Goal: Task Accomplishment & Management: Use online tool/utility

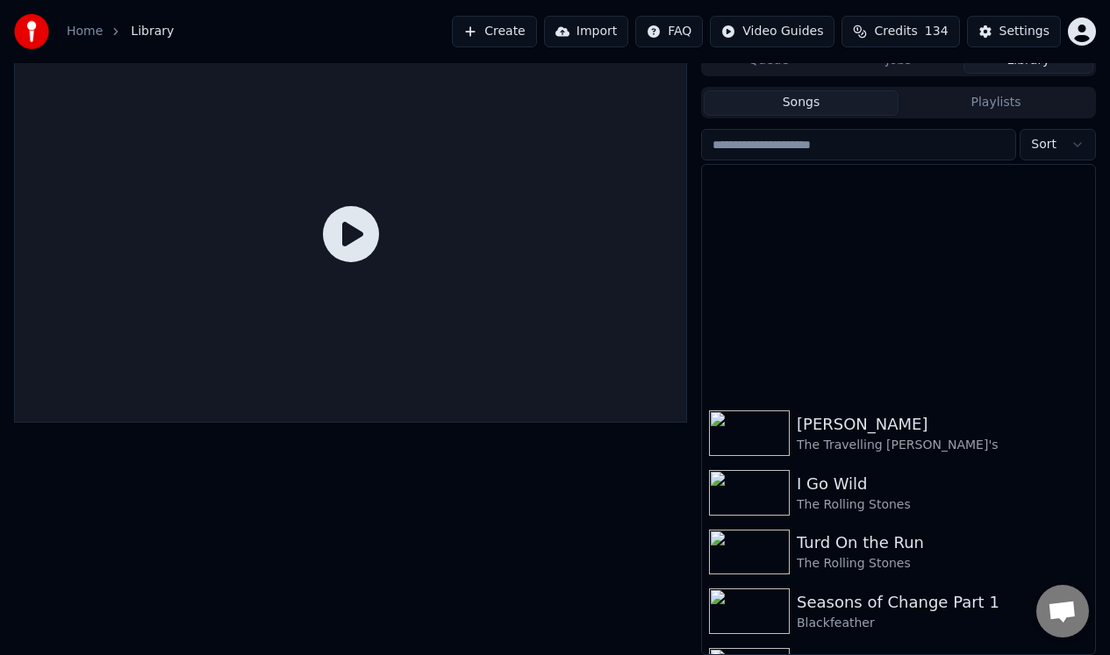
scroll to position [450, 0]
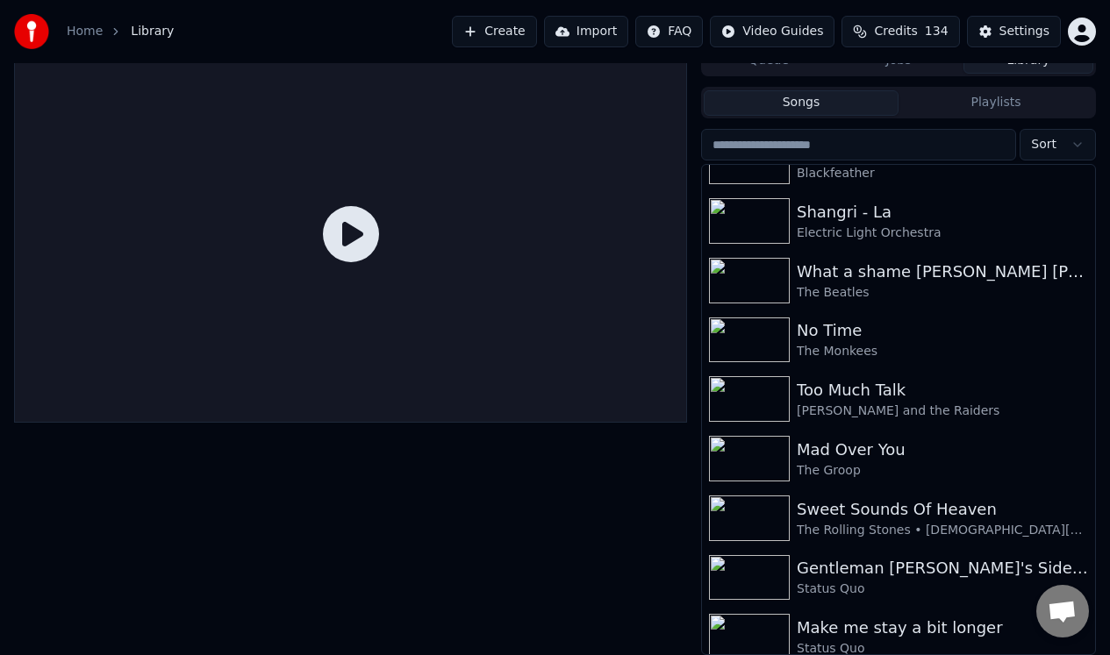
click at [83, 32] on link "Home" at bounding box center [85, 32] width 36 height 18
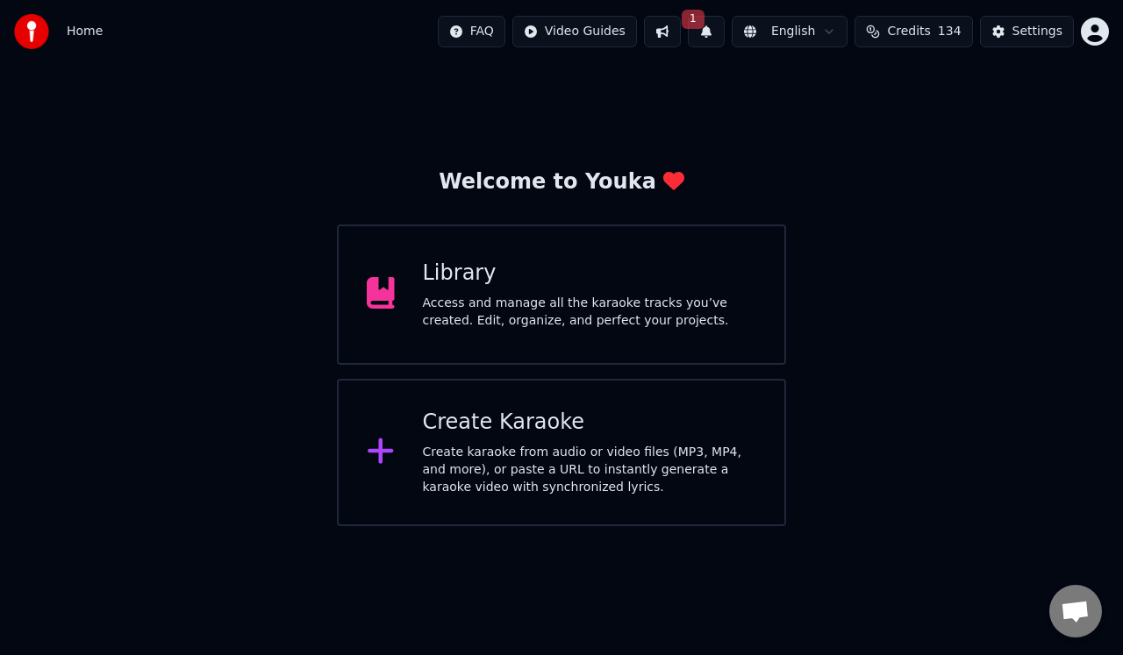
click at [482, 457] on div "Create karaoke from audio or video files (MP3, MP4, and more), or paste a URL t…" at bounding box center [590, 470] width 334 height 53
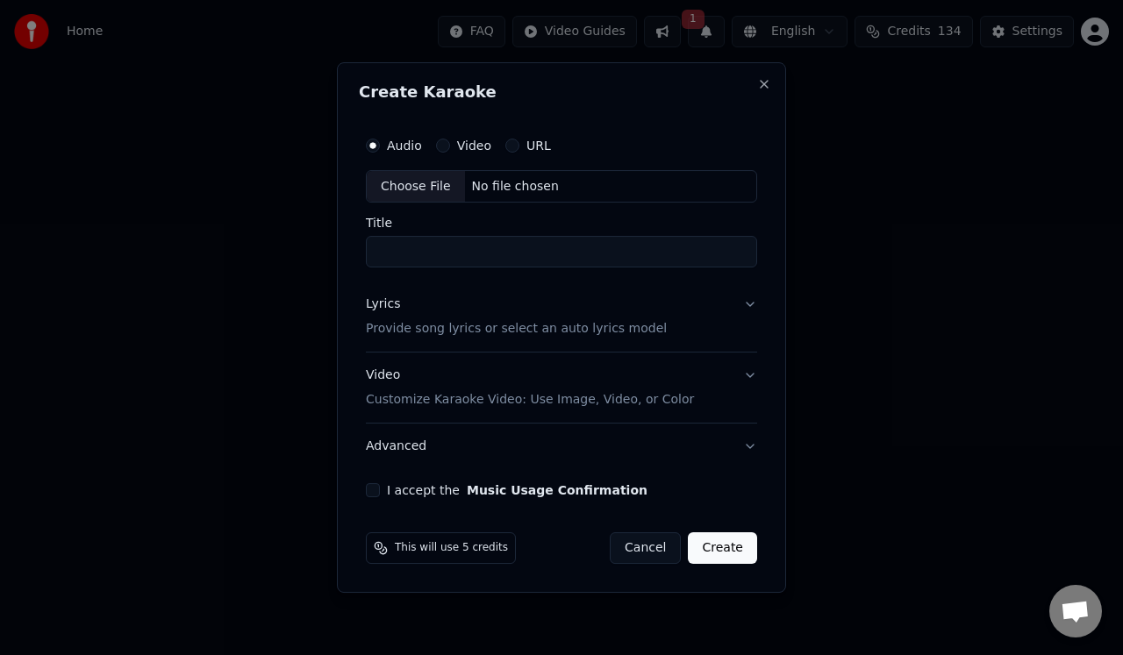
click at [417, 184] on div "Choose File" at bounding box center [416, 187] width 98 height 32
type input "**********"
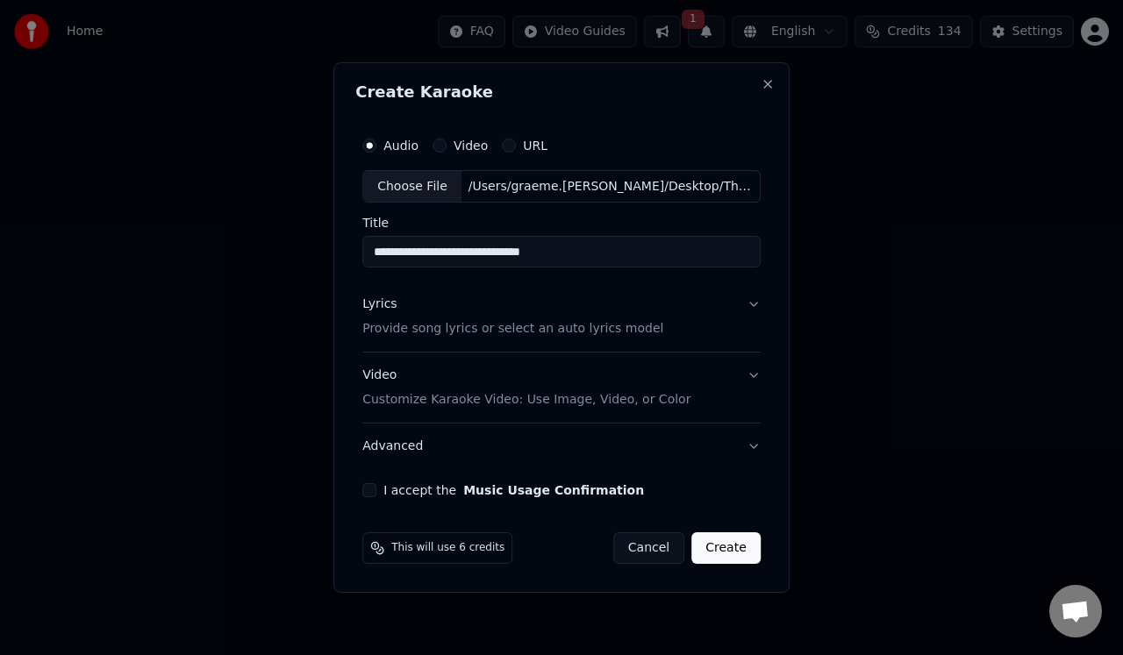
click at [425, 330] on p "Provide song lyrics or select an auto lyrics model" at bounding box center [512, 330] width 301 height 18
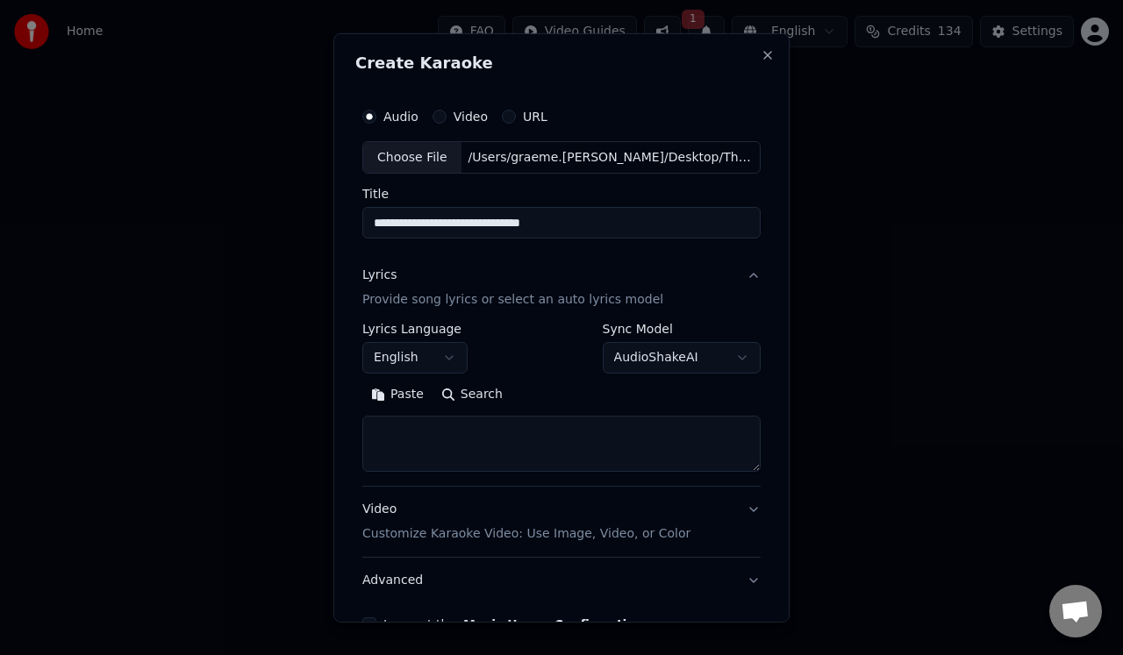
click at [392, 418] on textarea at bounding box center [561, 444] width 398 height 56
paste textarea "**********"
type textarea "**********"
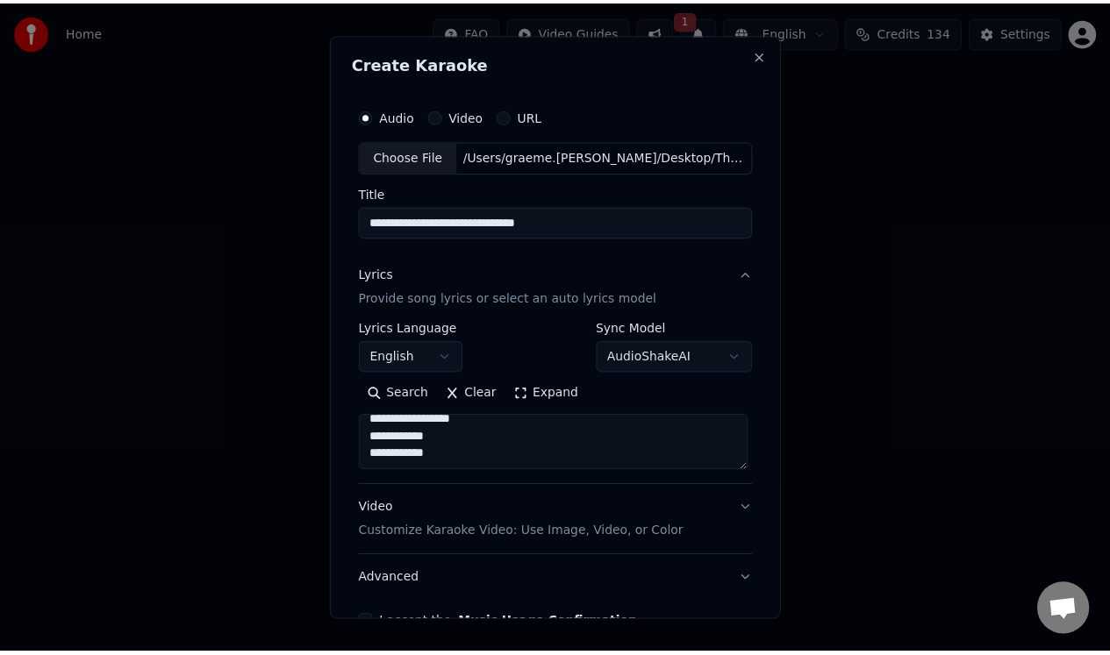
scroll to position [104, 0]
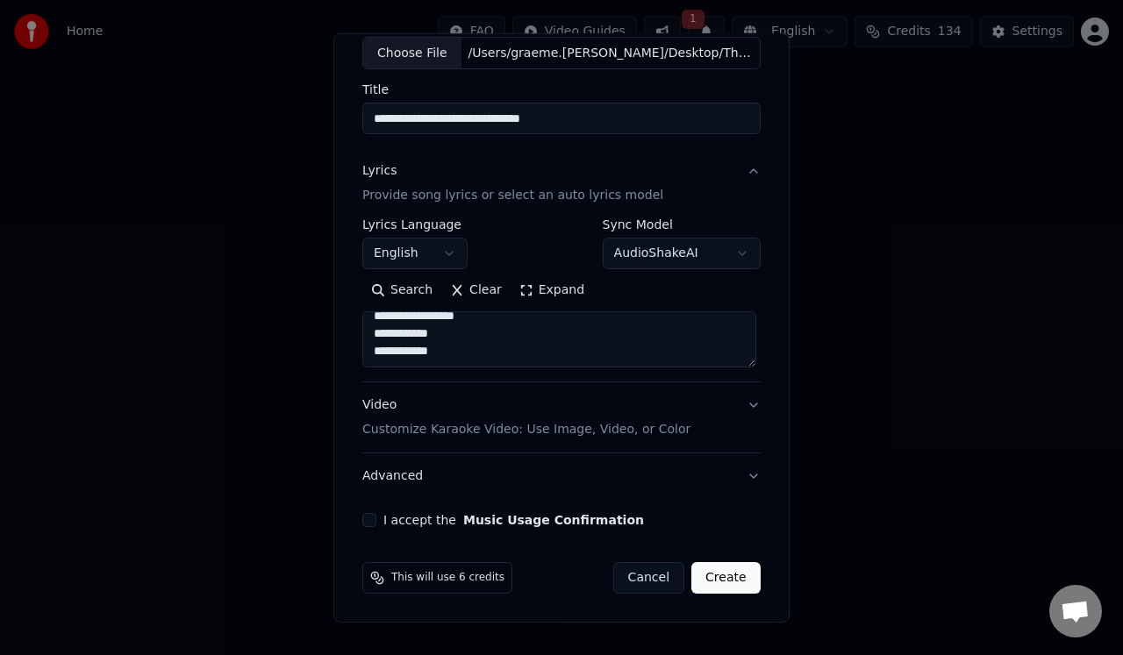
click at [367, 522] on button "I accept the Music Usage Confirmation" at bounding box center [369, 520] width 14 height 14
click at [721, 576] on button "Create" at bounding box center [725, 578] width 69 height 32
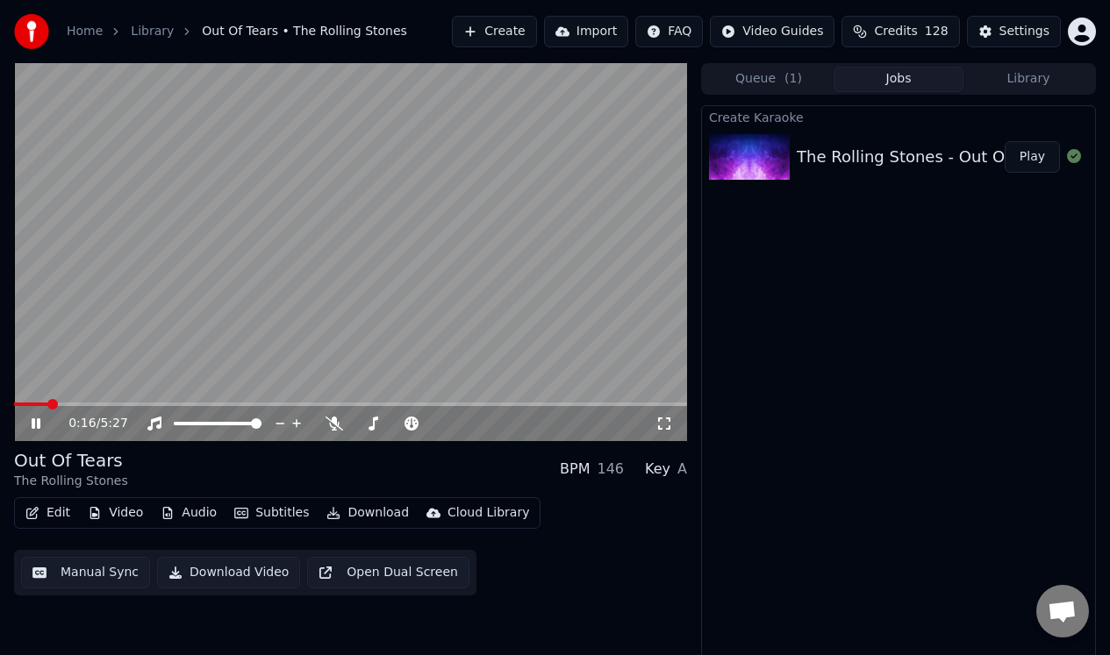
click at [322, 419] on div "0:16 / 5:27" at bounding box center [361, 424] width 587 height 18
click at [331, 422] on icon at bounding box center [334, 424] width 18 height 14
click at [36, 421] on icon at bounding box center [48, 424] width 40 height 14
click at [94, 569] on button "Manual Sync" at bounding box center [85, 573] width 129 height 32
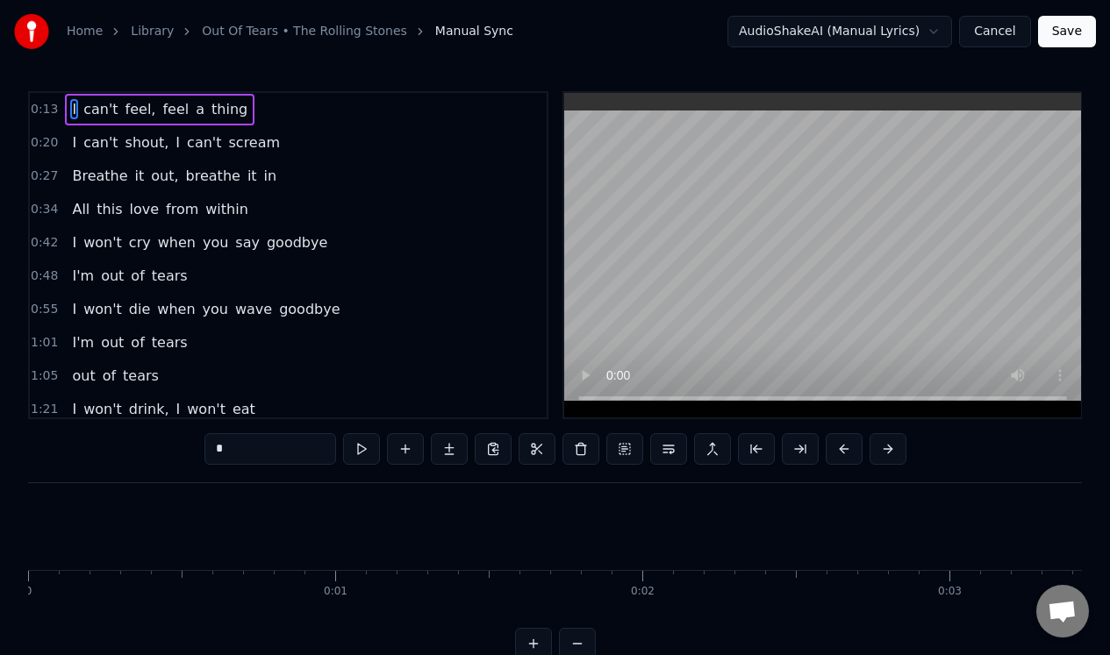
scroll to position [0, 4174]
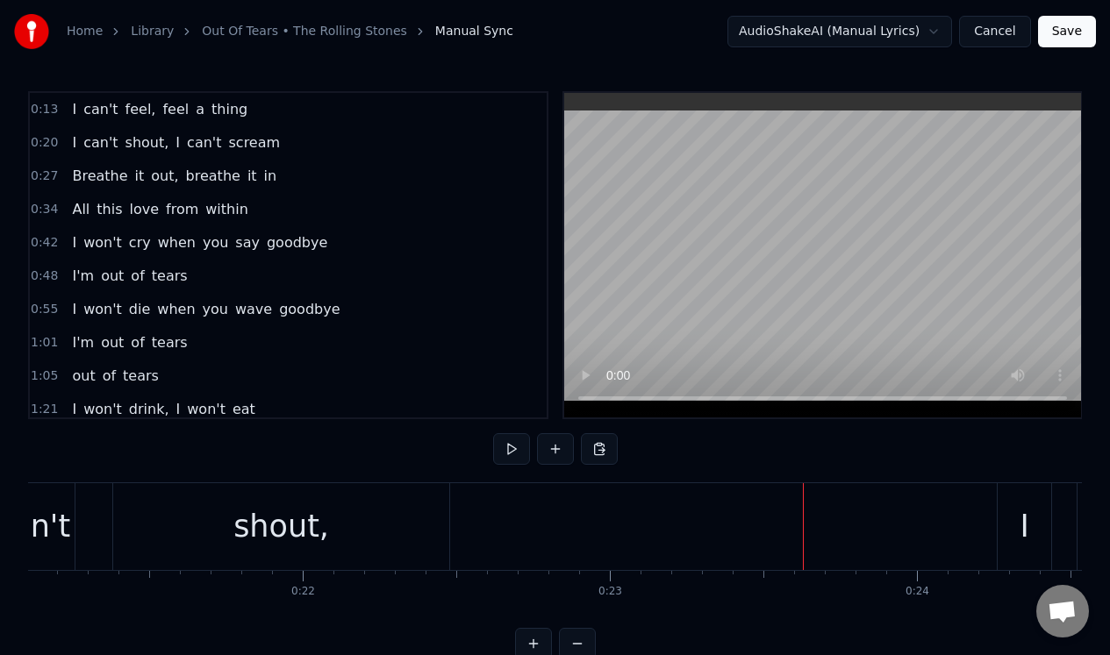
scroll to position [0, 6229]
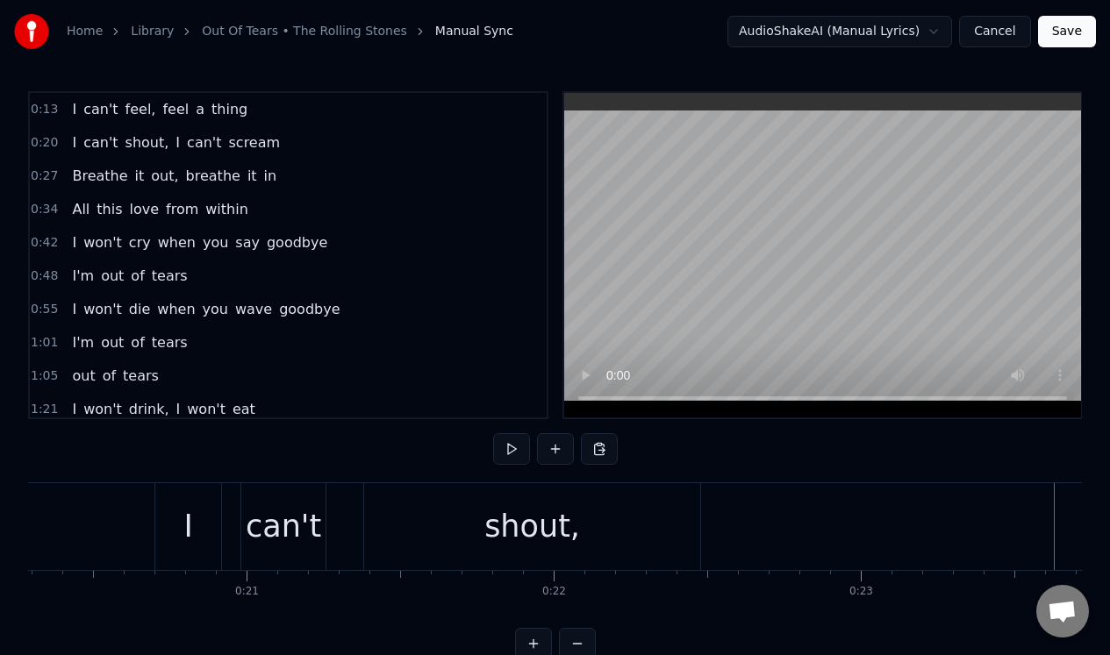
click at [402, 499] on div "shout," at bounding box center [532, 526] width 336 height 87
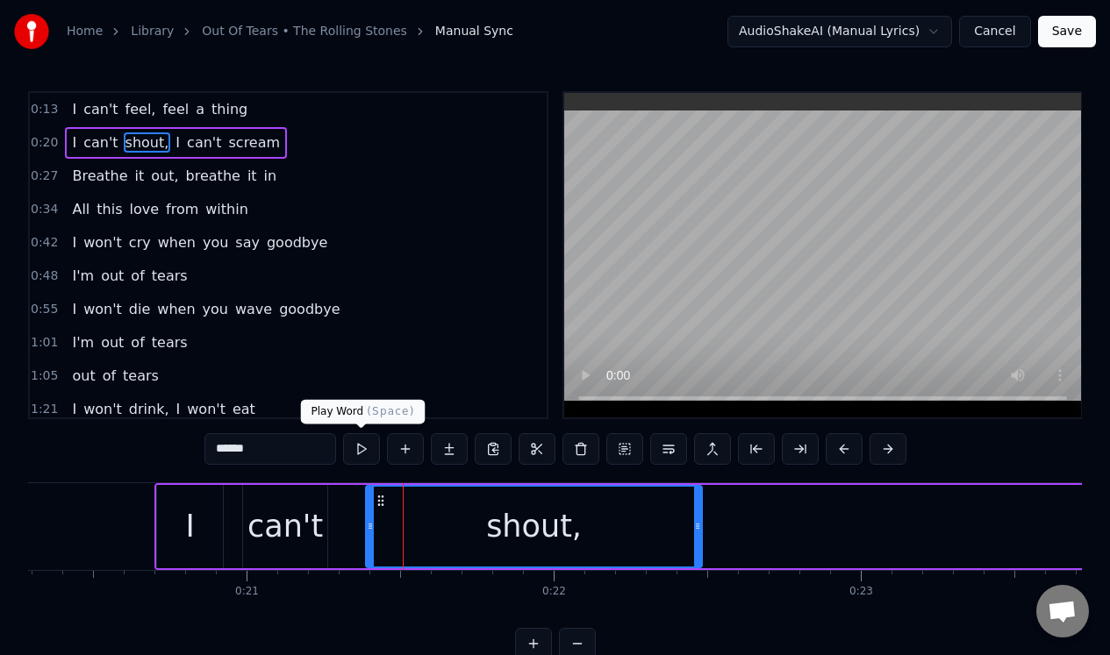
click at [361, 446] on button at bounding box center [361, 449] width 37 height 32
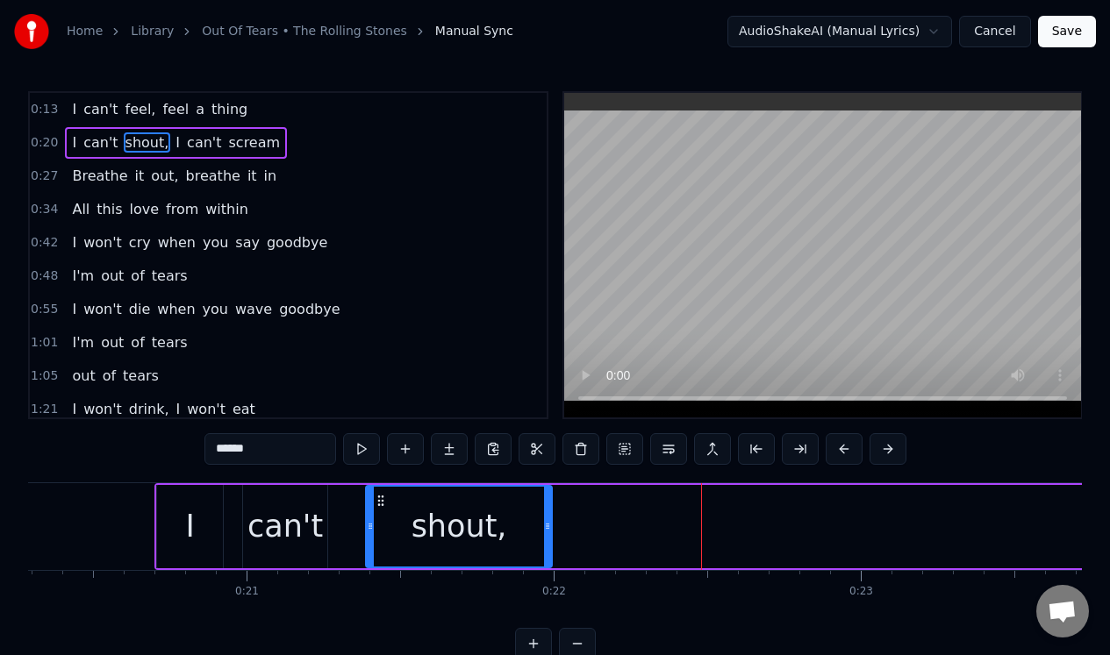
drag, startPoint x: 697, startPoint y: 522, endPoint x: 547, endPoint y: 534, distance: 150.5
click at [547, 534] on div at bounding box center [547, 527] width 7 height 80
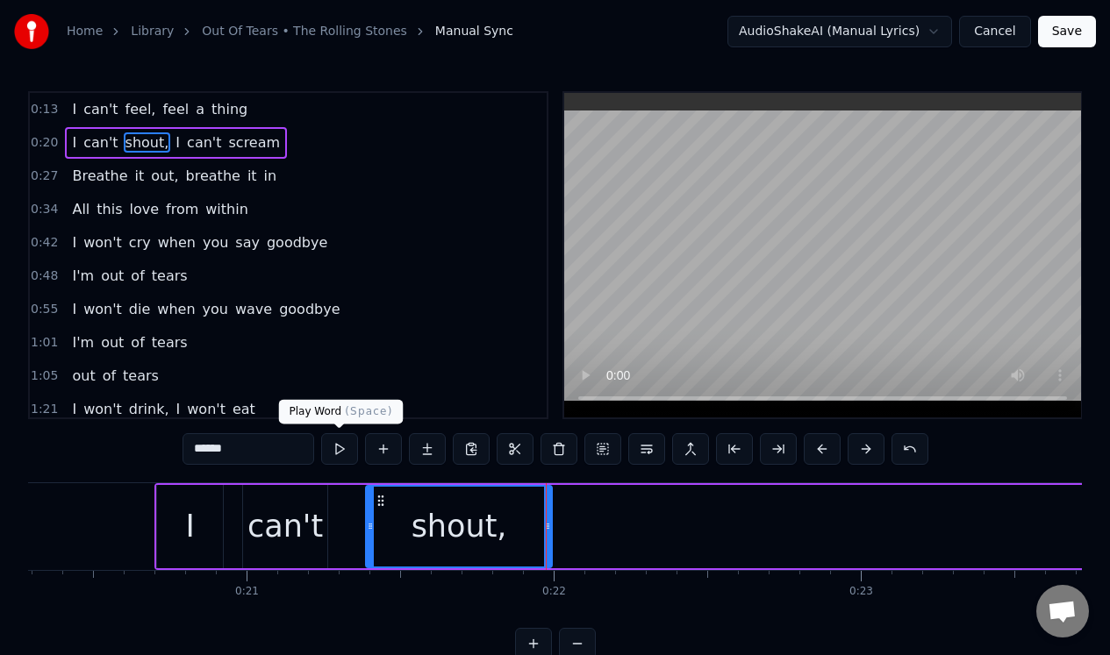
click at [335, 446] on button at bounding box center [339, 449] width 37 height 32
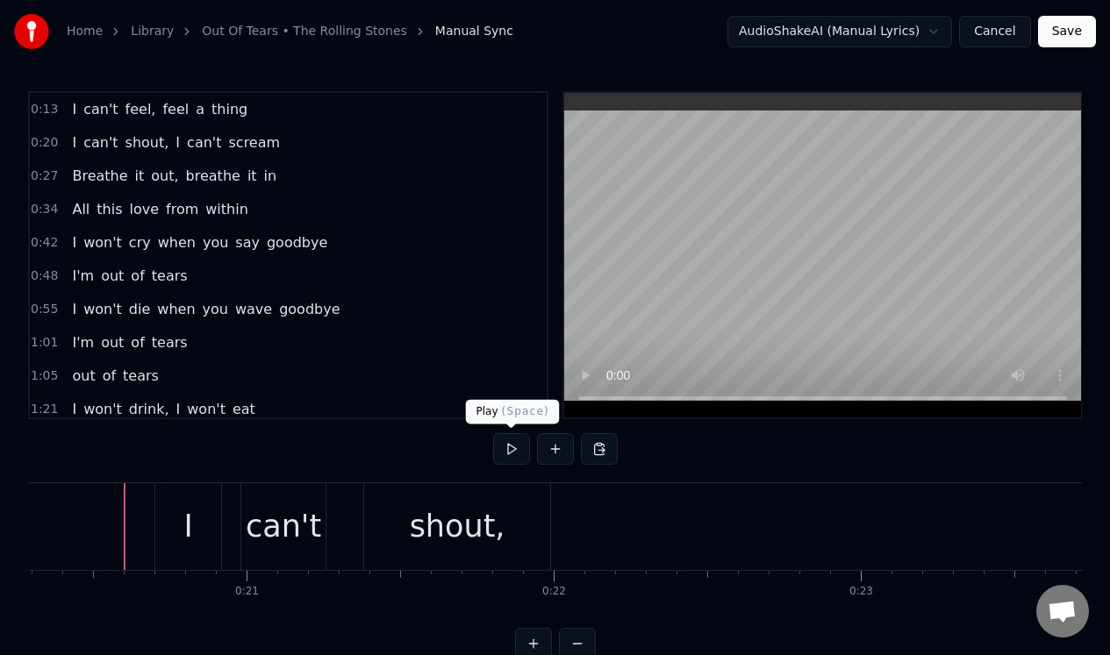
click at [507, 448] on button at bounding box center [511, 449] width 37 height 32
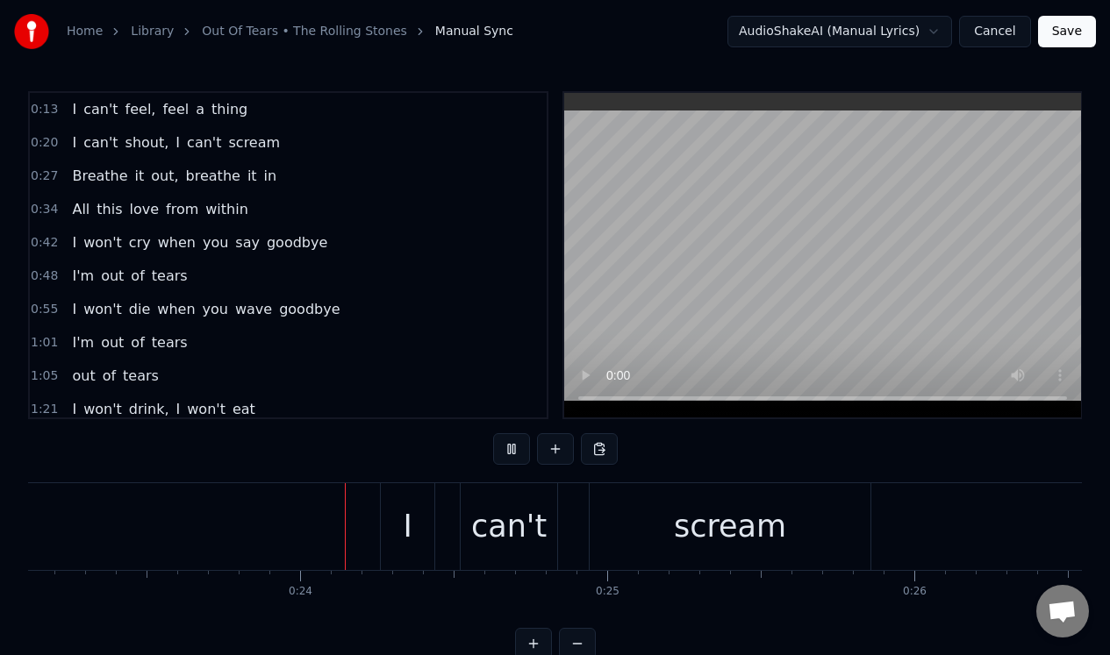
scroll to position [0, 7122]
click at [507, 448] on button at bounding box center [511, 449] width 37 height 32
click at [368, 517] on div "I" at bounding box center [383, 526] width 54 height 87
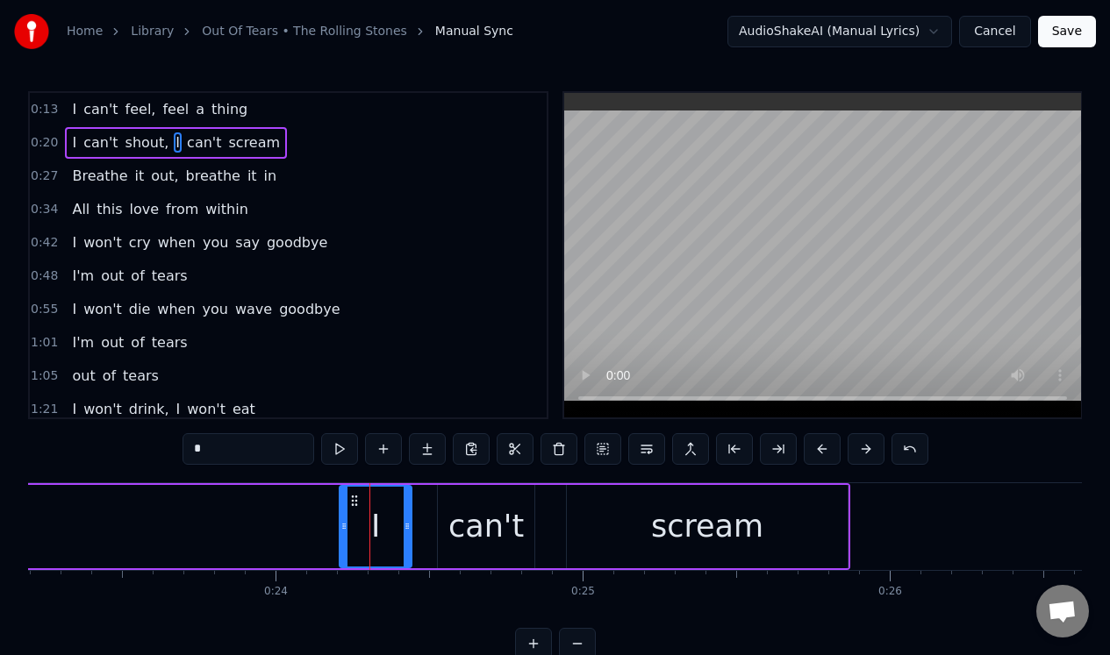
drag, startPoint x: 360, startPoint y: 519, endPoint x: 341, endPoint y: 521, distance: 18.5
click at [341, 521] on icon at bounding box center [343, 526] width 7 height 14
click at [279, 511] on div "I can't shout, I can't scream" at bounding box center [56, 526] width 1588 height 87
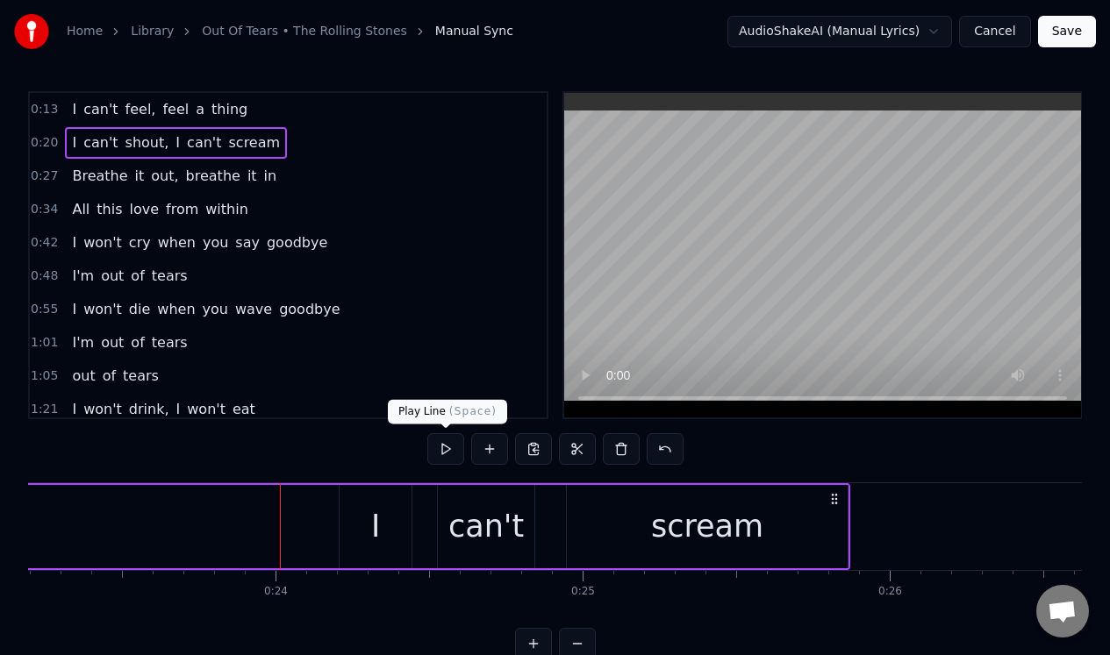
click at [446, 451] on button at bounding box center [445, 449] width 37 height 32
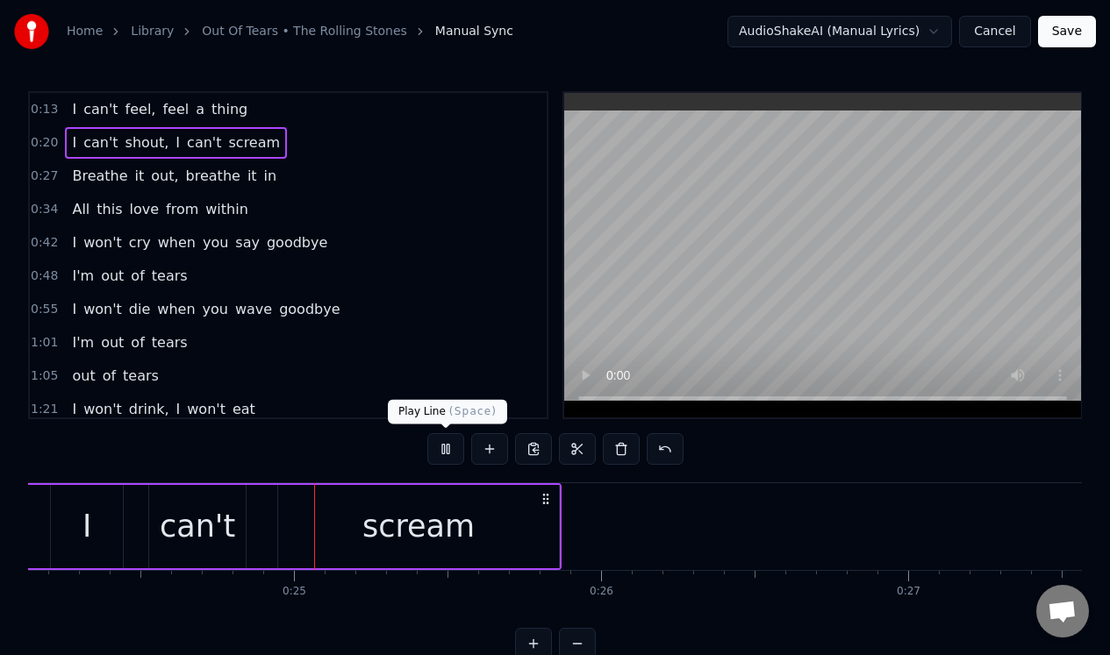
scroll to position [0, 7411]
click at [445, 451] on button at bounding box center [445, 449] width 37 height 32
click at [197, 520] on div "can't" at bounding box center [196, 527] width 75 height 46
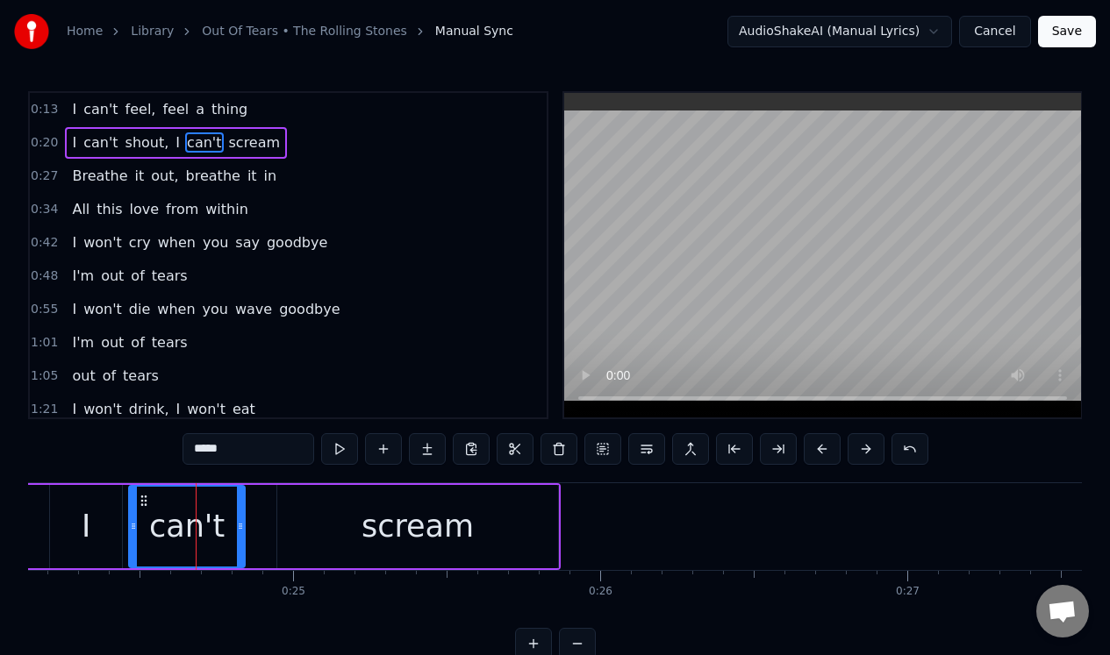
drag, startPoint x: 149, startPoint y: 520, endPoint x: 130, endPoint y: 520, distance: 19.3
click at [130, 520] on icon at bounding box center [133, 526] width 7 height 14
click at [288, 509] on div "scream" at bounding box center [417, 526] width 281 height 83
type input "******"
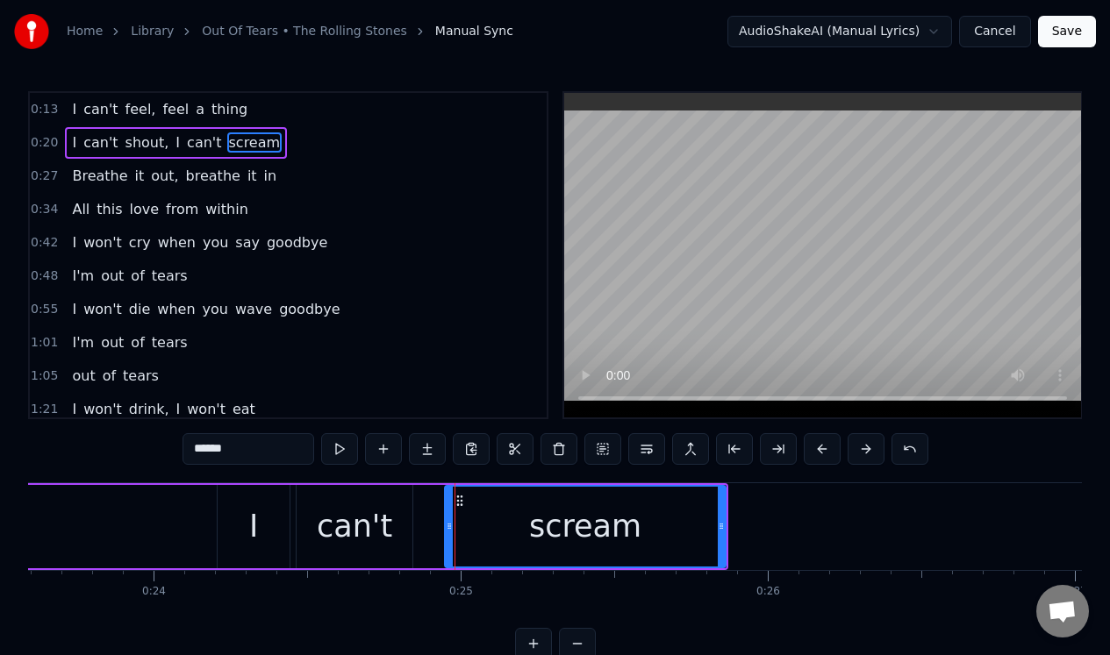
scroll to position [0, 6993]
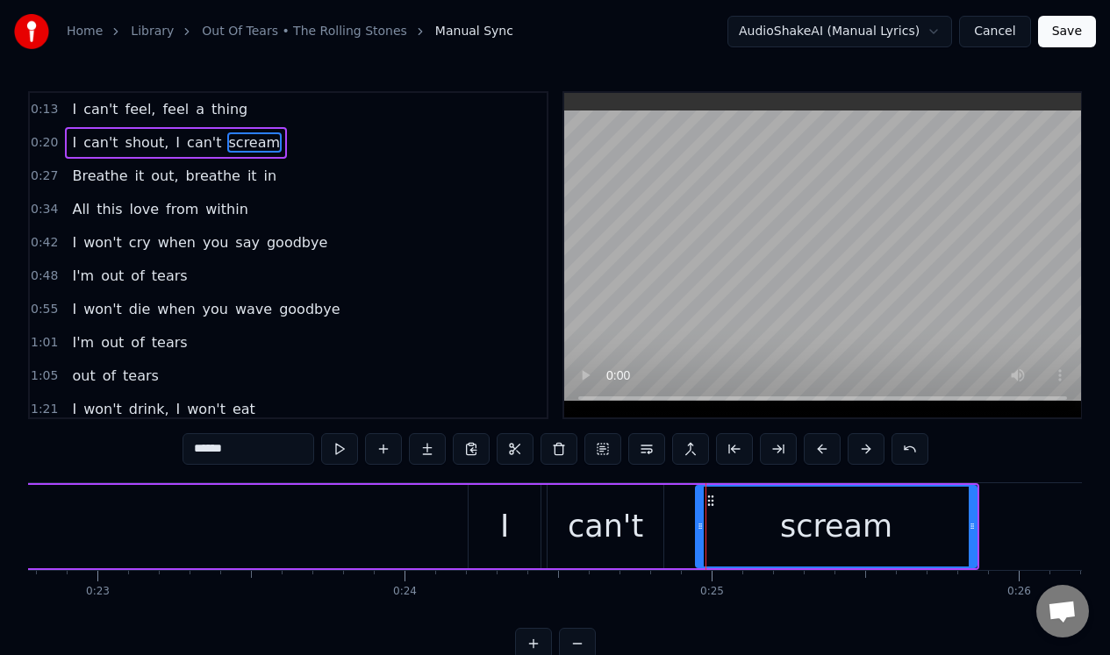
click at [277, 519] on div "I can't shout, I can't scream" at bounding box center [185, 526] width 1588 height 87
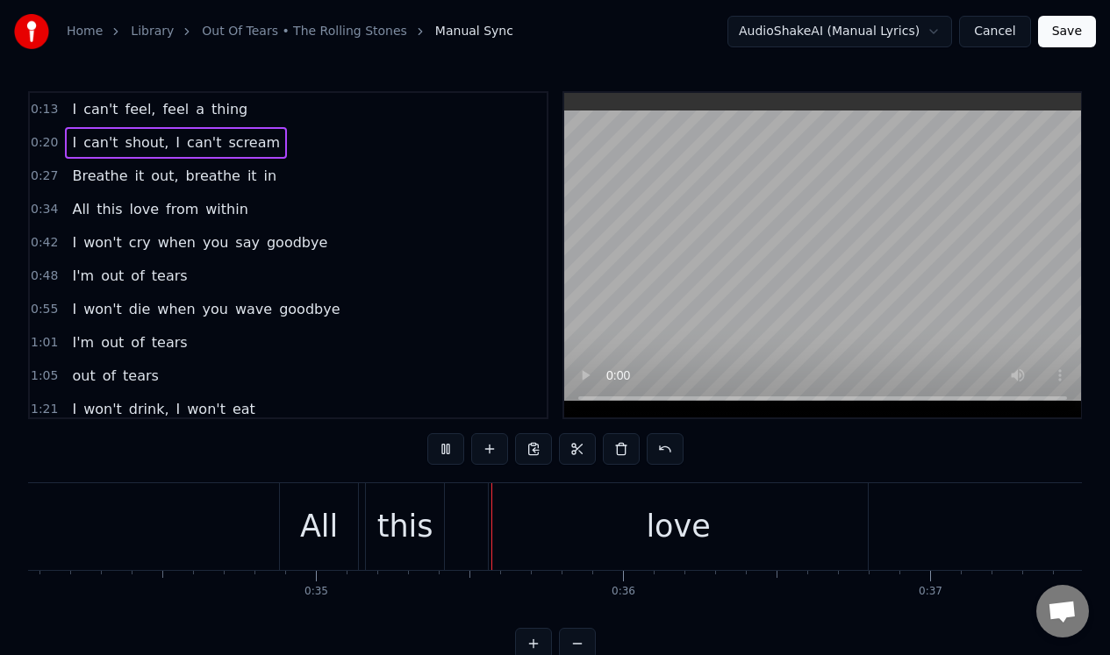
scroll to position [0, 10639]
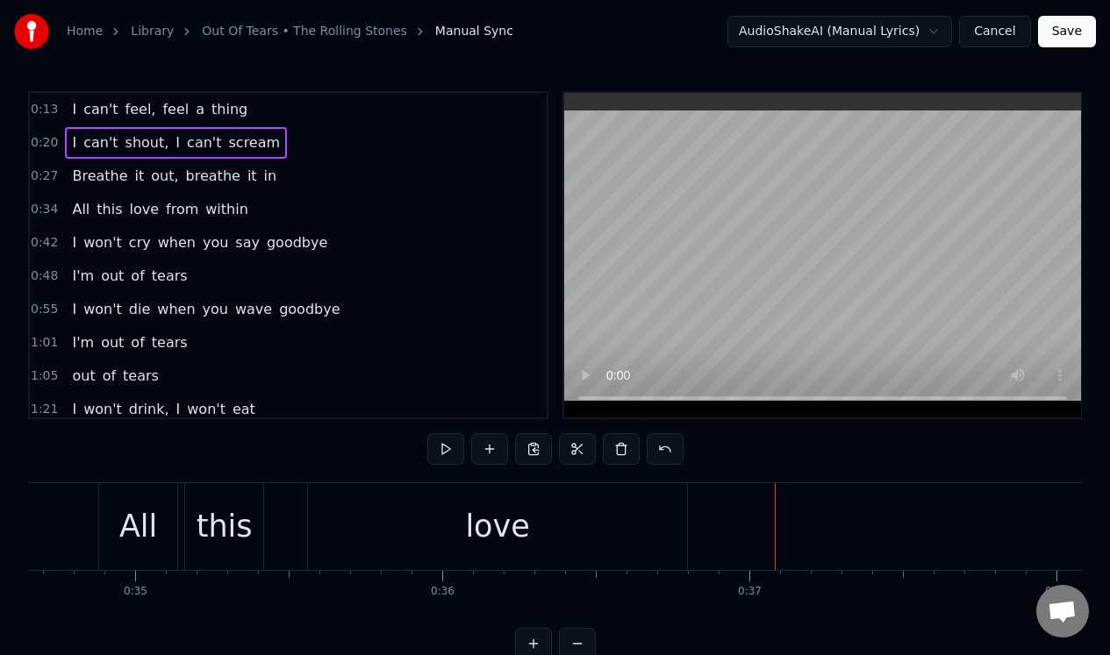
click at [532, 507] on div "love" at bounding box center [497, 526] width 379 height 87
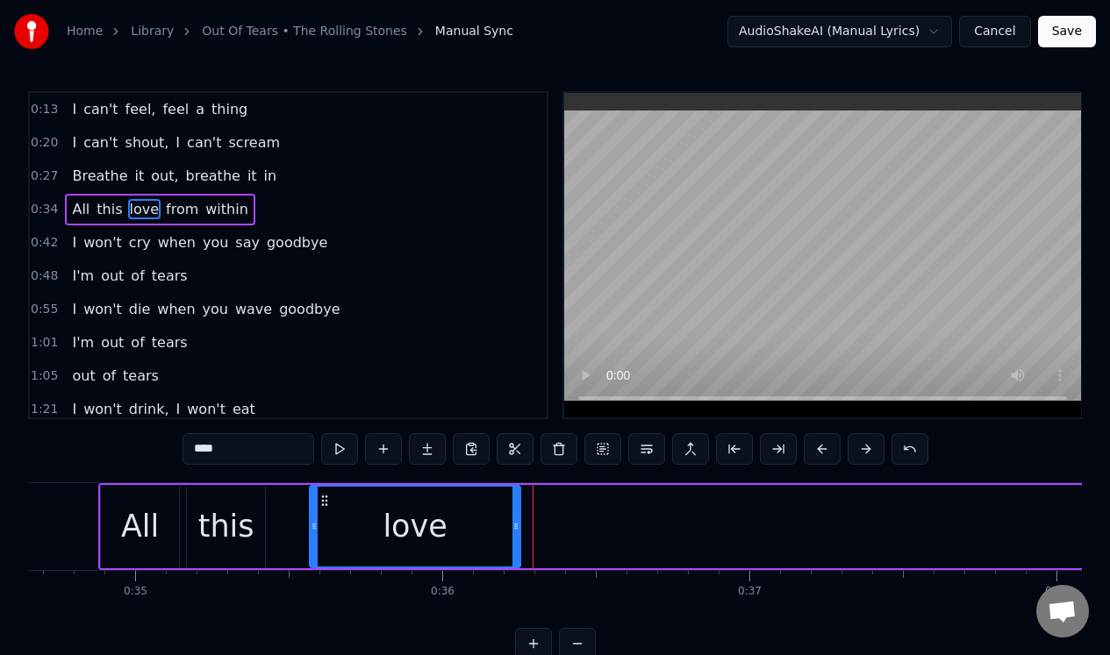
drag, startPoint x: 683, startPoint y: 506, endPoint x: 514, endPoint y: 512, distance: 168.5
click at [514, 512] on div at bounding box center [515, 527] width 7 height 80
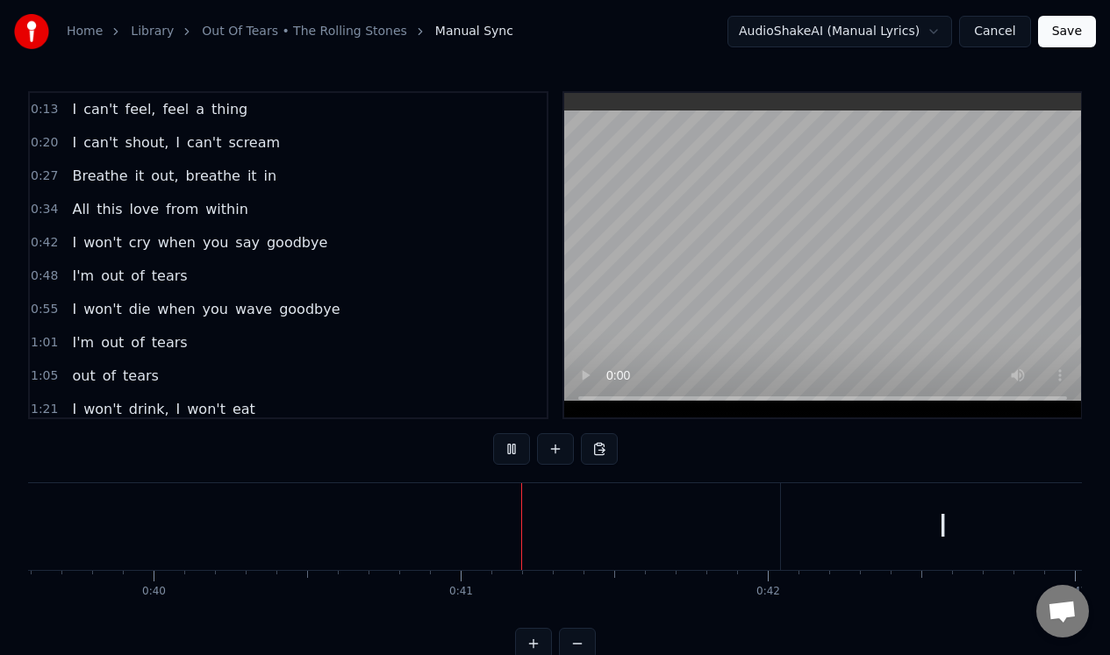
scroll to position [0, 12384]
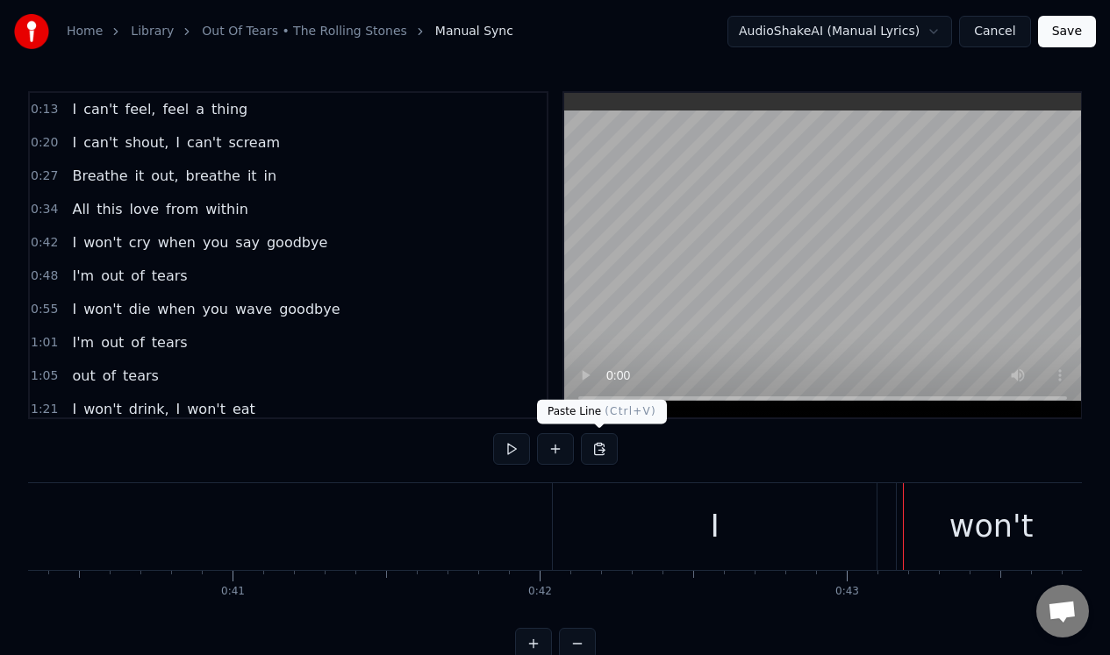
click at [573, 504] on div "I" at bounding box center [715, 526] width 324 height 87
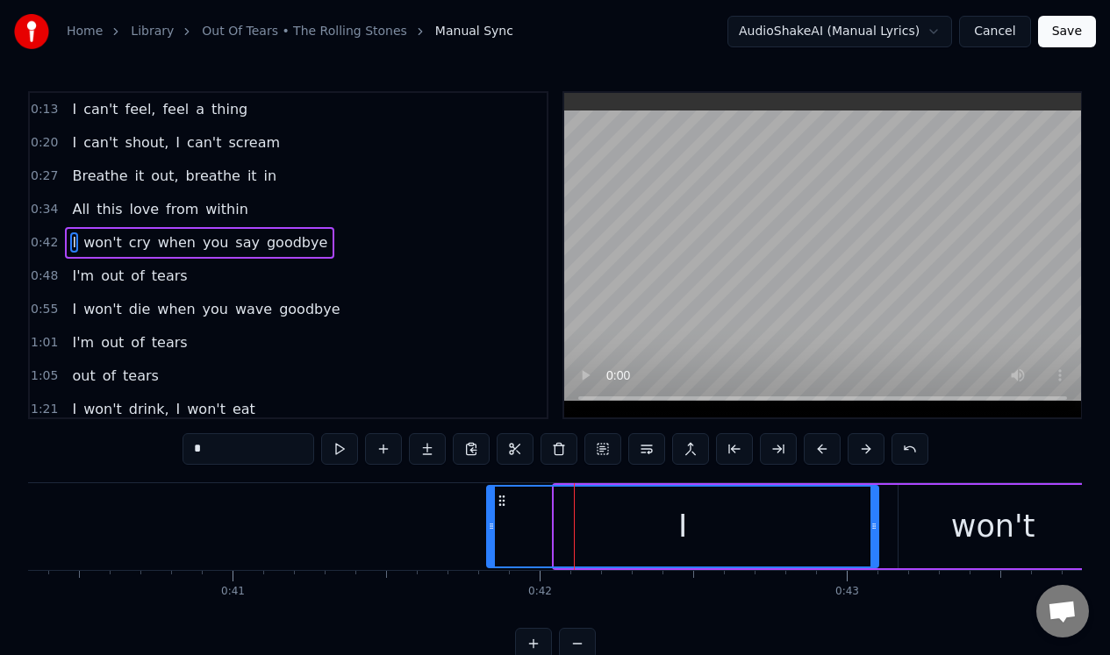
drag, startPoint x: 554, startPoint y: 518, endPoint x: 487, endPoint y: 524, distance: 67.8
click at [488, 524] on div at bounding box center [491, 527] width 7 height 80
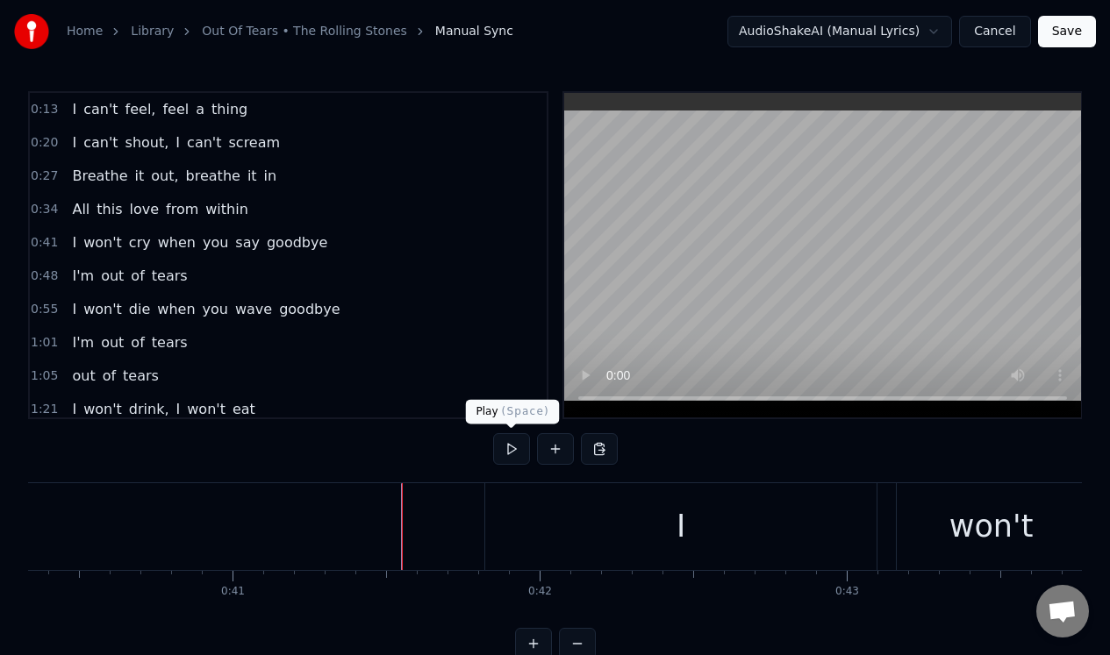
click at [510, 446] on button at bounding box center [511, 449] width 37 height 32
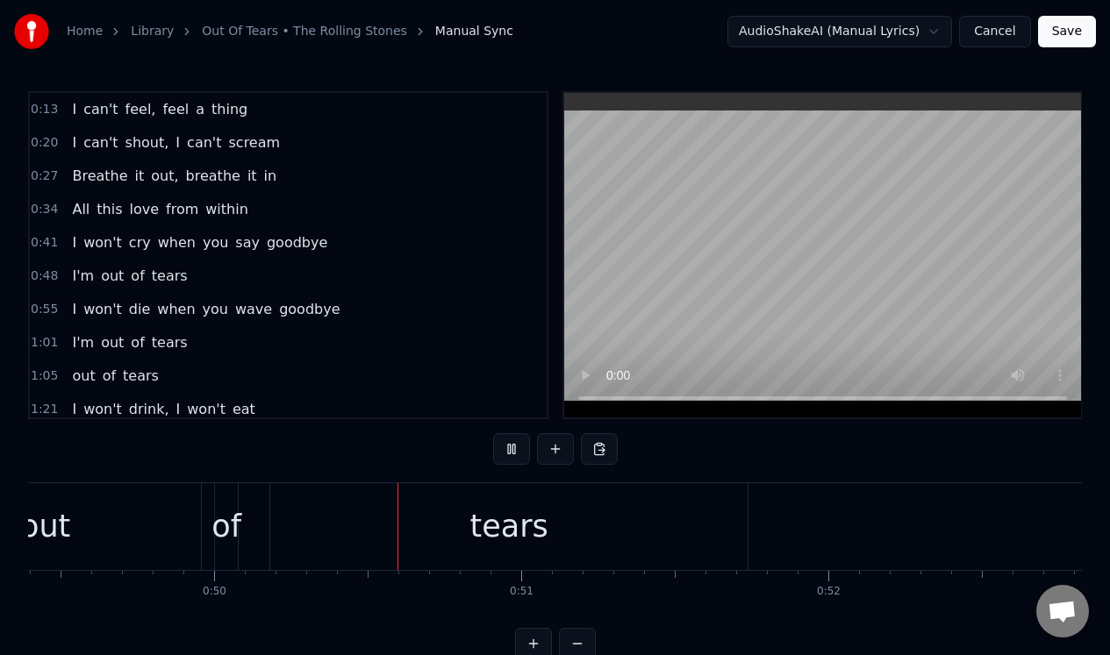
scroll to position [0, 15167]
click at [510, 446] on button at bounding box center [511, 449] width 37 height 32
click at [157, 507] on div "out" at bounding box center [44, 526] width 311 height 87
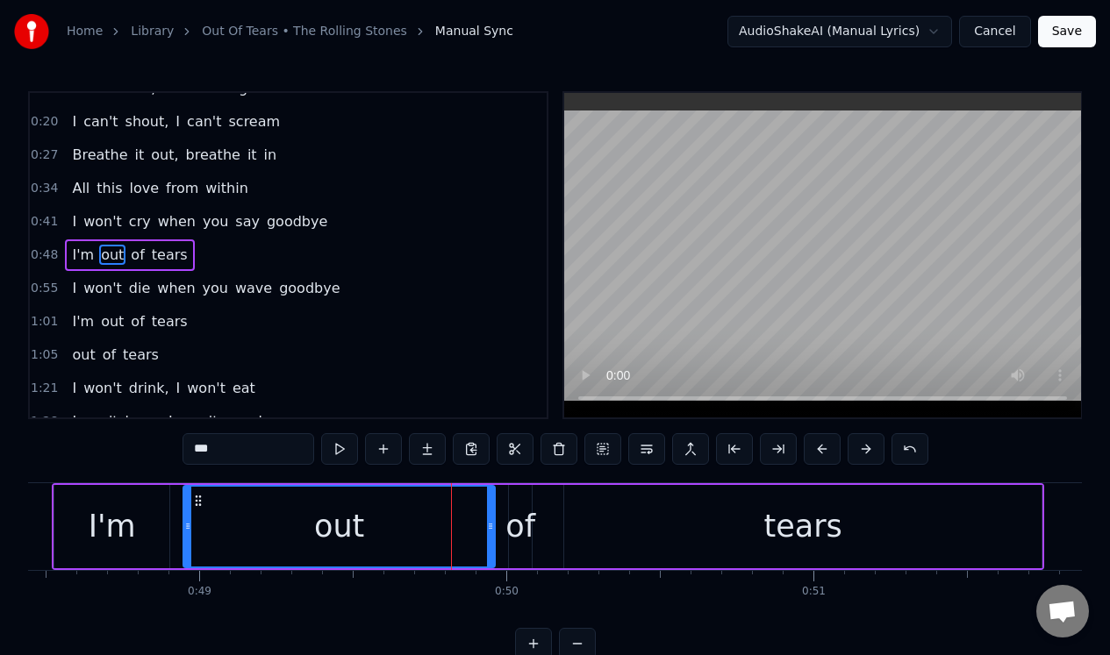
scroll to position [0, 14833]
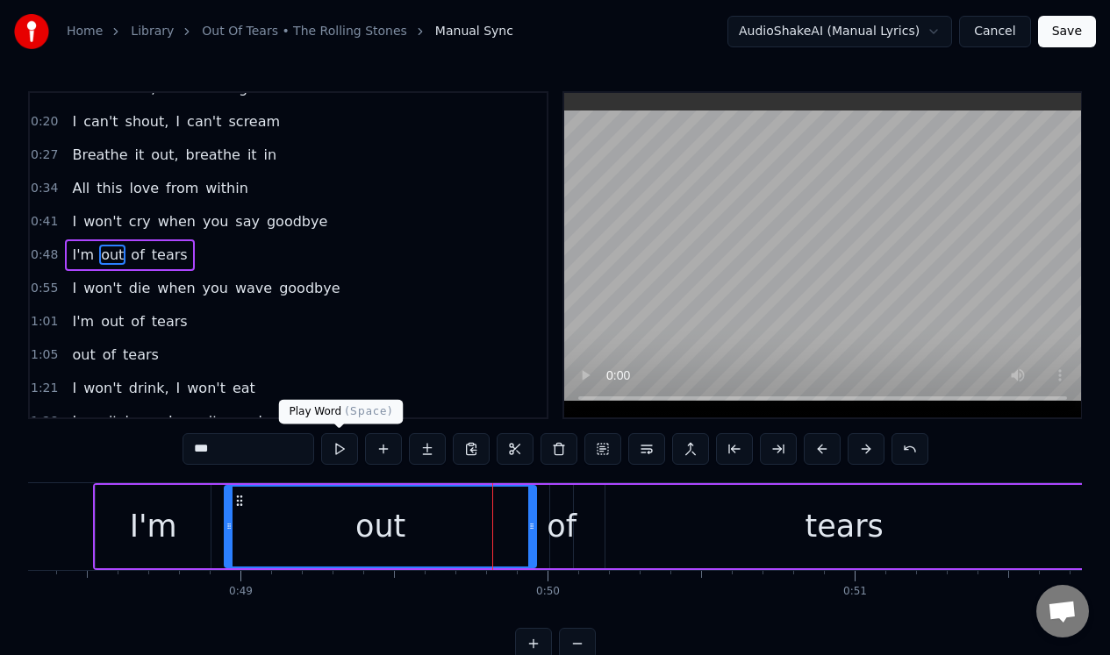
click at [343, 446] on button at bounding box center [339, 449] width 37 height 32
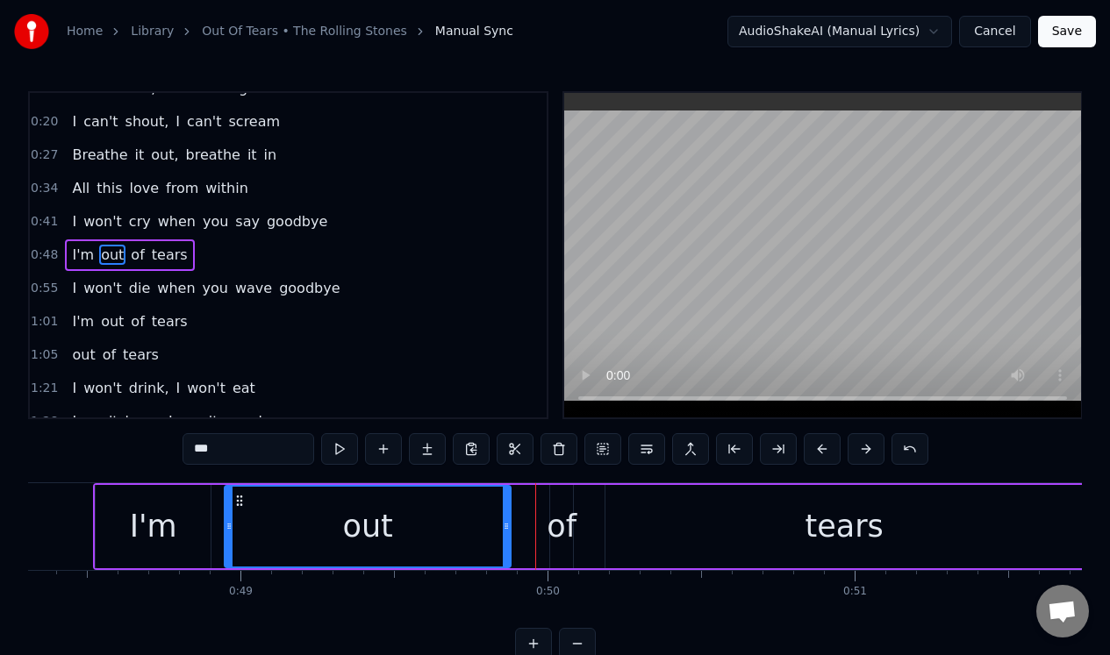
drag, startPoint x: 531, startPoint y: 513, endPoint x: 506, endPoint y: 515, distance: 24.6
click at [505, 515] on div at bounding box center [506, 527] width 7 height 80
click at [563, 508] on div "of" at bounding box center [562, 527] width 30 height 46
type input "**"
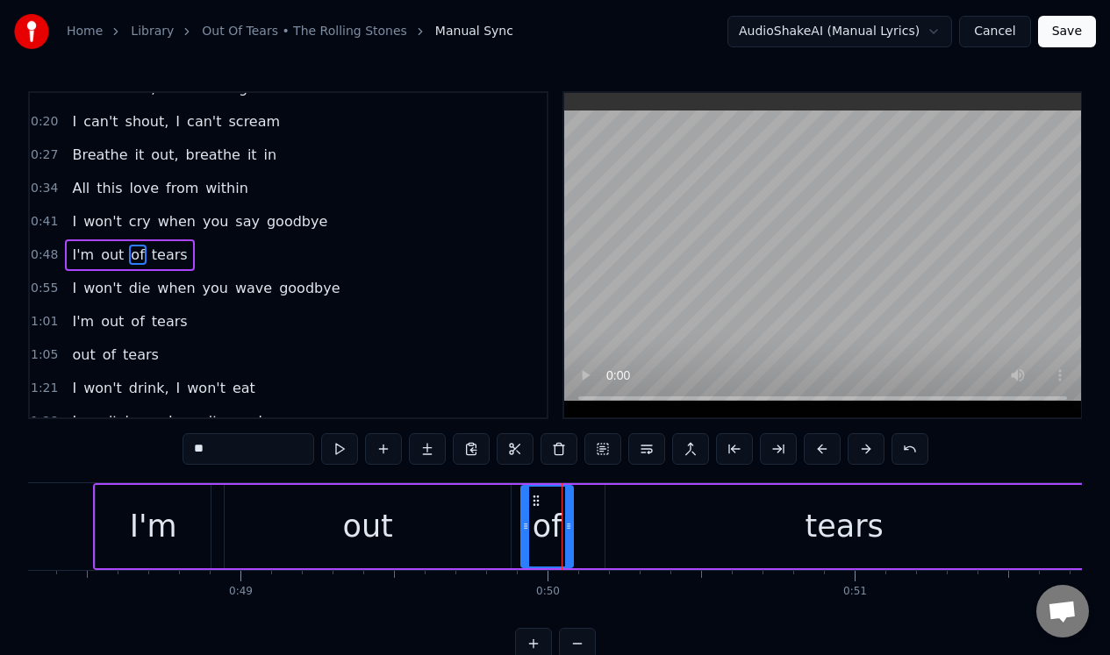
drag, startPoint x: 552, startPoint y: 510, endPoint x: 525, endPoint y: 517, distance: 28.1
click at [524, 517] on div at bounding box center [525, 527] width 7 height 80
drag, startPoint x: 569, startPoint y: 527, endPoint x: 589, endPoint y: 526, distance: 19.3
click at [589, 526] on icon at bounding box center [588, 526] width 7 height 14
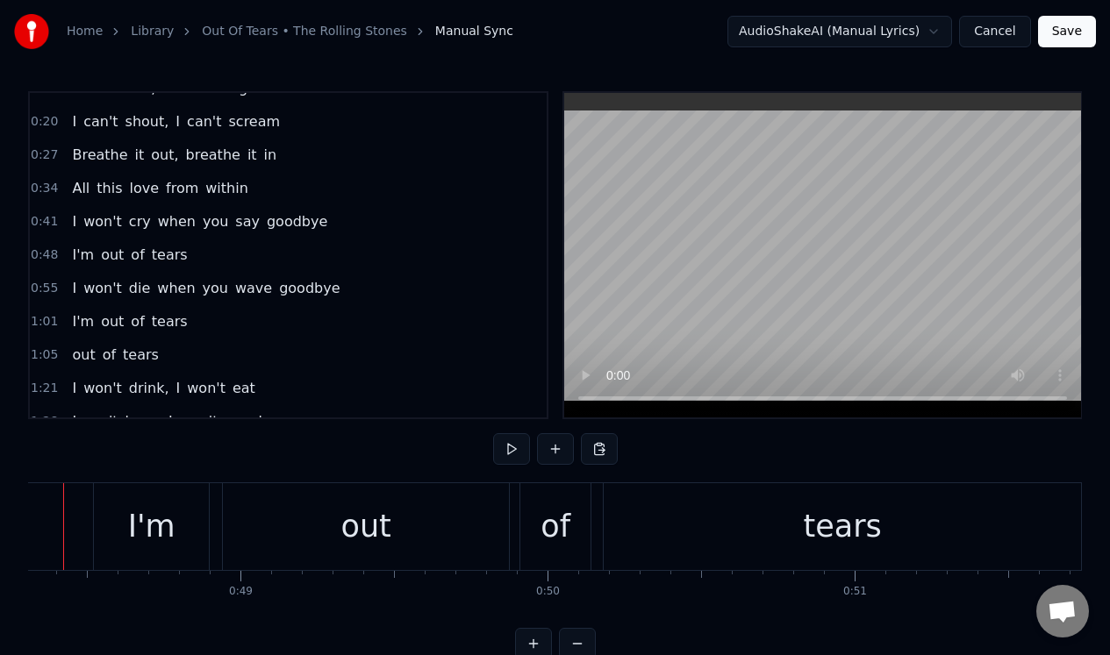
scroll to position [0, 14780]
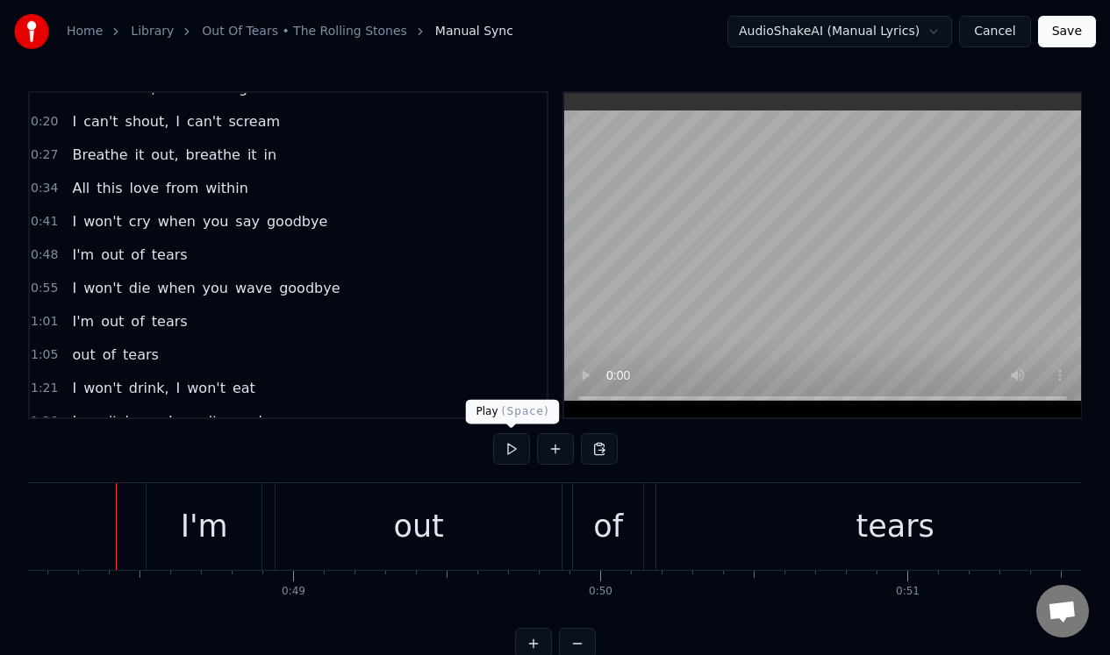
click at [508, 450] on button at bounding box center [511, 449] width 37 height 32
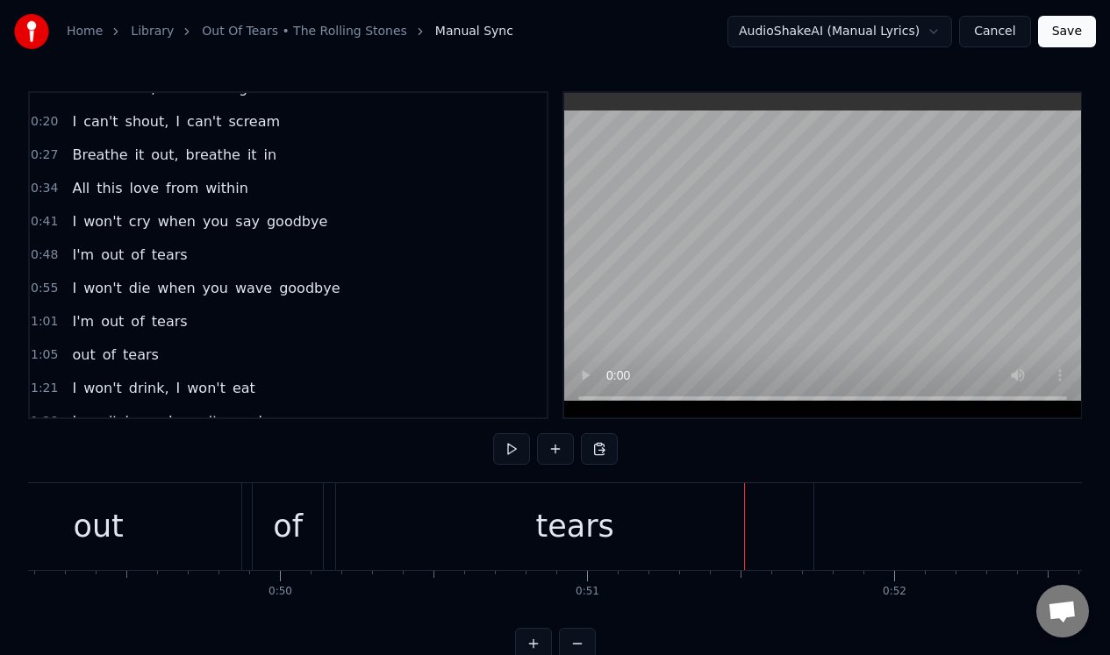
scroll to position [0, 15142]
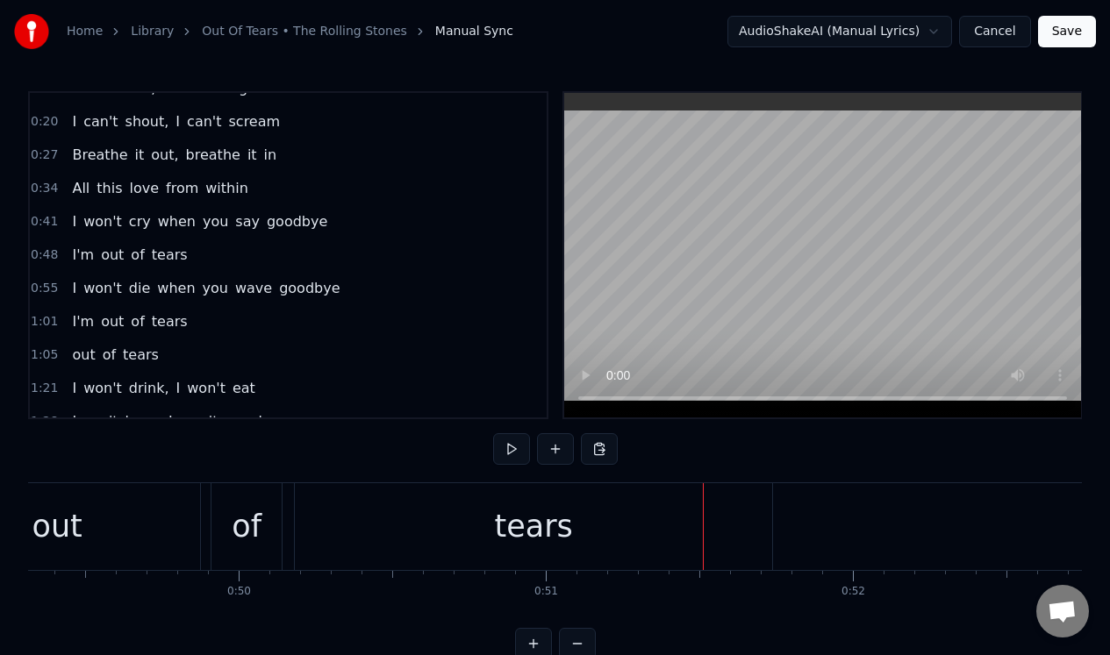
click at [391, 530] on div "tears" at bounding box center [533, 526] width 477 height 87
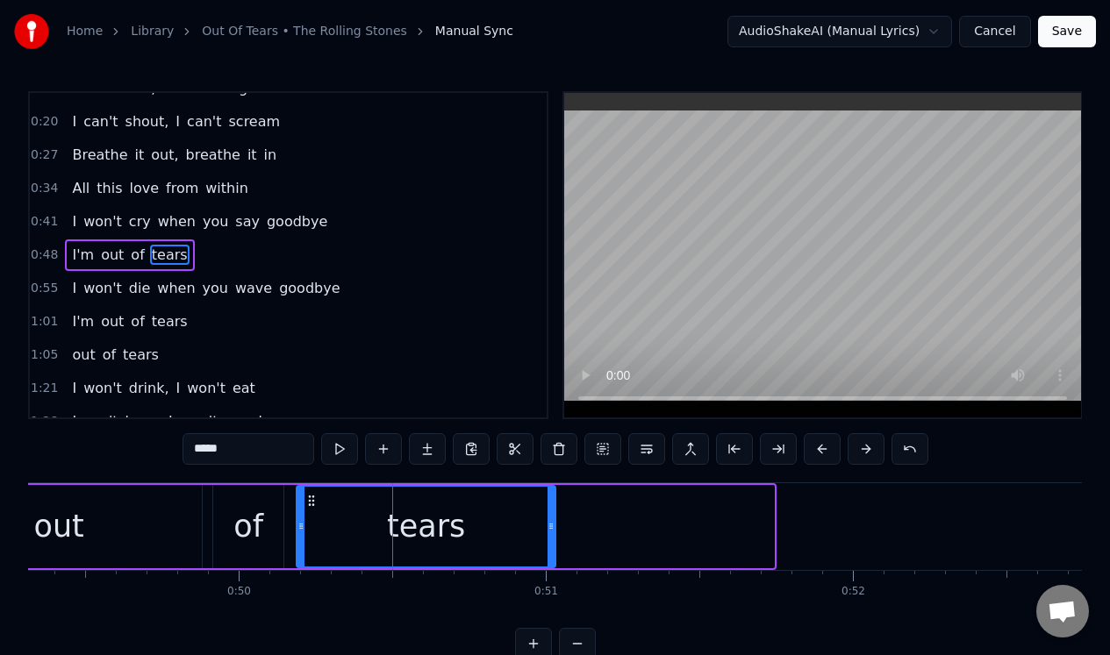
drag, startPoint x: 770, startPoint y: 504, endPoint x: 552, endPoint y: 518, distance: 218.9
click at [552, 518] on div at bounding box center [550, 527] width 7 height 80
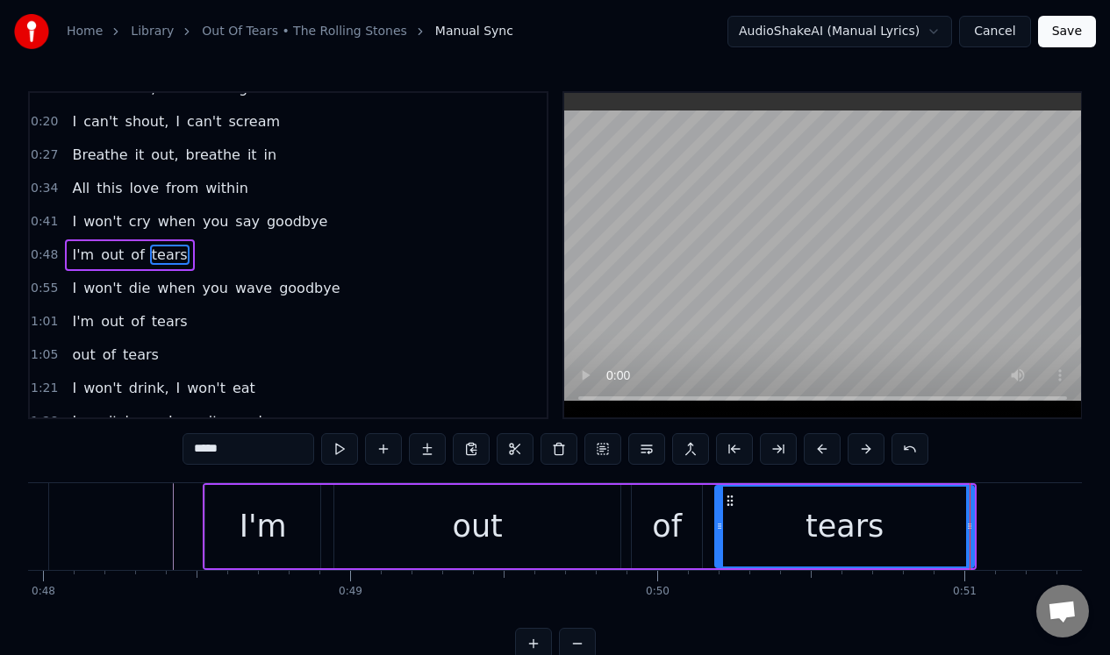
scroll to position [0, 14472]
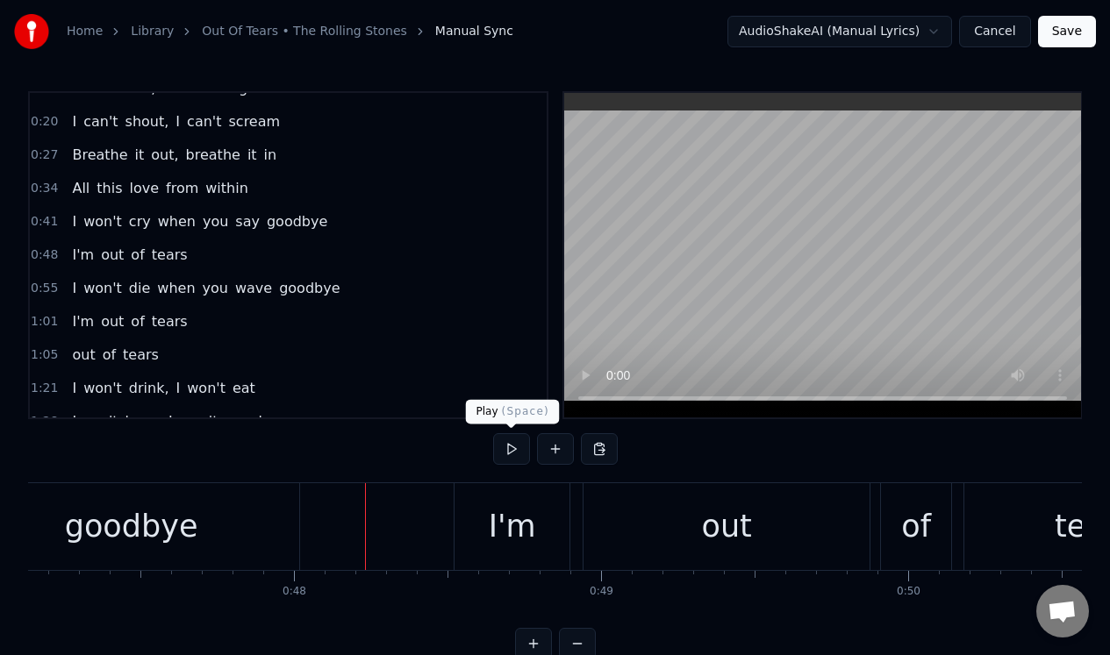
click at [511, 449] on button at bounding box center [511, 449] width 37 height 32
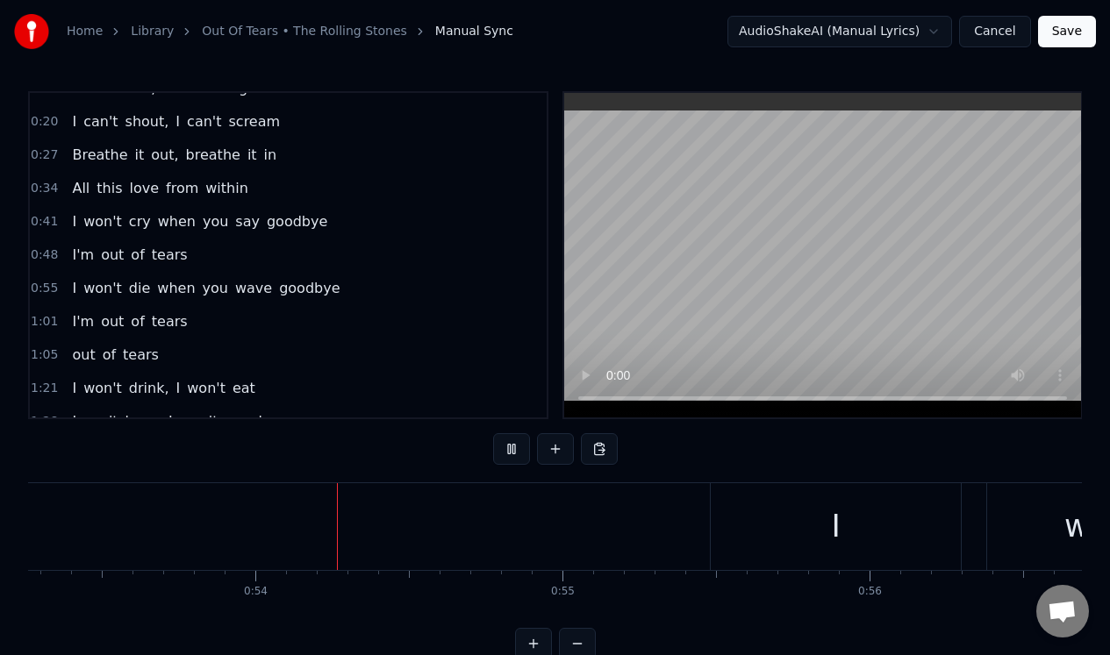
scroll to position [0, 16355]
click at [511, 449] on button at bounding box center [511, 449] width 37 height 32
click at [474, 522] on div "I" at bounding box center [487, 526] width 250 height 87
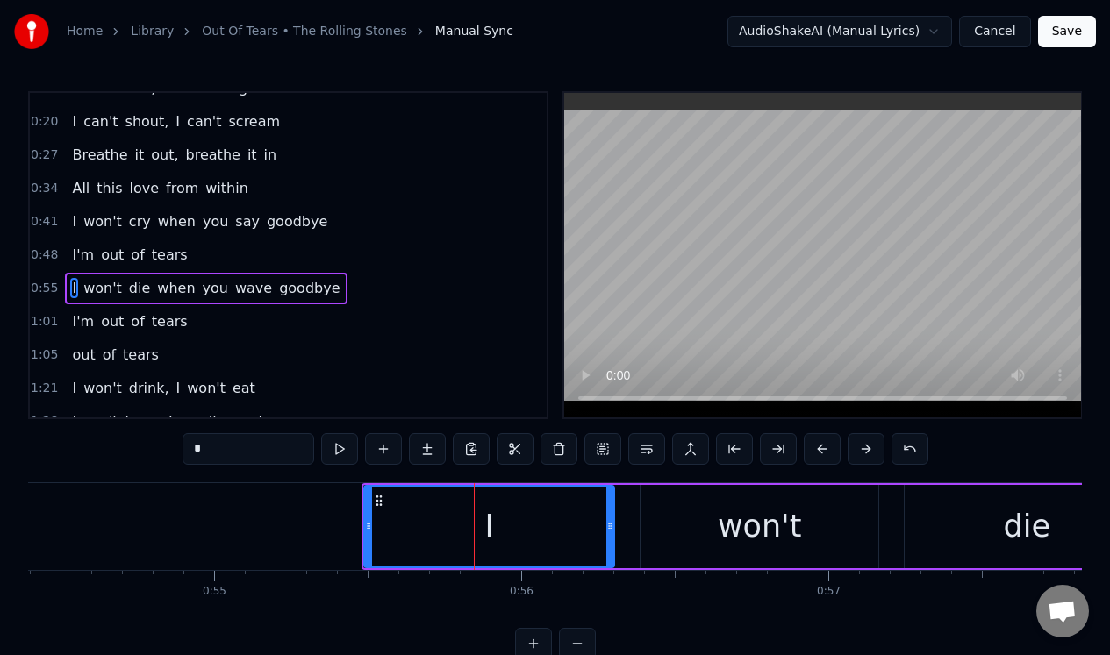
scroll to position [54, 0]
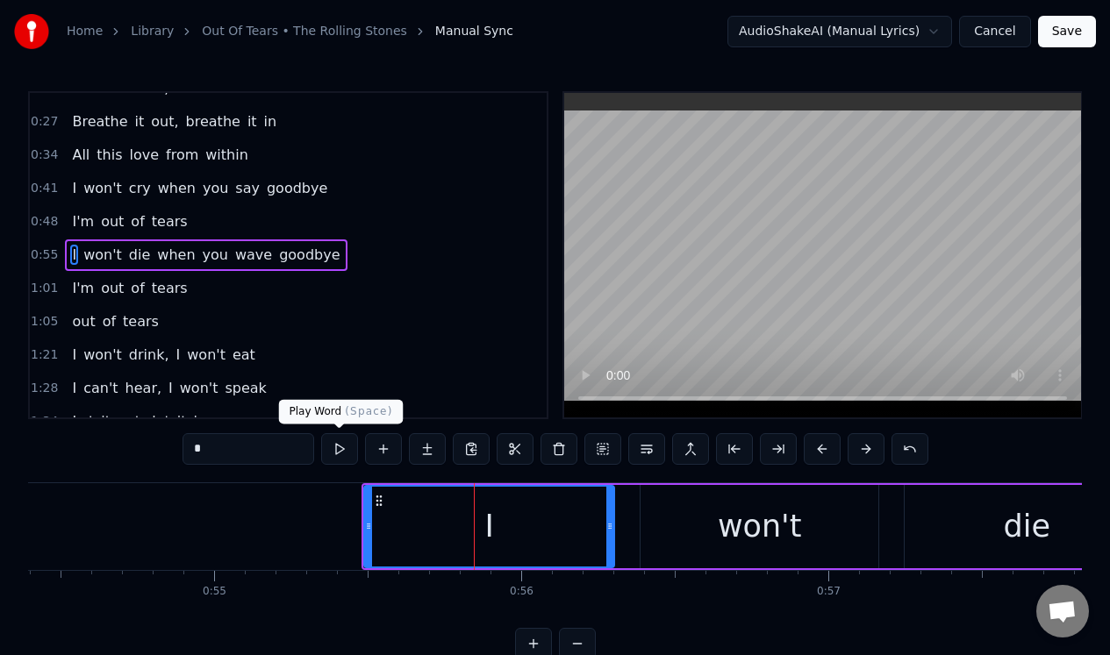
click at [342, 451] on button at bounding box center [339, 449] width 37 height 32
drag, startPoint x: 604, startPoint y: 497, endPoint x: 591, endPoint y: 497, distance: 12.3
click at [590, 497] on div "I" at bounding box center [489, 527] width 248 height 80
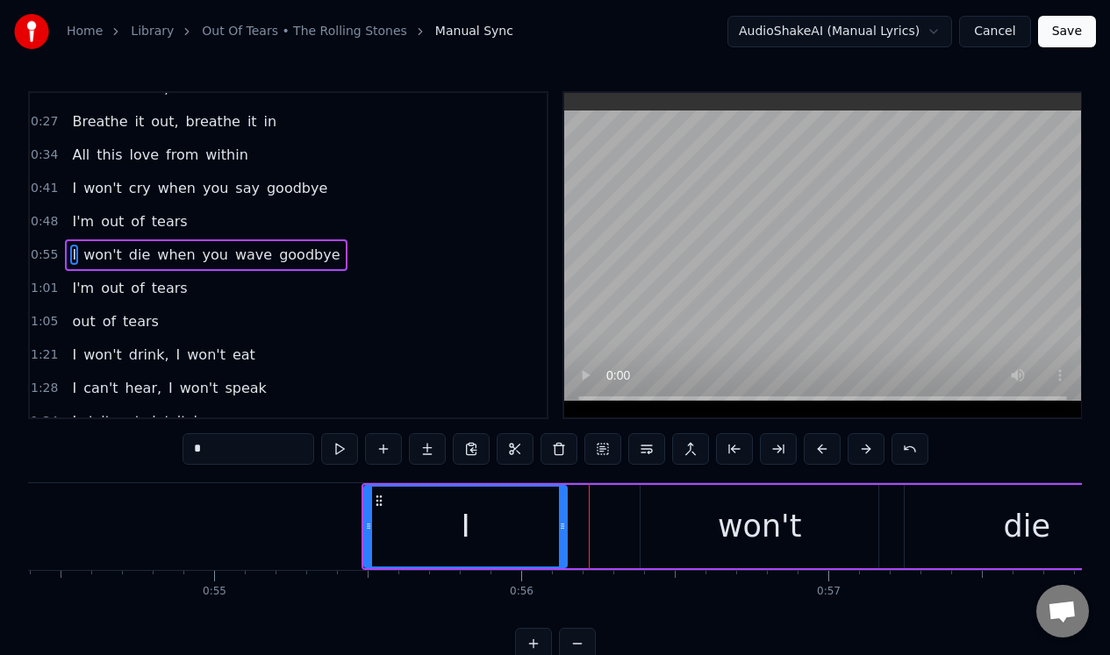
click at [563, 504] on div at bounding box center [562, 527] width 7 height 80
click at [655, 500] on div "won't" at bounding box center [759, 526] width 238 height 83
type input "*****"
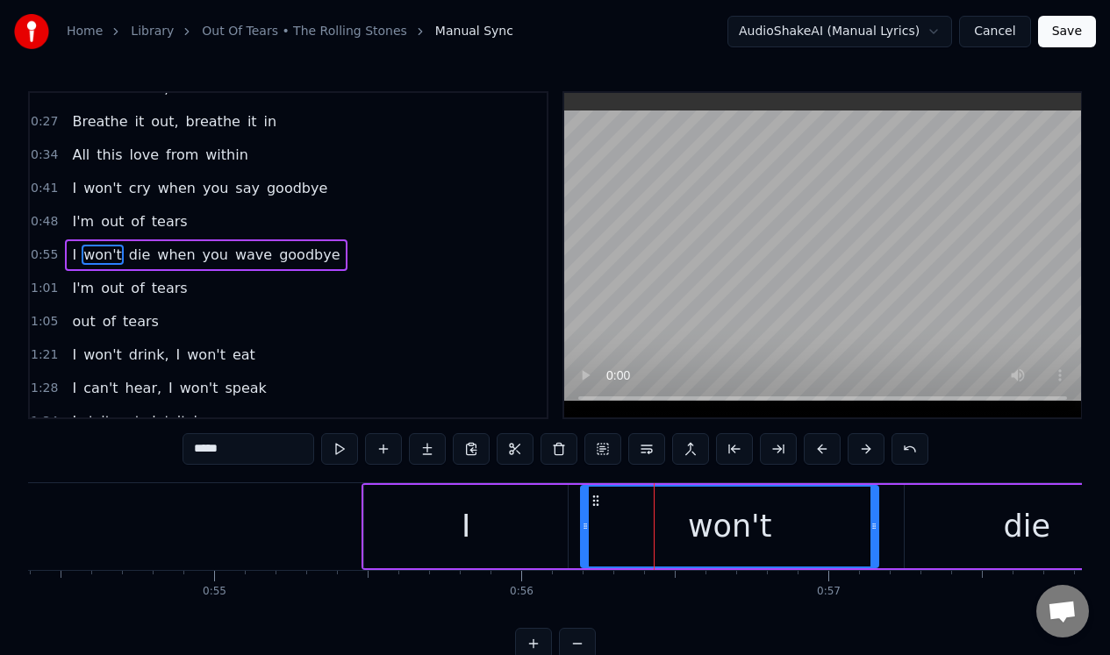
drag, startPoint x: 646, startPoint y: 501, endPoint x: 587, endPoint y: 506, distance: 59.0
click at [586, 506] on div at bounding box center [585, 527] width 7 height 80
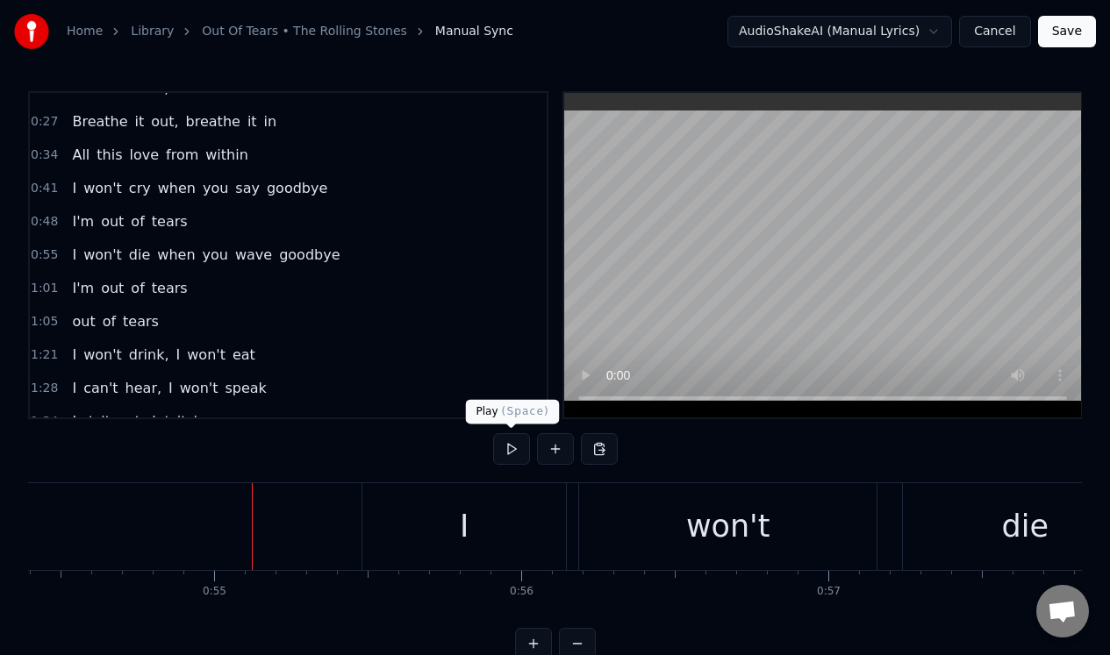
click at [508, 449] on button at bounding box center [511, 449] width 37 height 32
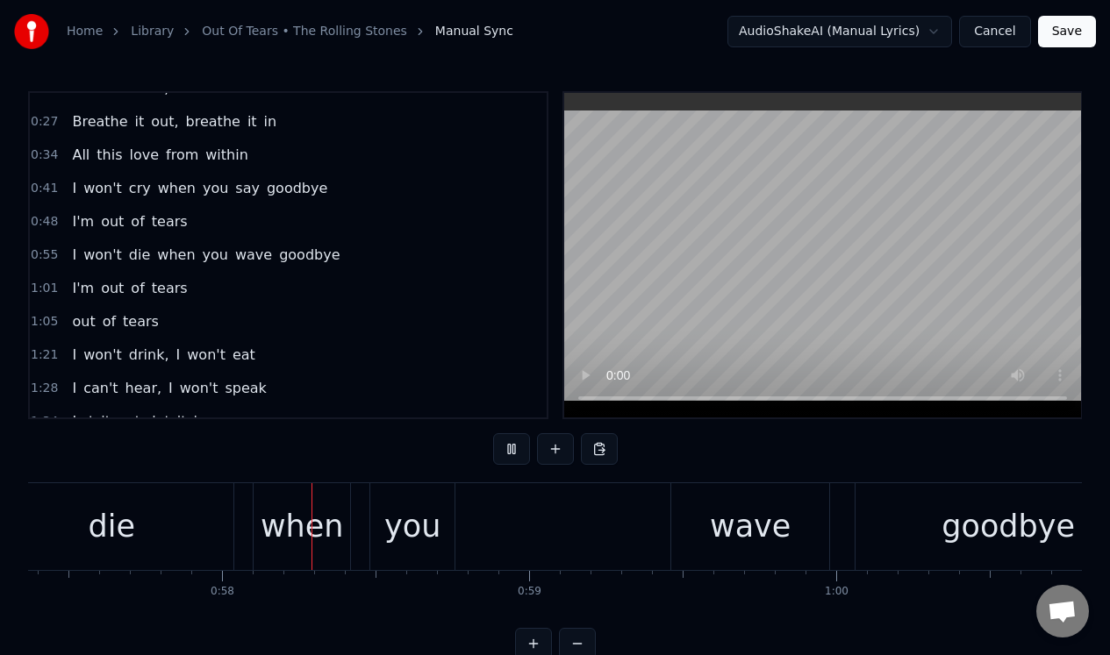
scroll to position [0, 17653]
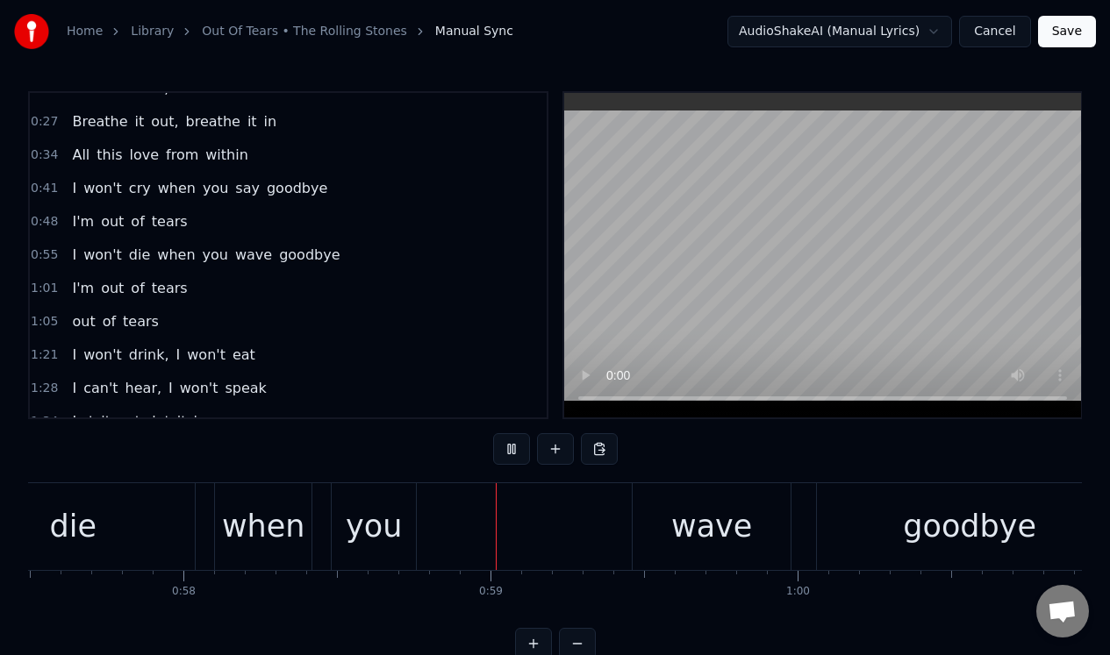
click at [508, 449] on button at bounding box center [511, 449] width 37 height 32
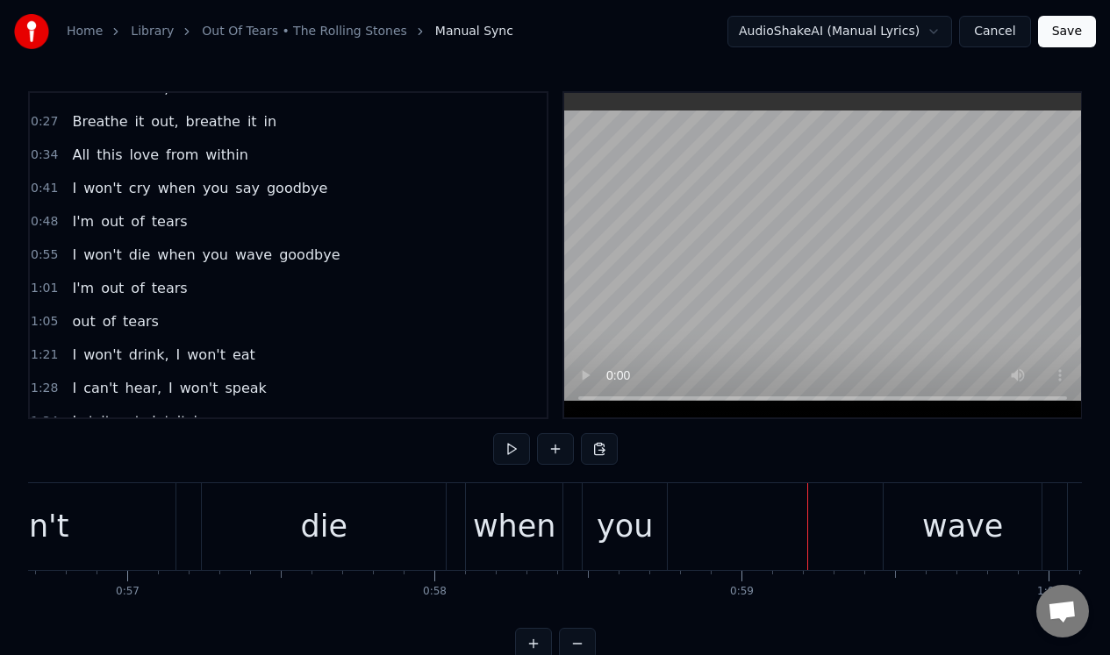
scroll to position [0, 17151]
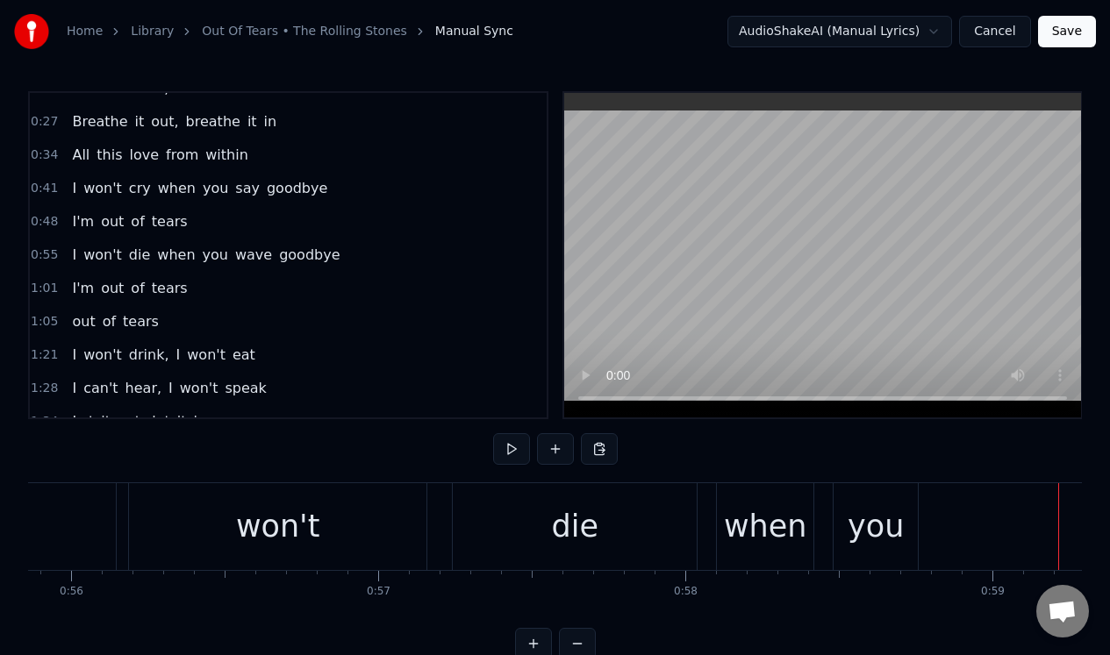
click at [369, 518] on div "won't" at bounding box center [277, 526] width 297 height 87
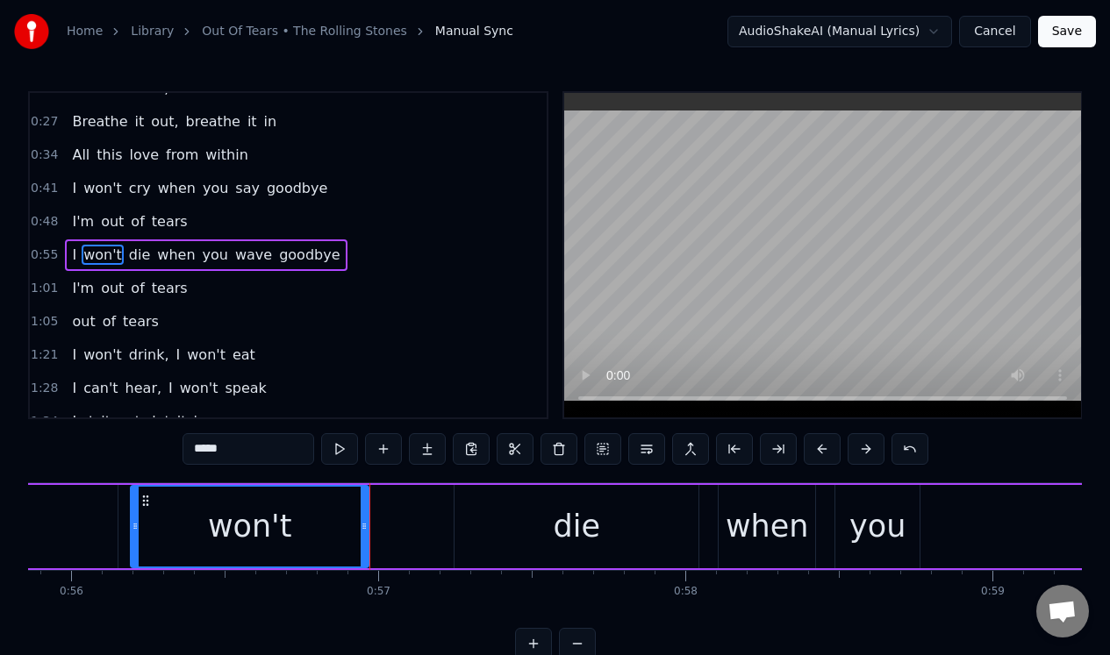
drag, startPoint x: 425, startPoint y: 518, endPoint x: 366, endPoint y: 518, distance: 58.8
click at [365, 523] on div at bounding box center [364, 527] width 7 height 80
click at [493, 508] on div "die" at bounding box center [576, 526] width 244 height 83
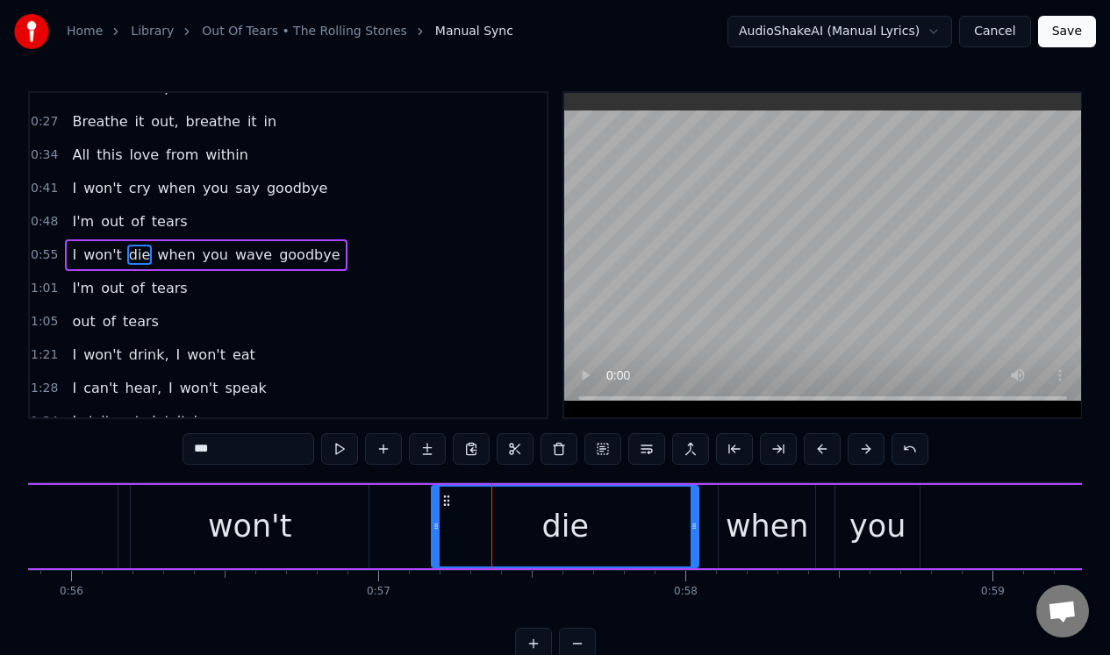
drag, startPoint x: 456, startPoint y: 511, endPoint x: 433, endPoint y: 513, distance: 22.9
click at [433, 513] on div at bounding box center [435, 527] width 7 height 80
click at [347, 448] on button at bounding box center [339, 449] width 37 height 32
drag, startPoint x: 692, startPoint y: 509, endPoint x: 660, endPoint y: 511, distance: 32.5
click at [660, 511] on div at bounding box center [661, 527] width 7 height 80
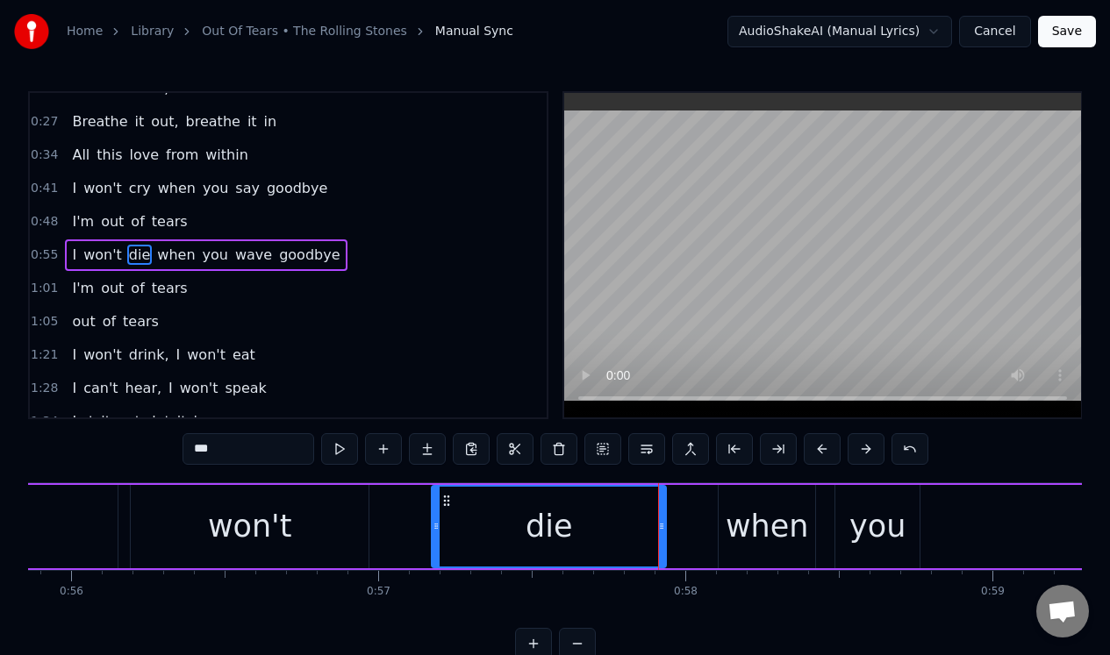
click at [725, 505] on div "when" at bounding box center [766, 526] width 96 height 83
type input "****"
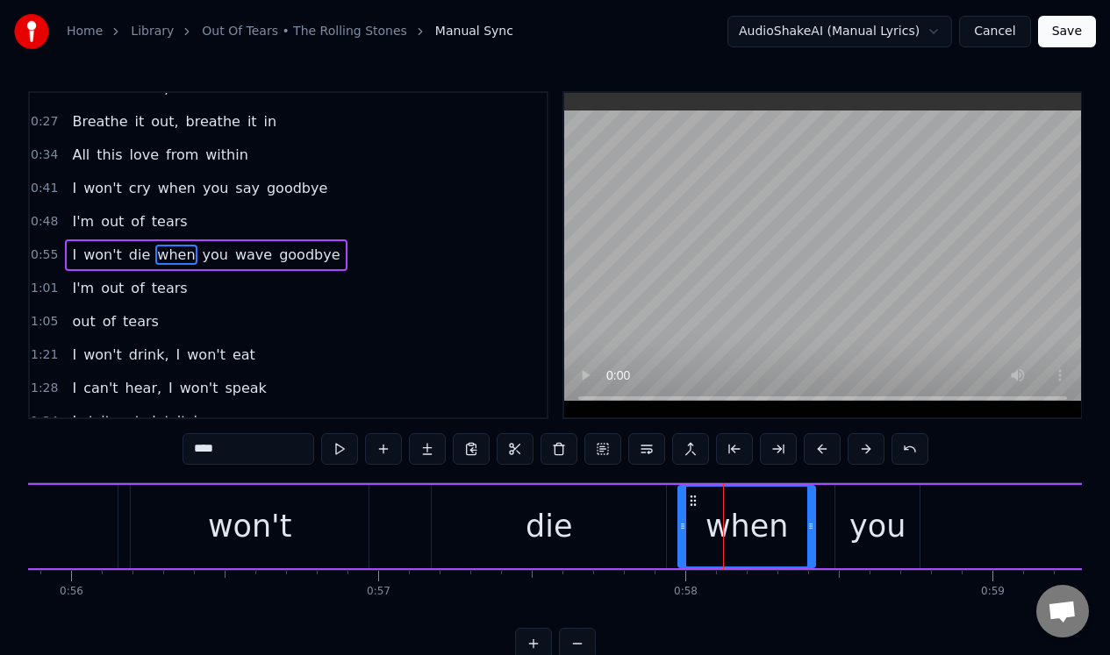
drag, startPoint x: 720, startPoint y: 505, endPoint x: 680, endPoint y: 512, distance: 41.0
click at [680, 512] on div at bounding box center [682, 527] width 7 height 80
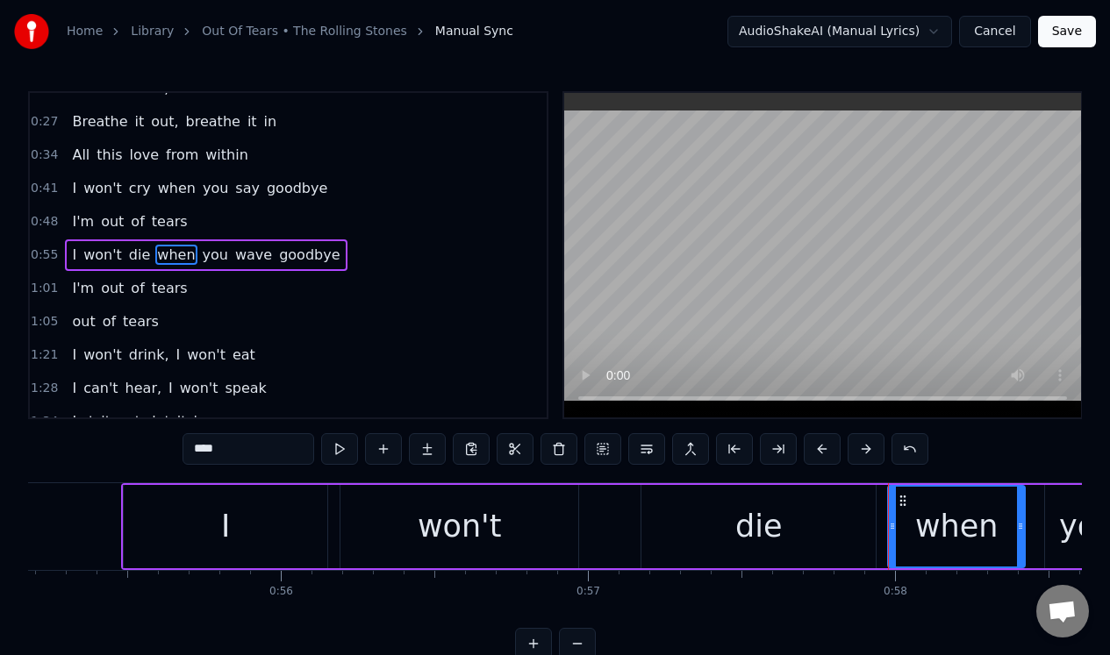
scroll to position [0, 16816]
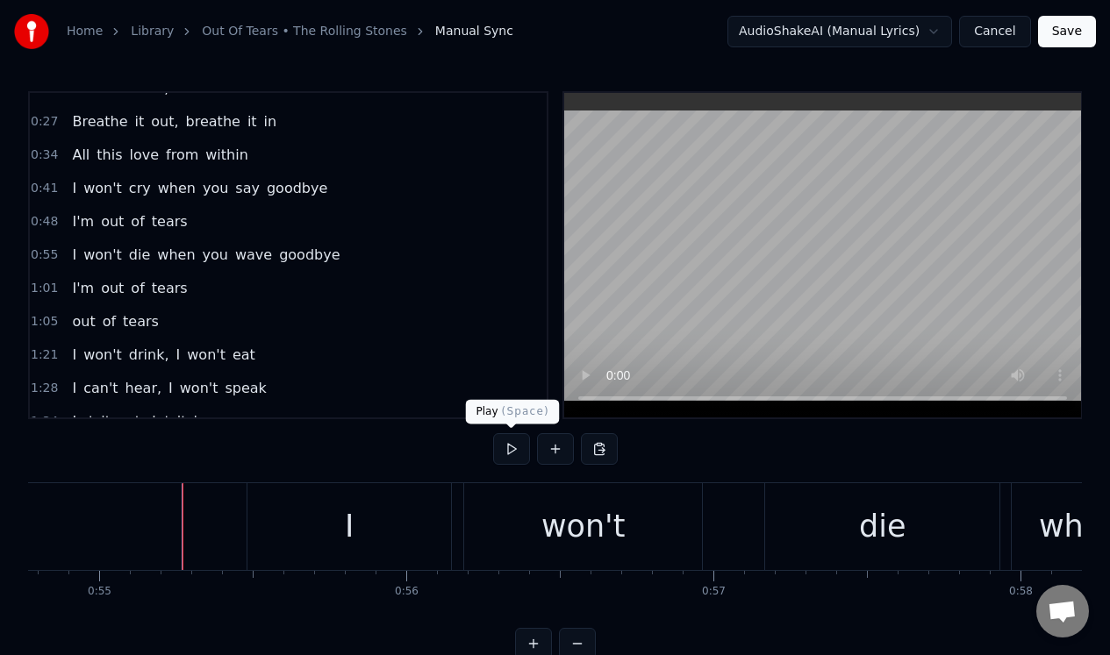
click at [510, 452] on button at bounding box center [511, 449] width 37 height 32
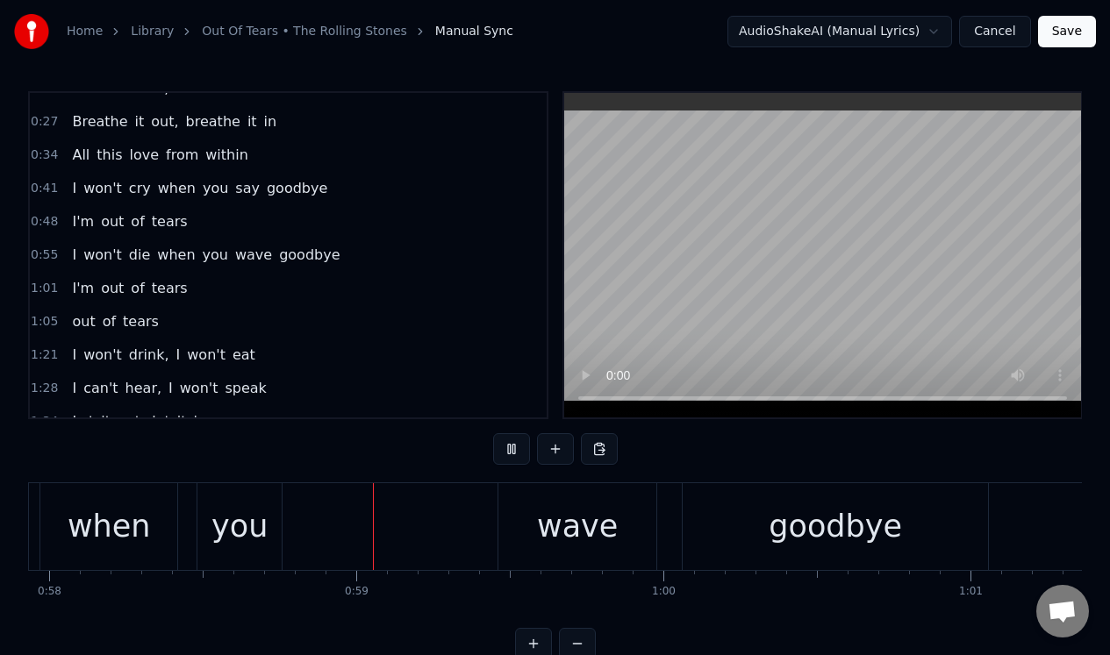
scroll to position [0, 17853]
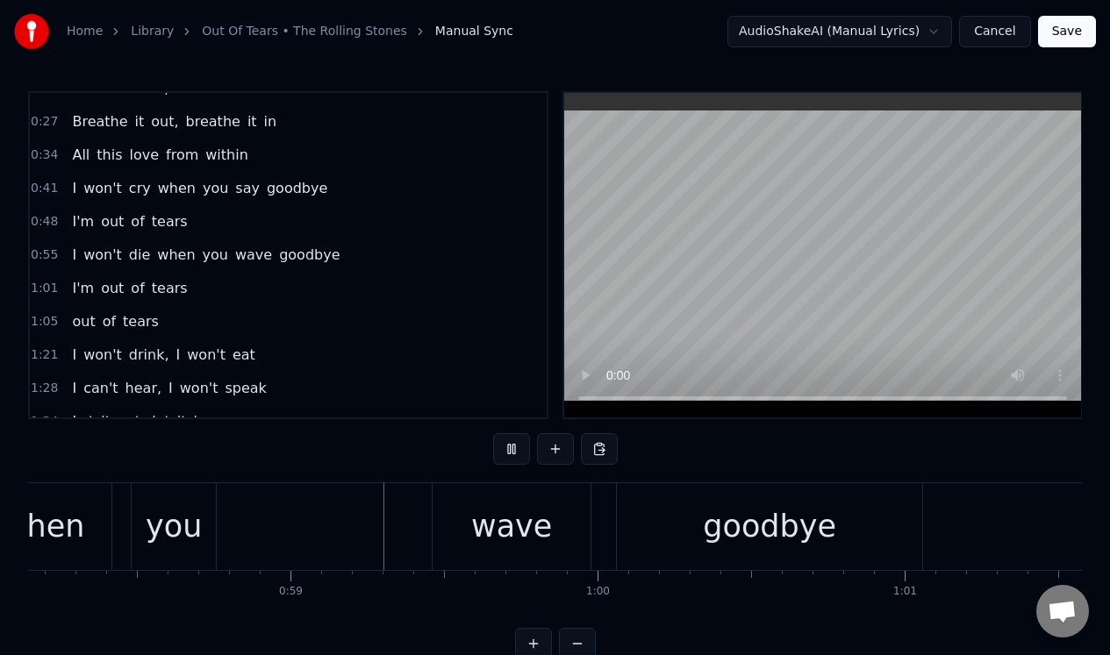
click at [510, 452] on button at bounding box center [511, 449] width 37 height 32
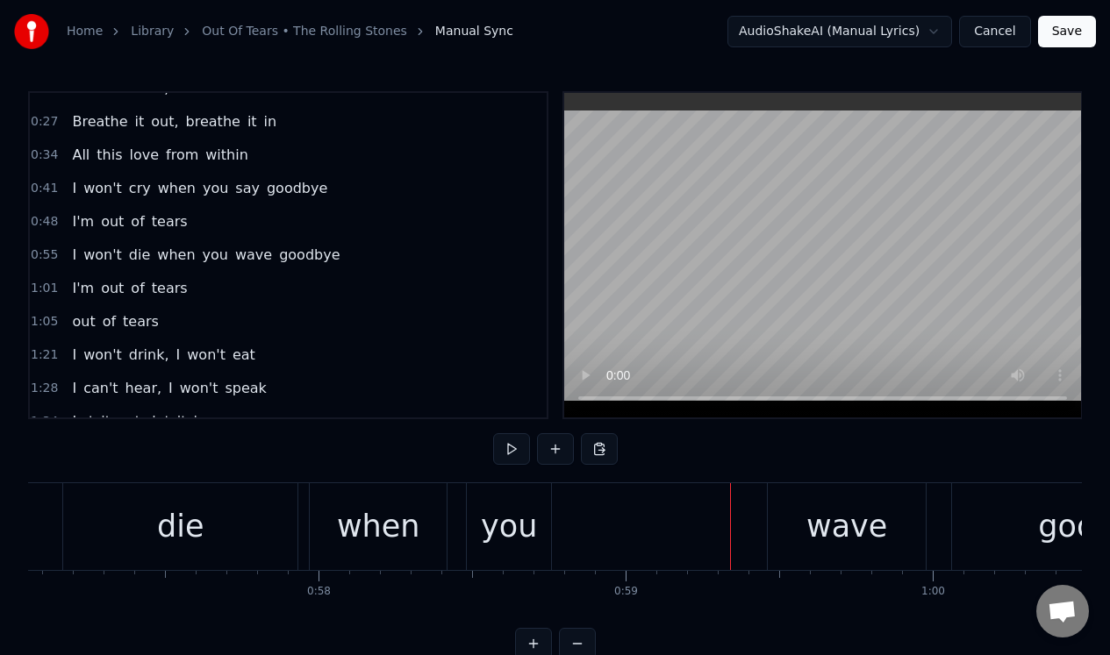
scroll to position [0, 17560]
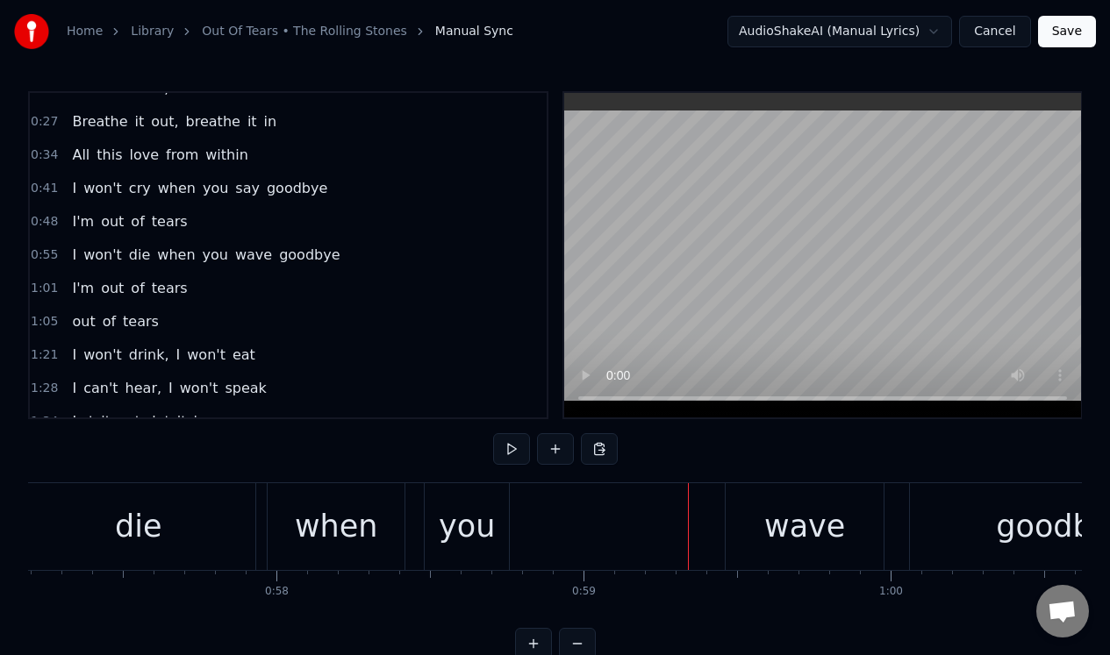
click at [315, 517] on div "when" at bounding box center [336, 527] width 83 height 46
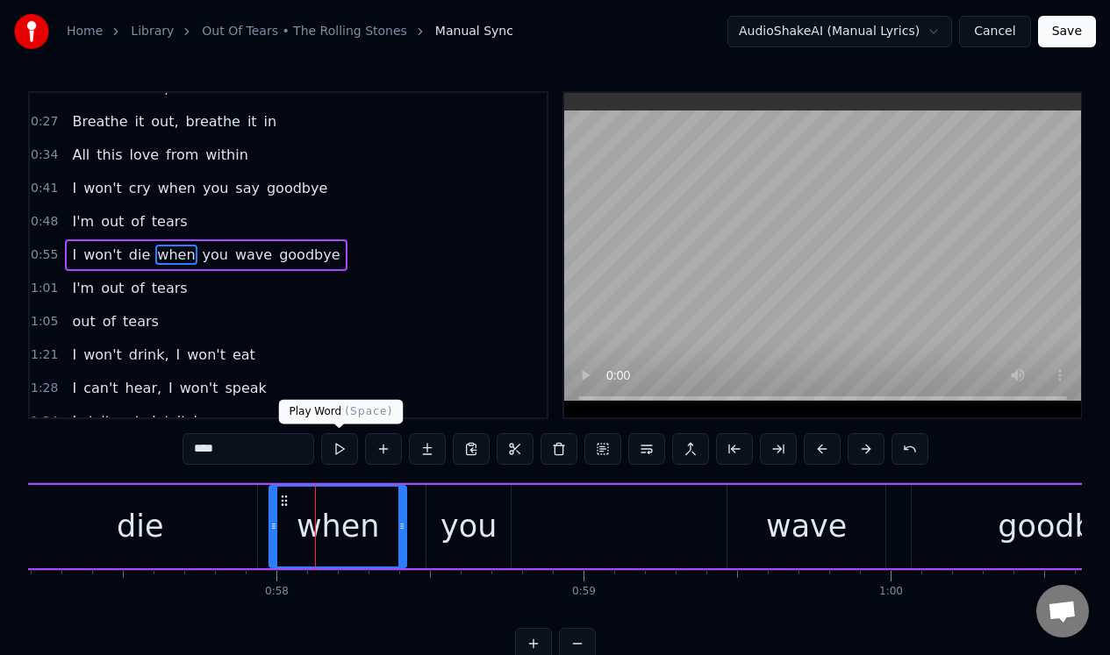
click at [344, 447] on button at bounding box center [339, 449] width 37 height 32
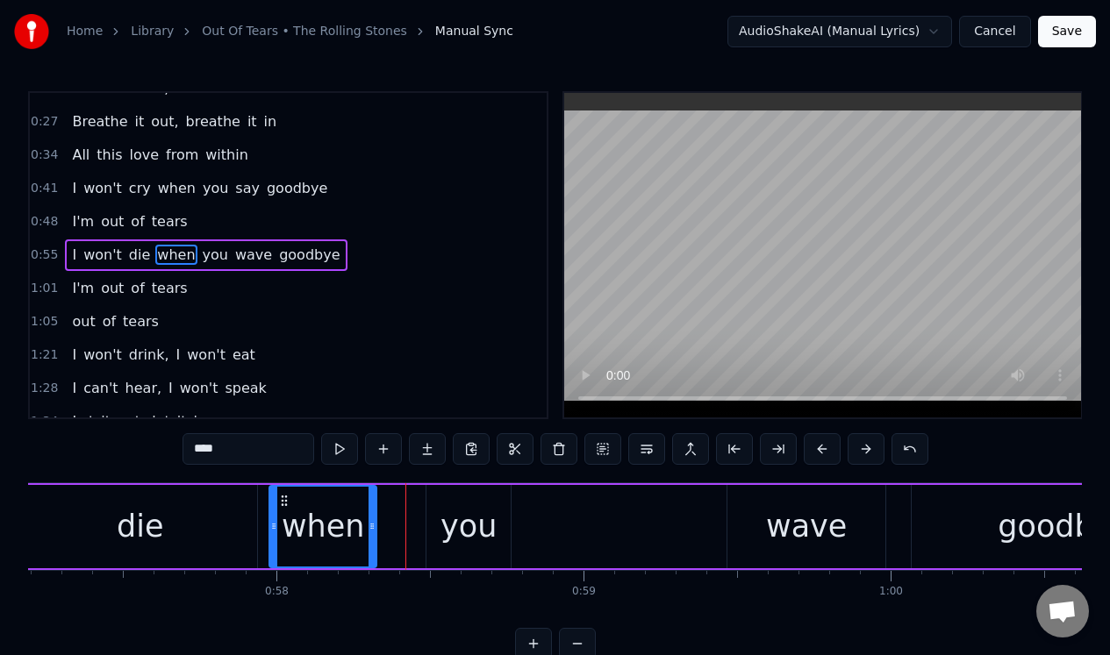
drag, startPoint x: 398, startPoint y: 498, endPoint x: 368, endPoint y: 497, distance: 29.8
click at [368, 497] on div at bounding box center [371, 527] width 7 height 80
click at [447, 498] on div "you" at bounding box center [468, 526] width 84 height 83
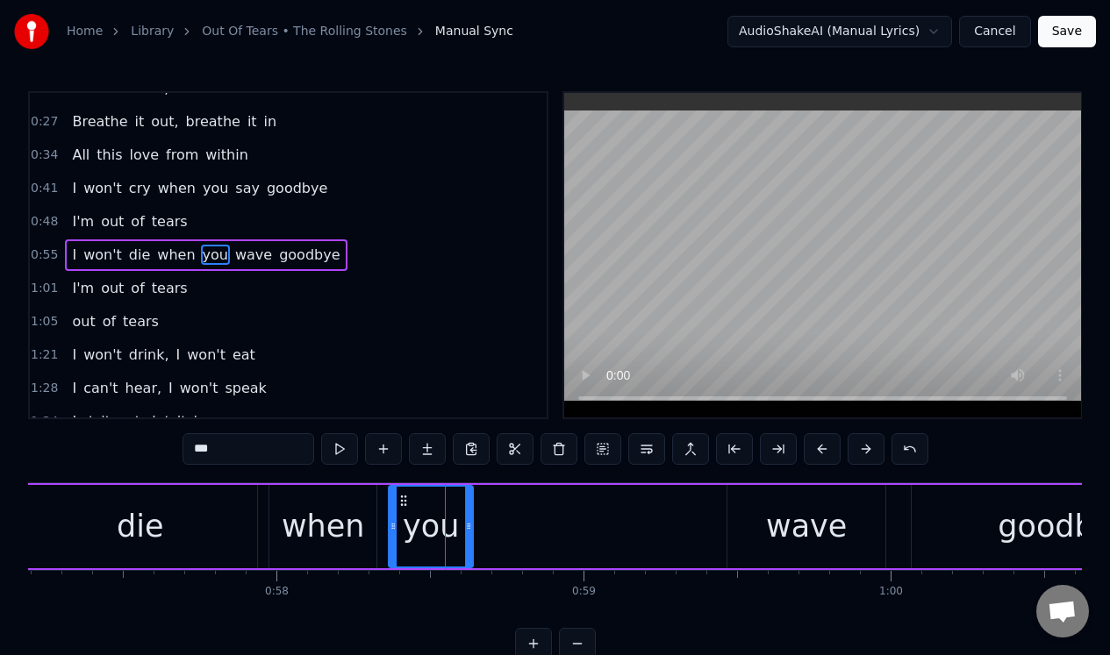
drag, startPoint x: 444, startPoint y: 495, endPoint x: 406, endPoint y: 499, distance: 38.0
click at [406, 499] on icon at bounding box center [404, 501] width 14 height 14
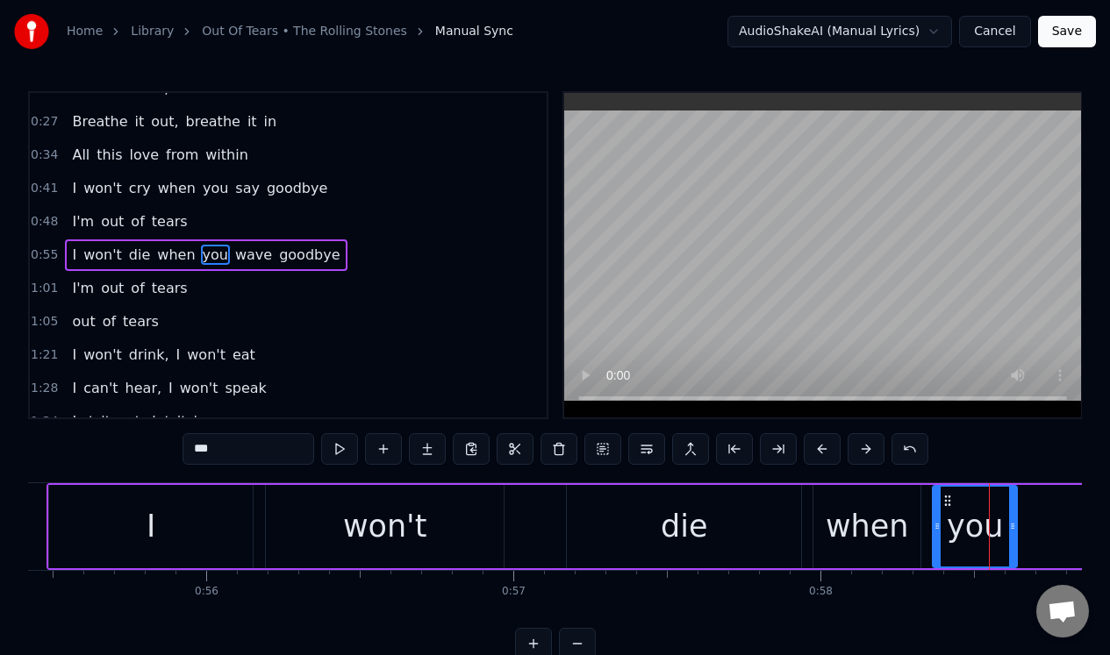
scroll to position [0, 16974]
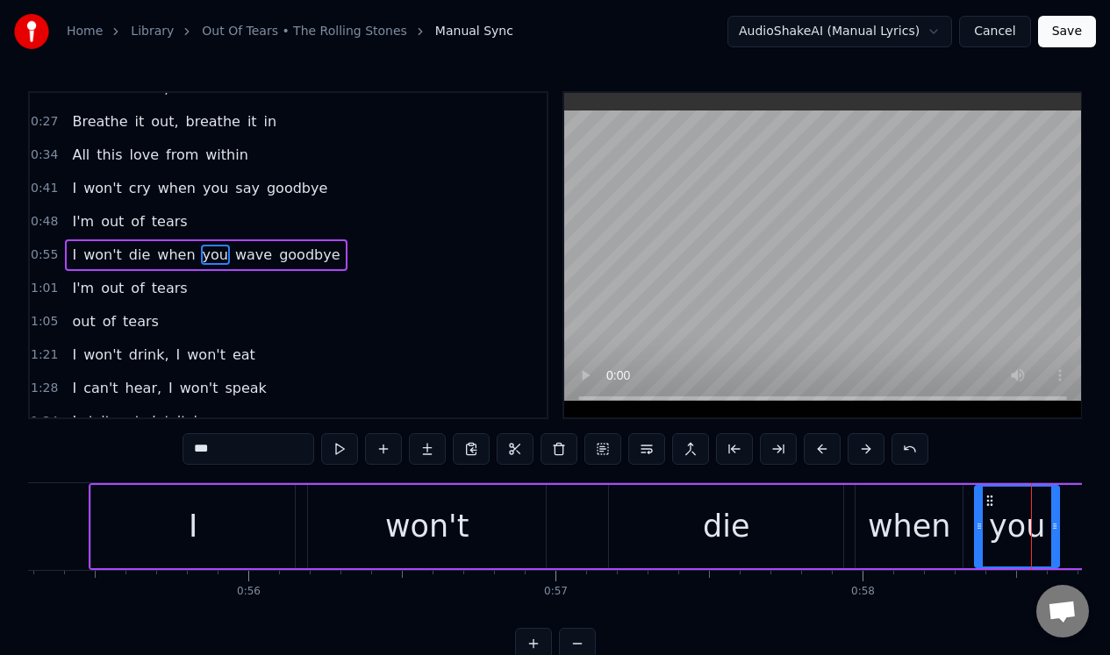
click at [147, 514] on div "I" at bounding box center [193, 526] width 204 height 83
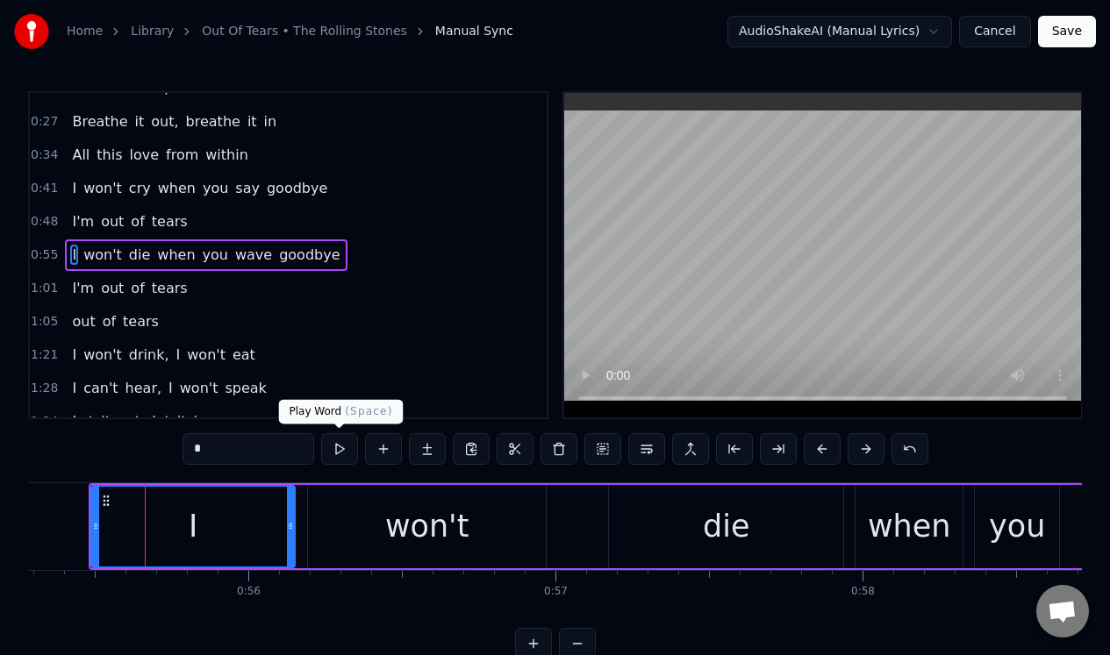
click at [336, 443] on button at bounding box center [339, 449] width 37 height 32
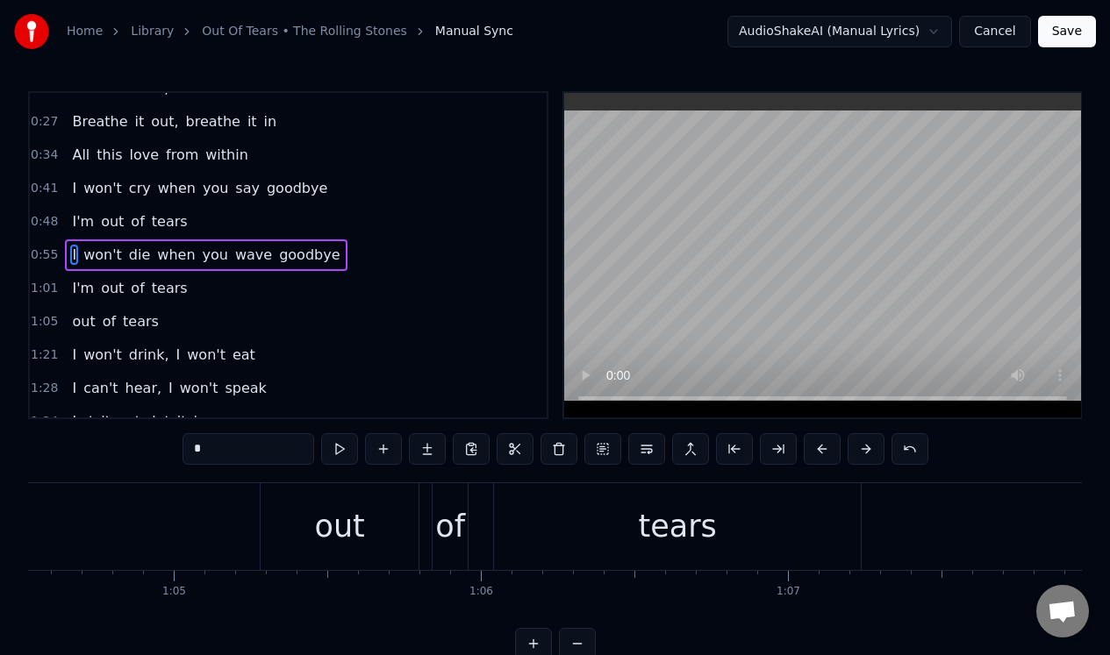
scroll to position [0, 19729]
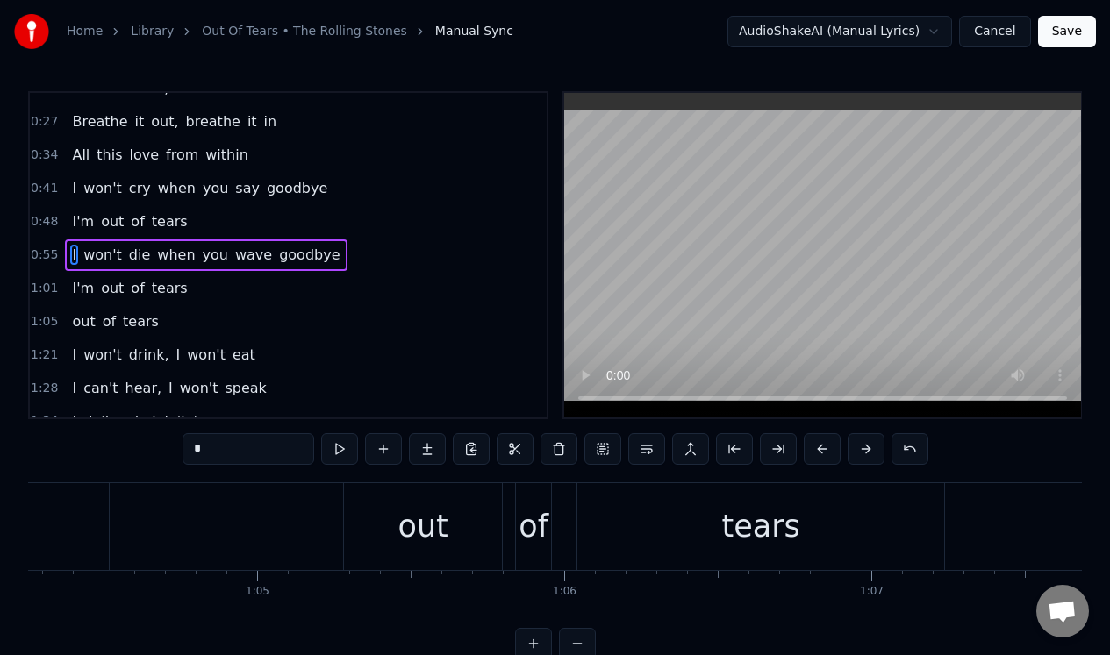
click at [395, 530] on div "out" at bounding box center [423, 526] width 158 height 87
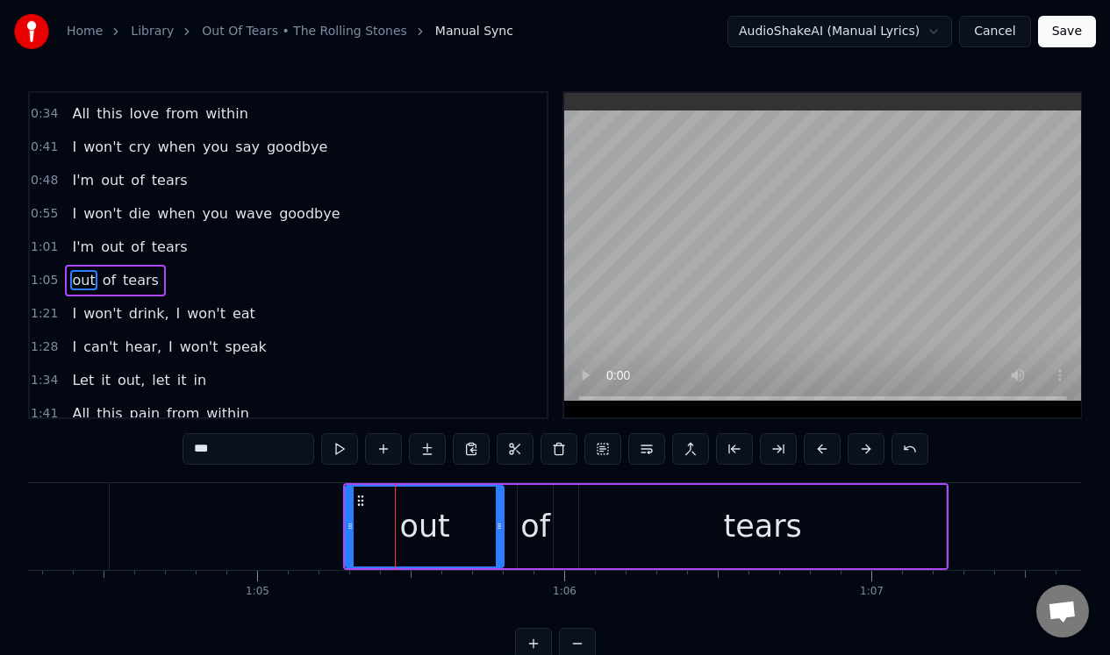
scroll to position [121, 0]
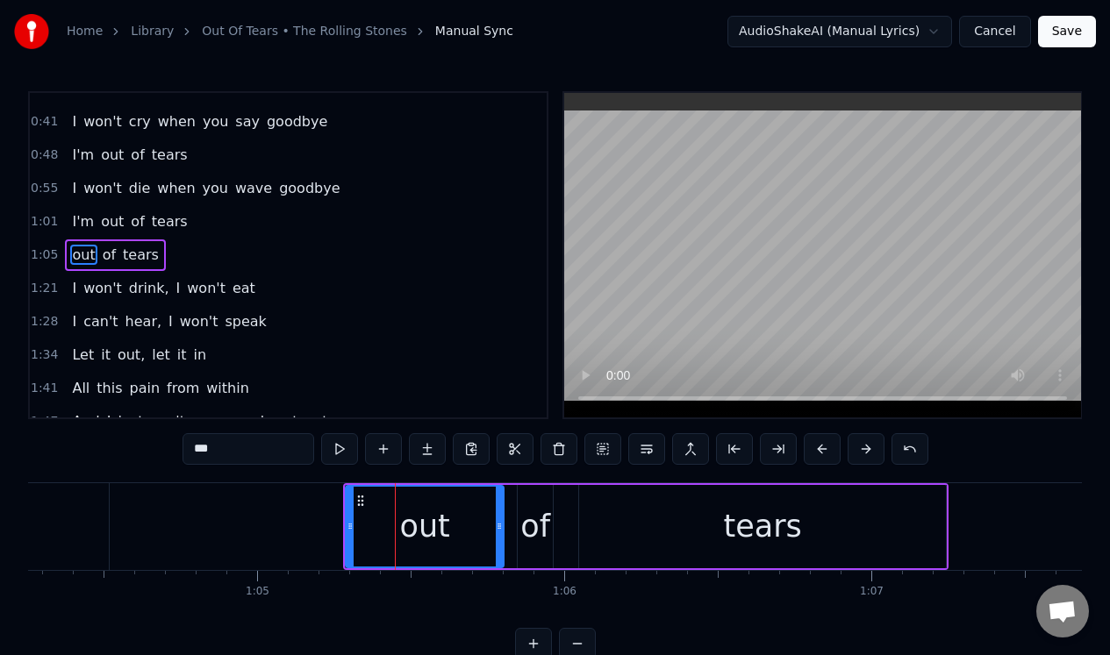
drag, startPoint x: 199, startPoint y: 450, endPoint x: 180, endPoint y: 449, distance: 19.3
click at [180, 449] on div "0:13 I can't feel, feel a thing 0:20 I can't shout, I can't scream 0:27 Breathe…" at bounding box center [555, 375] width 1054 height 568
type input "***"
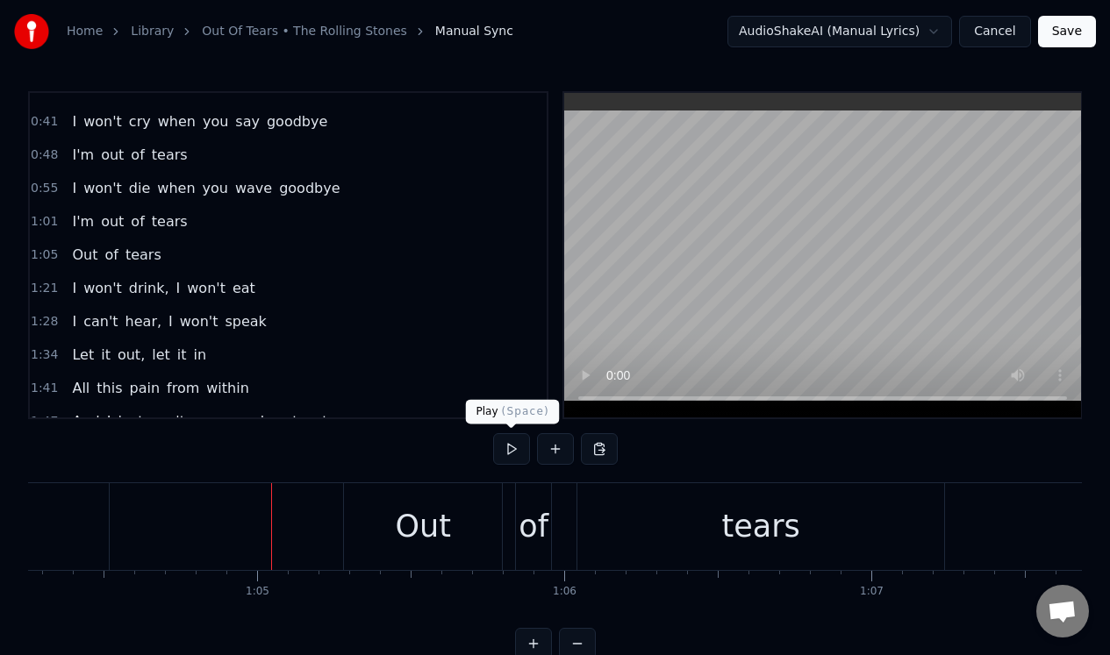
click at [511, 450] on button at bounding box center [511, 449] width 37 height 32
click at [463, 503] on div "Out" at bounding box center [423, 526] width 158 height 87
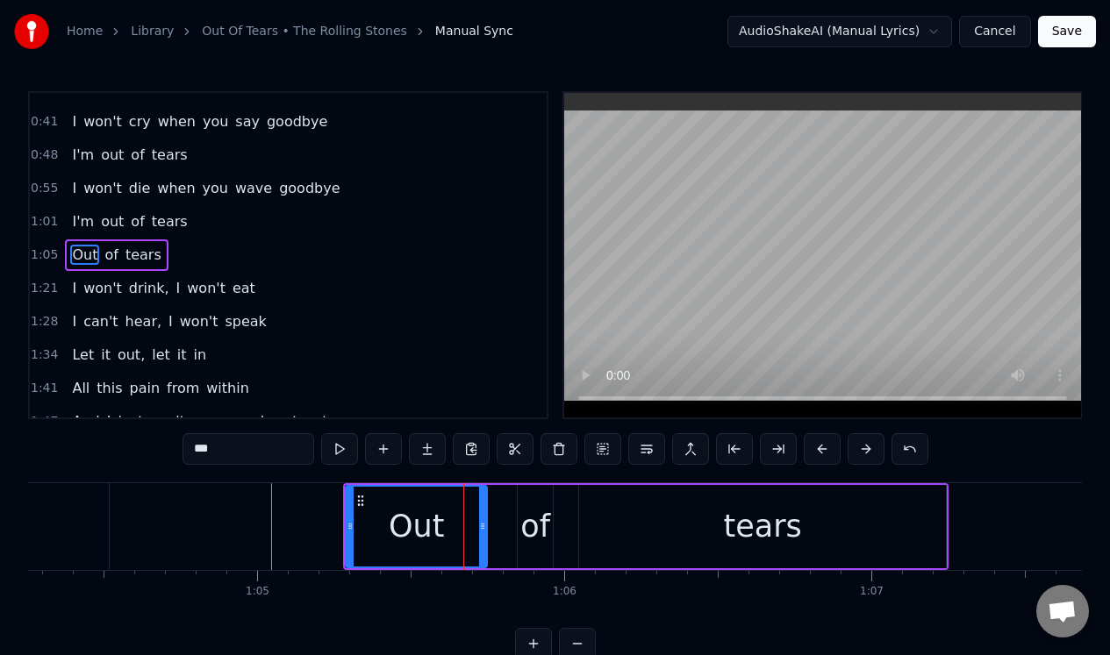
drag, startPoint x: 498, startPoint y: 504, endPoint x: 482, endPoint y: 505, distance: 16.7
click at [482, 505] on div at bounding box center [482, 527] width 7 height 80
click at [537, 504] on div "of" at bounding box center [535, 527] width 30 height 46
type input "**"
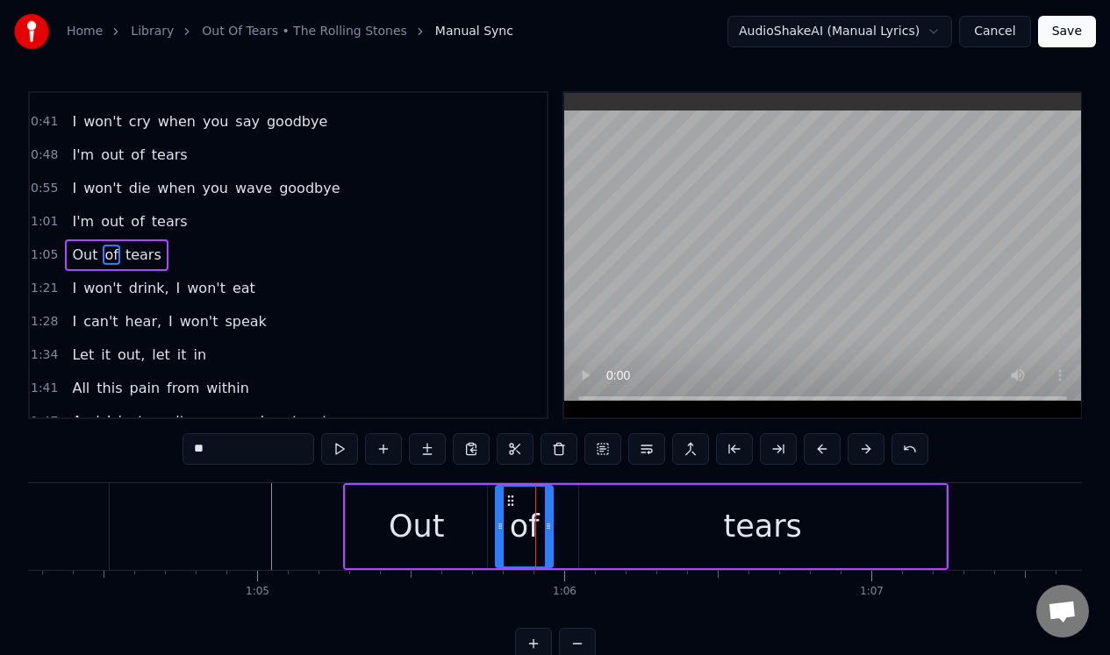
drag, startPoint x: 520, startPoint y: 507, endPoint x: 498, endPoint y: 509, distance: 22.0
click at [498, 510] on div at bounding box center [500, 527] width 7 height 80
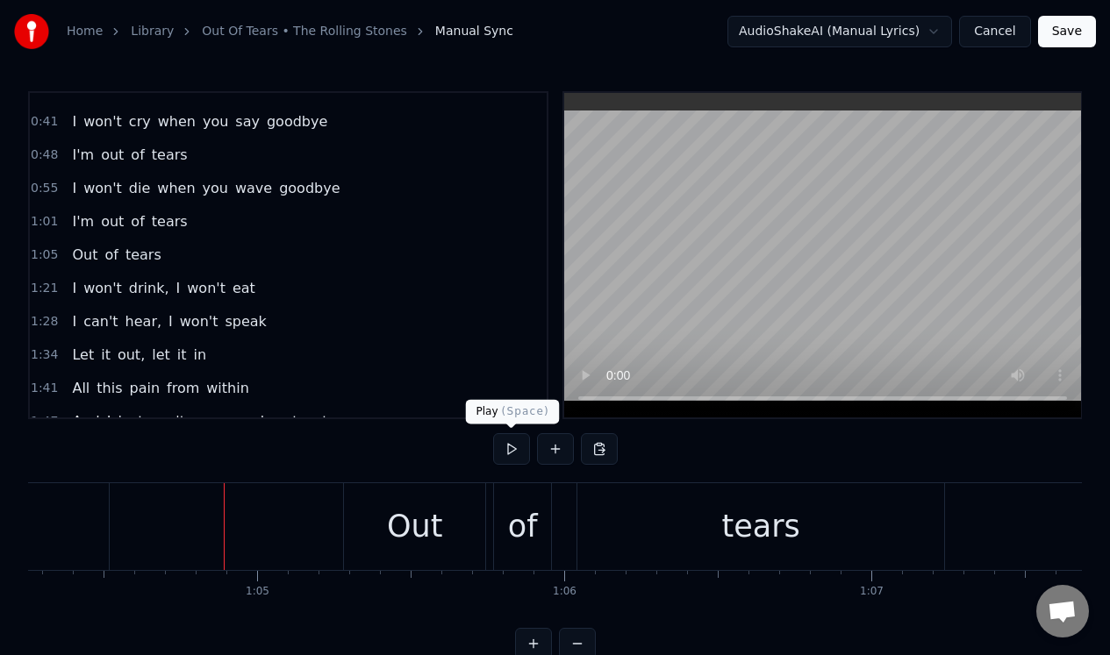
click at [509, 447] on button at bounding box center [511, 449] width 37 height 32
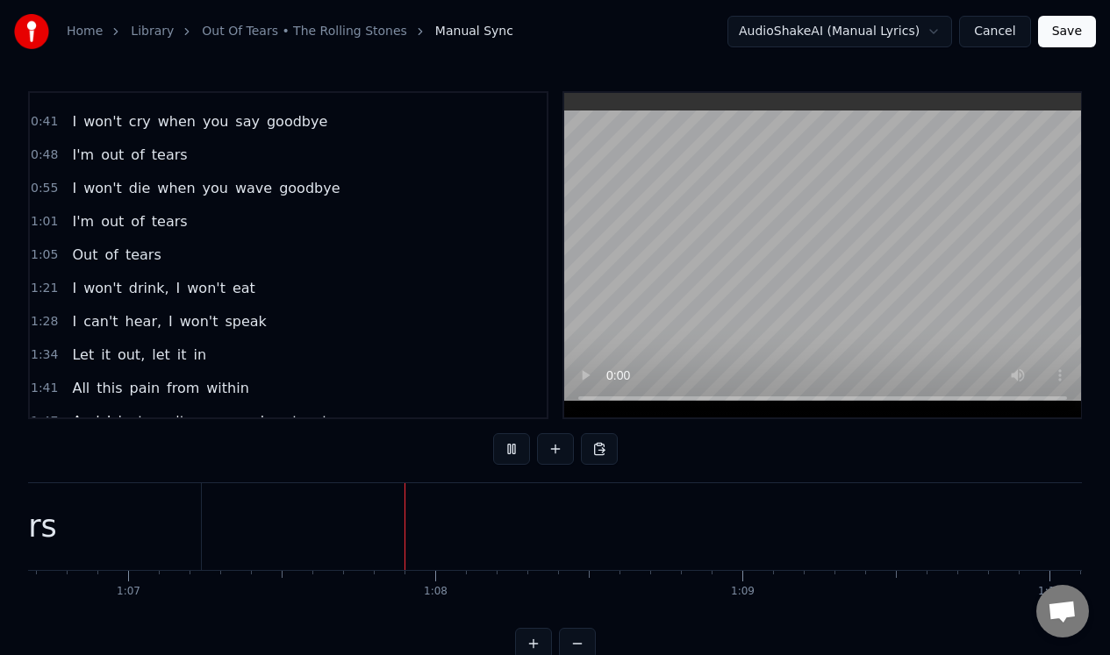
click at [509, 447] on button at bounding box center [511, 449] width 37 height 32
click at [344, 536] on div "tears" at bounding box center [353, 527] width 78 height 46
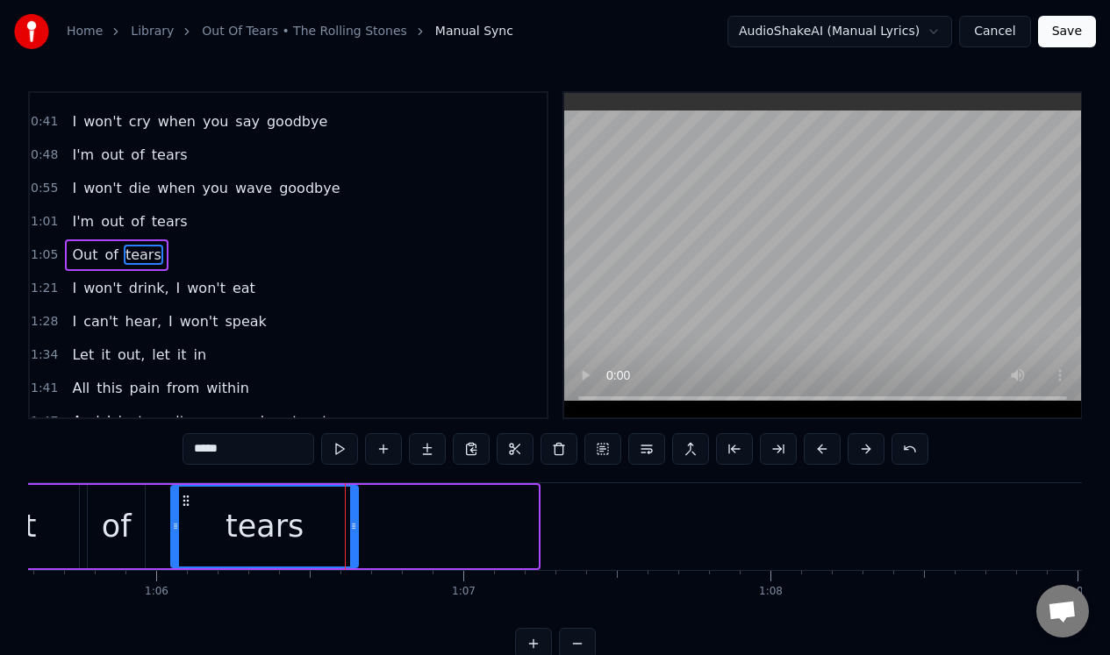
drag, startPoint x: 533, startPoint y: 503, endPoint x: 355, endPoint y: 505, distance: 178.1
click at [355, 505] on div at bounding box center [353, 527] width 7 height 80
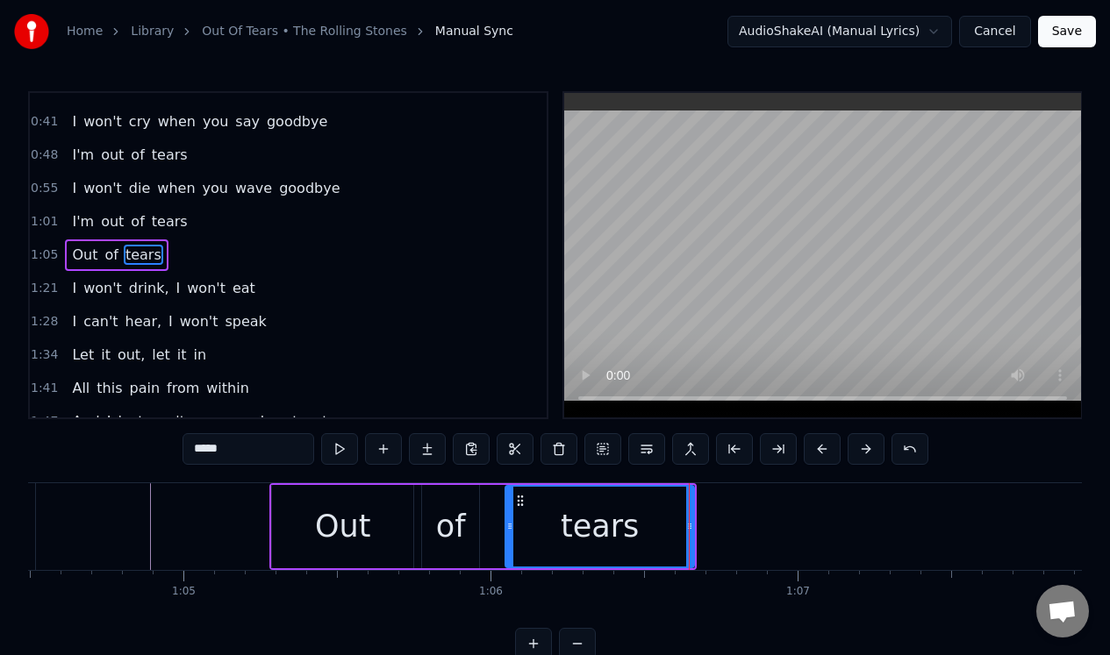
scroll to position [0, 19760]
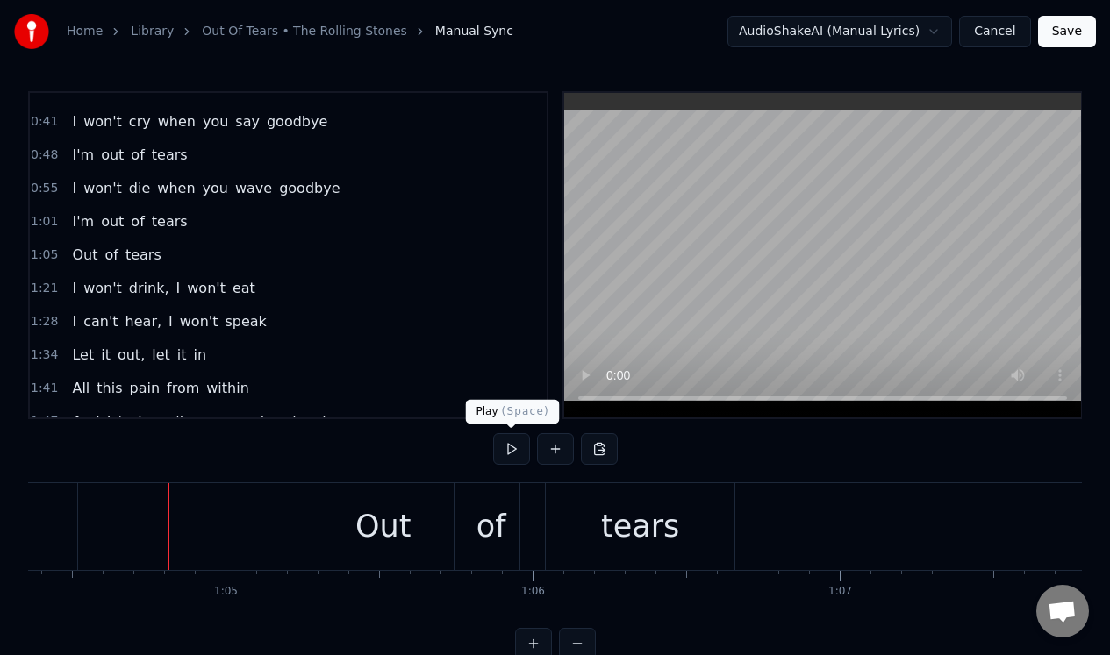
click at [514, 447] on button at bounding box center [511, 449] width 37 height 32
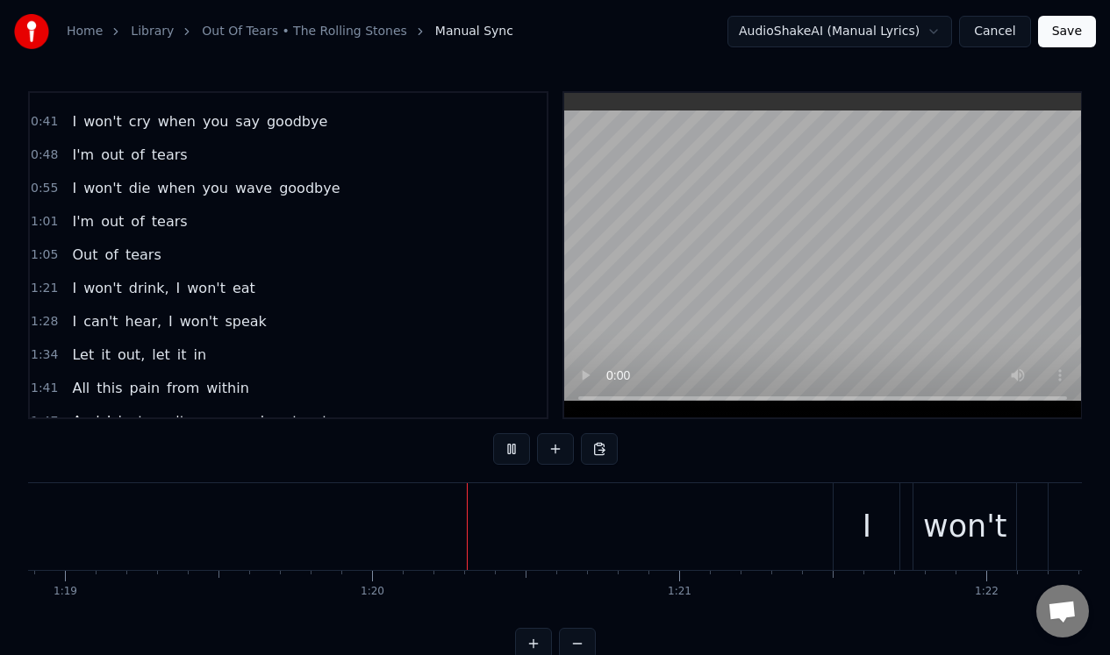
scroll to position [0, 24349]
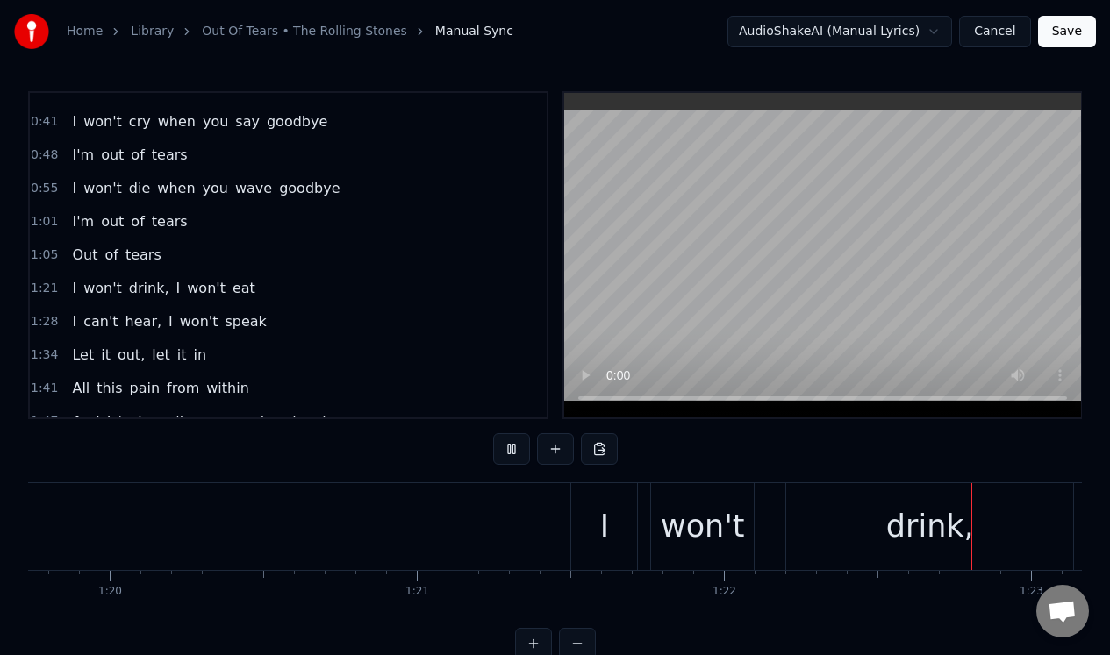
click at [511, 447] on button at bounding box center [511, 449] width 37 height 32
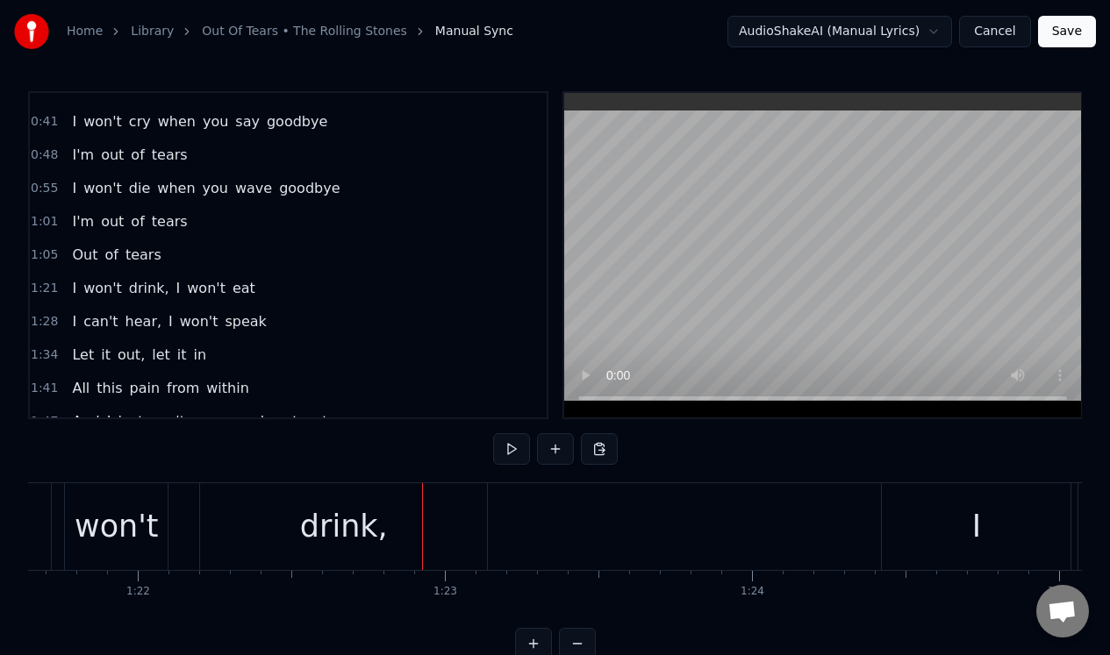
scroll to position [0, 24816]
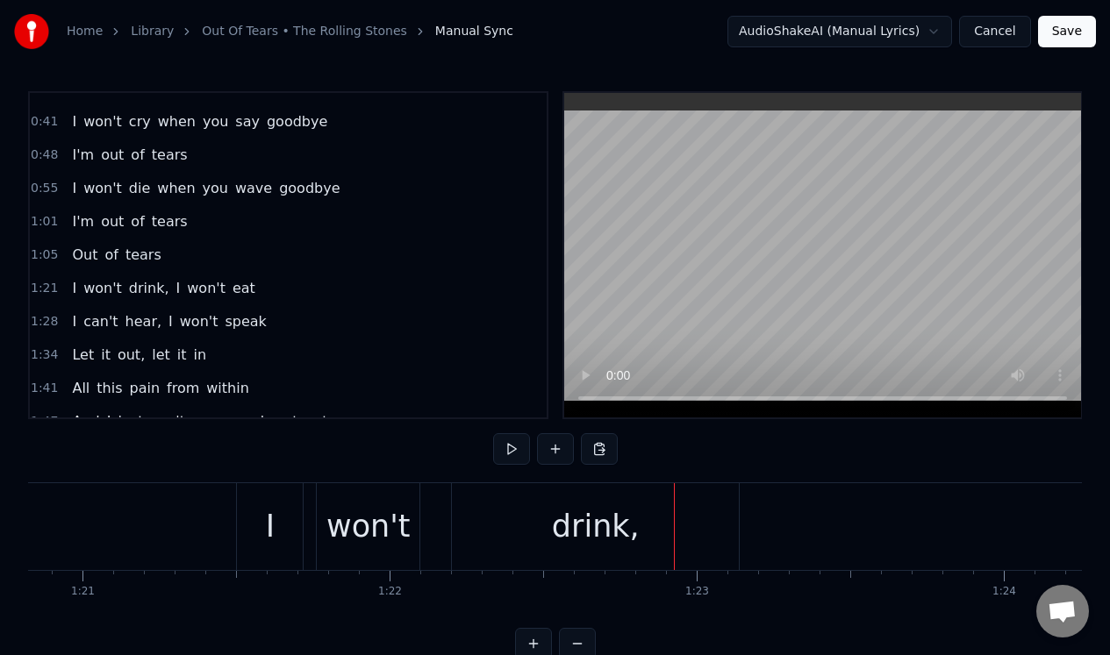
click at [509, 518] on div "drink," at bounding box center [595, 526] width 287 height 87
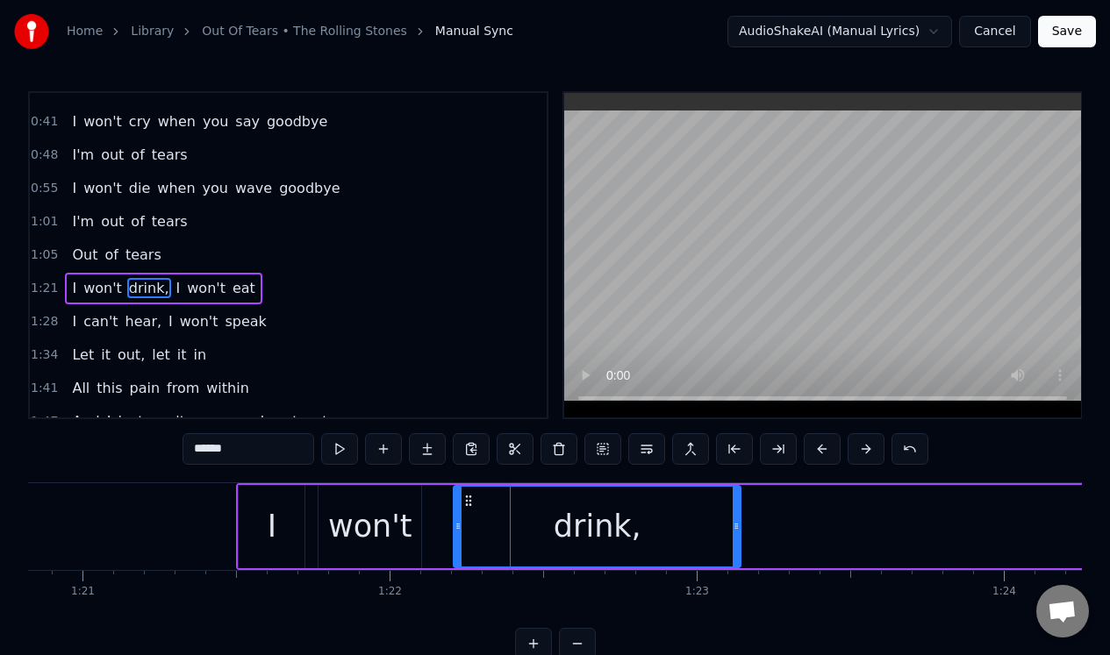
scroll to position [154, 0]
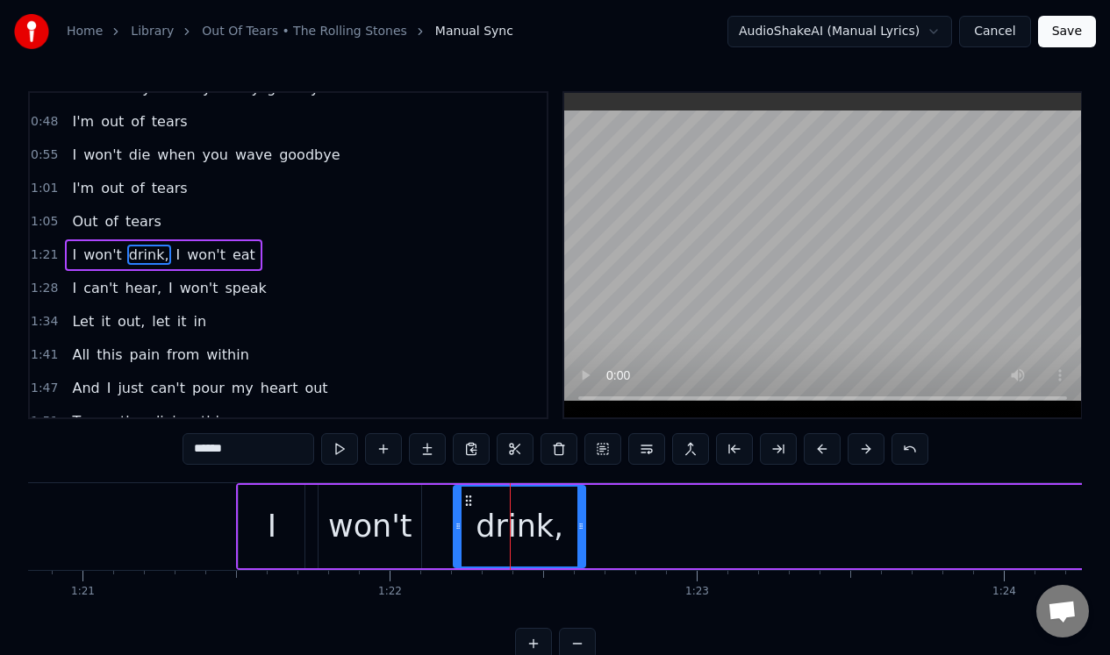
drag, startPoint x: 737, startPoint y: 508, endPoint x: 581, endPoint y: 514, distance: 156.3
click at [583, 514] on div at bounding box center [580, 527] width 7 height 80
drag, startPoint x: 463, startPoint y: 498, endPoint x: 444, endPoint y: 501, distance: 19.5
click at [444, 501] on icon at bounding box center [449, 501] width 14 height 14
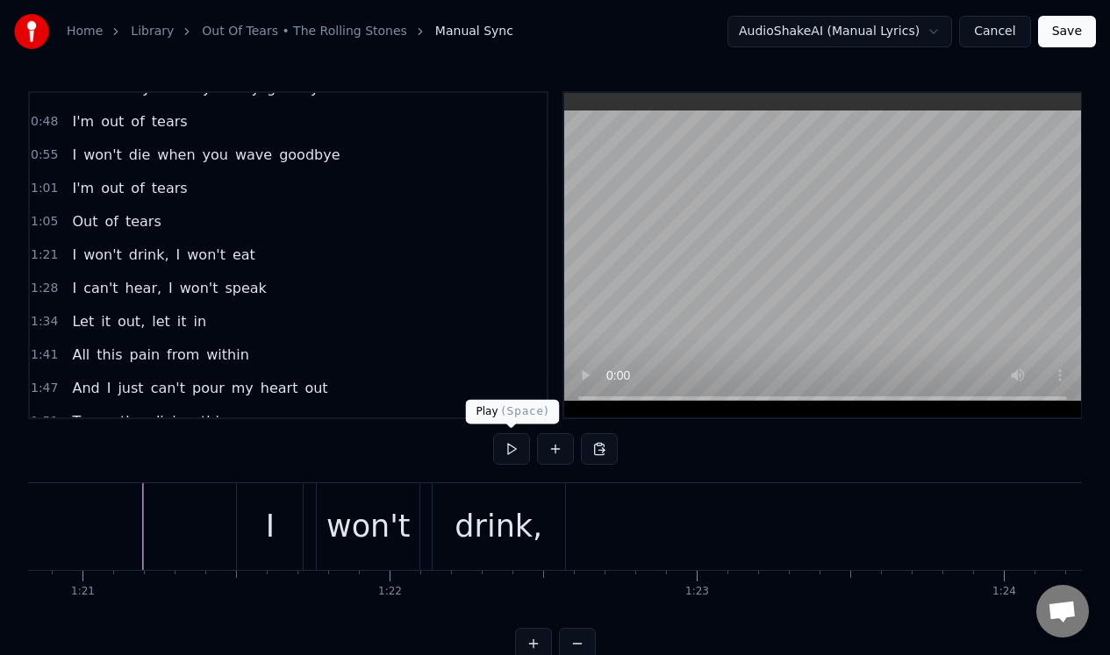
click at [509, 447] on button at bounding box center [511, 449] width 37 height 32
click at [508, 447] on button at bounding box center [511, 449] width 37 height 32
click at [355, 511] on div "won't" at bounding box center [368, 527] width 84 height 46
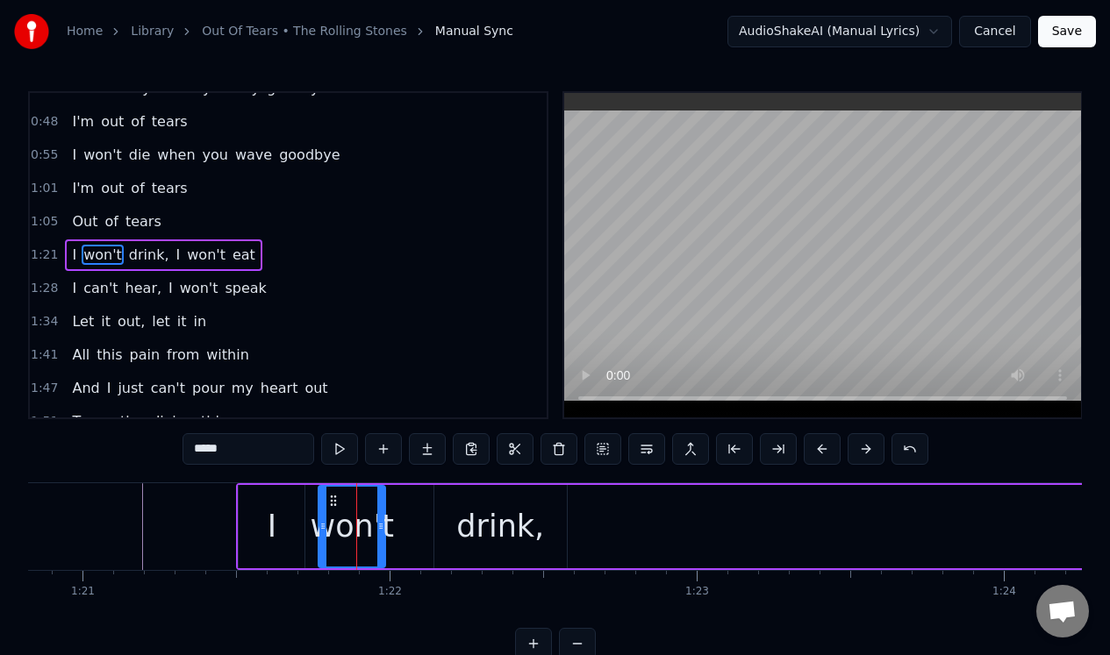
drag, startPoint x: 412, startPoint y: 507, endPoint x: 376, endPoint y: 507, distance: 36.0
click at [377, 507] on div at bounding box center [380, 527] width 7 height 80
click at [448, 502] on div "drink," at bounding box center [500, 526] width 132 height 83
type input "******"
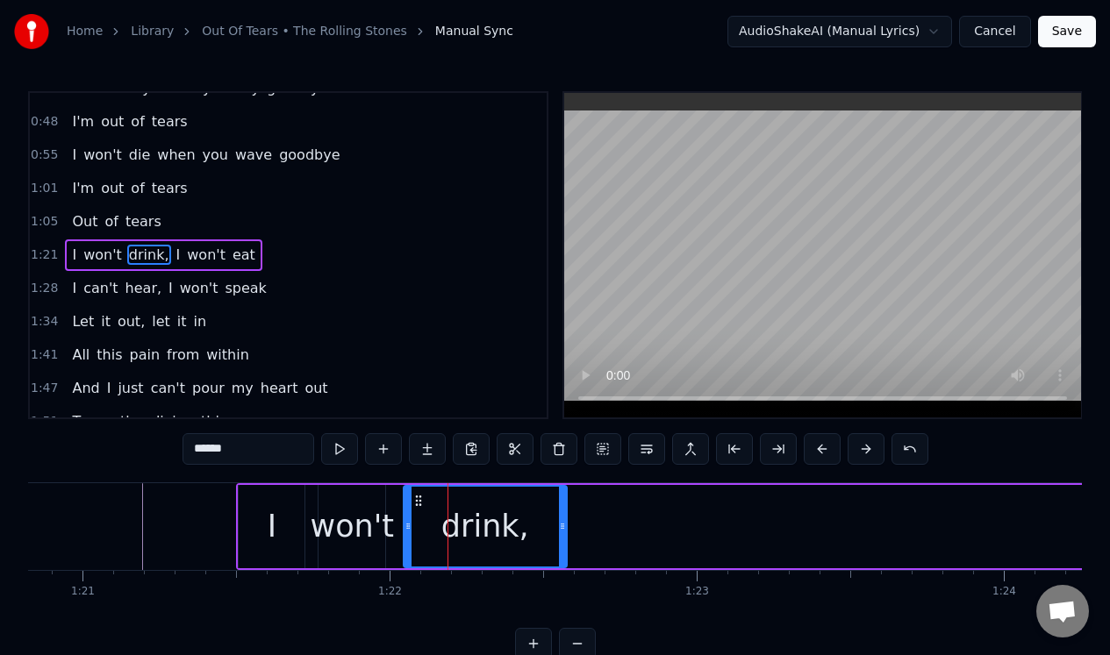
drag, startPoint x: 435, startPoint y: 507, endPoint x: 404, endPoint y: 511, distance: 31.0
click at [404, 511] on div at bounding box center [407, 527] width 7 height 80
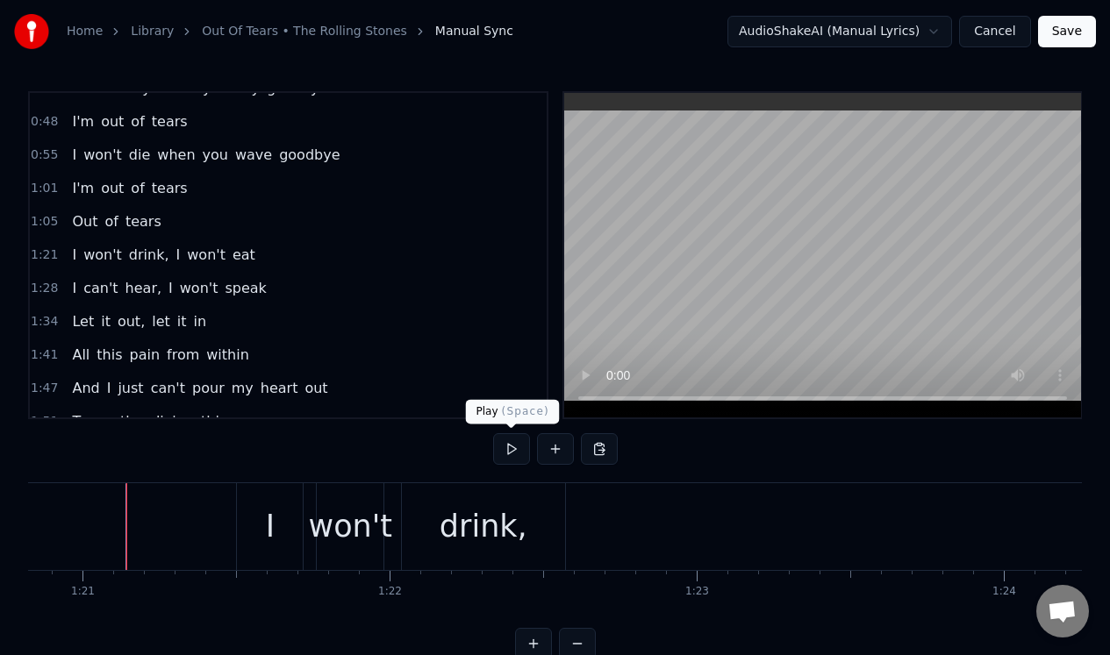
click at [512, 443] on button at bounding box center [511, 449] width 37 height 32
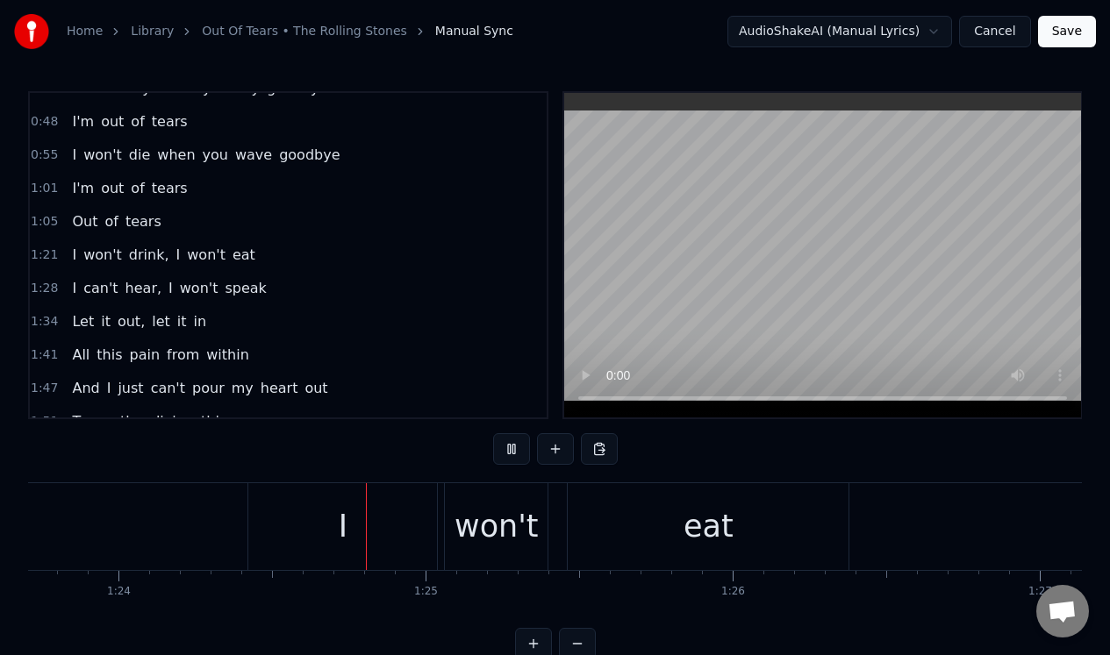
scroll to position [0, 25717]
click at [512, 443] on button at bounding box center [511, 449] width 37 height 32
click at [359, 506] on div "I" at bounding box center [326, 526] width 189 height 87
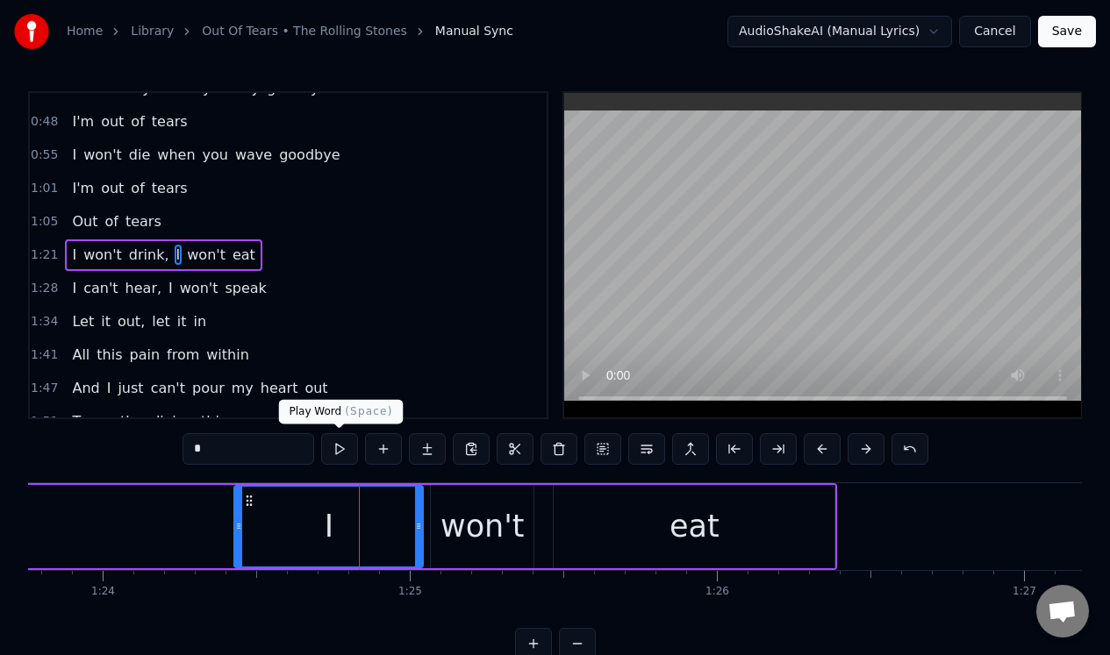
click at [332, 449] on button at bounding box center [339, 449] width 37 height 32
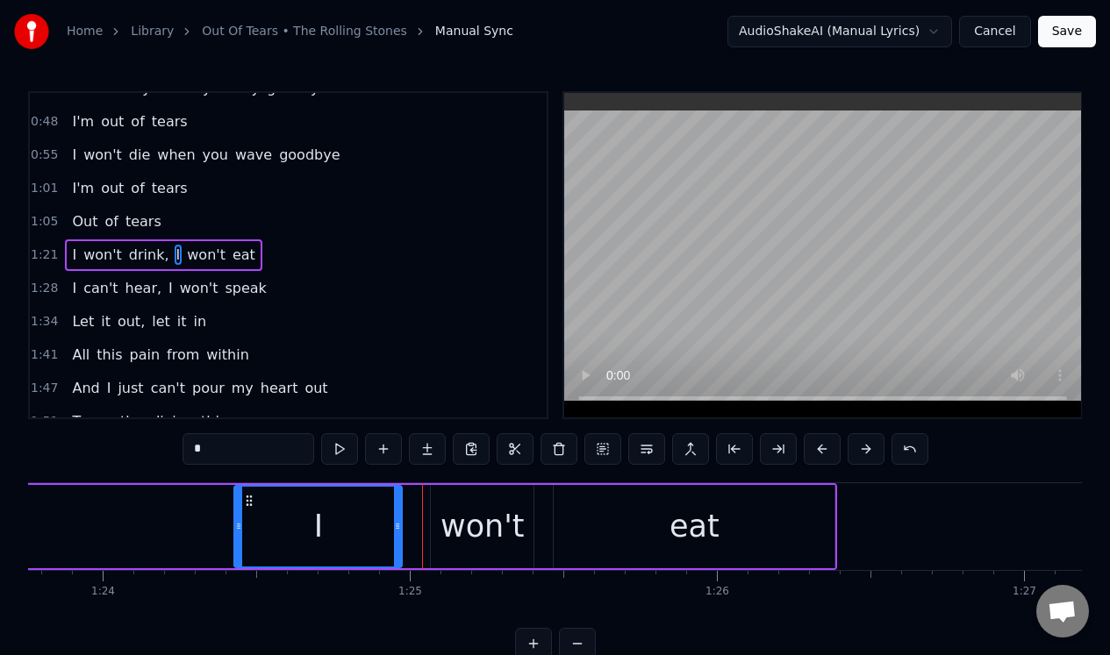
drag, startPoint x: 416, startPoint y: 520, endPoint x: 395, endPoint y: 520, distance: 21.1
click at [395, 520] on icon at bounding box center [397, 526] width 7 height 14
click at [454, 508] on div "won't" at bounding box center [482, 527] width 84 height 46
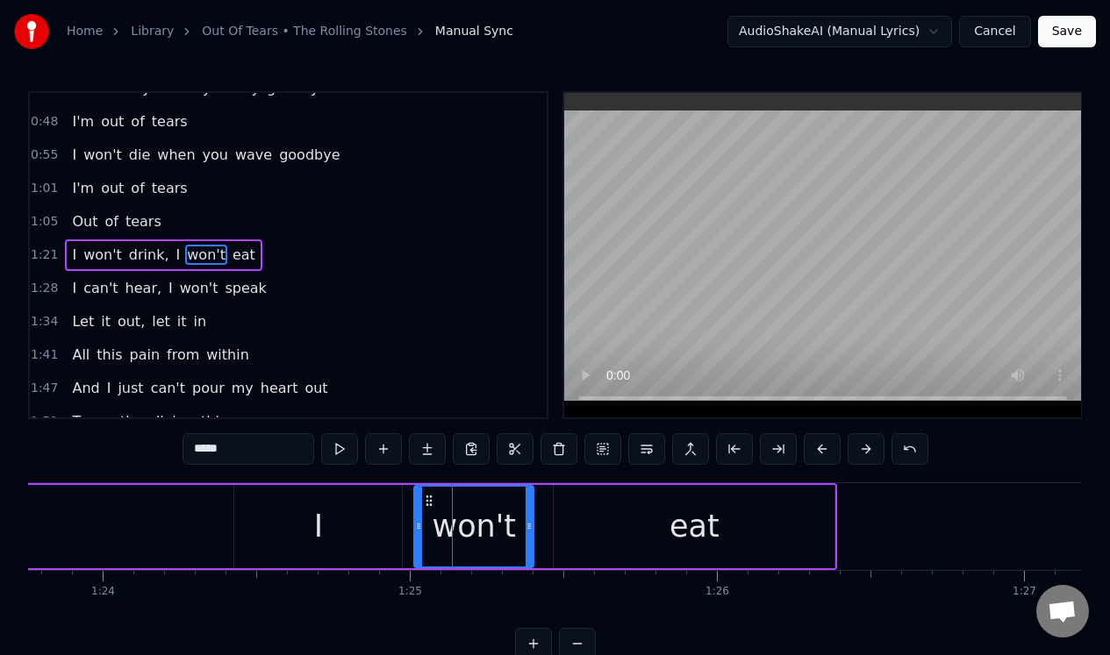
drag, startPoint x: 435, startPoint y: 507, endPoint x: 418, endPoint y: 508, distance: 16.7
click at [418, 508] on div at bounding box center [418, 527] width 7 height 80
click at [577, 510] on div "eat" at bounding box center [694, 526] width 281 height 83
type input "***"
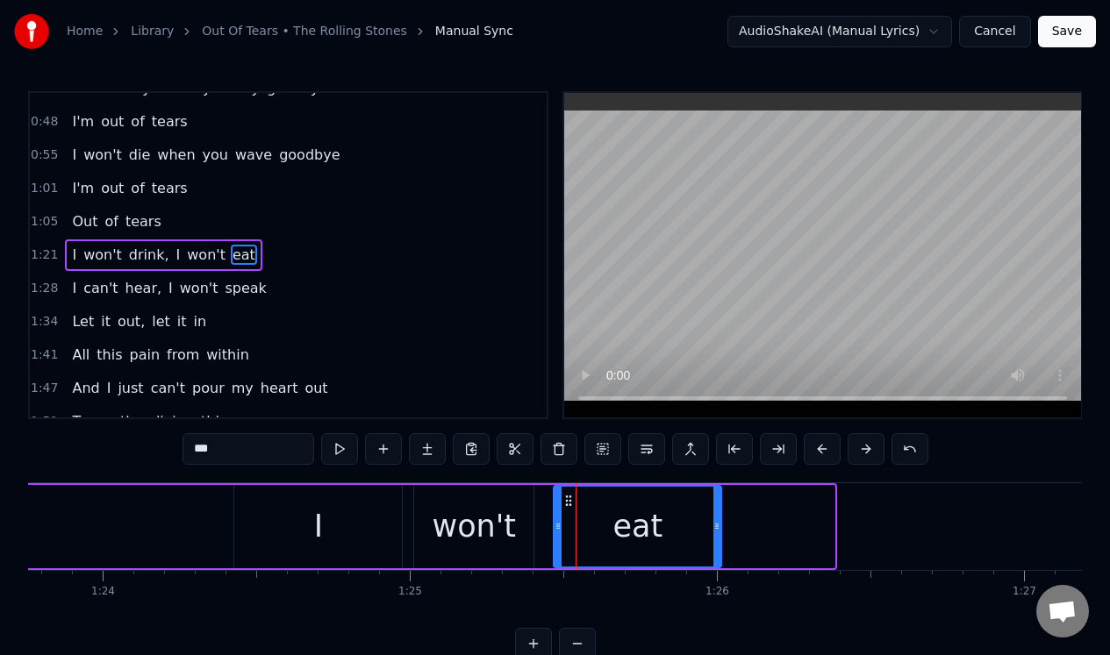
drag, startPoint x: 831, startPoint y: 497, endPoint x: 718, endPoint y: 502, distance: 112.4
click at [718, 502] on div at bounding box center [716, 527] width 7 height 80
click at [160, 506] on div "I won't drink, I won't eat" at bounding box center [29, 526] width 1389 height 87
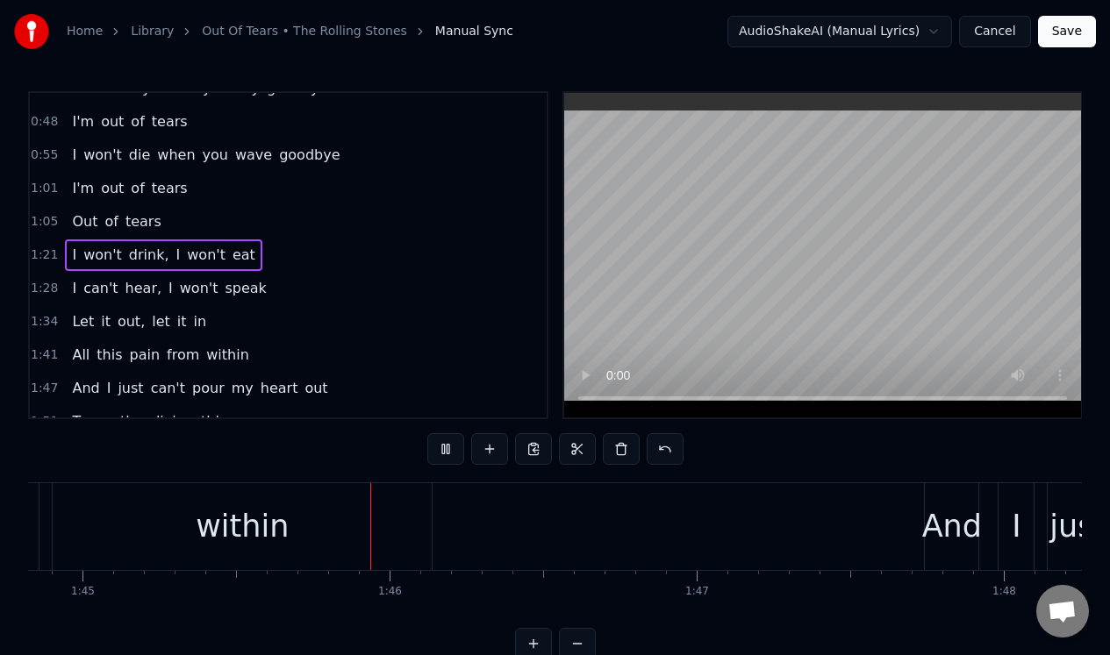
scroll to position [0, 32210]
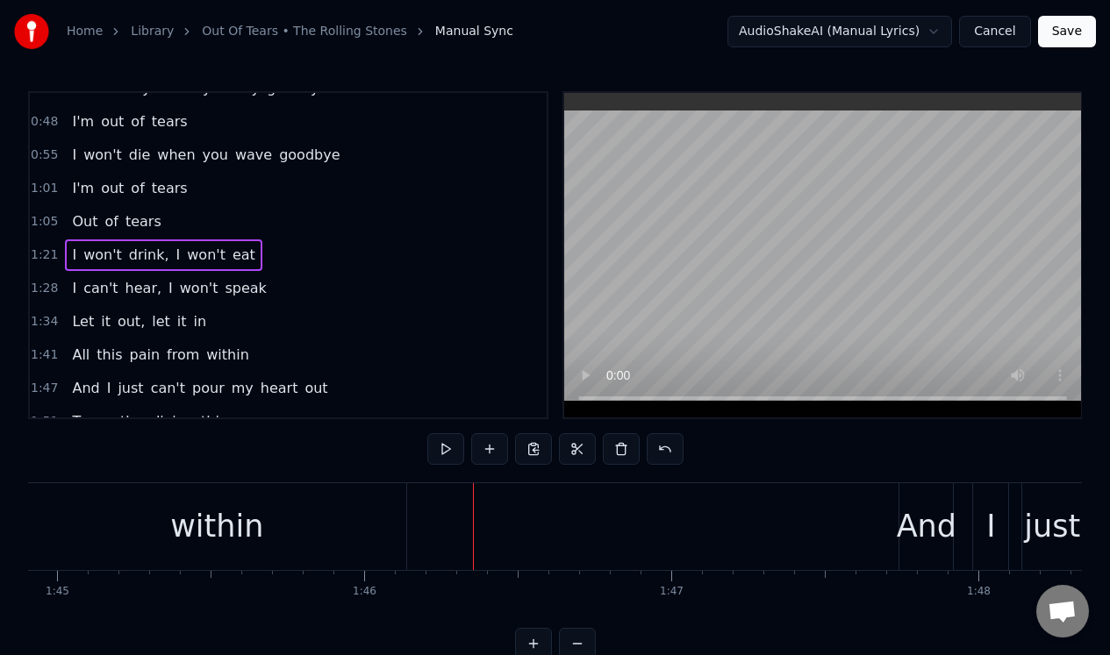
click at [315, 499] on div "within" at bounding box center [216, 526] width 379 height 87
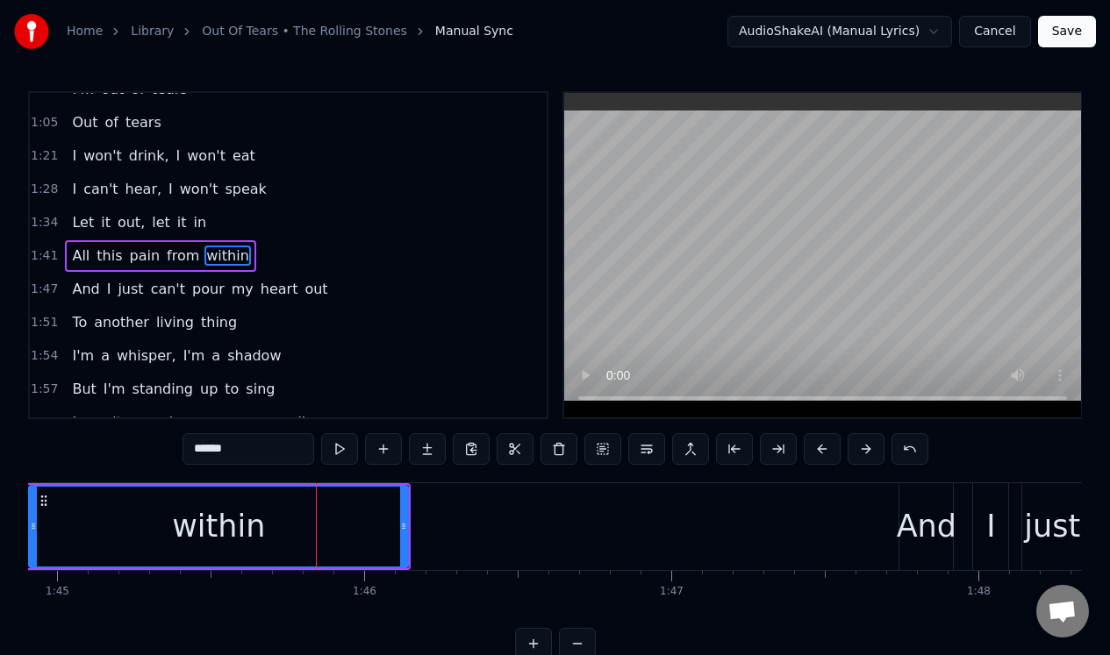
scroll to position [254, 0]
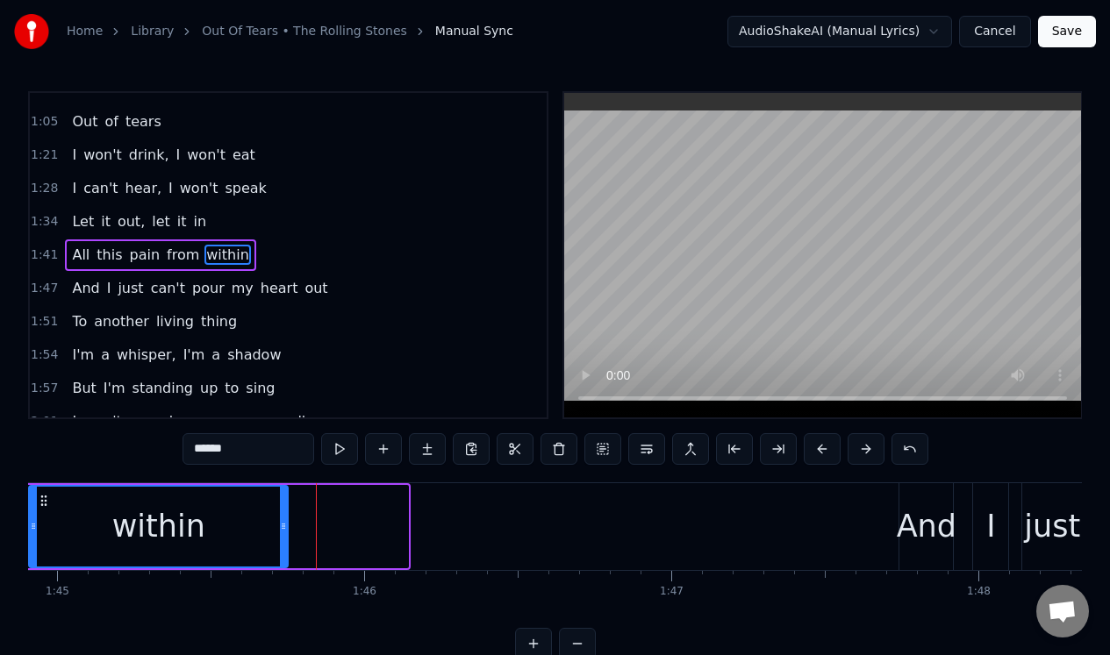
drag, startPoint x: 404, startPoint y: 504, endPoint x: 284, endPoint y: 517, distance: 120.8
click at [284, 517] on div at bounding box center [283, 527] width 7 height 80
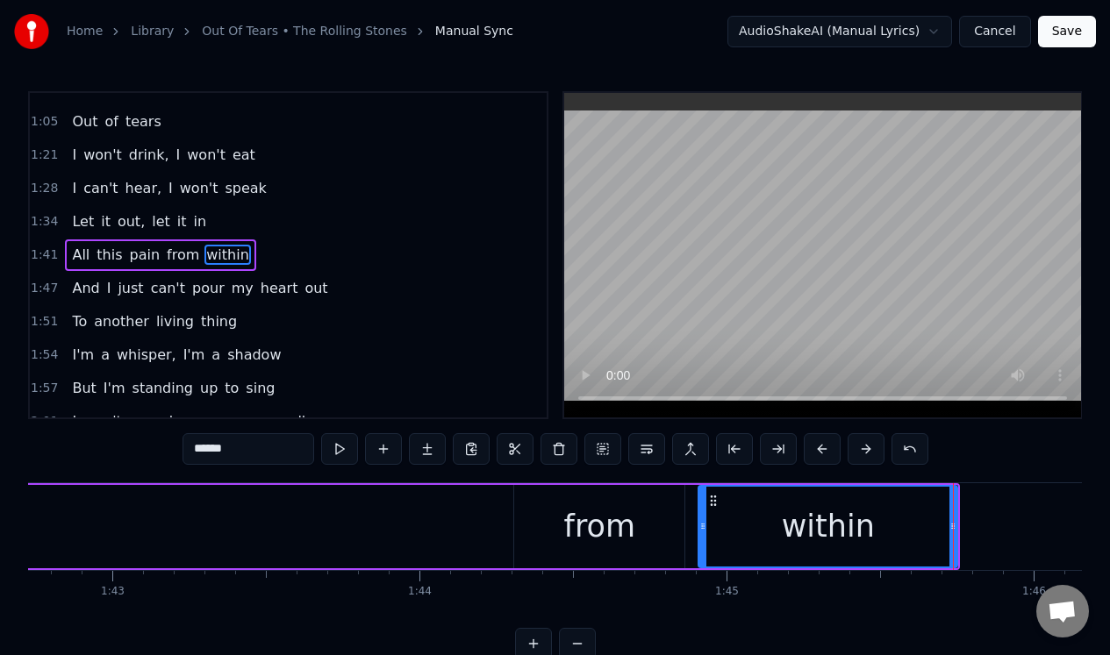
scroll to position [0, 31499]
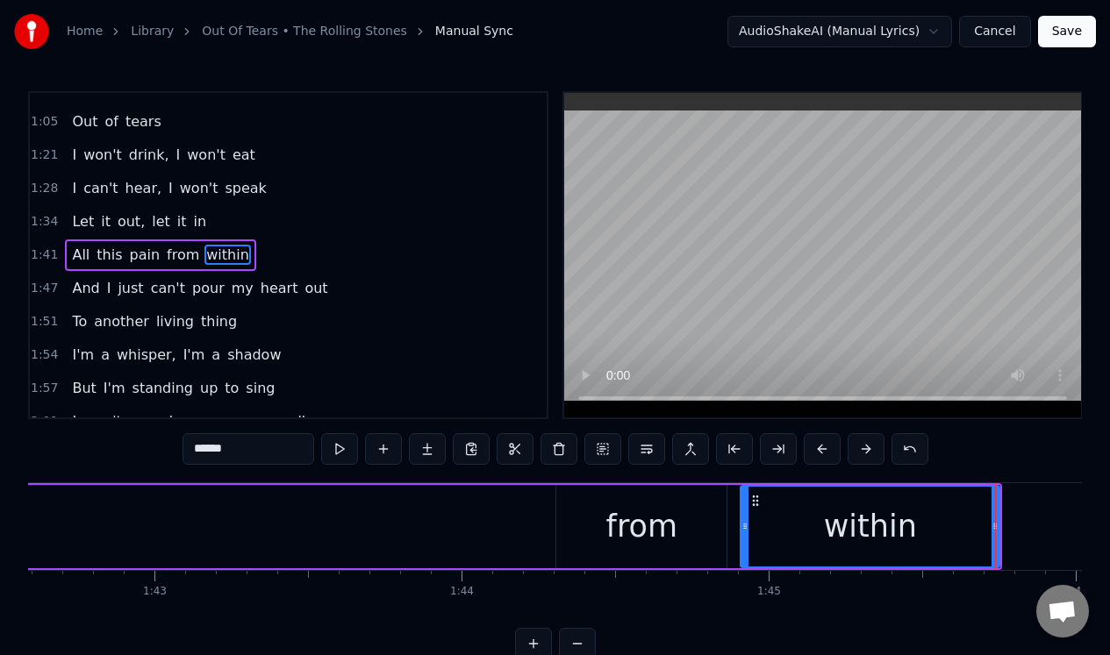
click at [425, 509] on div "All this pain from within" at bounding box center [305, 526] width 1394 height 87
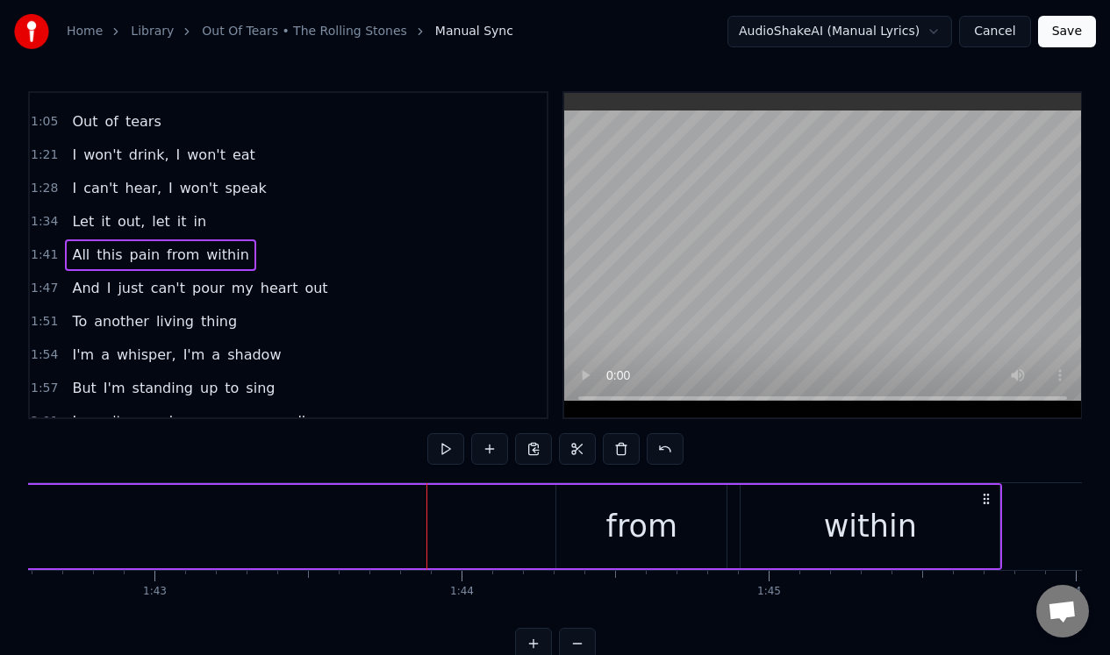
click at [448, 487] on div "All this pain from within" at bounding box center [305, 526] width 1394 height 87
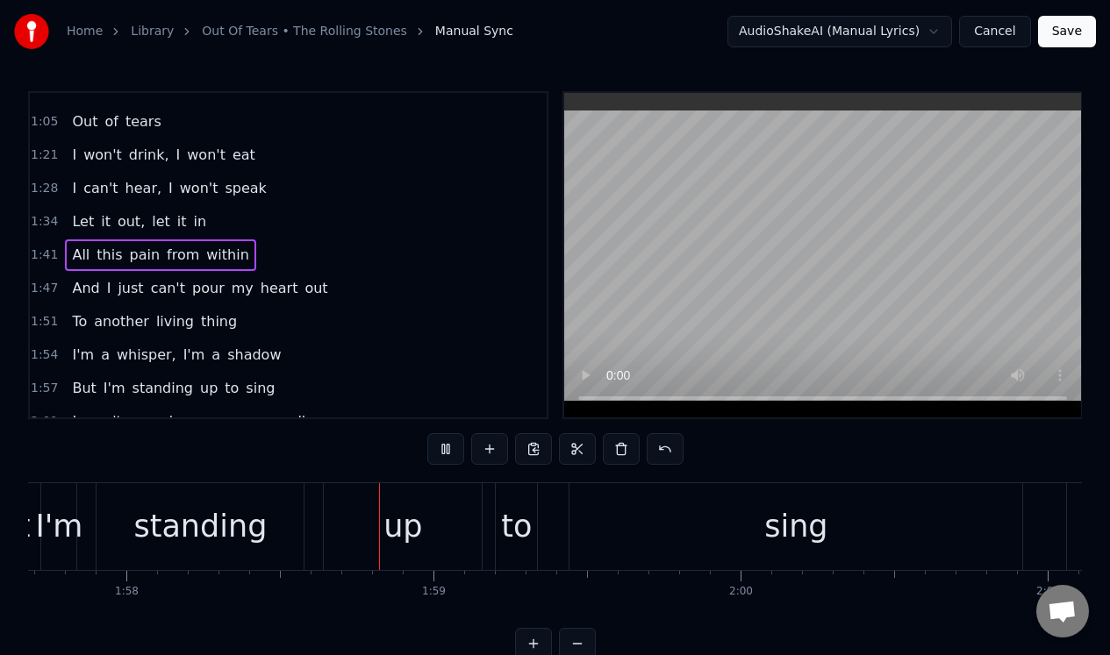
scroll to position [0, 36133]
click at [607, 510] on div "sing" at bounding box center [794, 526] width 453 height 87
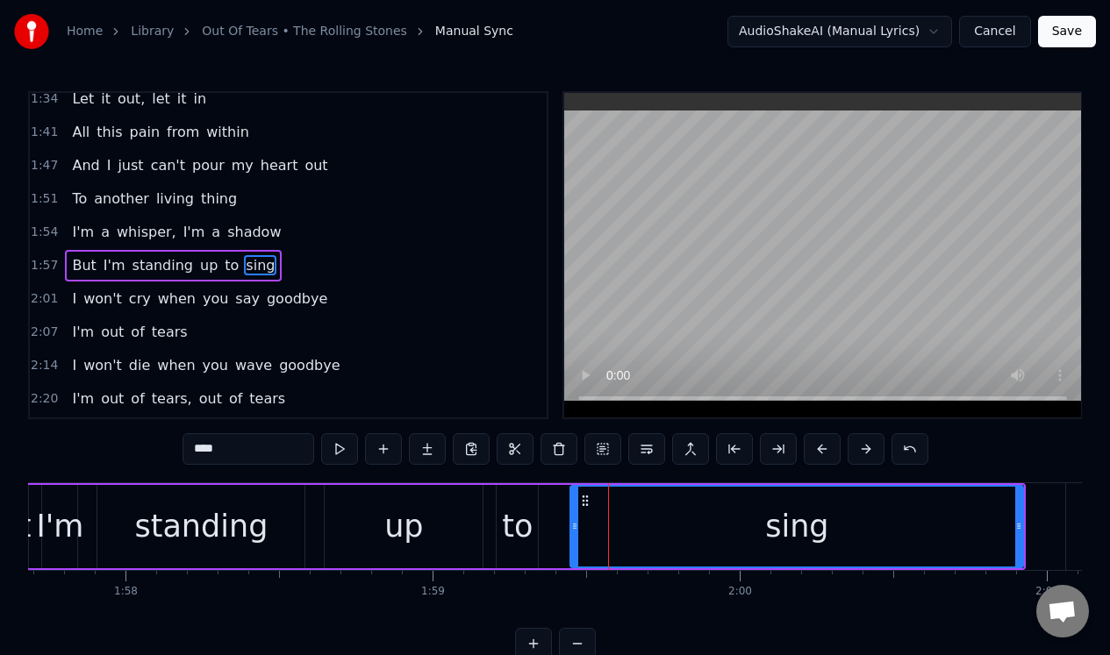
scroll to position [388, 0]
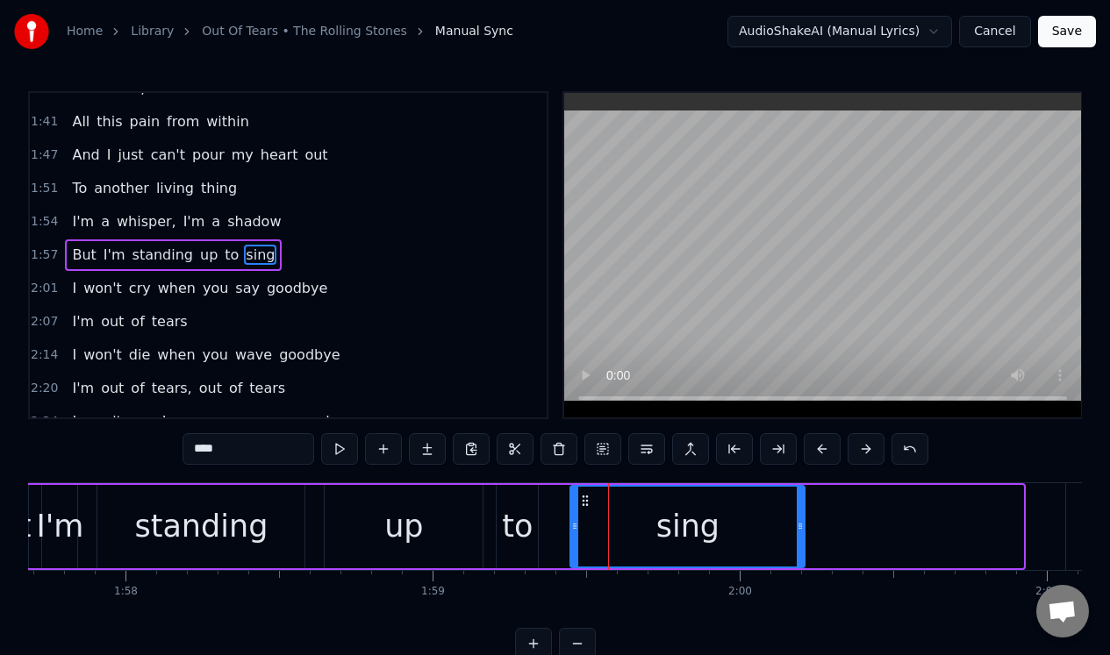
drag, startPoint x: 1020, startPoint y: 515, endPoint x: 802, endPoint y: 525, distance: 218.7
click at [802, 525] on div at bounding box center [800, 527] width 7 height 80
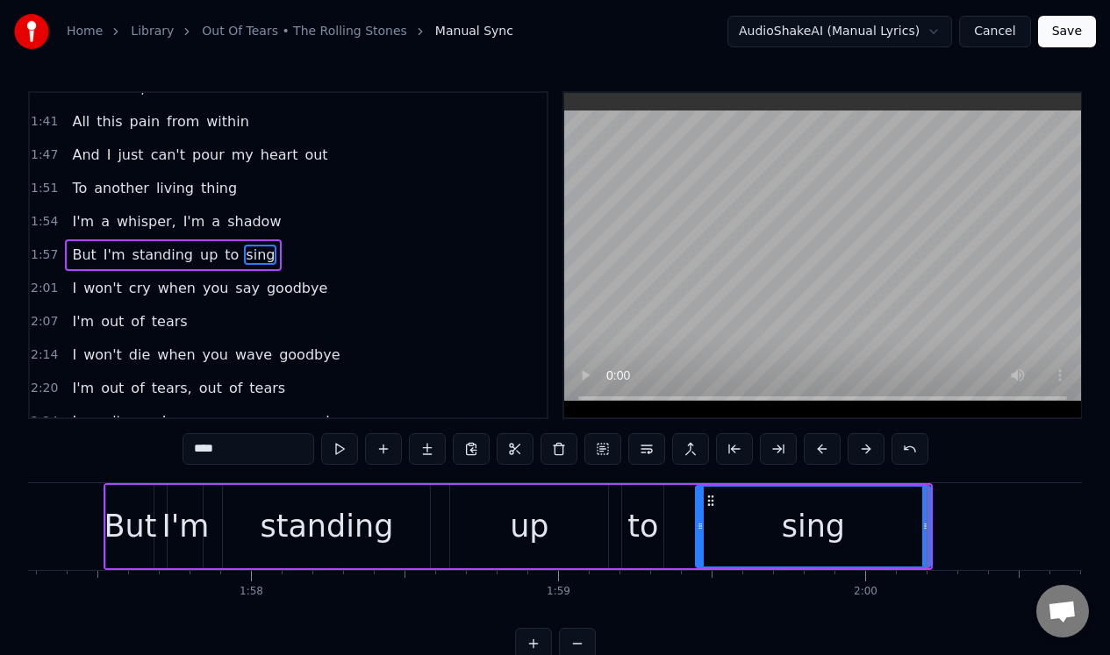
scroll to position [0, 35757]
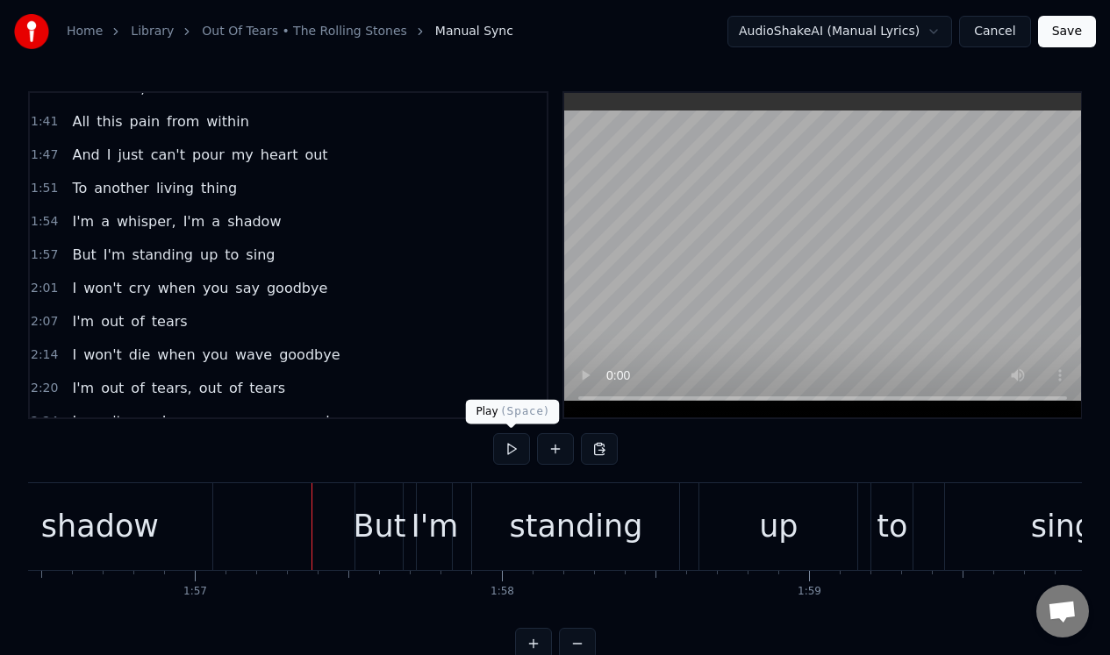
click at [509, 449] on button at bounding box center [511, 449] width 37 height 32
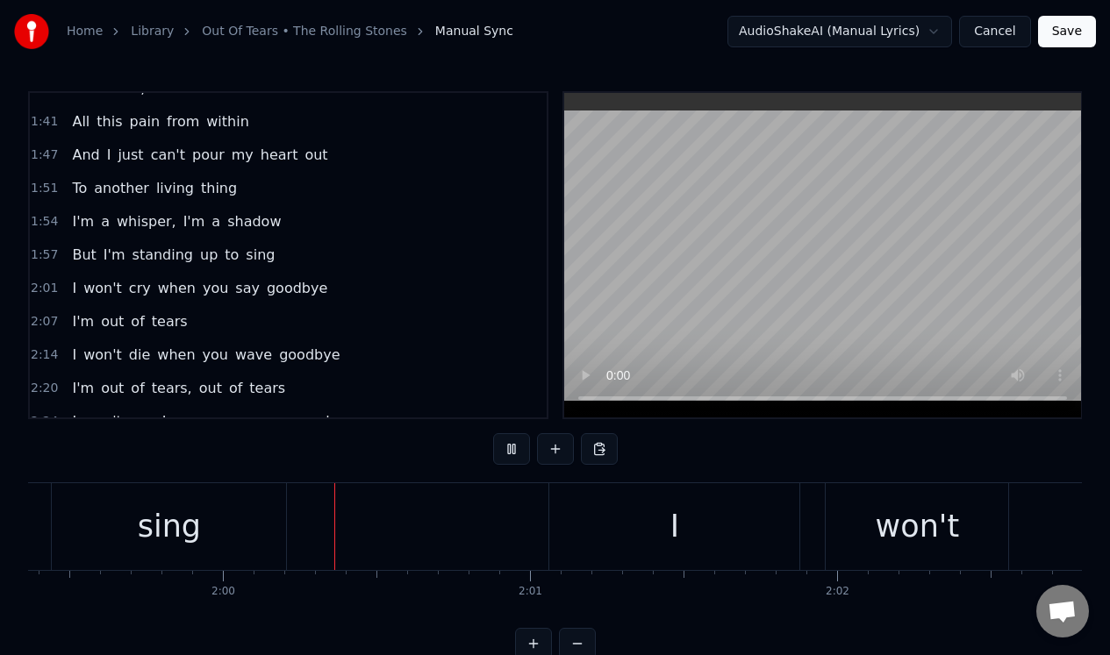
scroll to position [0, 36688]
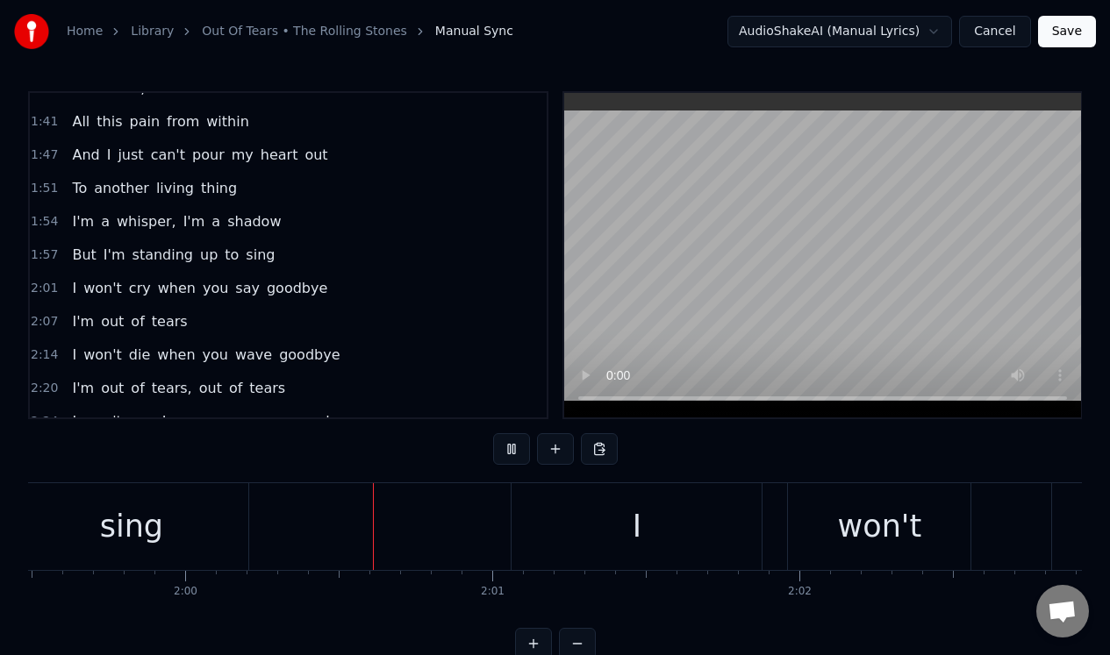
click at [509, 449] on button at bounding box center [511, 449] width 37 height 32
click at [212, 528] on div "sing" at bounding box center [131, 526] width 234 height 87
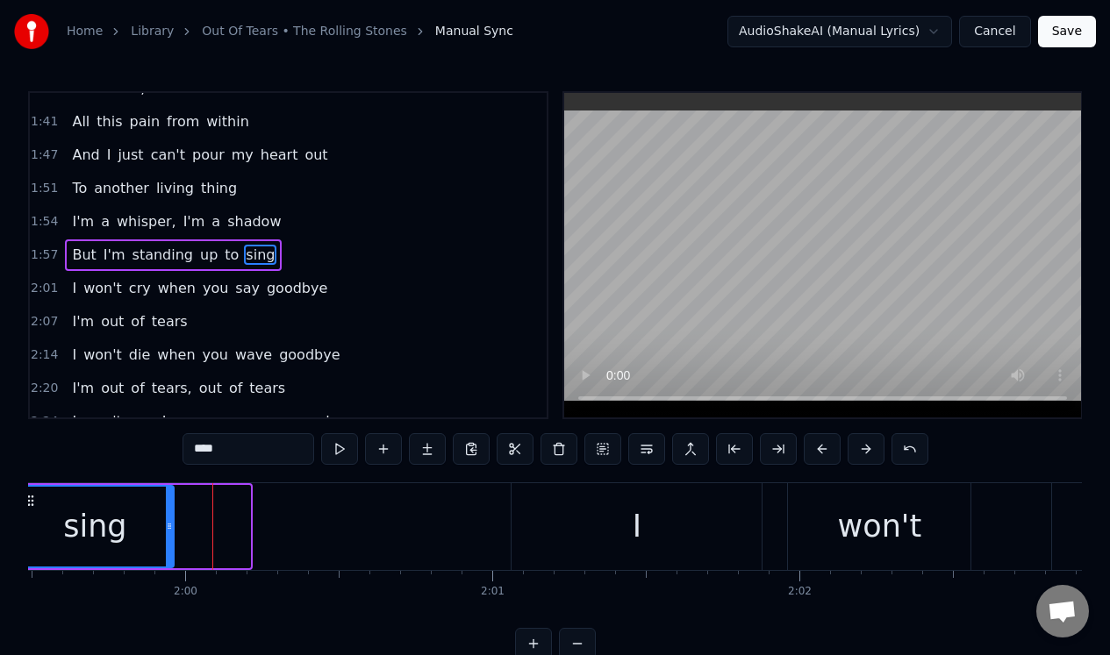
drag, startPoint x: 245, startPoint y: 524, endPoint x: 169, endPoint y: 518, distance: 75.6
click at [169, 518] on div at bounding box center [169, 527] width 7 height 80
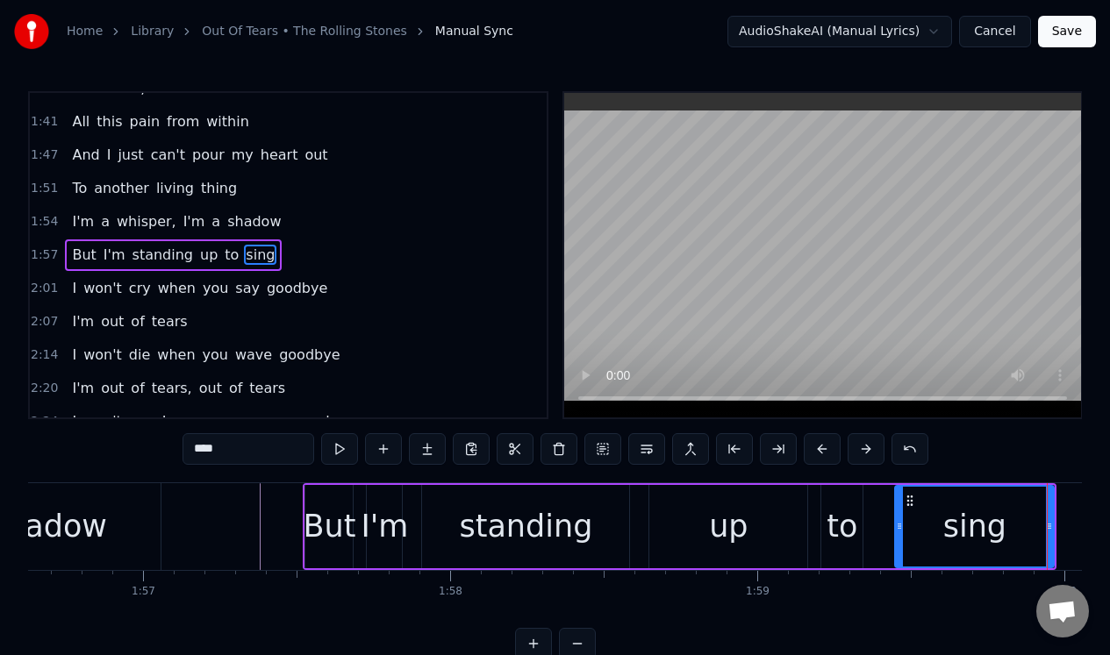
scroll to position [0, 35558]
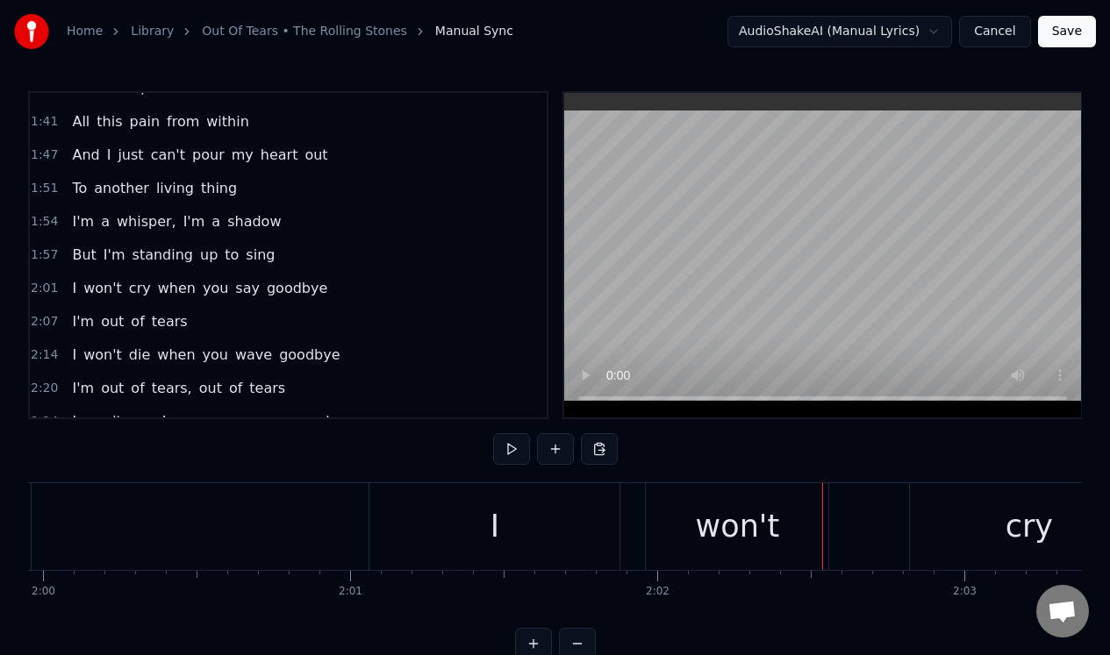
scroll to position [0, 36872]
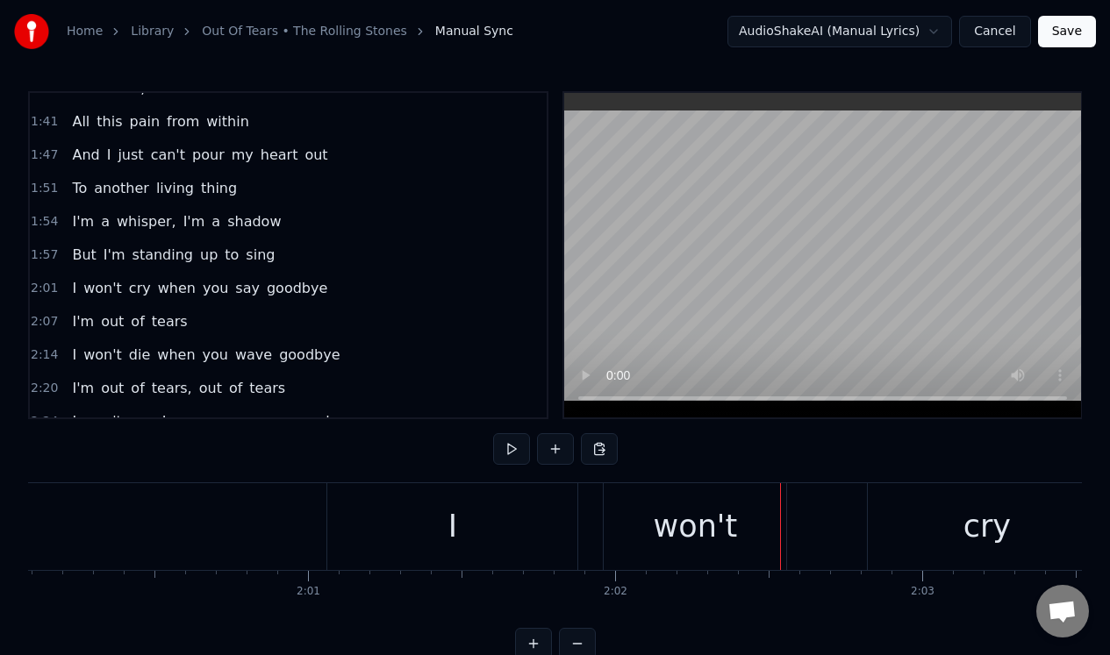
click at [432, 517] on div "I" at bounding box center [452, 526] width 250 height 87
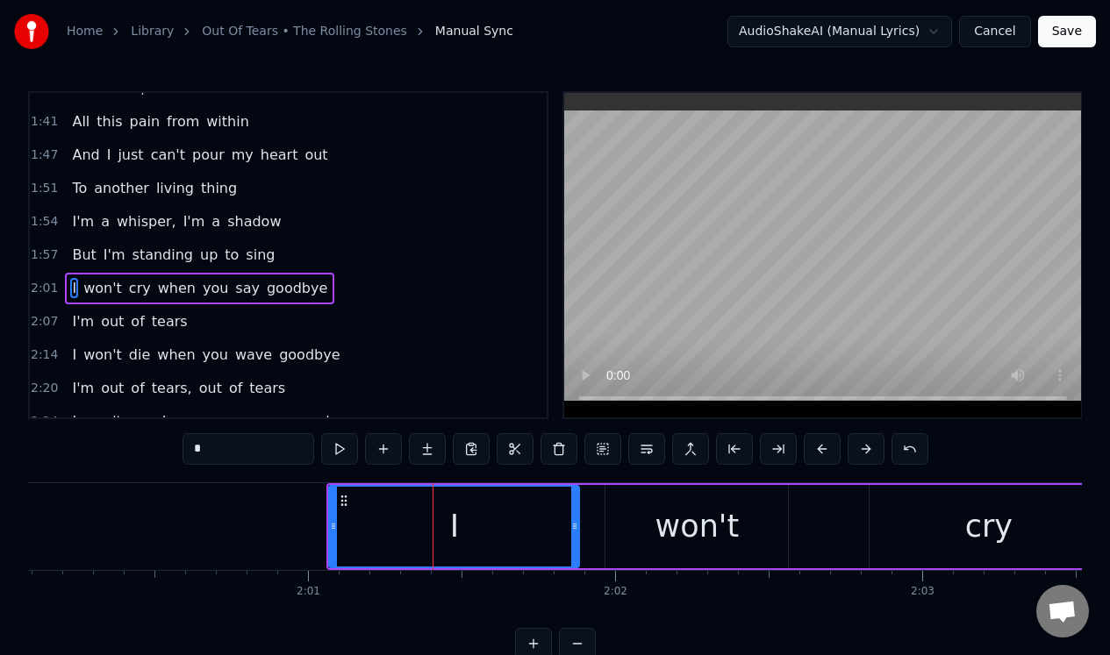
scroll to position [421, 0]
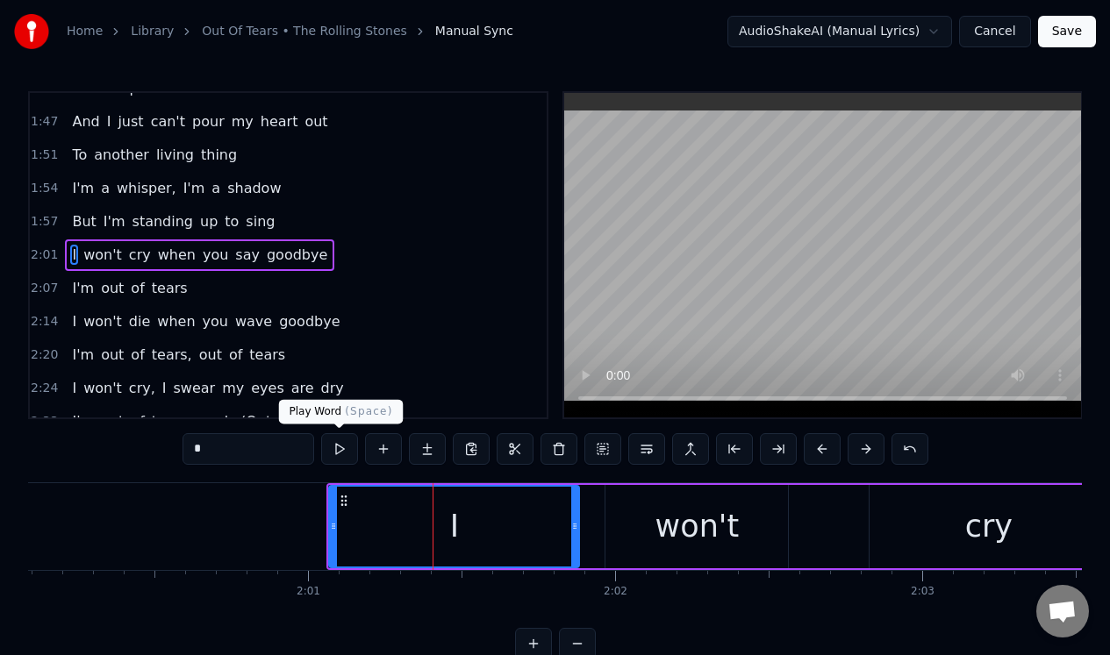
click at [345, 449] on button at bounding box center [339, 449] width 37 height 32
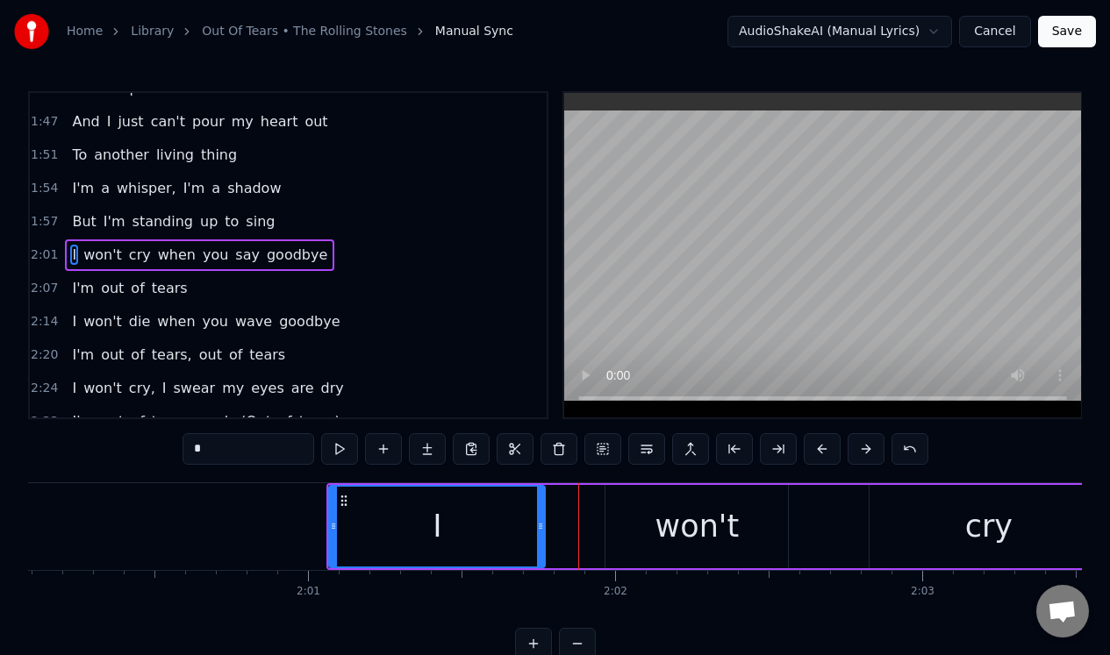
drag, startPoint x: 574, startPoint y: 498, endPoint x: 538, endPoint y: 500, distance: 36.0
click at [538, 500] on div at bounding box center [540, 527] width 7 height 80
click at [625, 497] on div "won't" at bounding box center [696, 526] width 182 height 83
type input "*****"
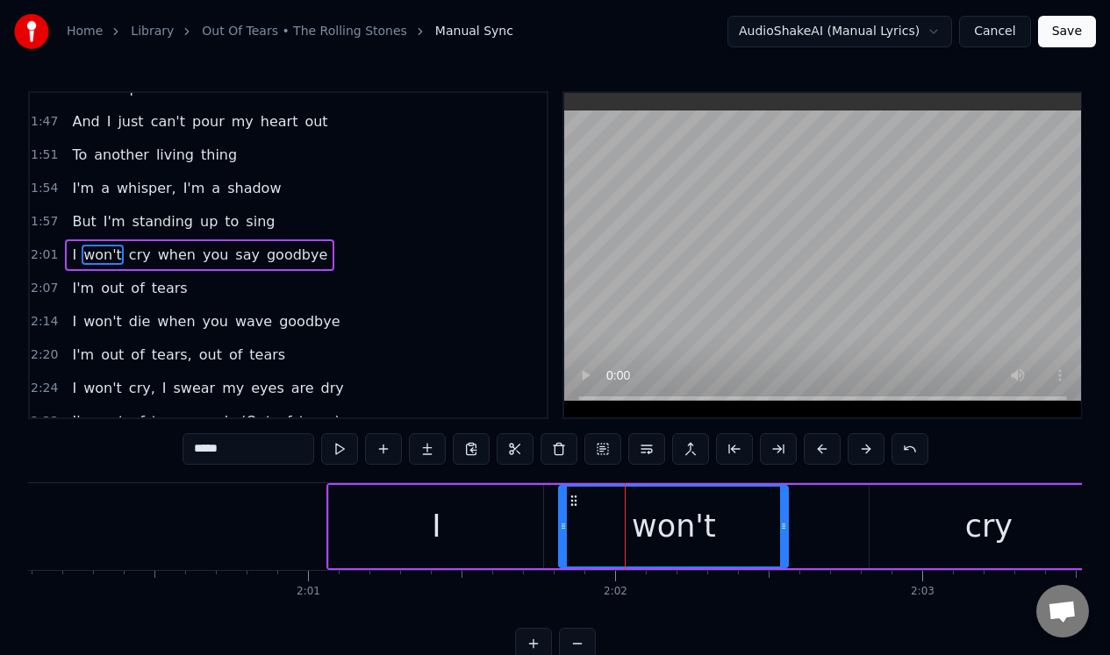
drag, startPoint x: 608, startPoint y: 498, endPoint x: 562, endPoint y: 504, distance: 46.0
click at [562, 504] on div at bounding box center [563, 527] width 7 height 80
click at [341, 450] on button at bounding box center [339, 449] width 37 height 32
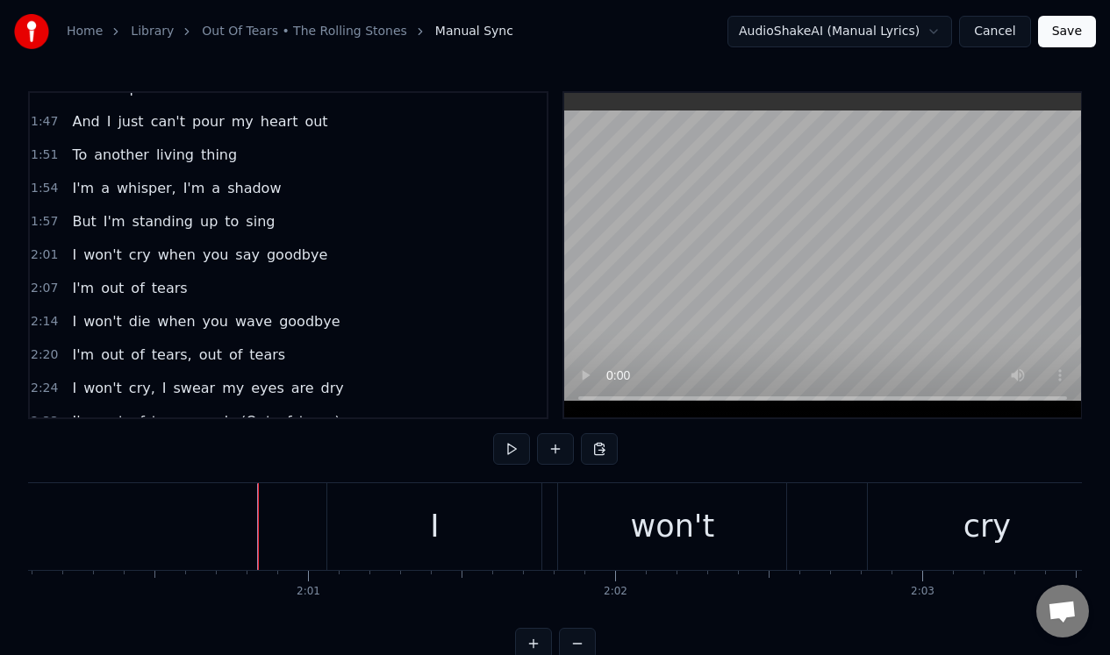
click at [508, 445] on button at bounding box center [511, 449] width 37 height 32
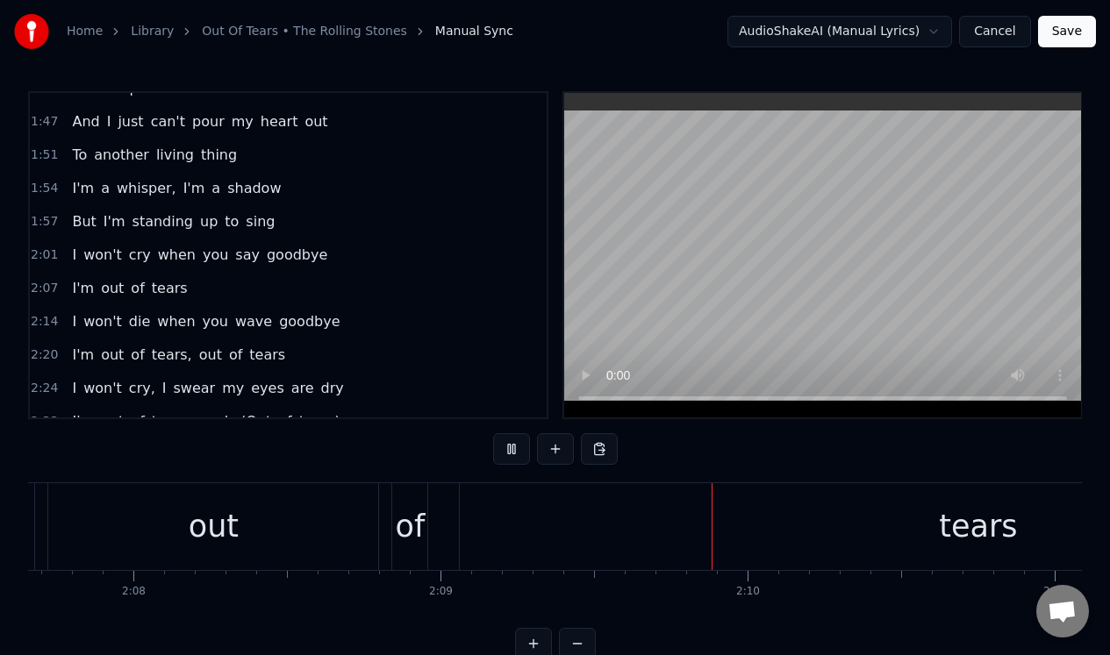
scroll to position [0, 39607]
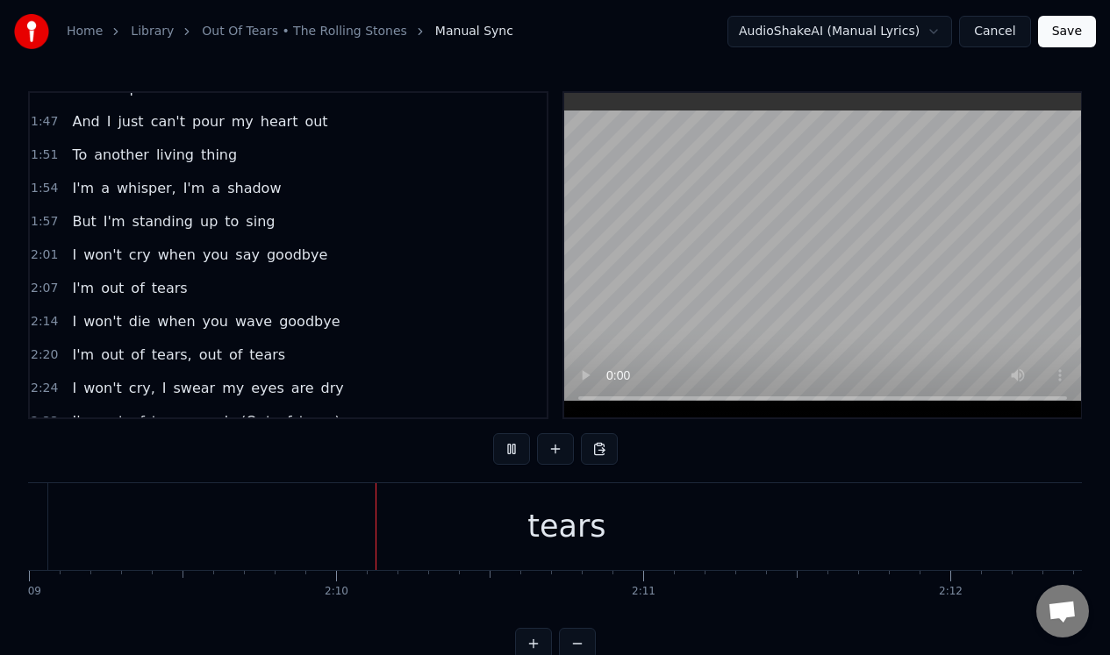
click at [507, 445] on button at bounding box center [511, 449] width 37 height 32
click at [418, 522] on div "tears" at bounding box center [566, 526] width 1036 height 87
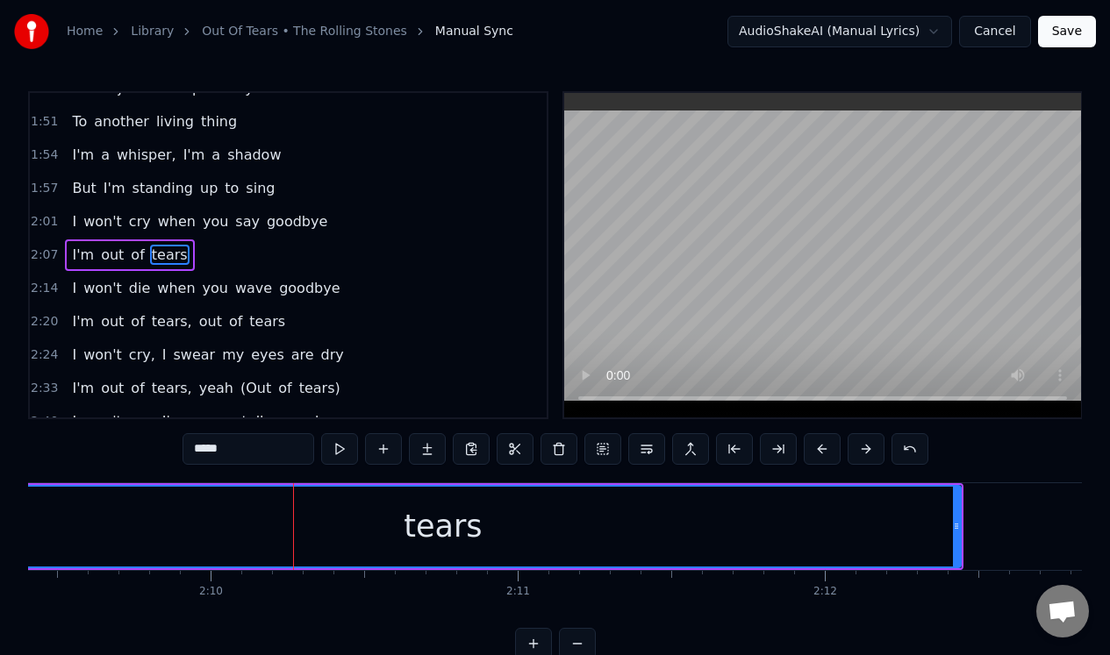
scroll to position [0, 39775]
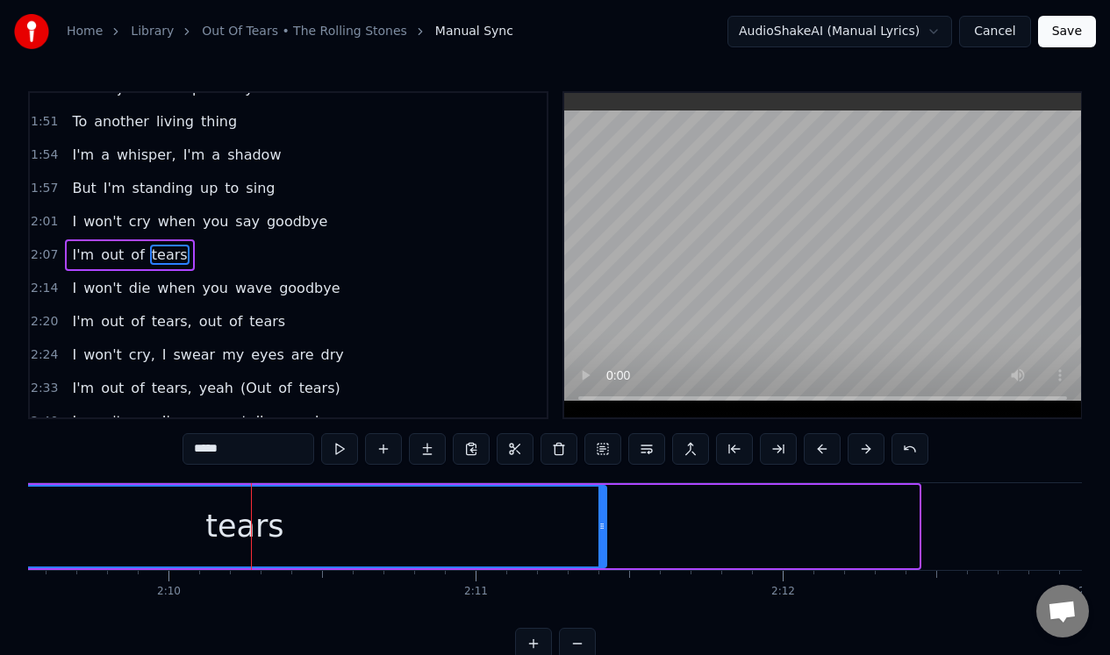
drag, startPoint x: 916, startPoint y: 522, endPoint x: 501, endPoint y: 532, distance: 415.1
click at [598, 536] on div at bounding box center [601, 527] width 7 height 80
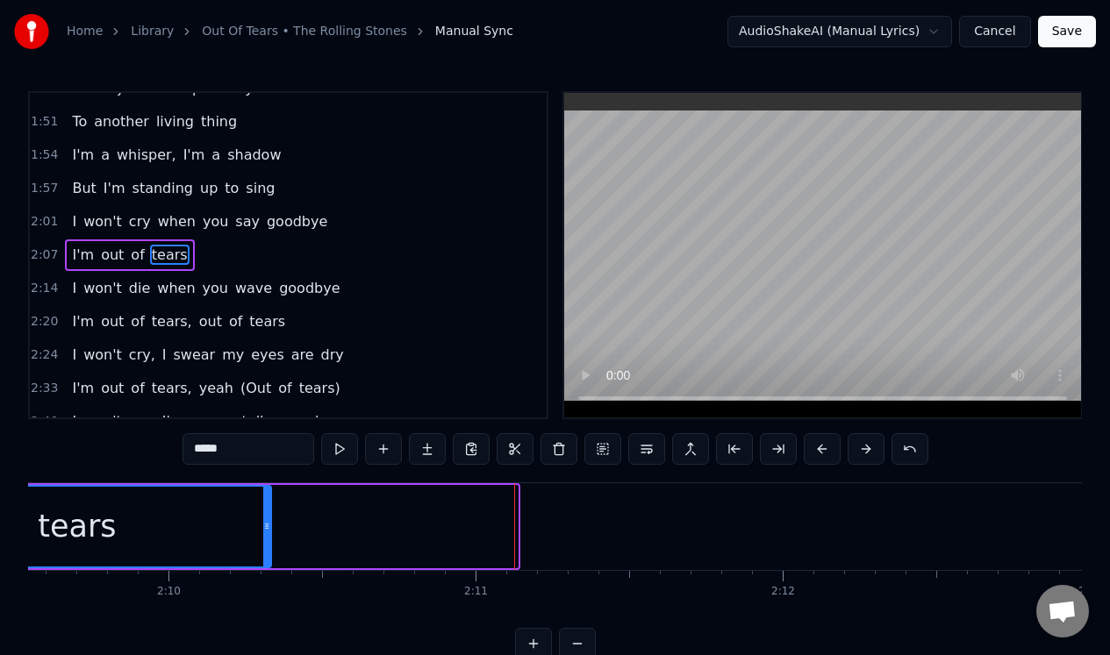
drag, startPoint x: 516, startPoint y: 536, endPoint x: 269, endPoint y: 528, distance: 246.6
click at [269, 528] on div at bounding box center [266, 527] width 7 height 80
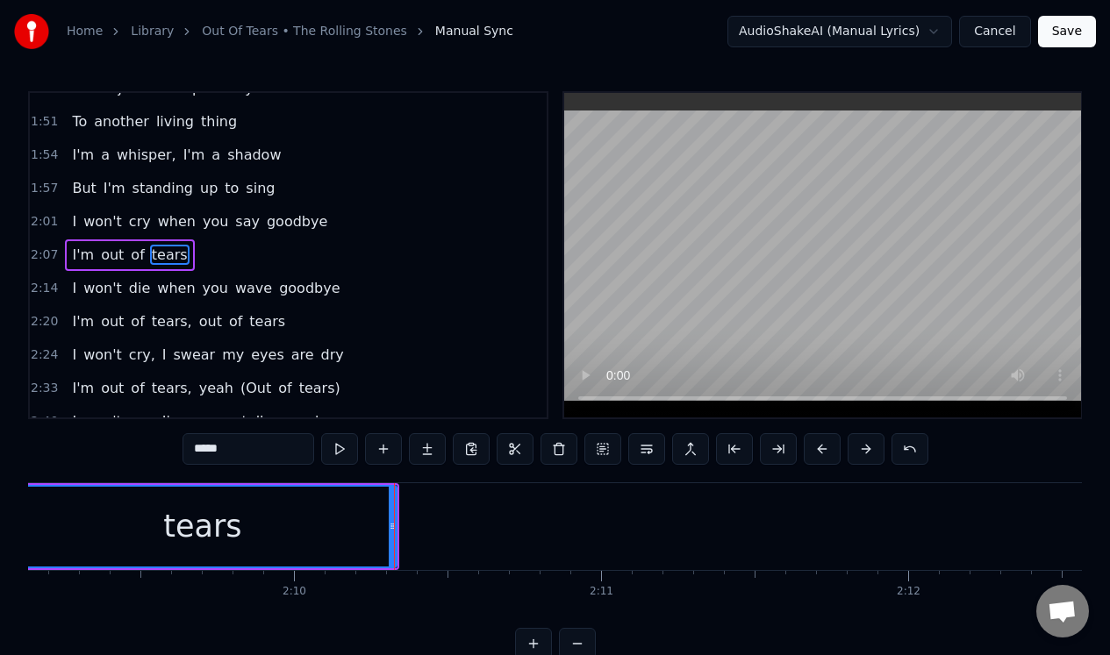
scroll to position [0, 39189]
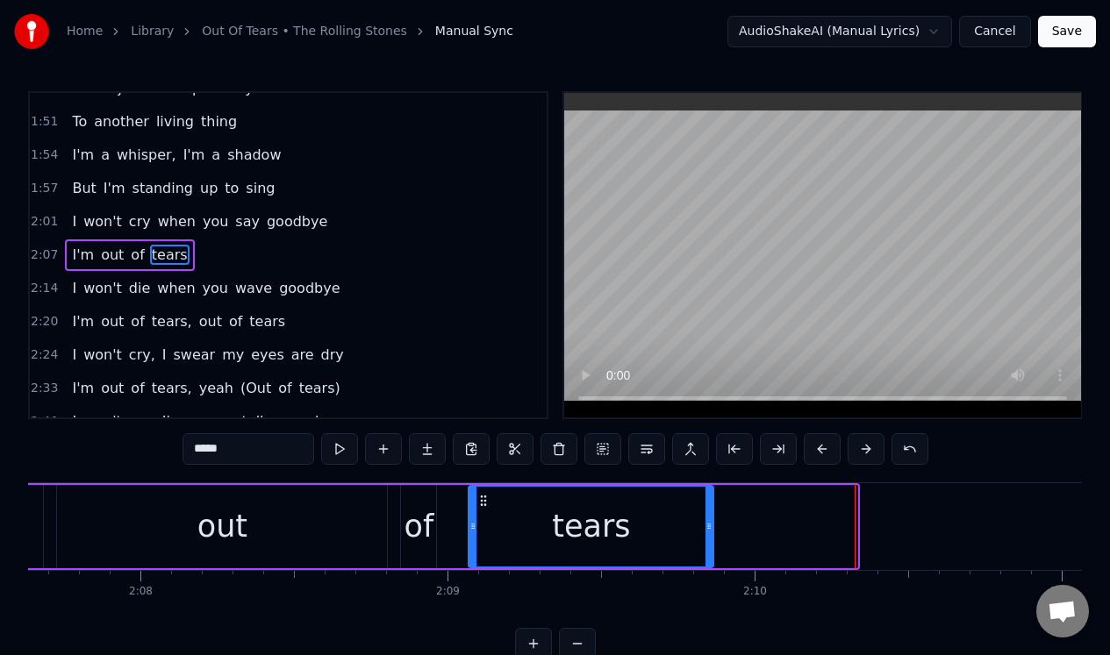
drag, startPoint x: 849, startPoint y: 523, endPoint x: 705, endPoint y: 518, distance: 144.0
click at [705, 518] on div at bounding box center [708, 527] width 7 height 80
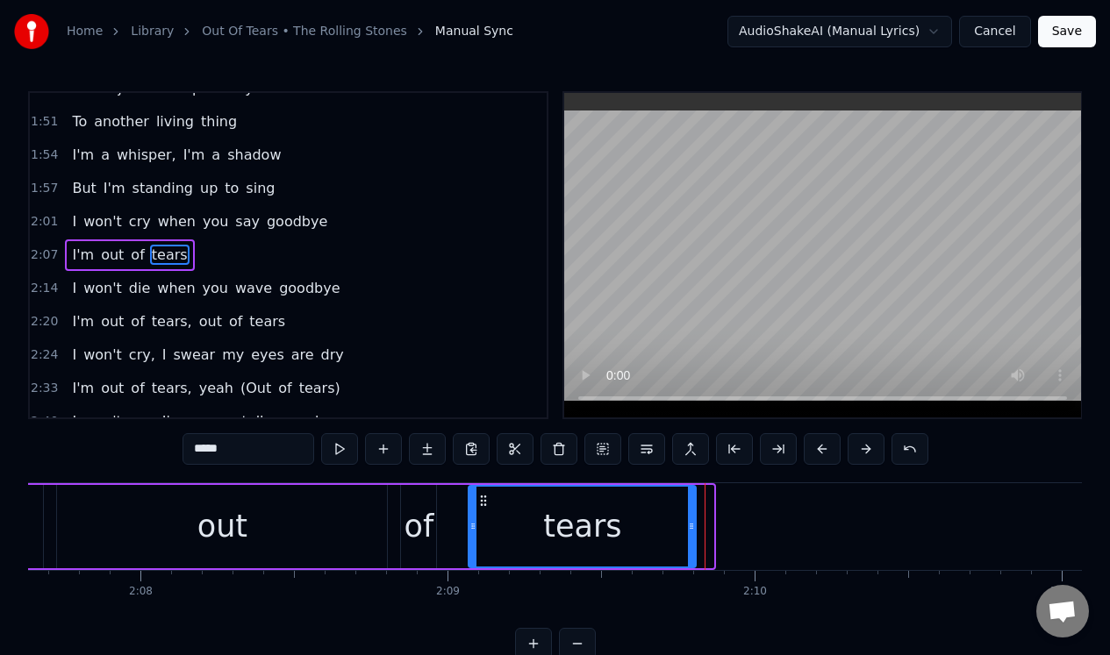
drag, startPoint x: 710, startPoint y: 518, endPoint x: 691, endPoint y: 513, distance: 18.9
click at [691, 513] on div at bounding box center [691, 527] width 7 height 80
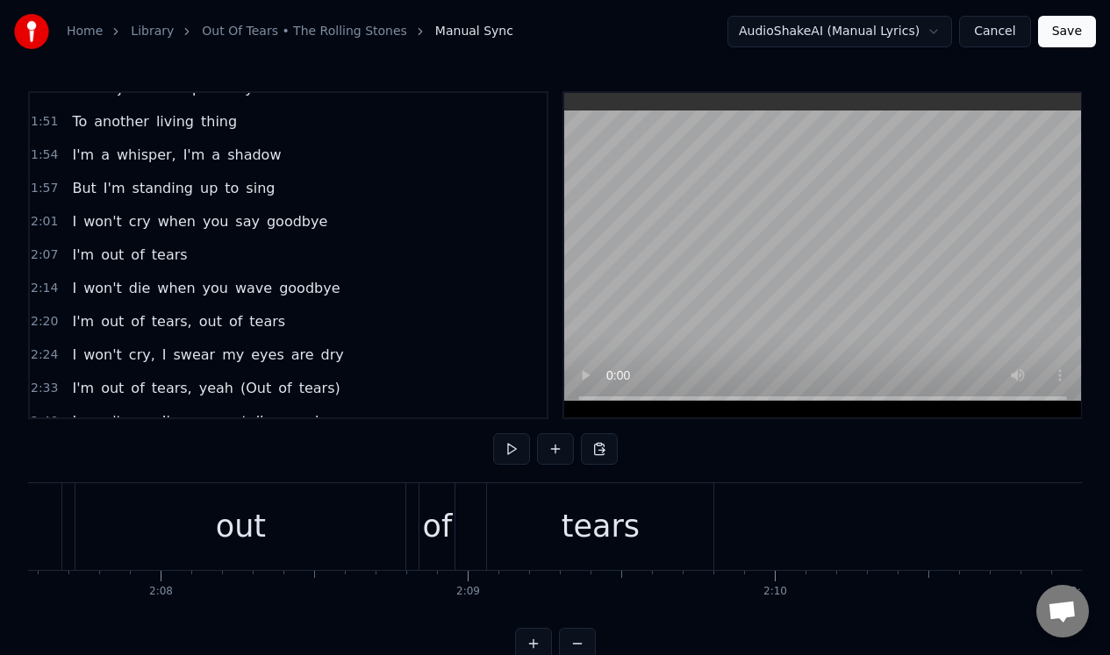
scroll to position [0, 39252]
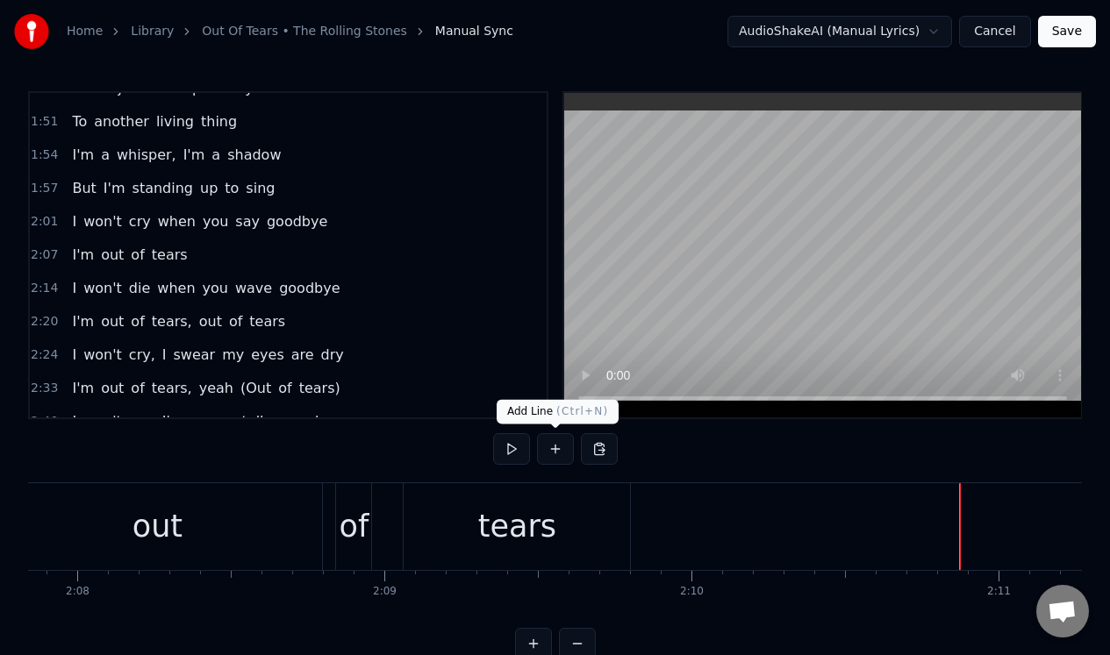
click at [557, 451] on button at bounding box center [555, 449] width 37 height 32
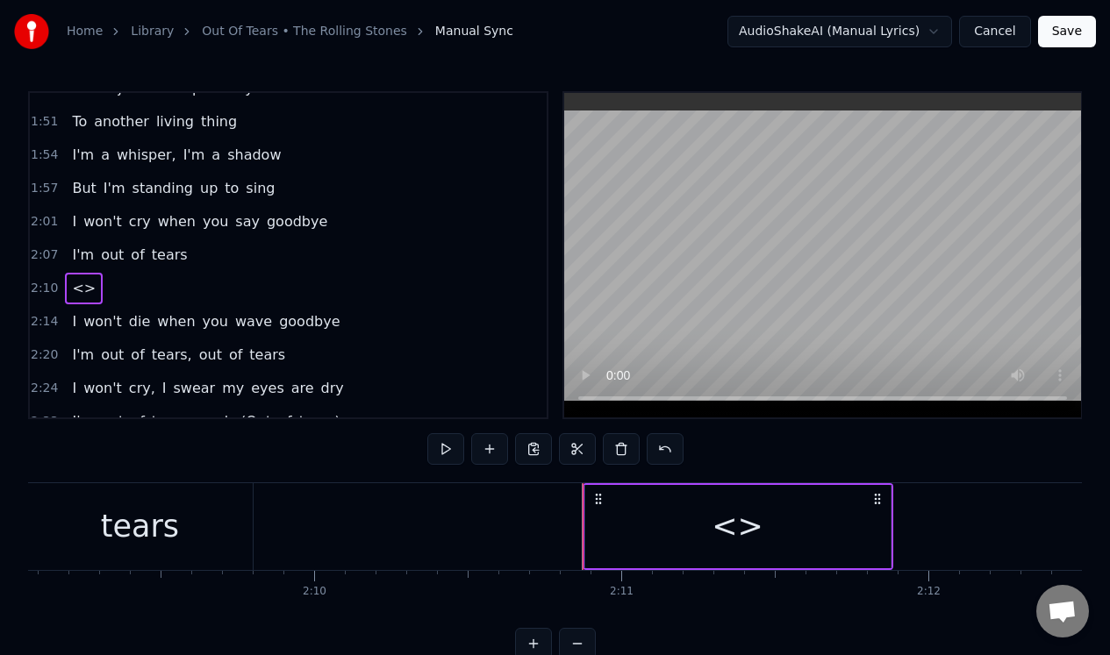
scroll to position [0, 39671]
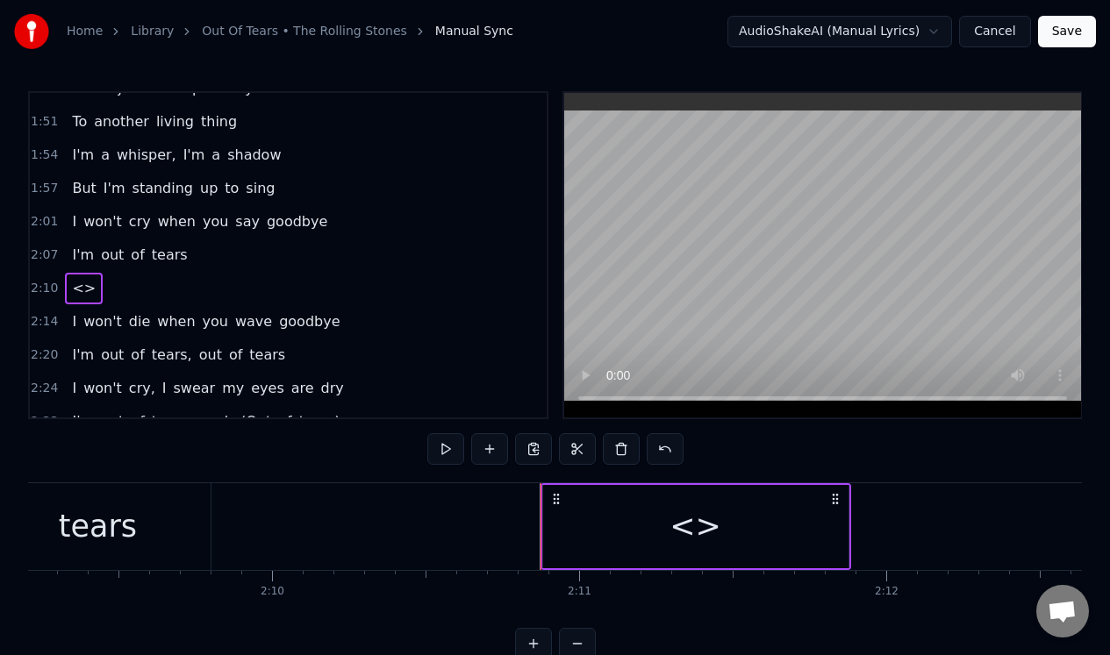
click at [581, 520] on div "<>" at bounding box center [695, 526] width 305 height 83
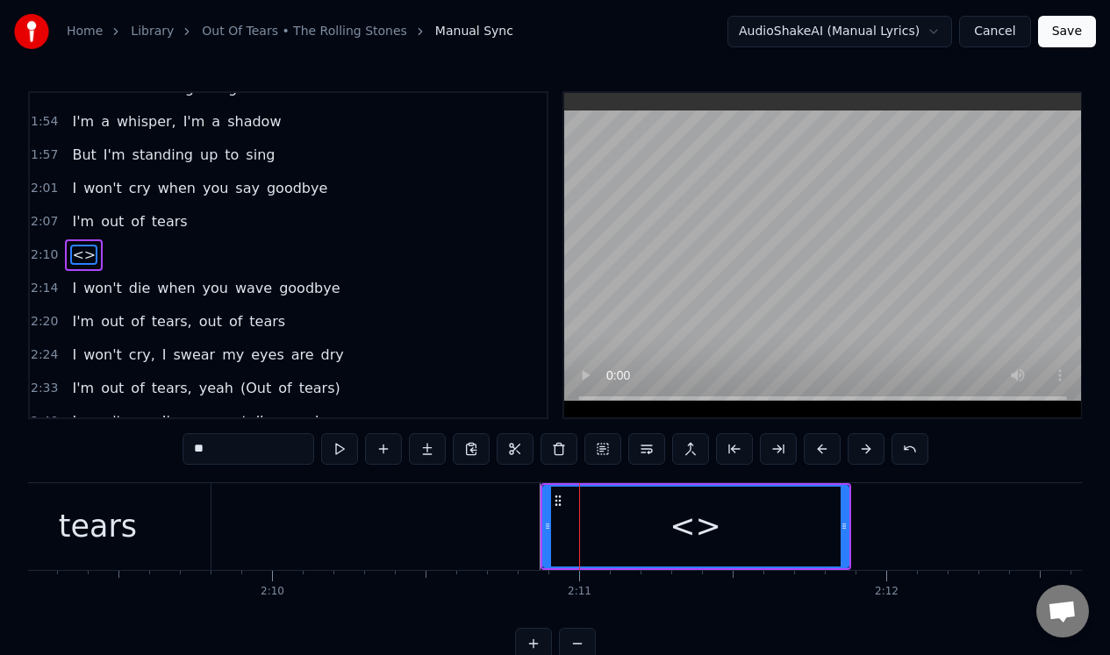
scroll to position [488, 0]
drag, startPoint x: 253, startPoint y: 460, endPoint x: 183, endPoint y: 451, distance: 69.9
click at [183, 451] on input "**" at bounding box center [248, 449] width 132 height 32
type input "****"
click at [338, 449] on button at bounding box center [339, 449] width 37 height 32
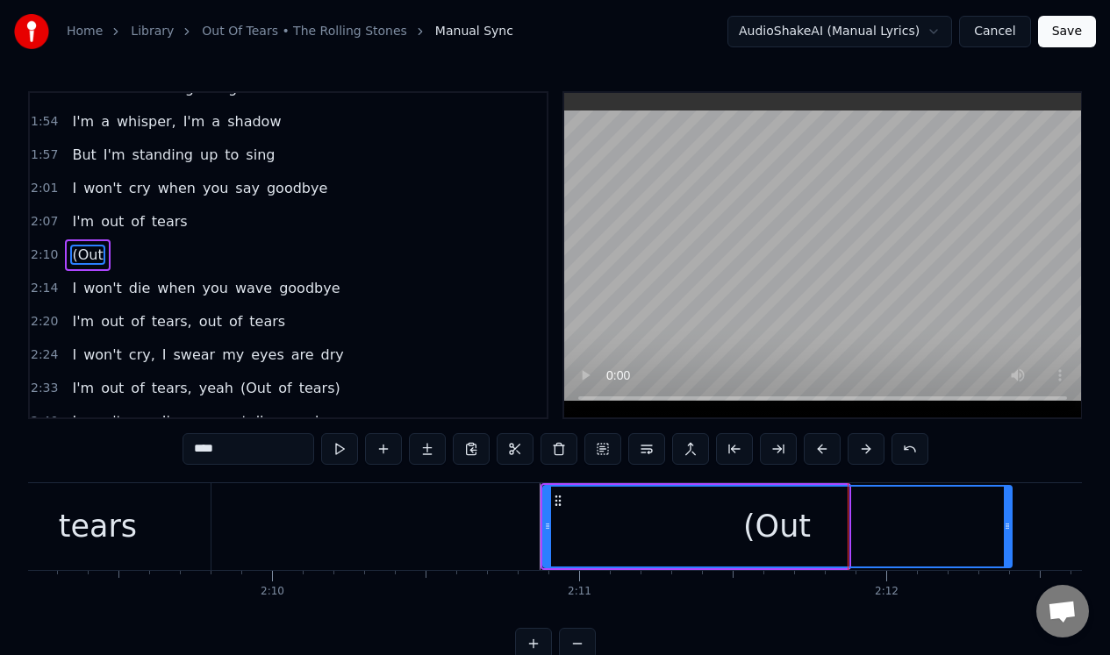
drag, startPoint x: 843, startPoint y: 538, endPoint x: 1006, endPoint y: 531, distance: 163.3
click at [1006, 531] on div at bounding box center [1007, 527] width 7 height 80
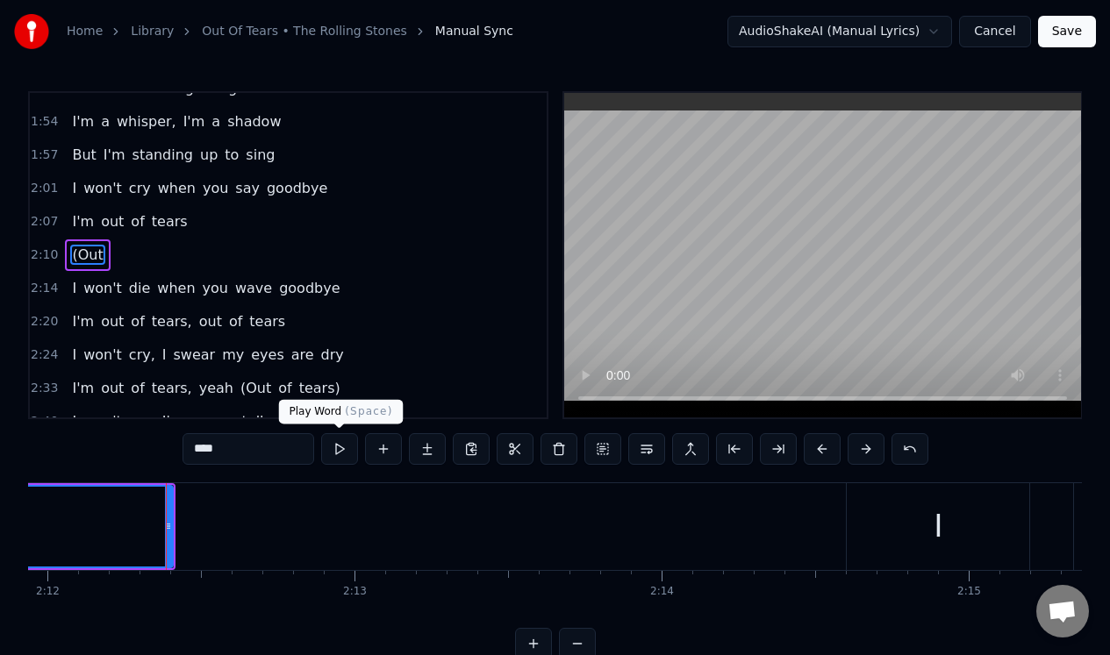
scroll to position [0, 40560]
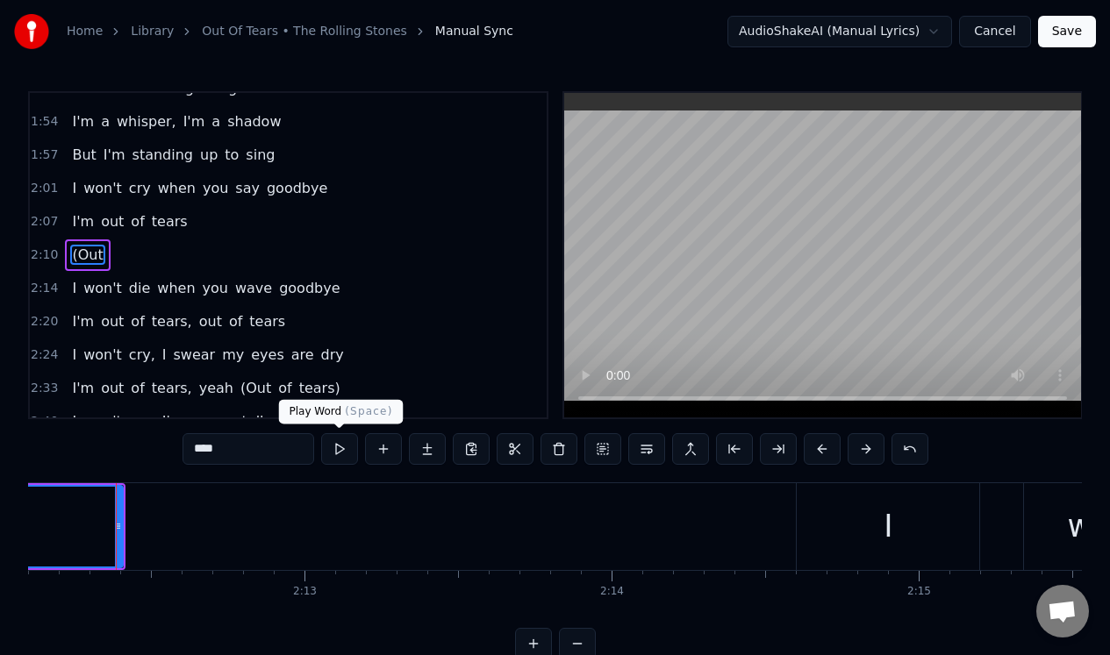
click at [336, 446] on button at bounding box center [339, 449] width 37 height 32
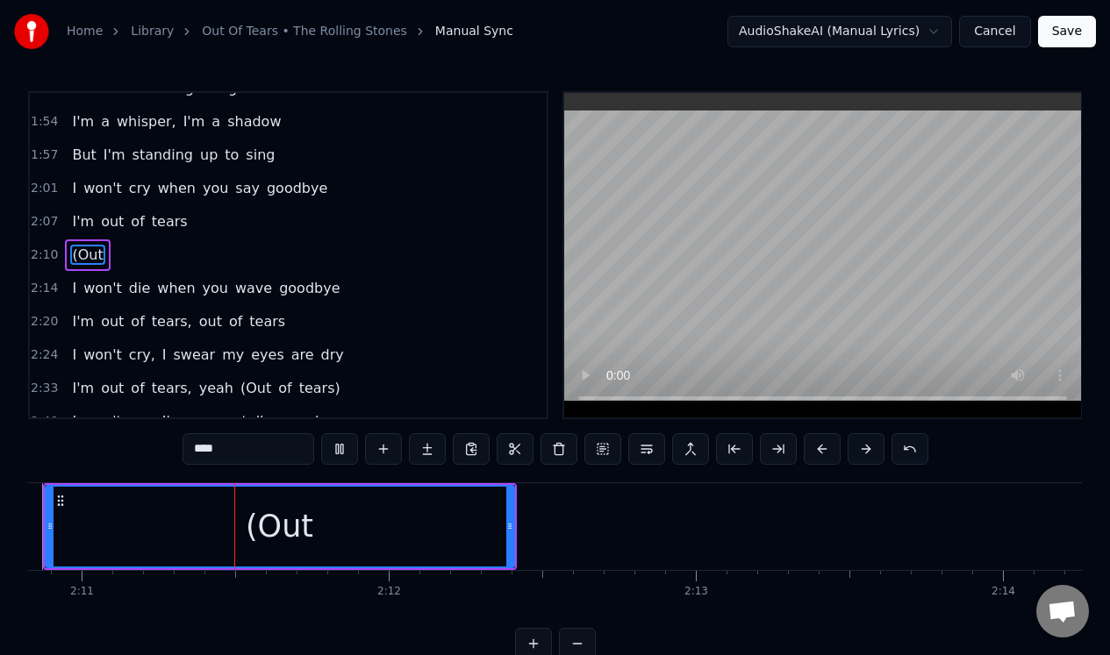
scroll to position [0, 40165]
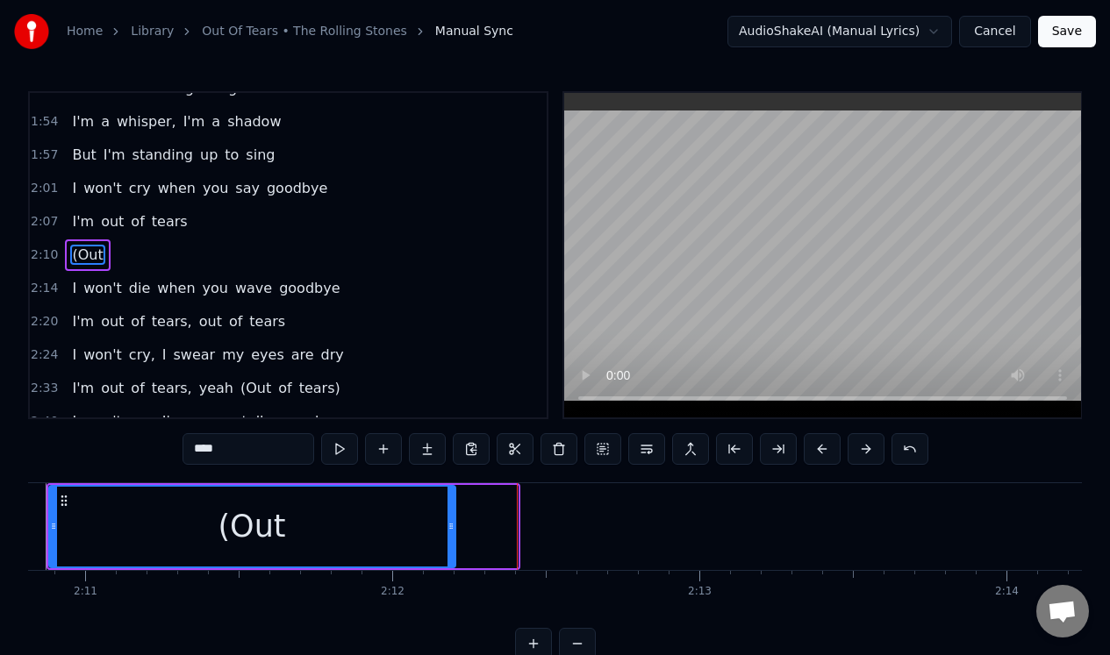
drag, startPoint x: 510, startPoint y: 507, endPoint x: 447, endPoint y: 505, distance: 62.3
click at [447, 506] on div at bounding box center [450, 527] width 7 height 80
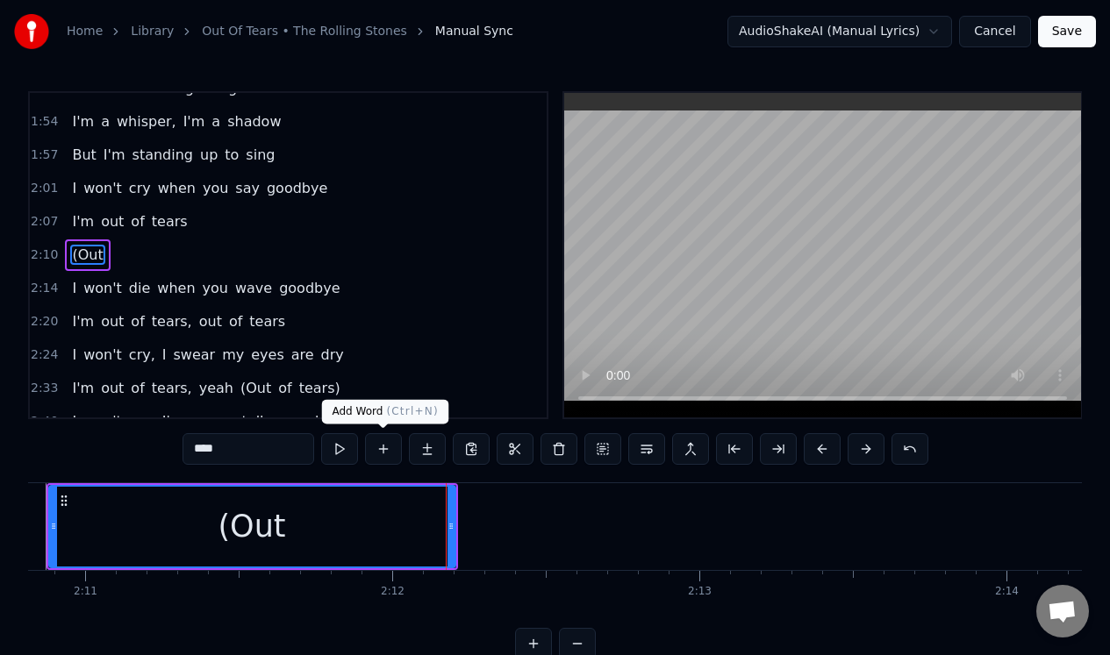
click at [381, 444] on button at bounding box center [383, 449] width 37 height 32
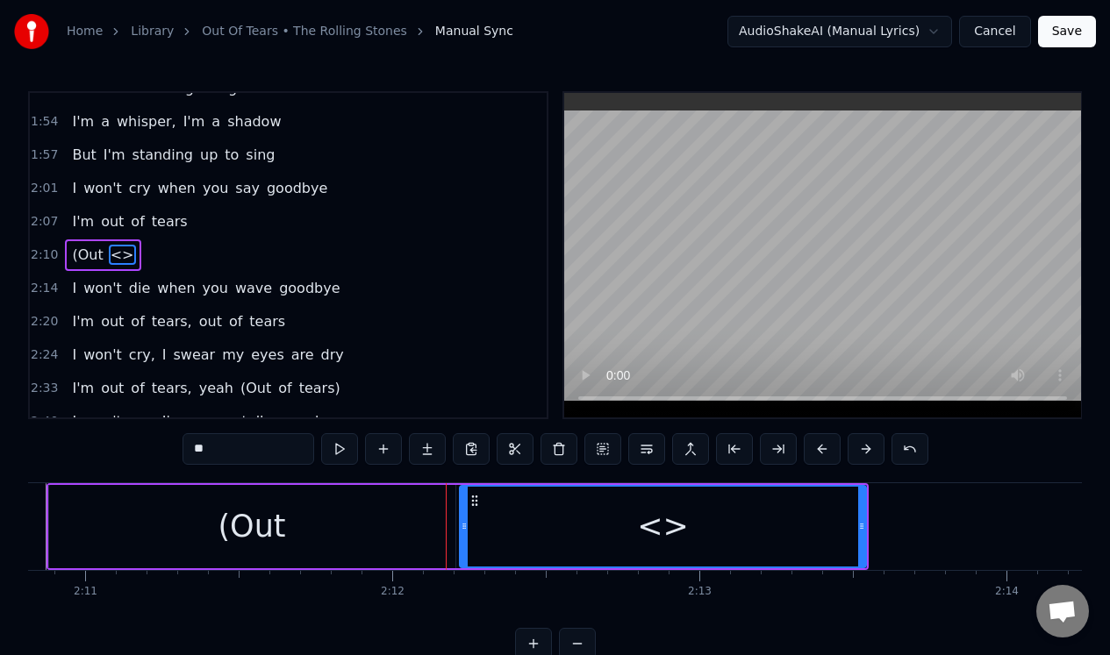
drag, startPoint x: 218, startPoint y: 447, endPoint x: 193, endPoint y: 447, distance: 25.4
click at [193, 447] on input "**" at bounding box center [248, 449] width 132 height 32
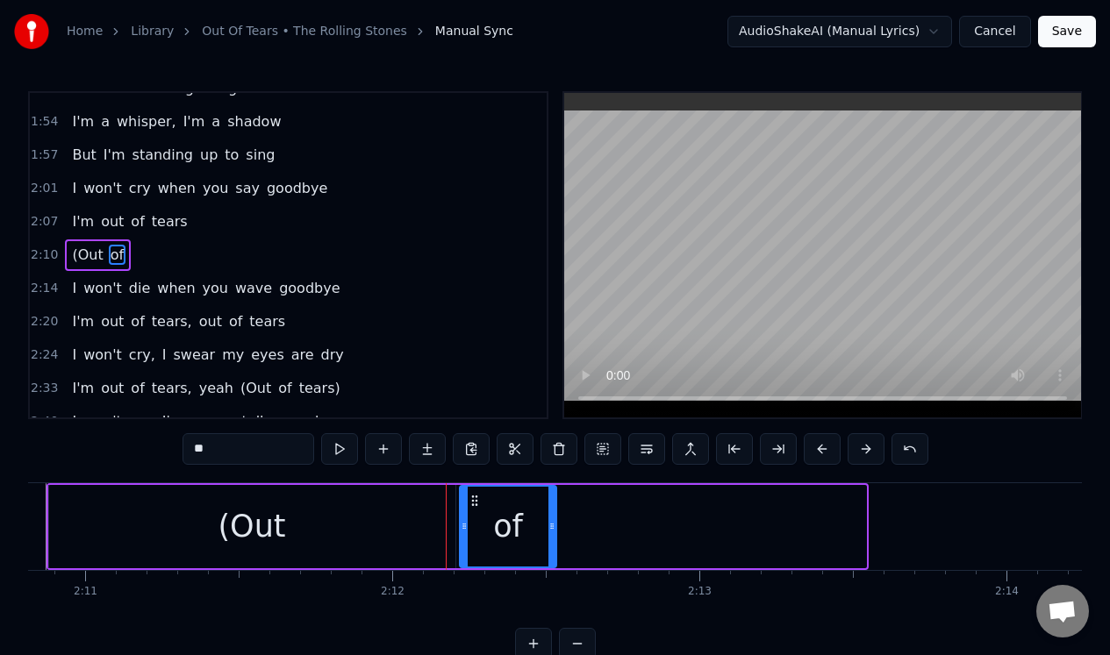
drag, startPoint x: 860, startPoint y: 535, endPoint x: 550, endPoint y: 538, distance: 309.7
click at [550, 538] on div at bounding box center [551, 527] width 7 height 80
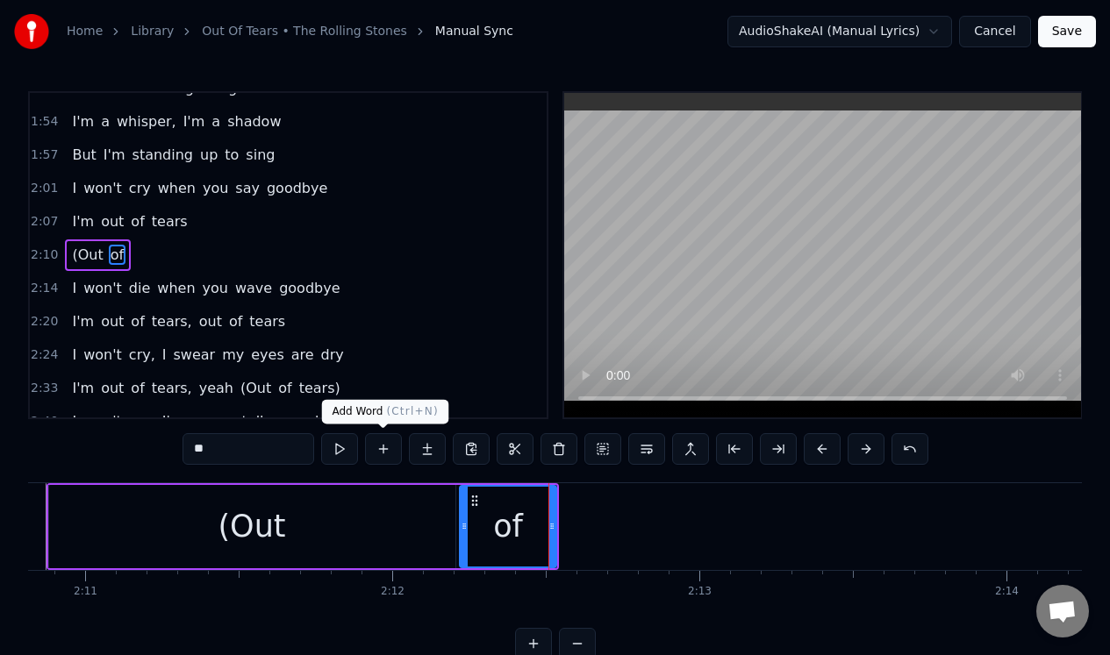
type input "**"
click at [387, 444] on button at bounding box center [383, 449] width 37 height 32
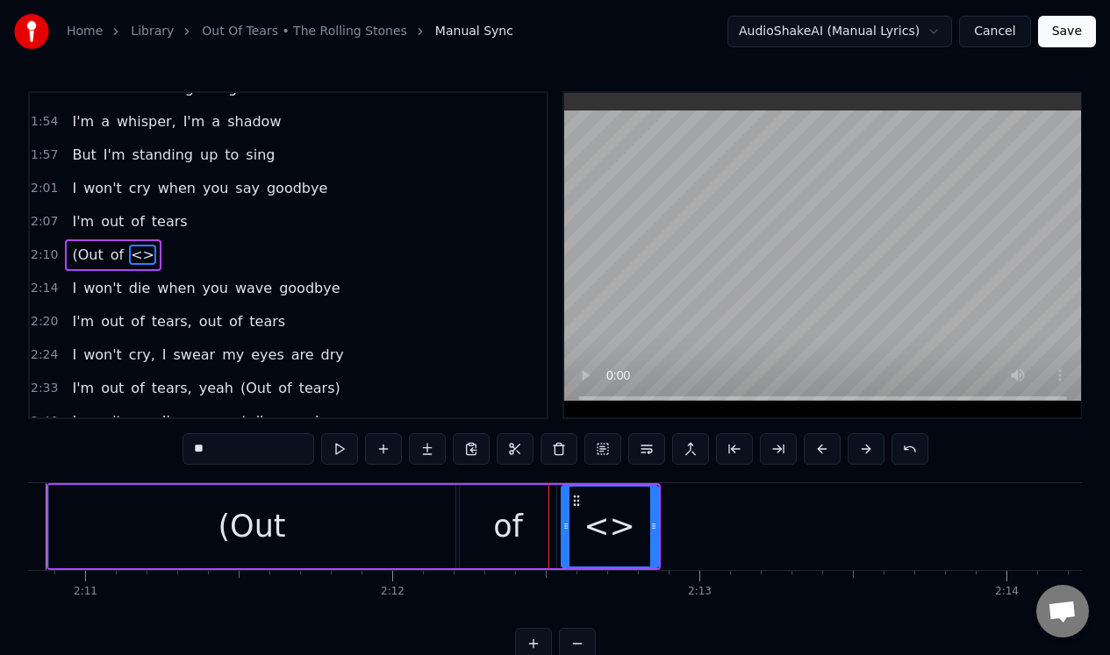
drag, startPoint x: 258, startPoint y: 454, endPoint x: 182, endPoint y: 454, distance: 76.3
click at [182, 453] on input "**" at bounding box center [248, 449] width 132 height 32
drag, startPoint x: 203, startPoint y: 448, endPoint x: 163, endPoint y: 449, distance: 39.5
click at [163, 449] on div "0:13 I can't feel, feel a thing 0:20 I can't shout, I can't scream 0:27 Breathe…" at bounding box center [555, 375] width 1054 height 568
click at [225, 461] on input "******" at bounding box center [248, 449] width 132 height 32
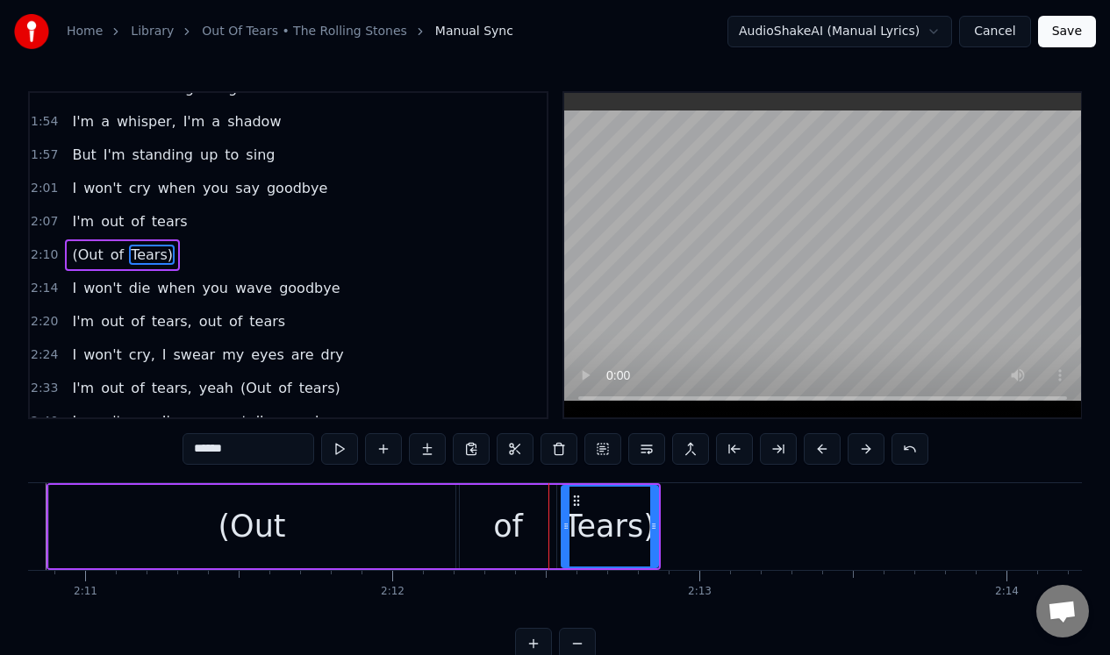
drag, startPoint x: 201, startPoint y: 451, endPoint x: 183, endPoint y: 452, distance: 17.6
click at [183, 452] on input "******" at bounding box center [248, 449] width 132 height 32
drag, startPoint x: 656, startPoint y: 558, endPoint x: 727, endPoint y: 567, distance: 71.6
click at [727, 567] on div "tears)" at bounding box center [645, 526] width 169 height 83
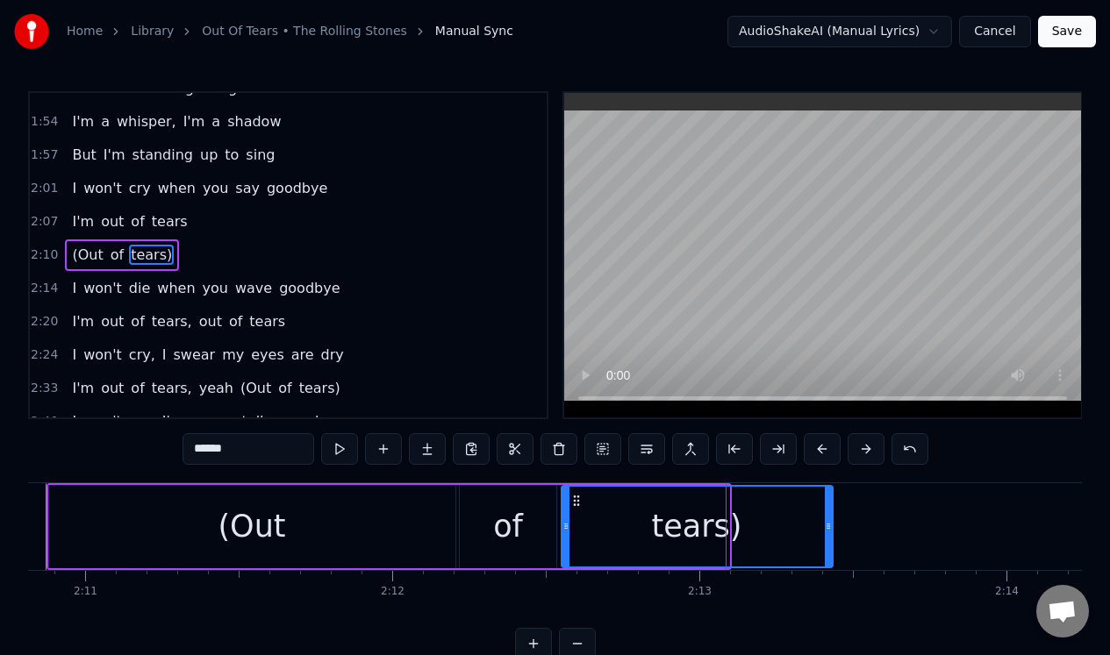
drag, startPoint x: 727, startPoint y: 560, endPoint x: 832, endPoint y: 561, distance: 104.4
click at [832, 561] on div at bounding box center [828, 527] width 7 height 80
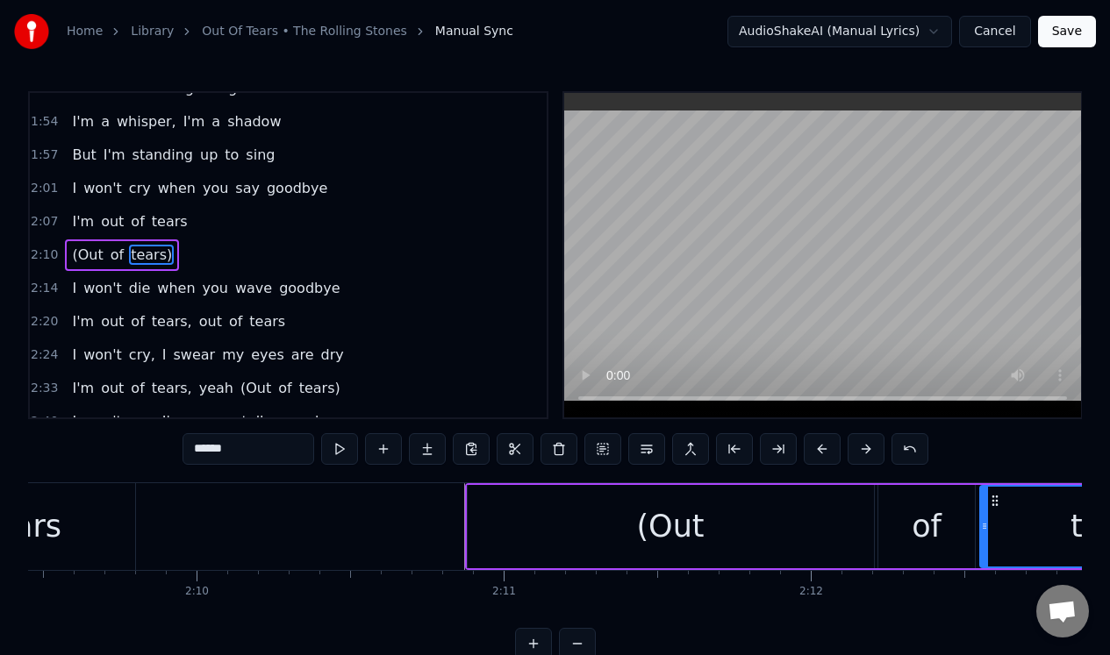
scroll to position [0, 39621]
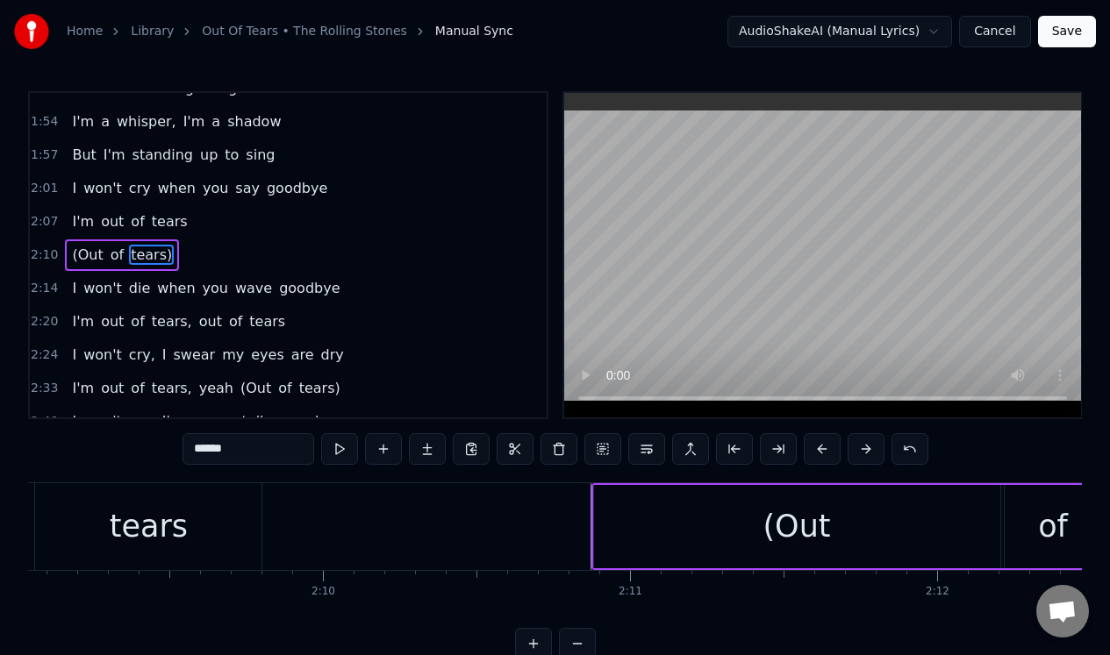
type input "******"
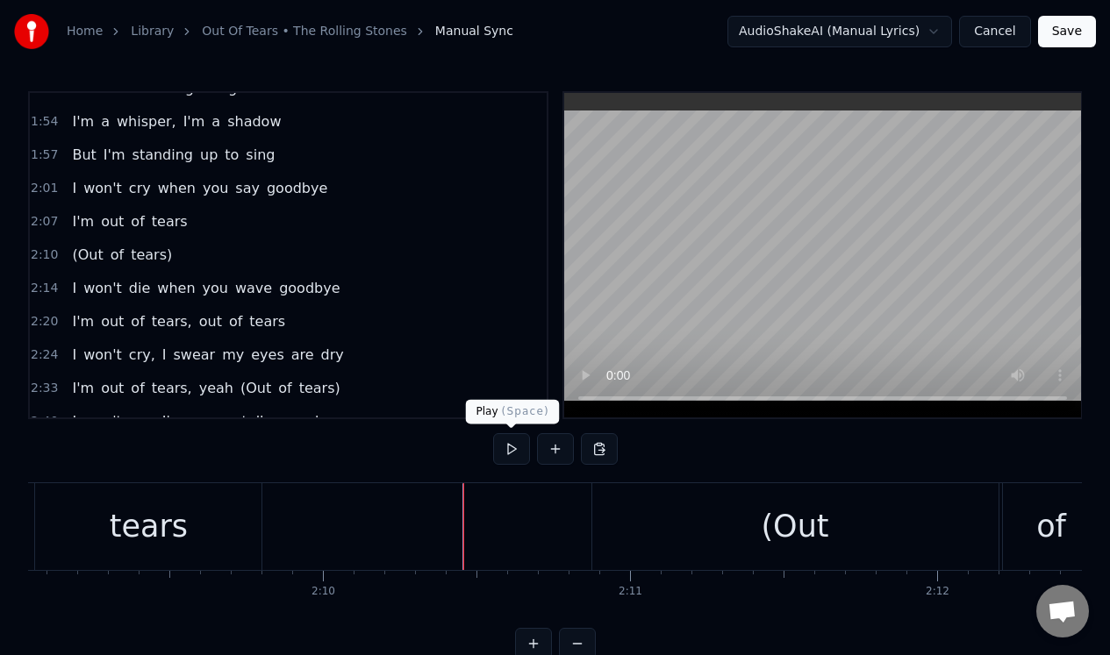
click at [505, 451] on button at bounding box center [511, 449] width 37 height 32
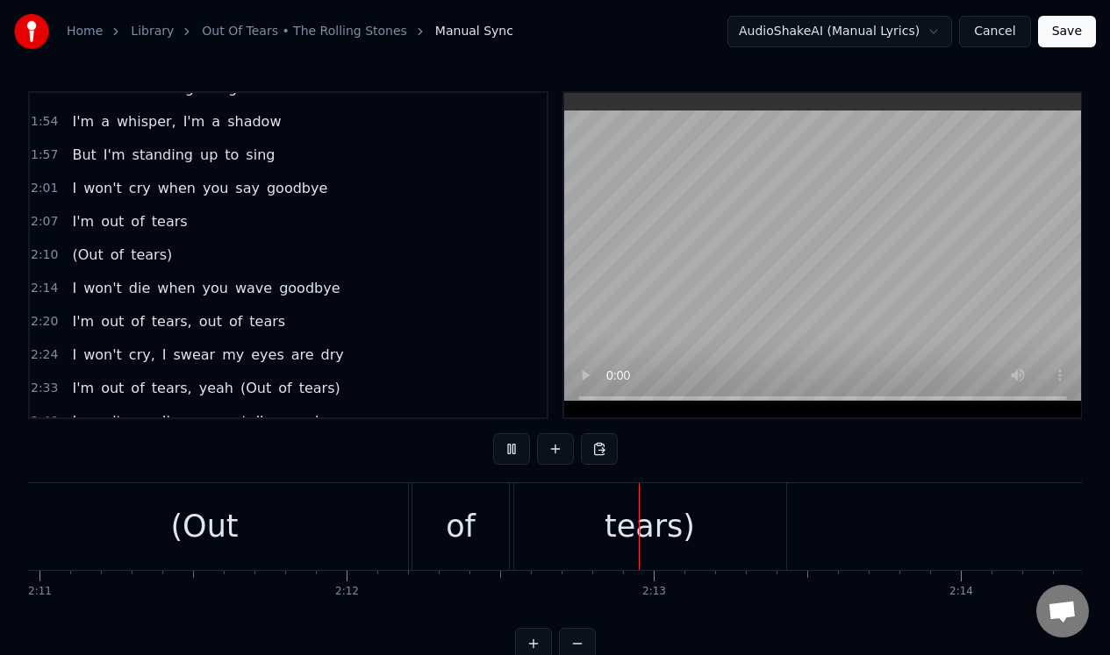
scroll to position [0, 40514]
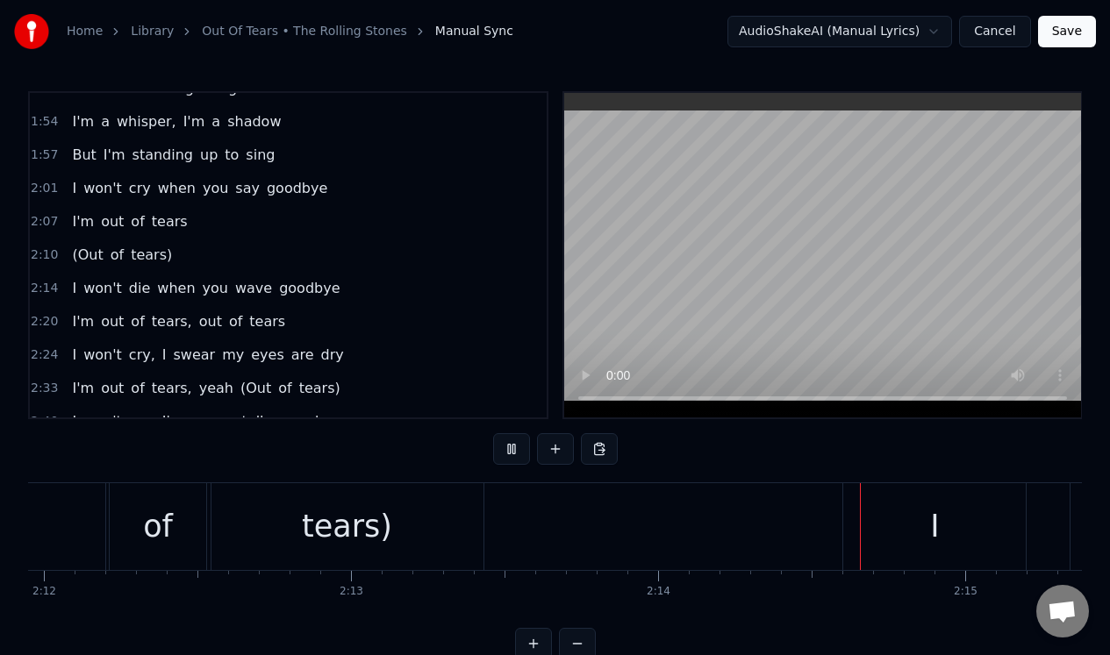
click at [505, 451] on button at bounding box center [511, 449] width 37 height 32
click at [904, 518] on div "I" at bounding box center [934, 526] width 182 height 87
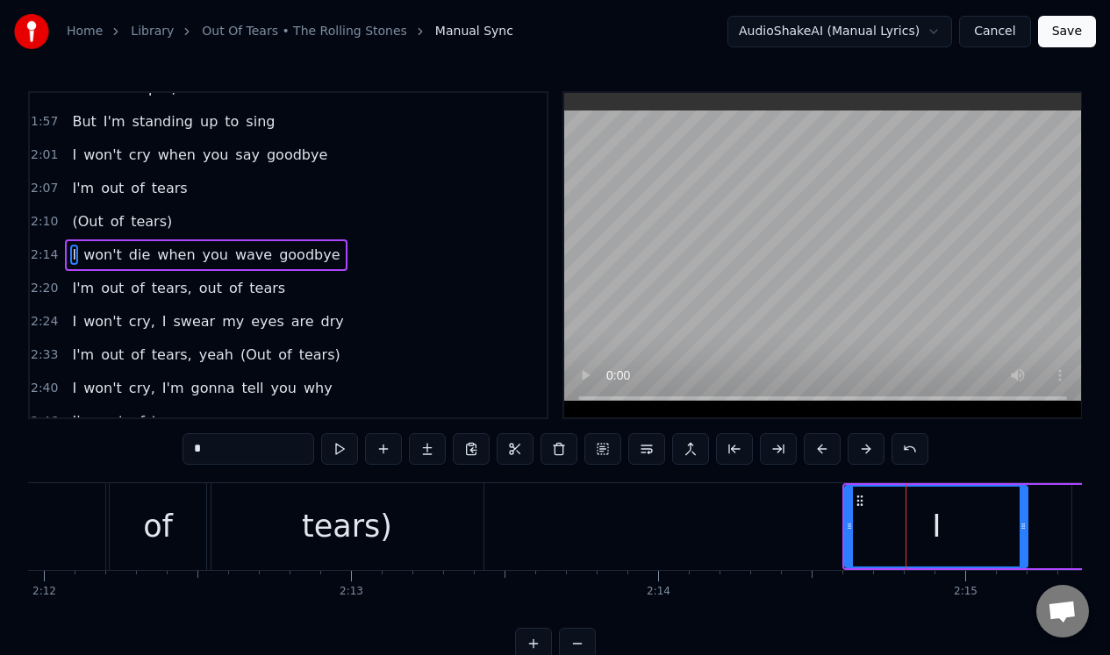
scroll to position [521, 0]
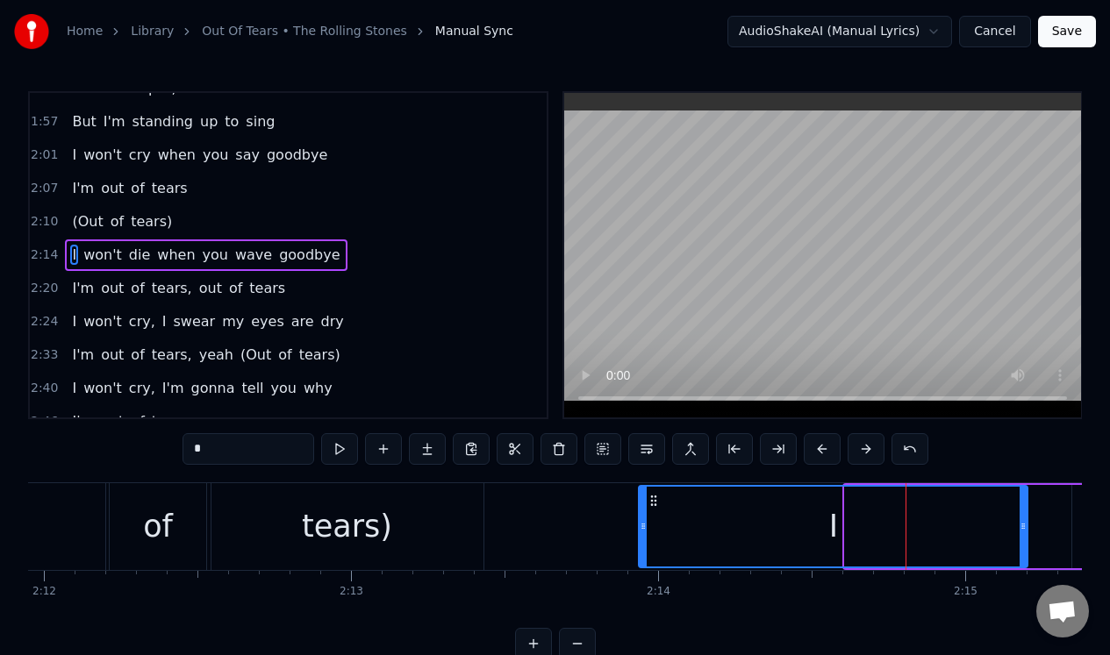
drag, startPoint x: 849, startPoint y: 526, endPoint x: 643, endPoint y: 528, distance: 206.2
click at [643, 528] on icon at bounding box center [643, 526] width 7 height 14
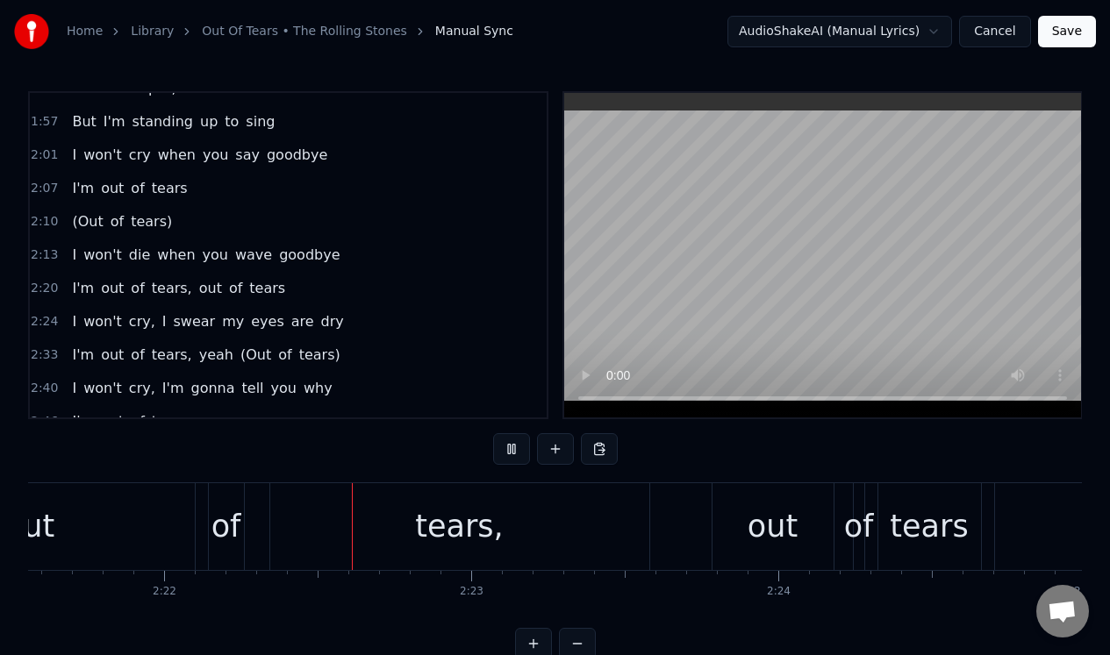
scroll to position [0, 43465]
click at [411, 518] on div "tears," at bounding box center [458, 526] width 379 height 87
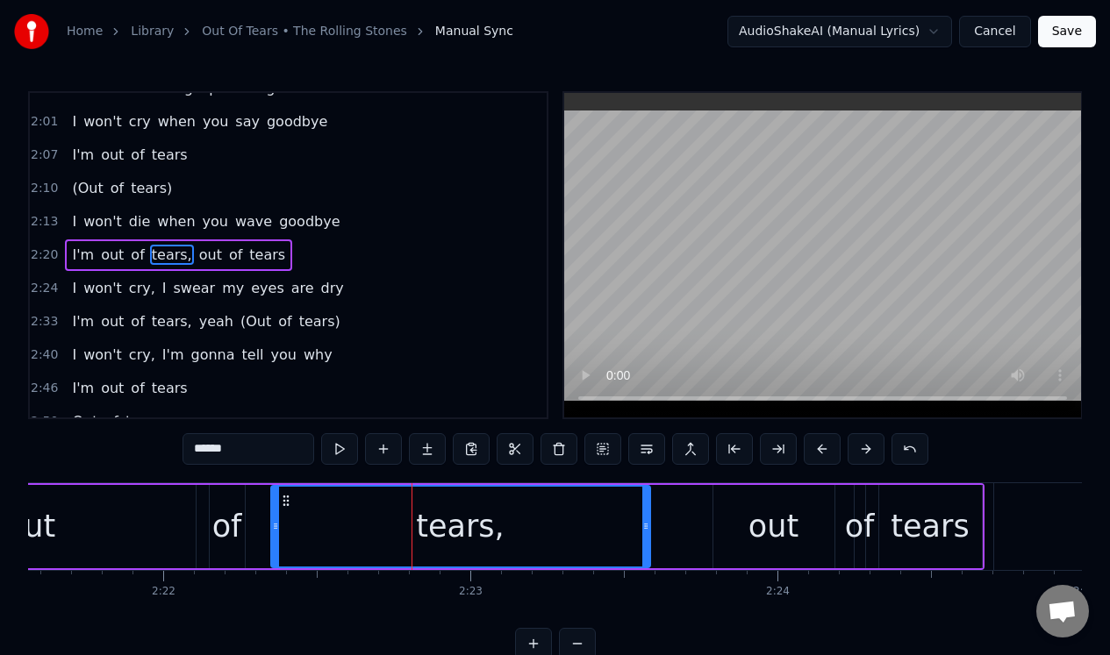
scroll to position [554, 0]
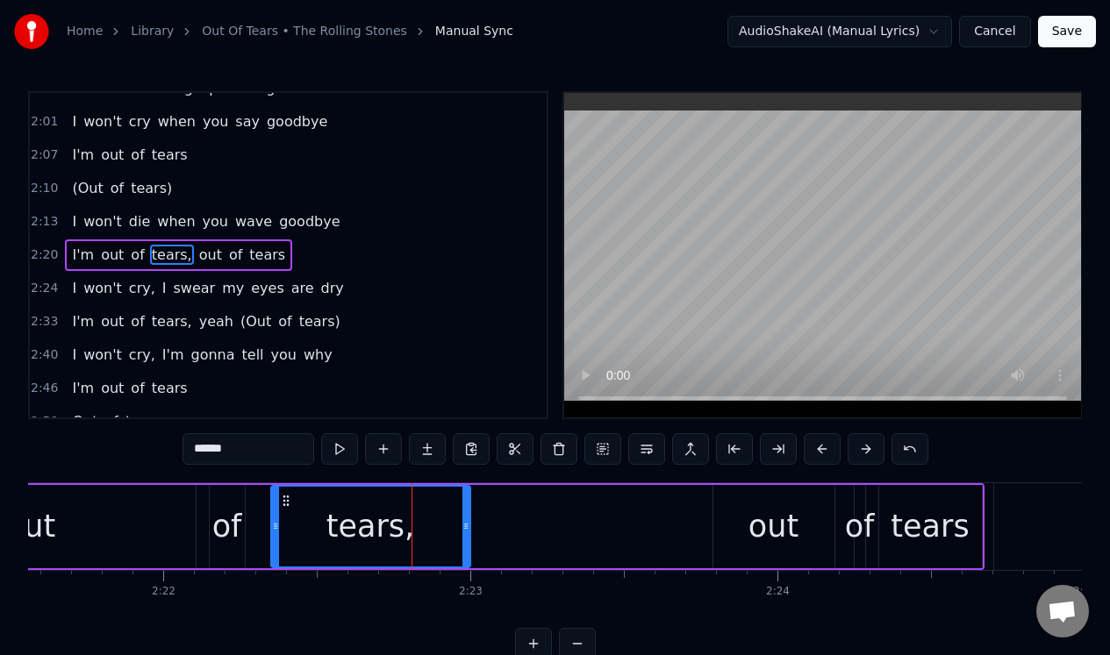
drag, startPoint x: 644, startPoint y: 504, endPoint x: 466, endPoint y: 505, distance: 178.1
click at [466, 505] on div at bounding box center [465, 527] width 7 height 80
click at [185, 514] on div "out" at bounding box center [31, 526] width 330 height 83
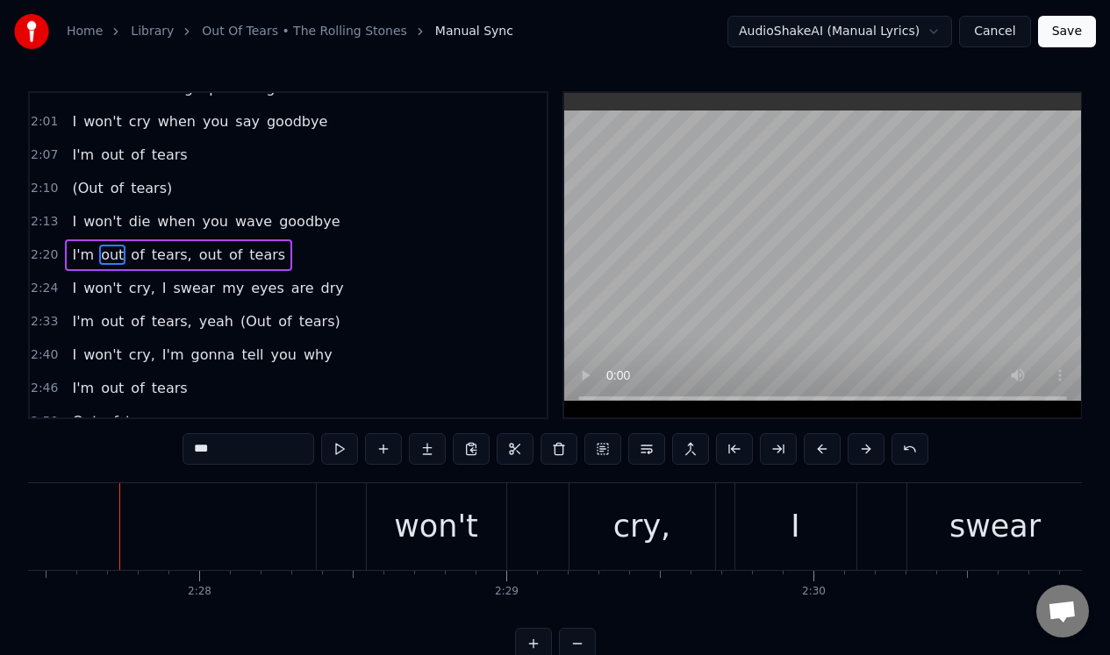
scroll to position [0, 45275]
type input "*"
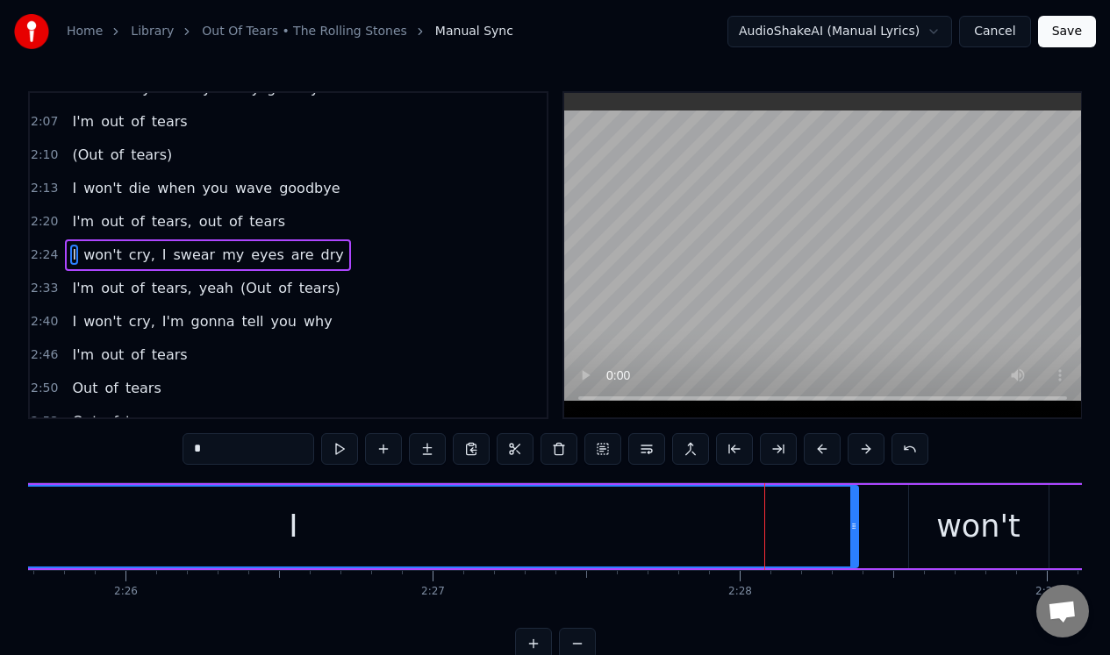
scroll to position [0, 44270]
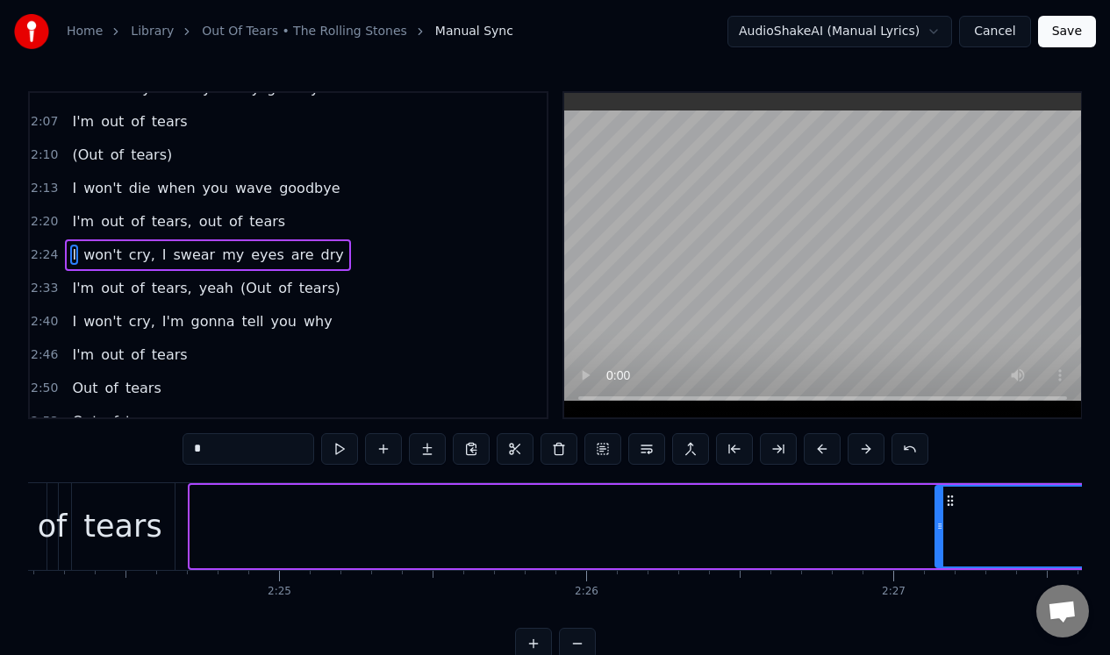
drag, startPoint x: 196, startPoint y: 556, endPoint x: 940, endPoint y: 525, distance: 745.4
click at [940, 525] on div at bounding box center [939, 527] width 7 height 80
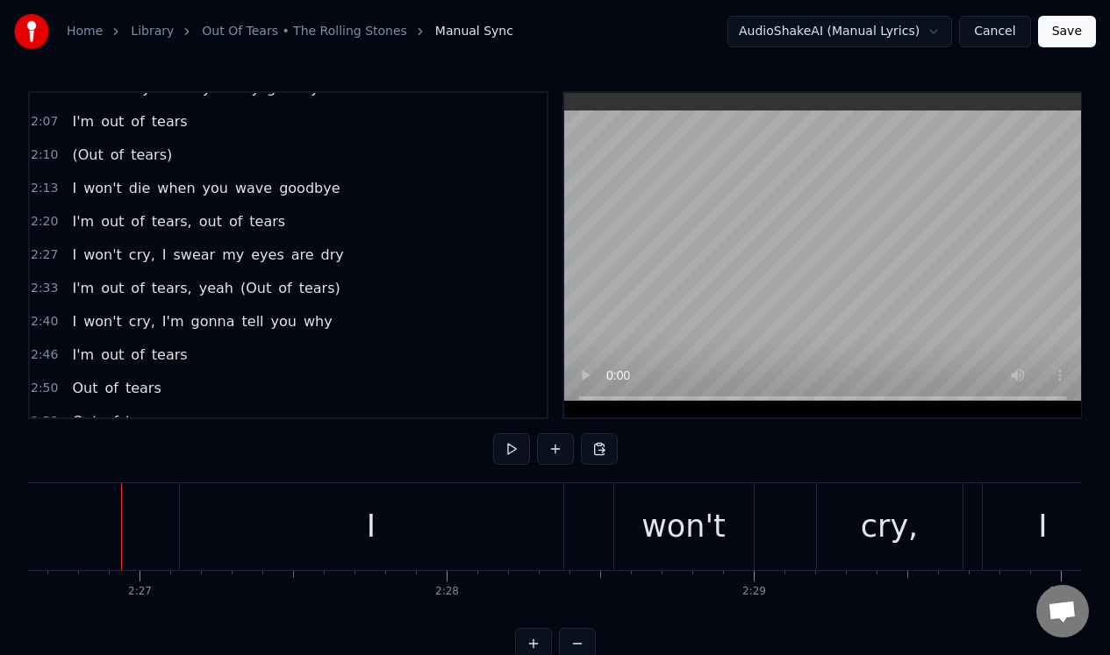
scroll to position [0, 44982]
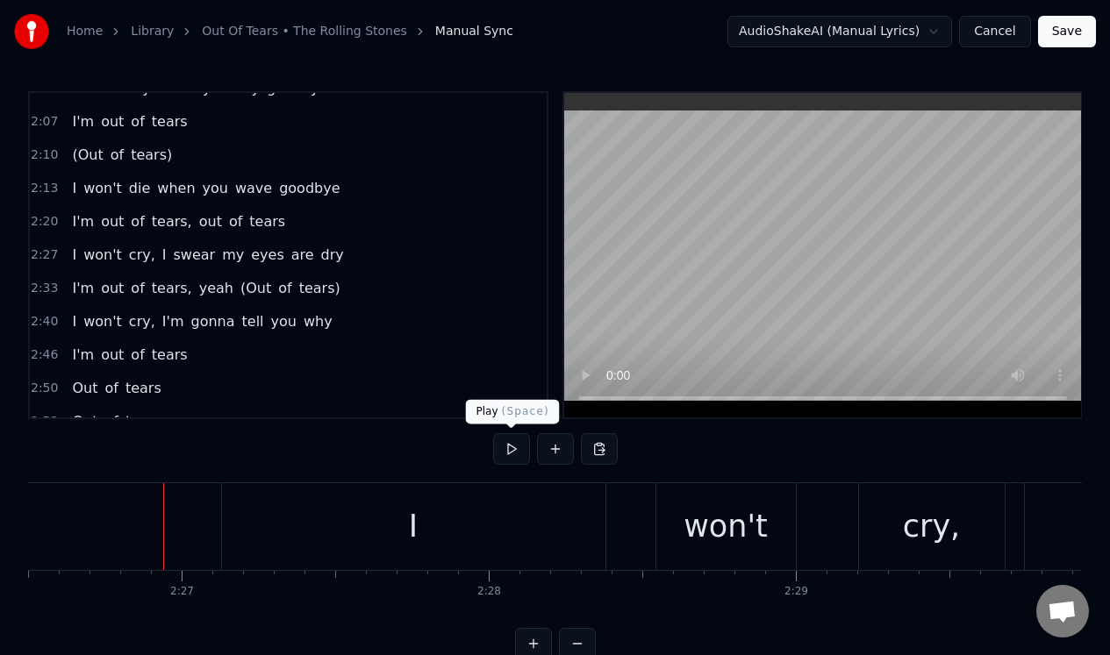
click at [512, 454] on button at bounding box center [511, 449] width 37 height 32
click at [406, 504] on div "I" at bounding box center [413, 526] width 383 height 87
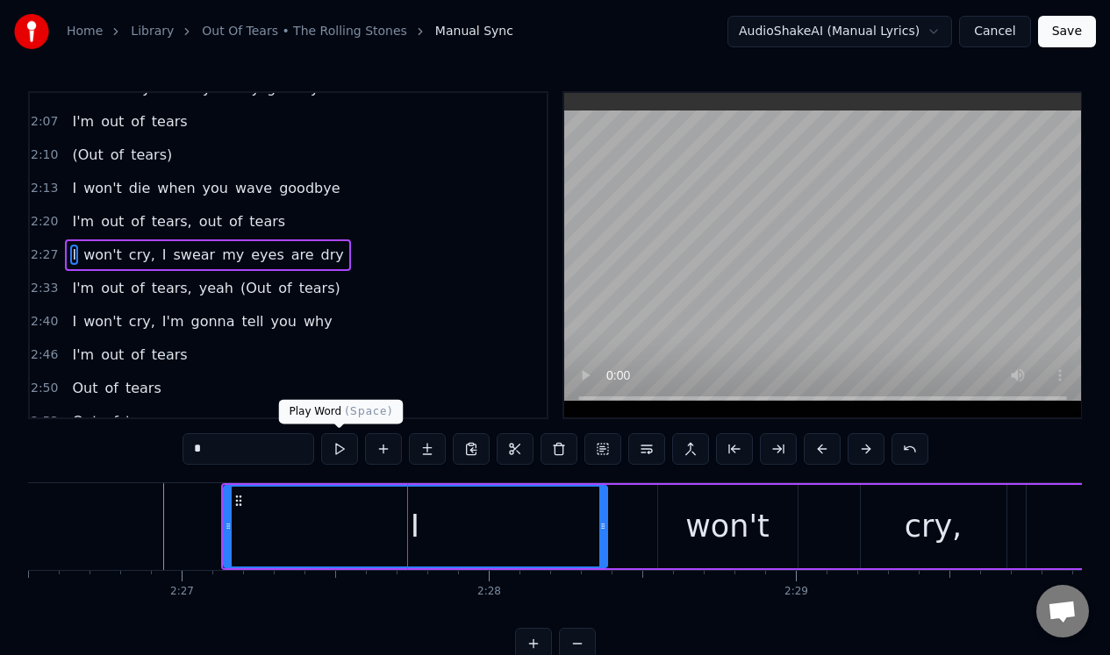
click at [344, 449] on button at bounding box center [339, 449] width 37 height 32
click at [635, 503] on div "I won't cry, I swear my eyes are dry" at bounding box center [1106, 526] width 1770 height 87
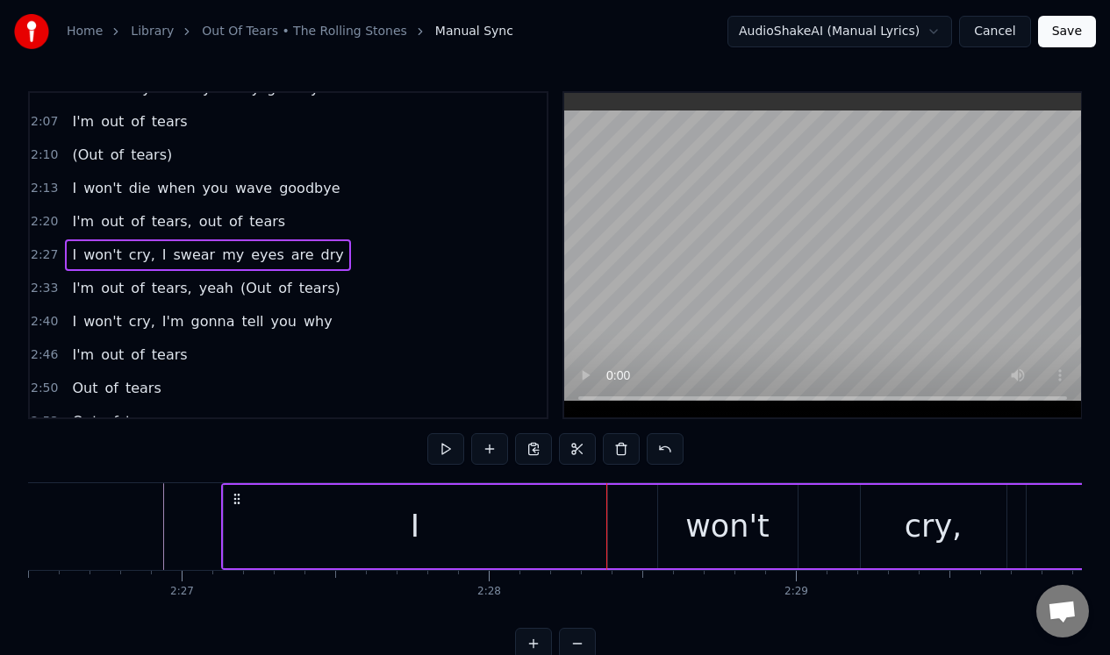
click at [632, 505] on div "I won't cry, I swear my eyes are dry" at bounding box center [1106, 526] width 1770 height 87
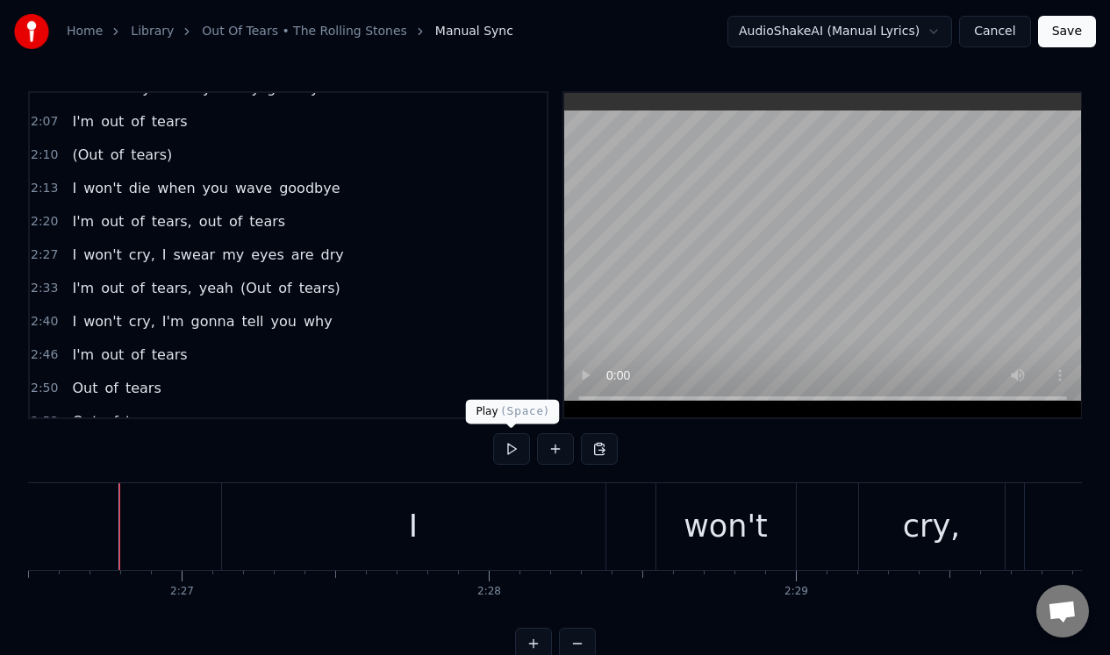
click at [518, 442] on button at bounding box center [511, 449] width 37 height 32
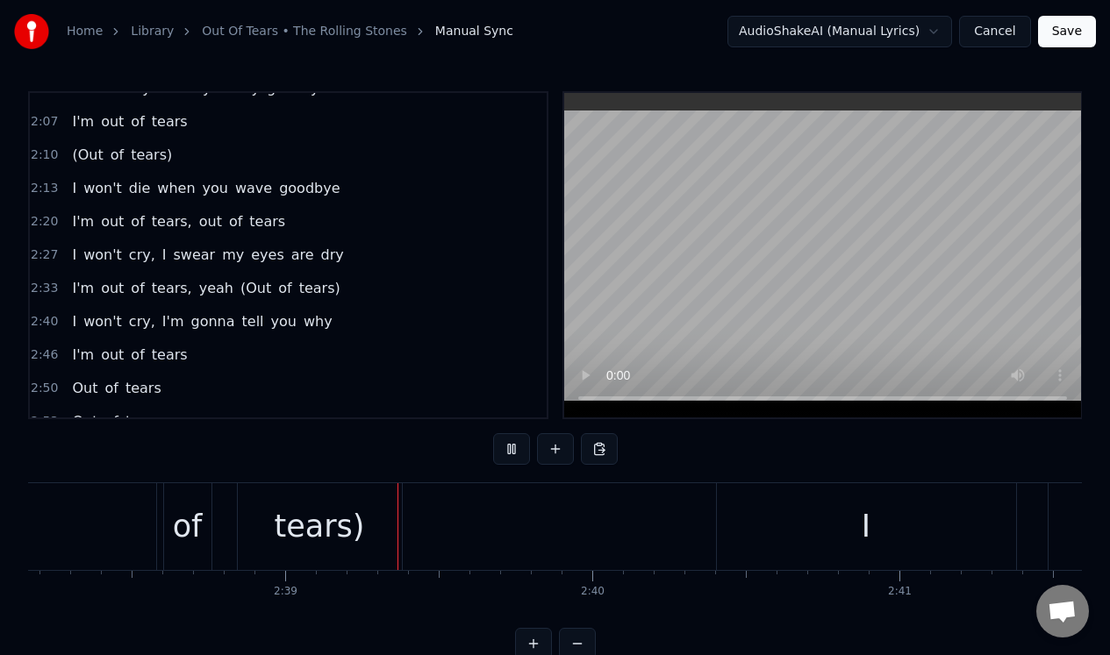
scroll to position [0, 48627]
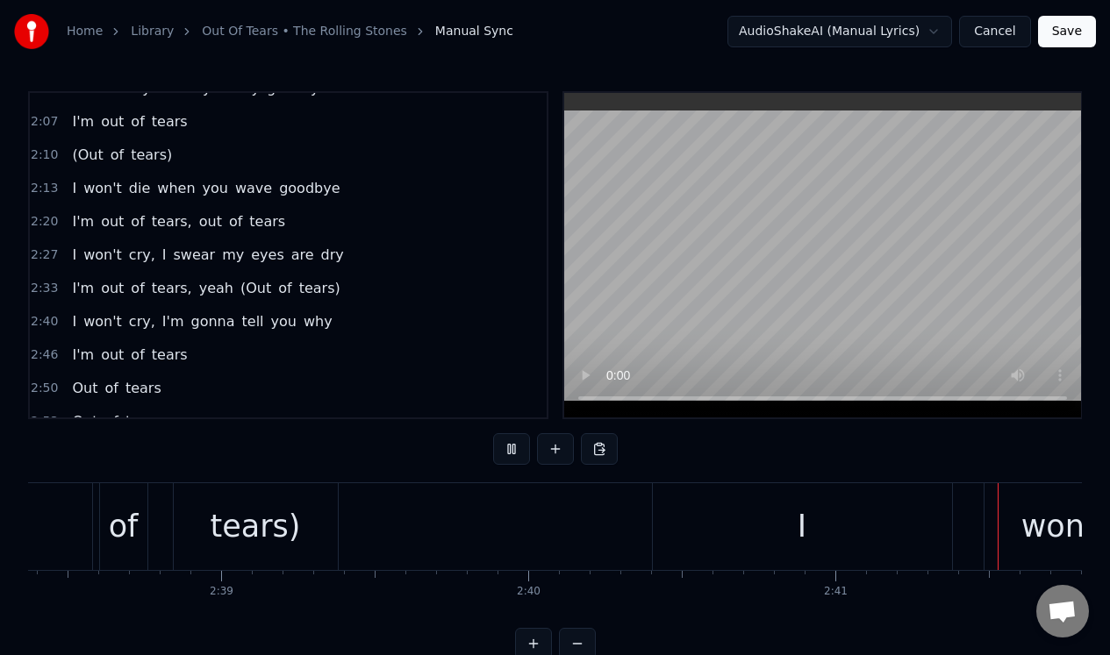
click at [516, 443] on button at bounding box center [511, 449] width 37 height 32
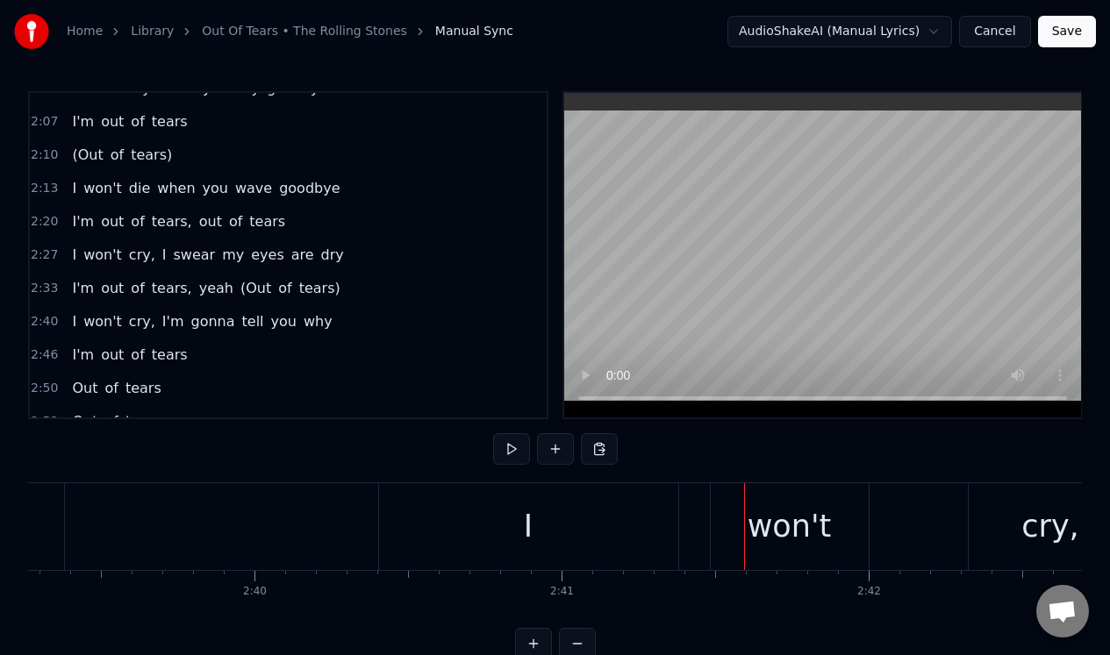
scroll to position [0, 48859]
click at [542, 539] on div "I" at bounding box center [569, 526] width 299 height 87
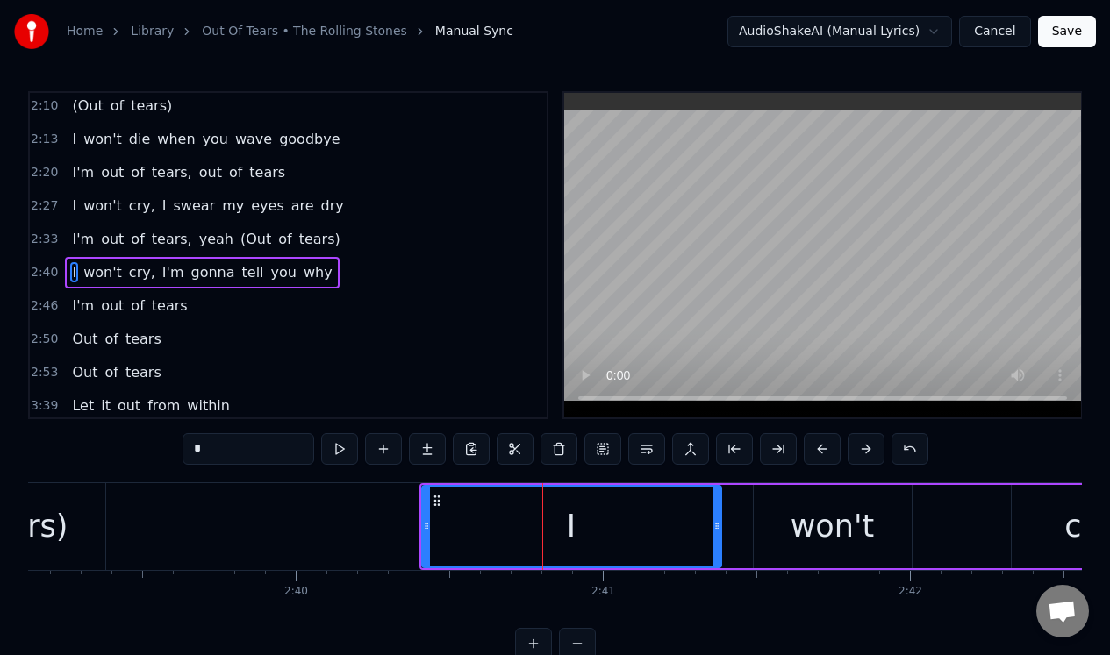
scroll to position [654, 0]
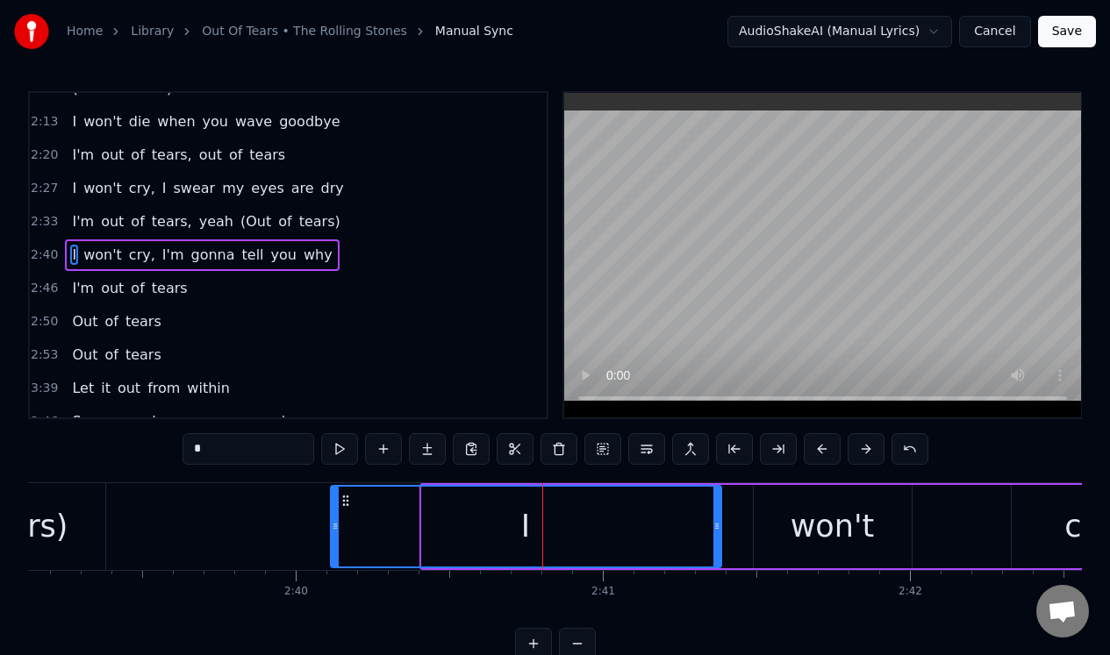
drag, startPoint x: 423, startPoint y: 540, endPoint x: 332, endPoint y: 540, distance: 90.4
click at [332, 540] on div at bounding box center [335, 527] width 7 height 80
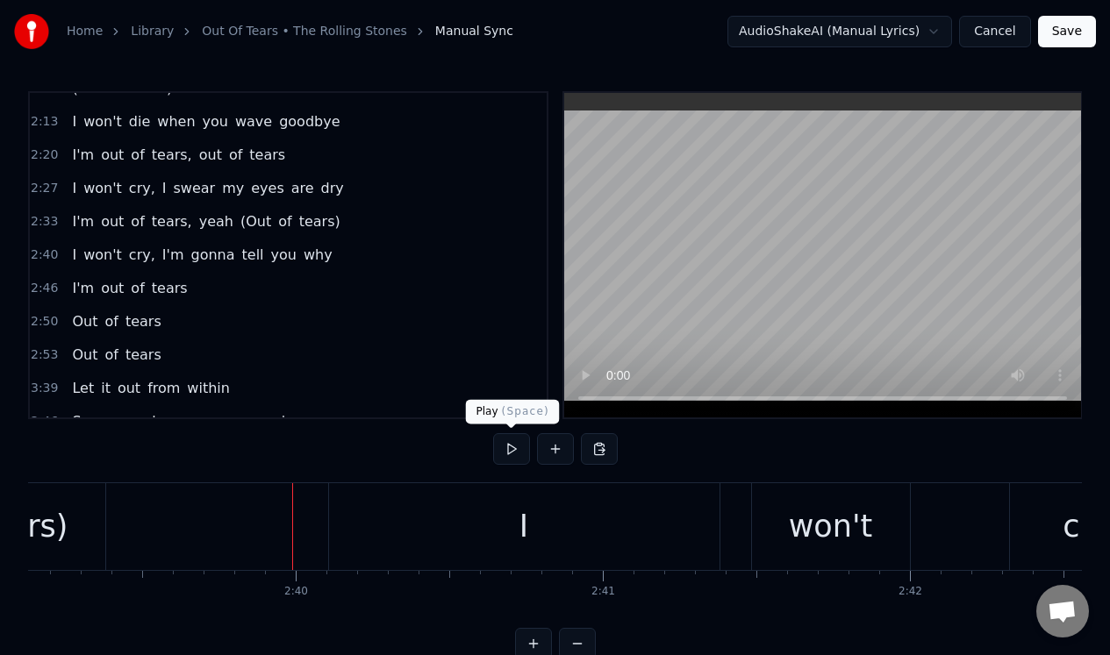
click at [518, 446] on button at bounding box center [511, 449] width 37 height 32
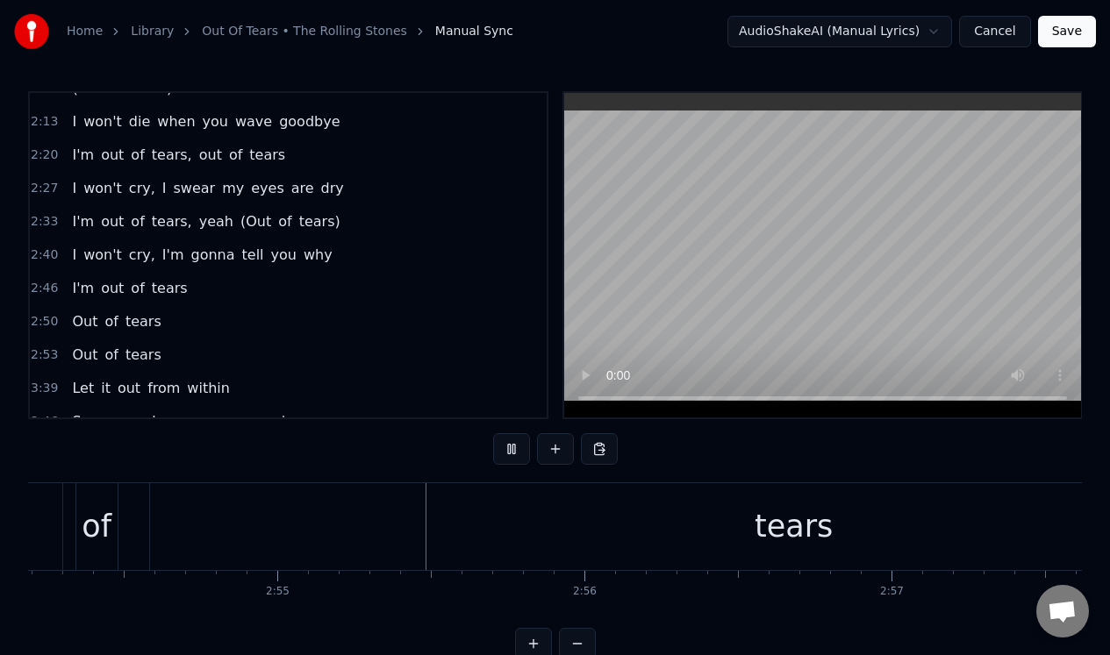
scroll to position [0, 53595]
click at [518, 446] on button at bounding box center [511, 449] width 37 height 32
click at [524, 514] on div "tears" at bounding box center [682, 526] width 1288 height 87
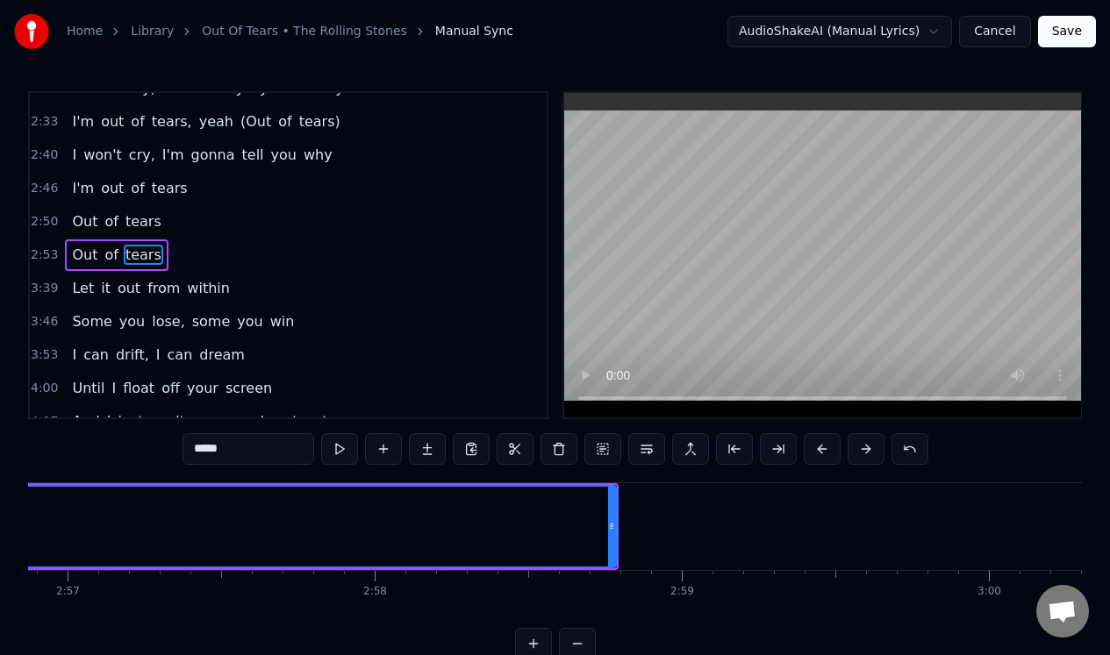
scroll to position [0, 54098]
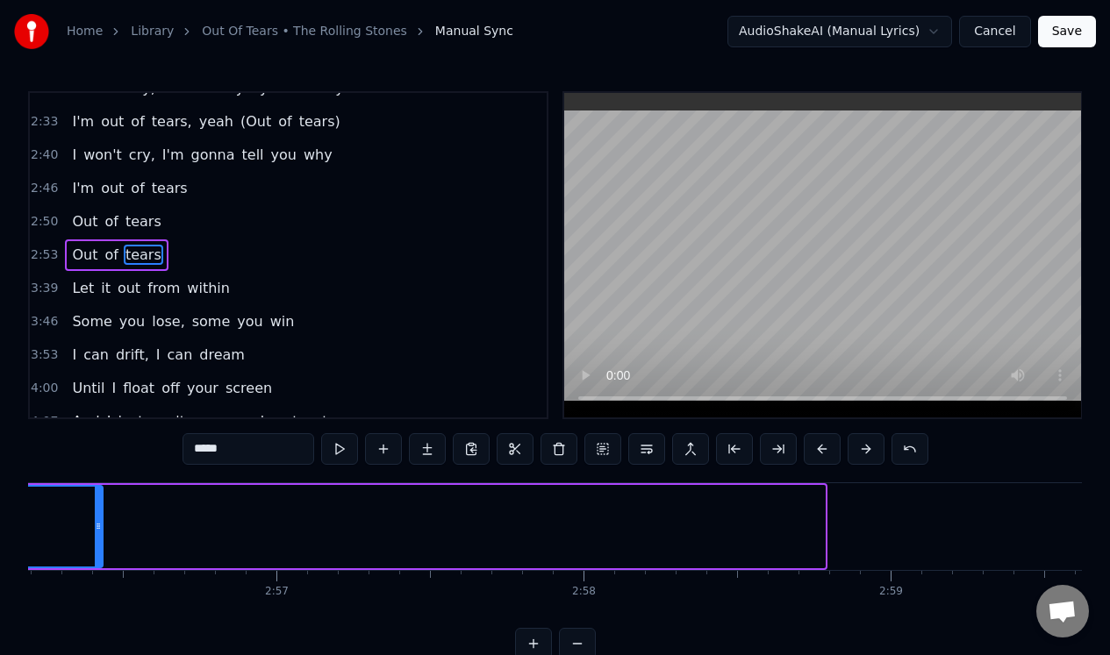
drag, startPoint x: 820, startPoint y: 544, endPoint x: 98, endPoint y: 517, distance: 722.5
click at [98, 517] on div at bounding box center [98, 527] width 7 height 80
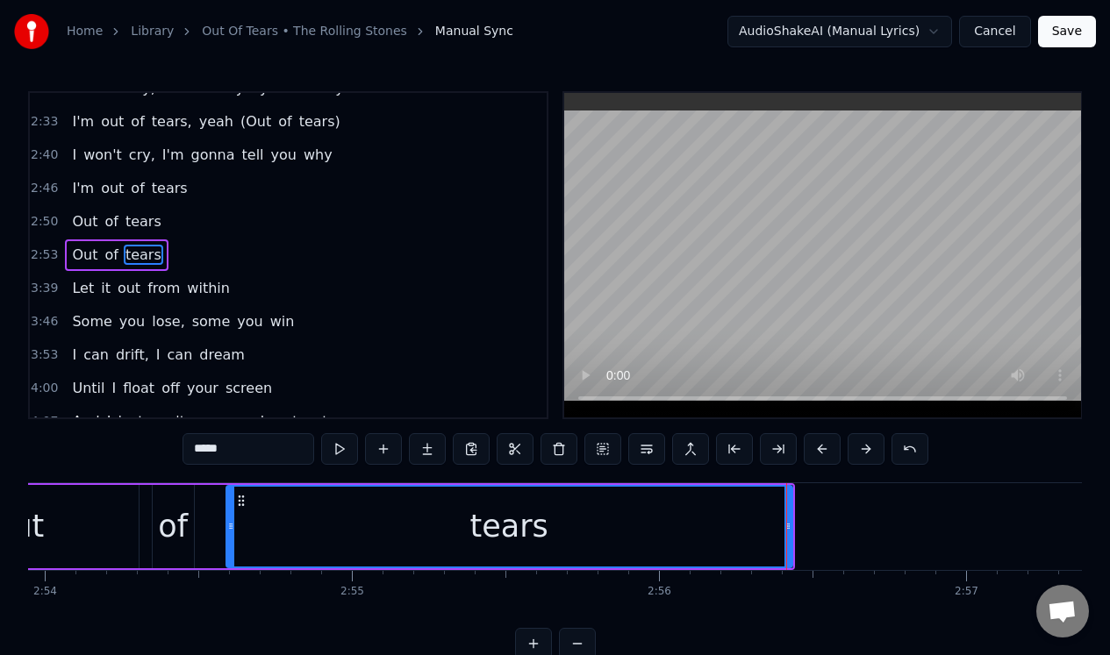
scroll to position [0, 53451]
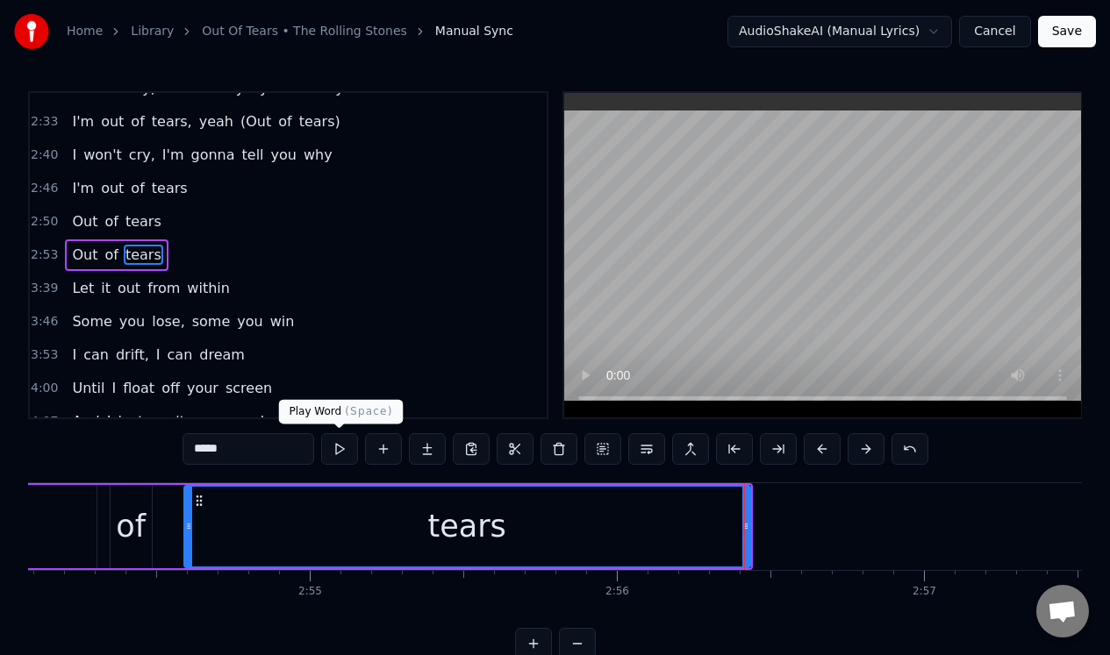
click at [337, 450] on button at bounding box center [339, 449] width 37 height 32
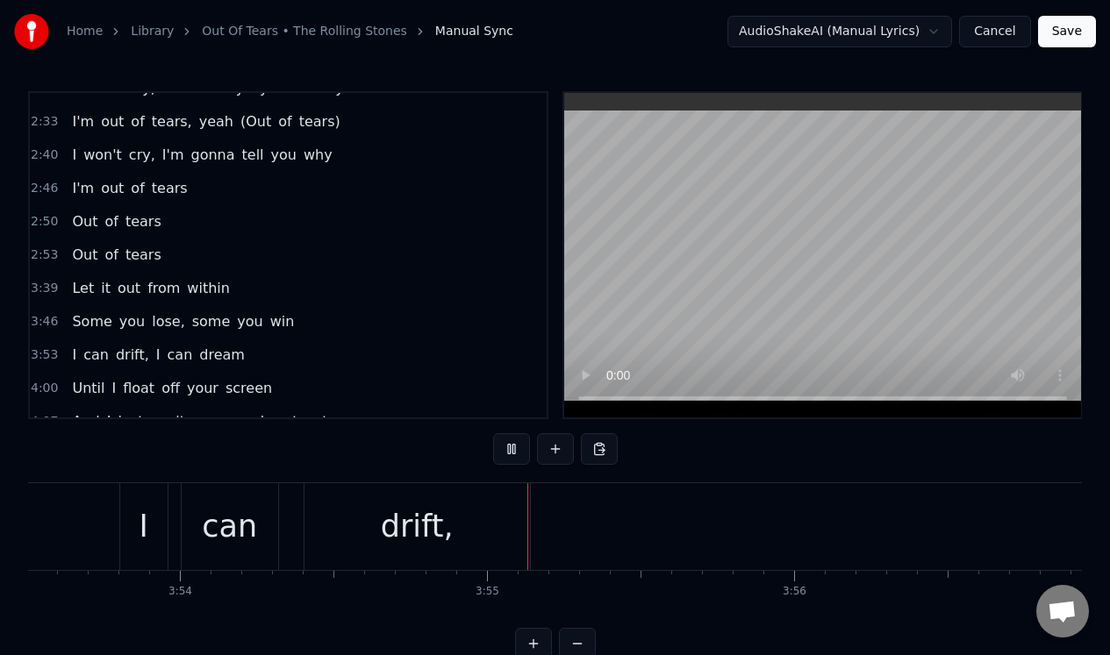
scroll to position [0, 71902]
click at [263, 513] on div "drift," at bounding box center [210, 526] width 225 height 87
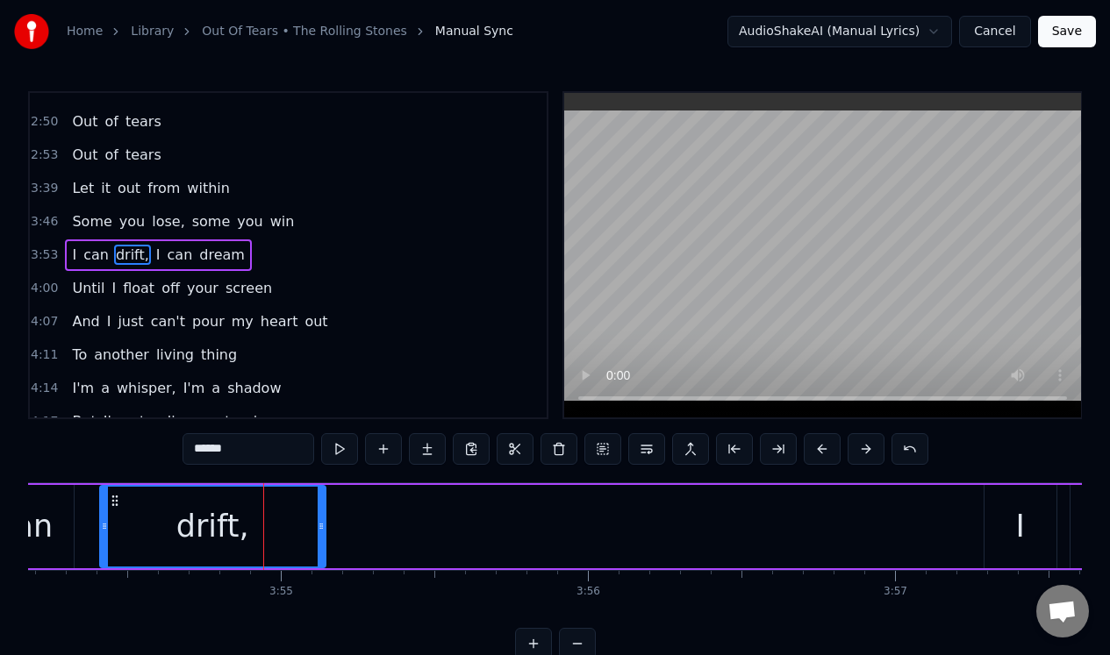
scroll to position [854, 0]
drag, startPoint x: 320, startPoint y: 514, endPoint x: 223, endPoint y: 515, distance: 97.4
click at [222, 513] on div at bounding box center [221, 527] width 7 height 80
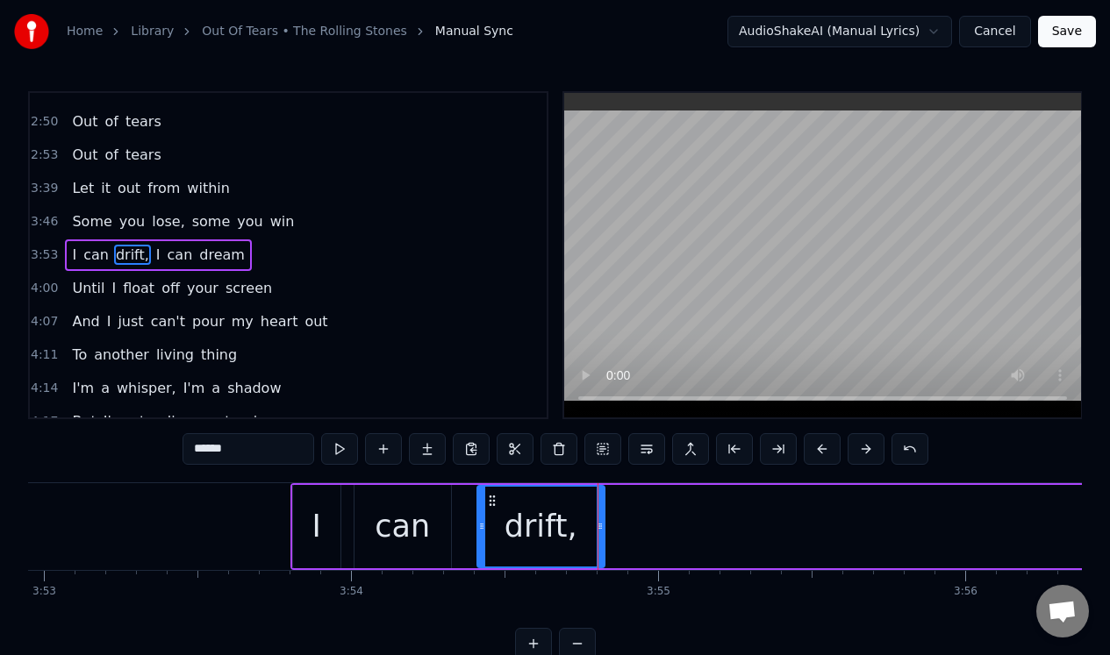
scroll to position [0, 71399]
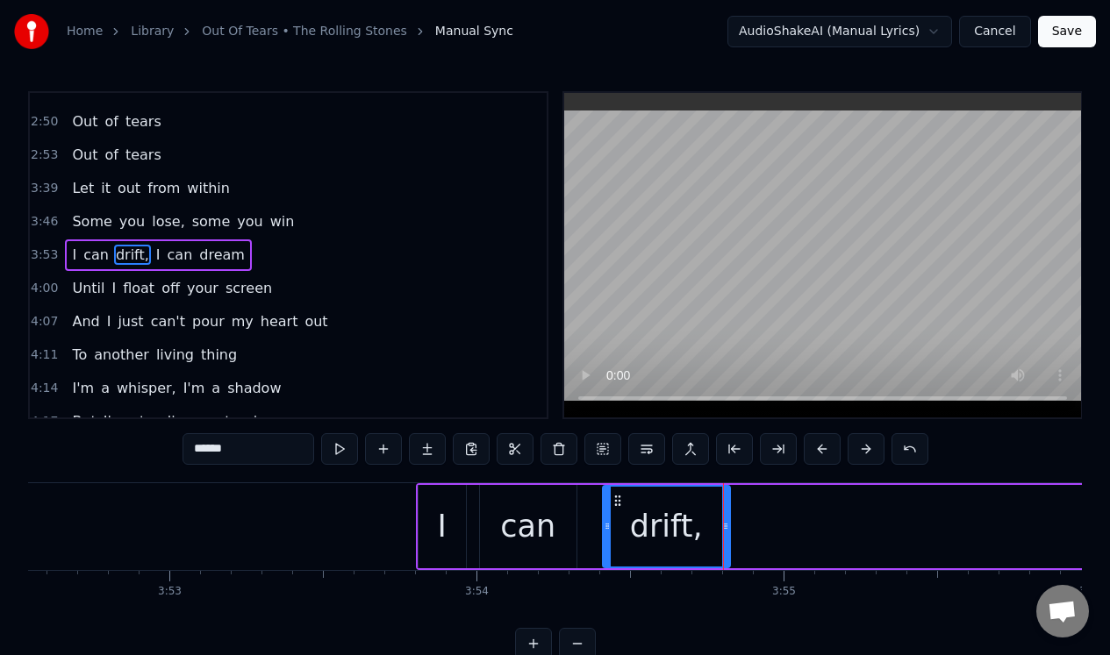
click at [434, 544] on div "I" at bounding box center [441, 526] width 47 height 83
type input "*"
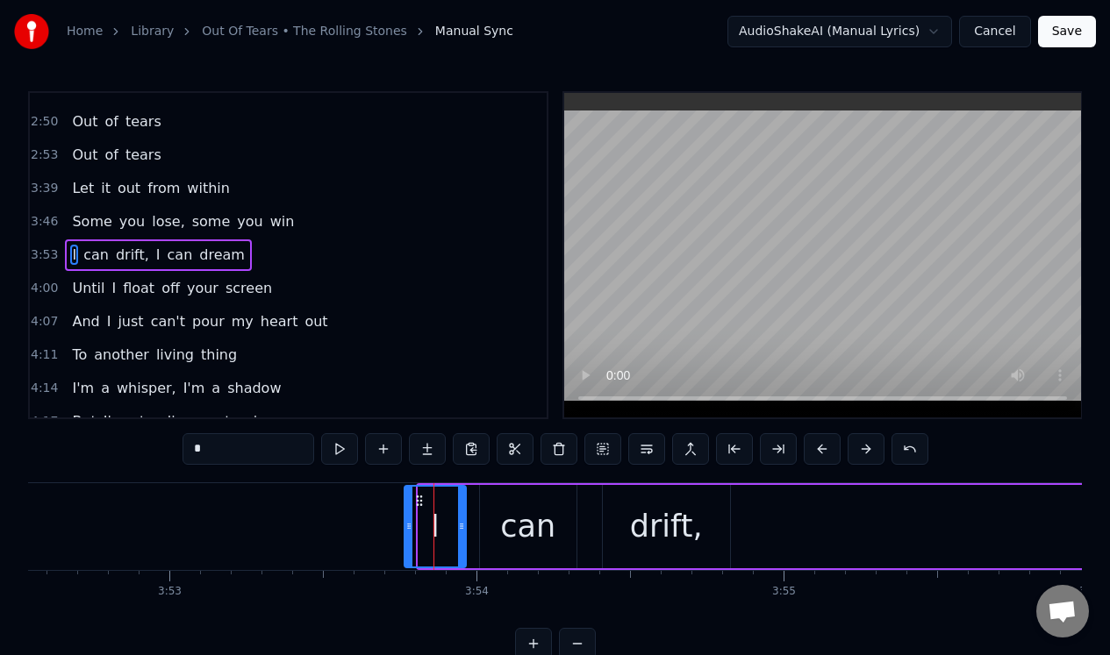
drag, startPoint x: 421, startPoint y: 545, endPoint x: 407, endPoint y: 545, distance: 14.0
click at [407, 545] on div at bounding box center [408, 527] width 7 height 80
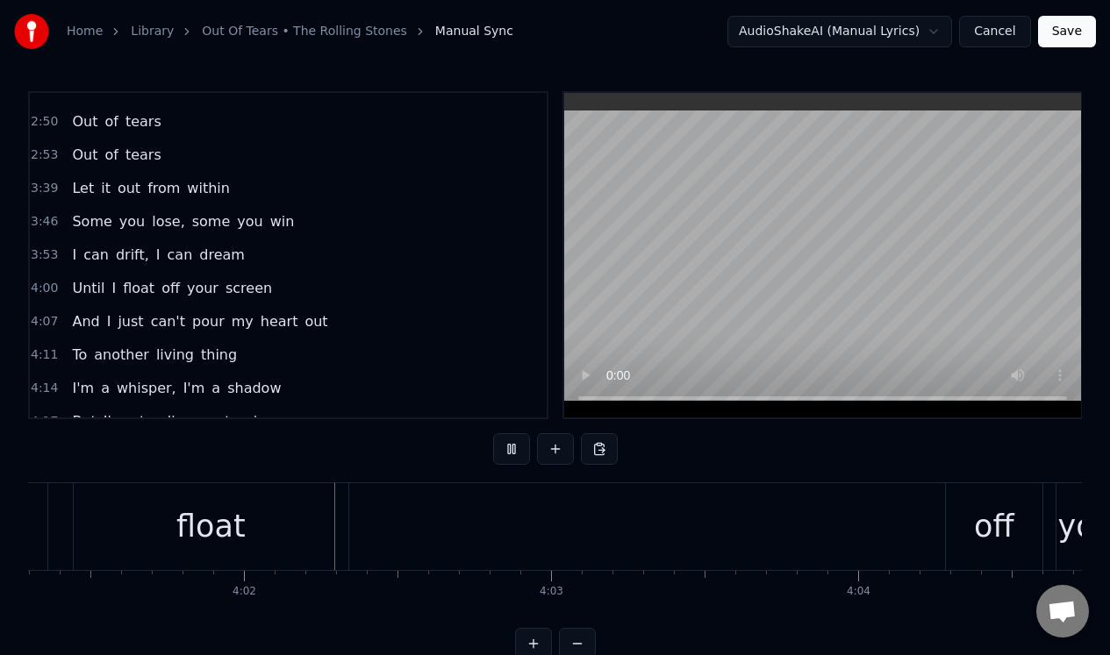
scroll to position [0, 74093]
click at [278, 499] on div "float" at bounding box center [206, 526] width 275 height 87
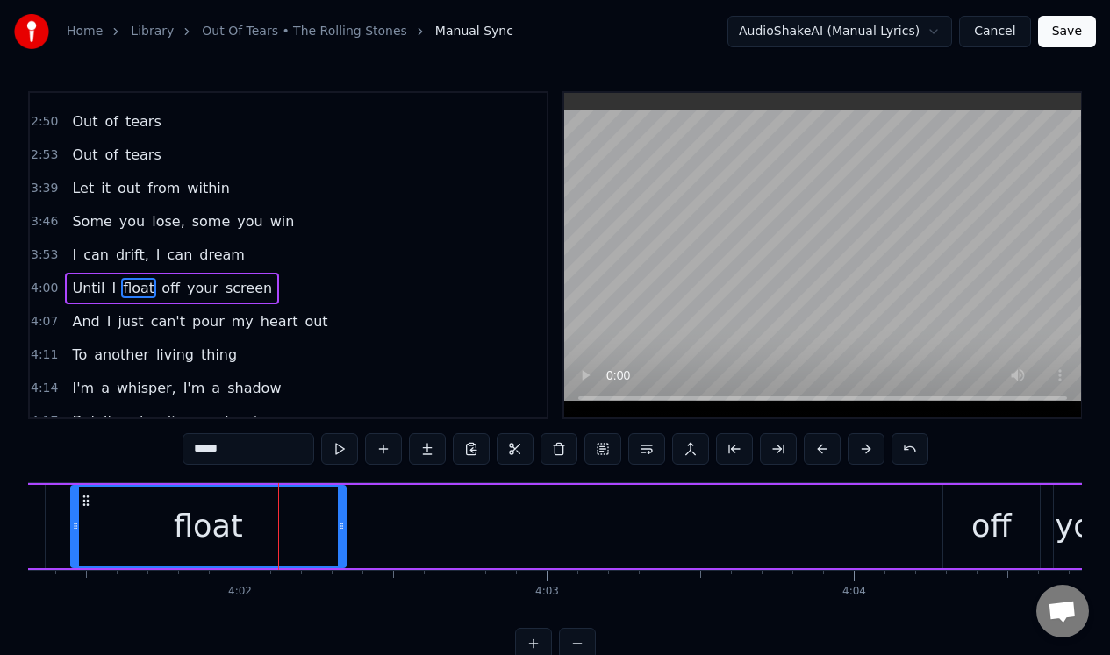
scroll to position [888, 0]
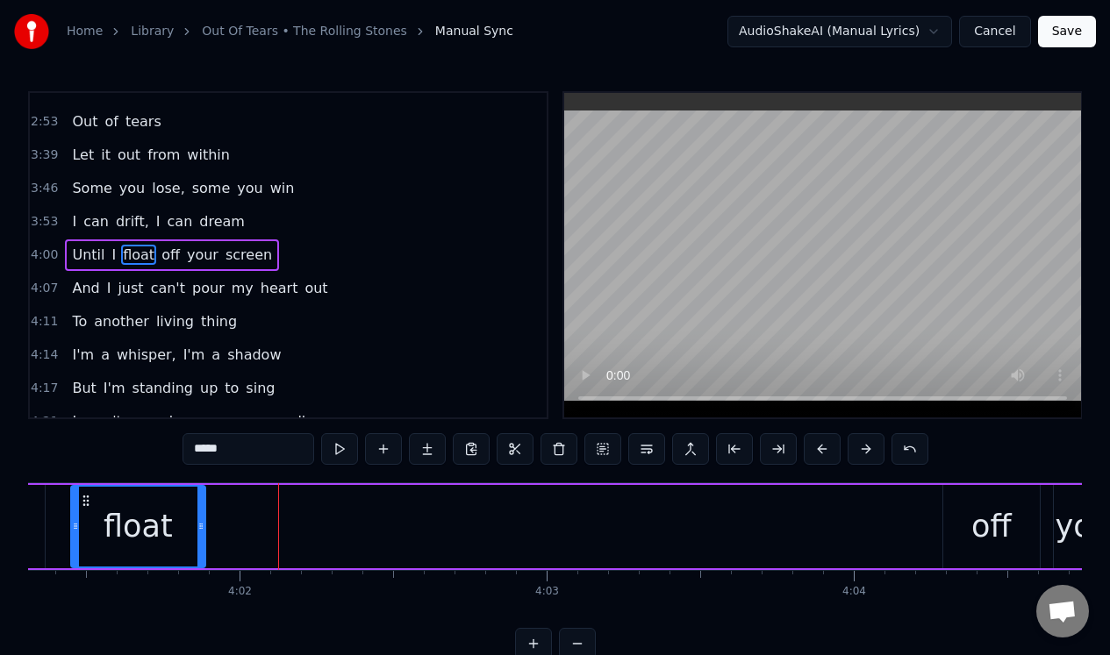
drag, startPoint x: 339, startPoint y: 509, endPoint x: 204, endPoint y: 500, distance: 136.3
click at [200, 500] on div at bounding box center [200, 527] width 7 height 80
click at [299, 494] on div "Until I float off your screen" at bounding box center [672, 526] width 1686 height 87
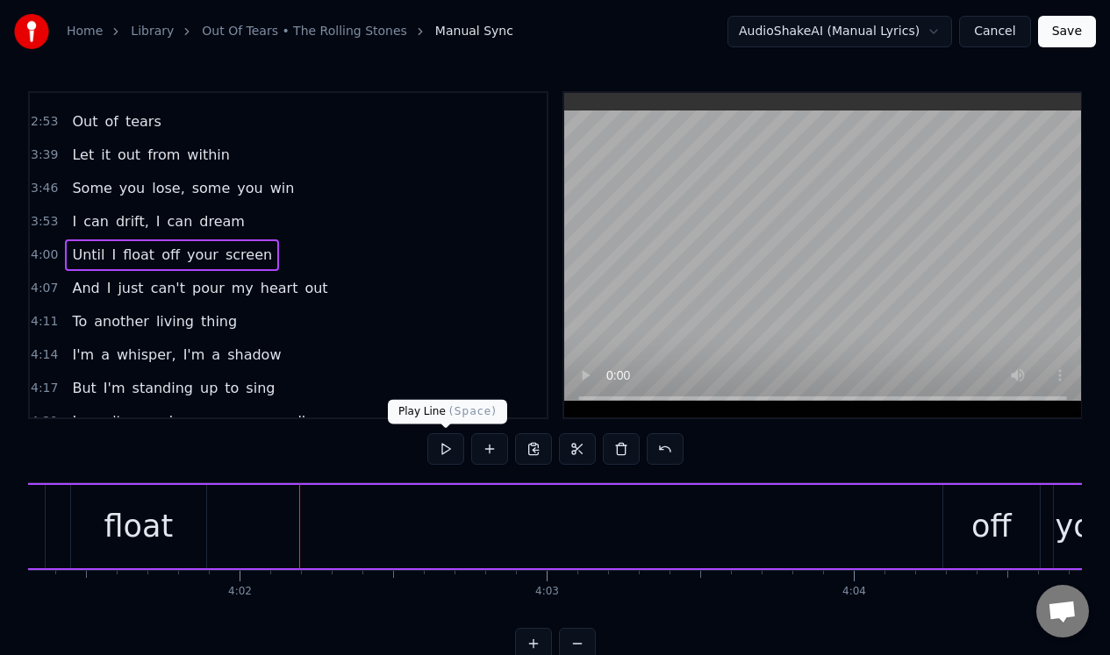
click at [443, 450] on button at bounding box center [445, 449] width 37 height 32
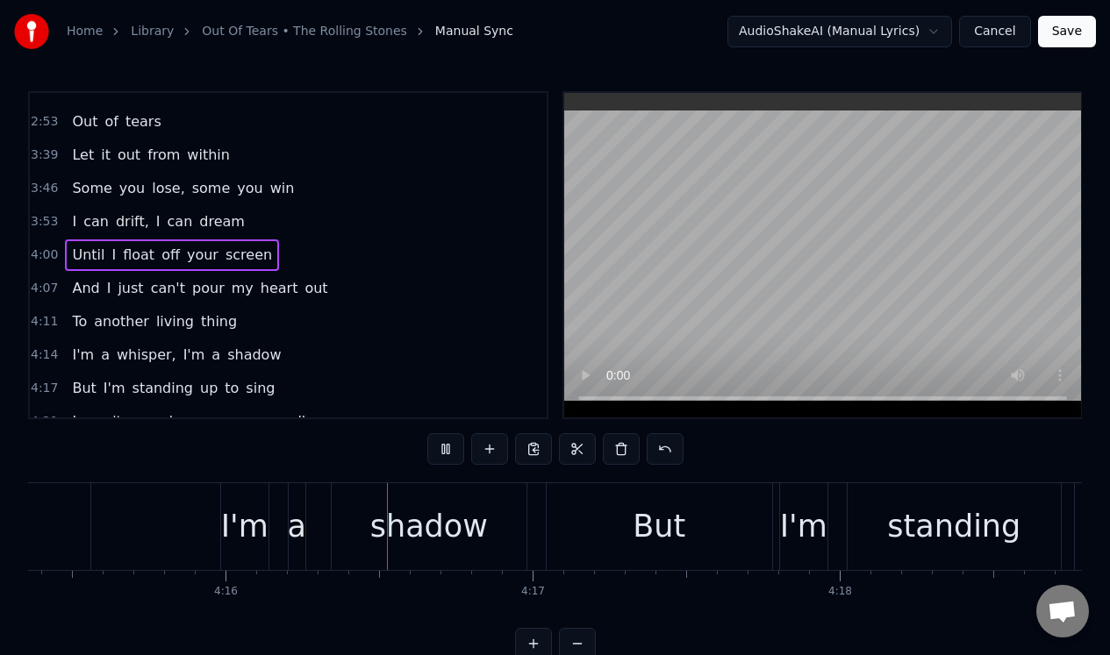
scroll to position [0, 78414]
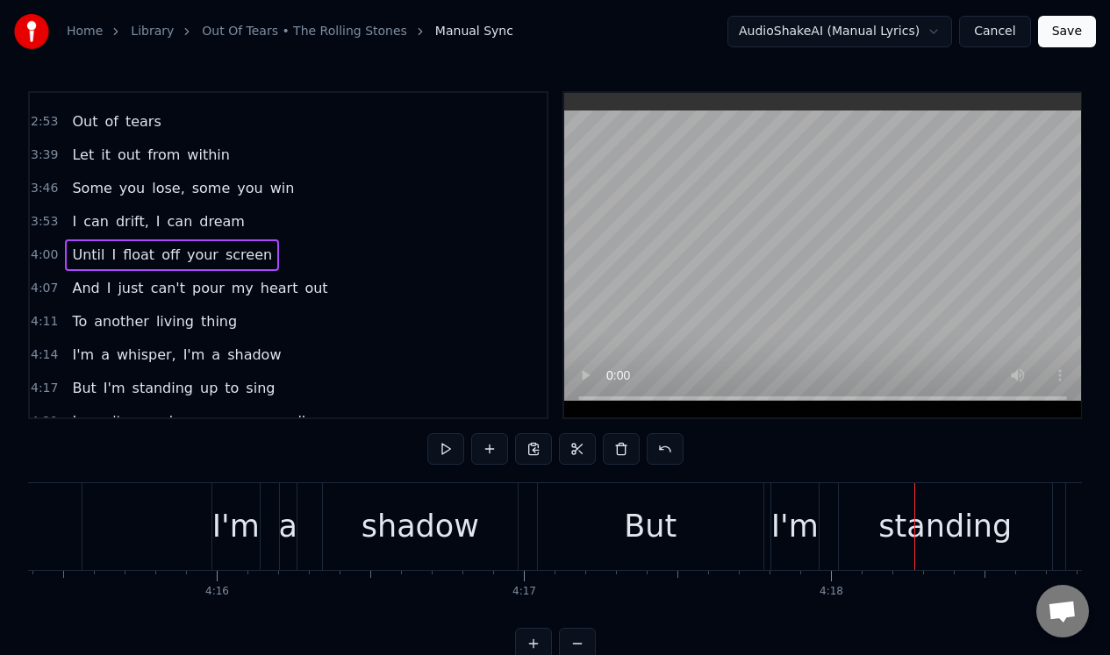
click at [620, 511] on div "But" at bounding box center [650, 526] width 225 height 87
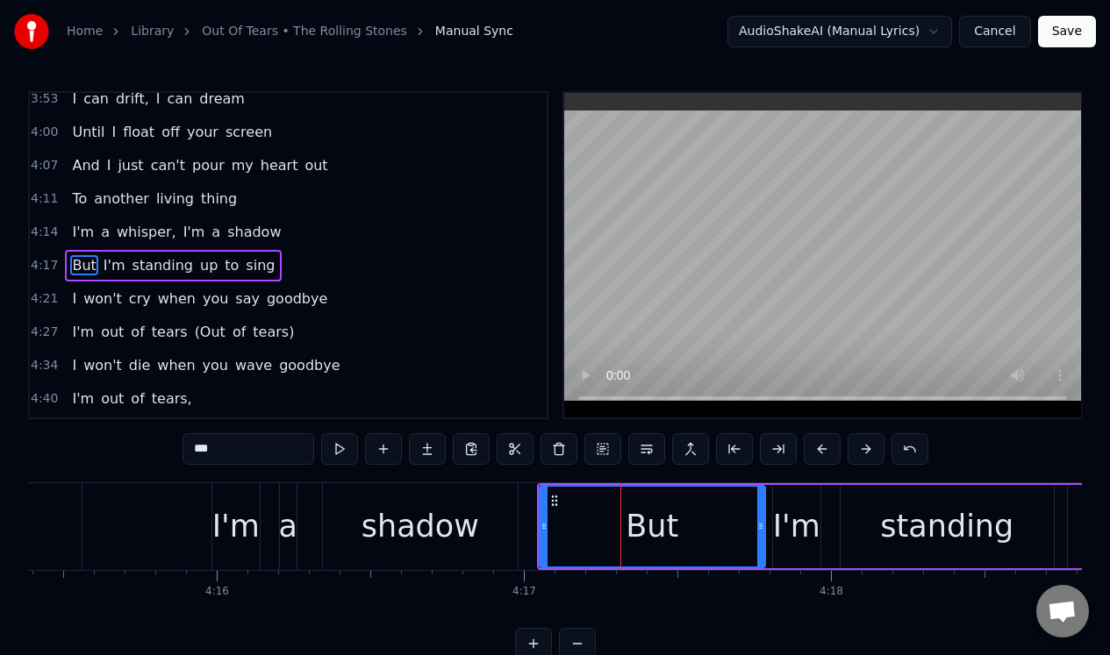
scroll to position [1021, 0]
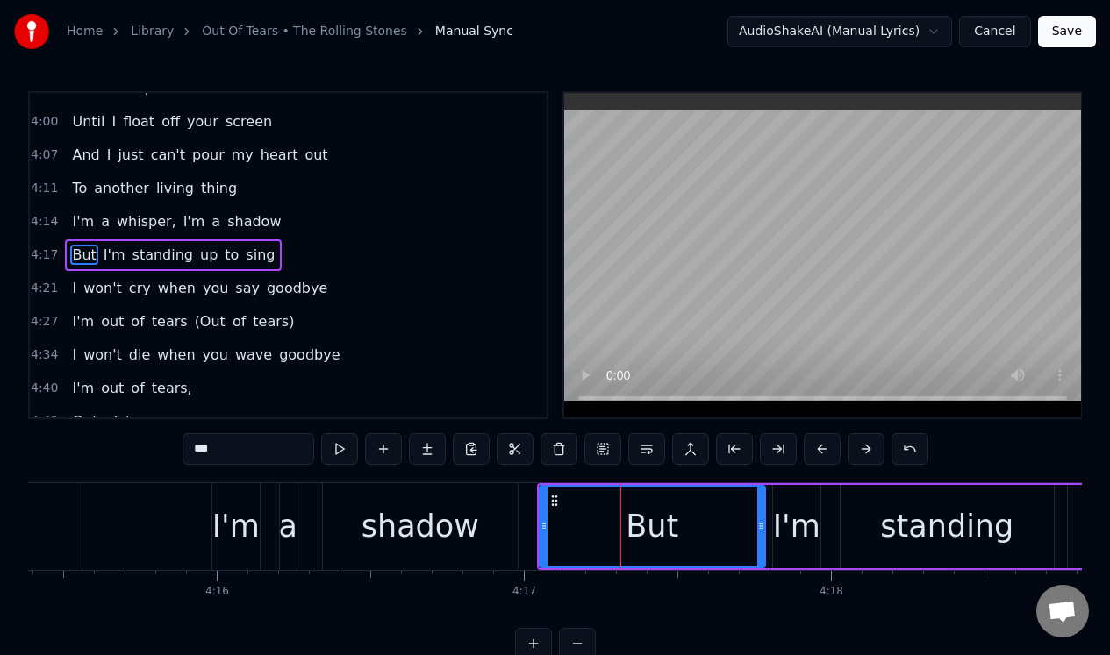
drag, startPoint x: 537, startPoint y: 525, endPoint x: 611, endPoint y: 523, distance: 74.6
click at [612, 524] on div "But I'm standing up to sing" at bounding box center [1073, 526] width 1072 height 87
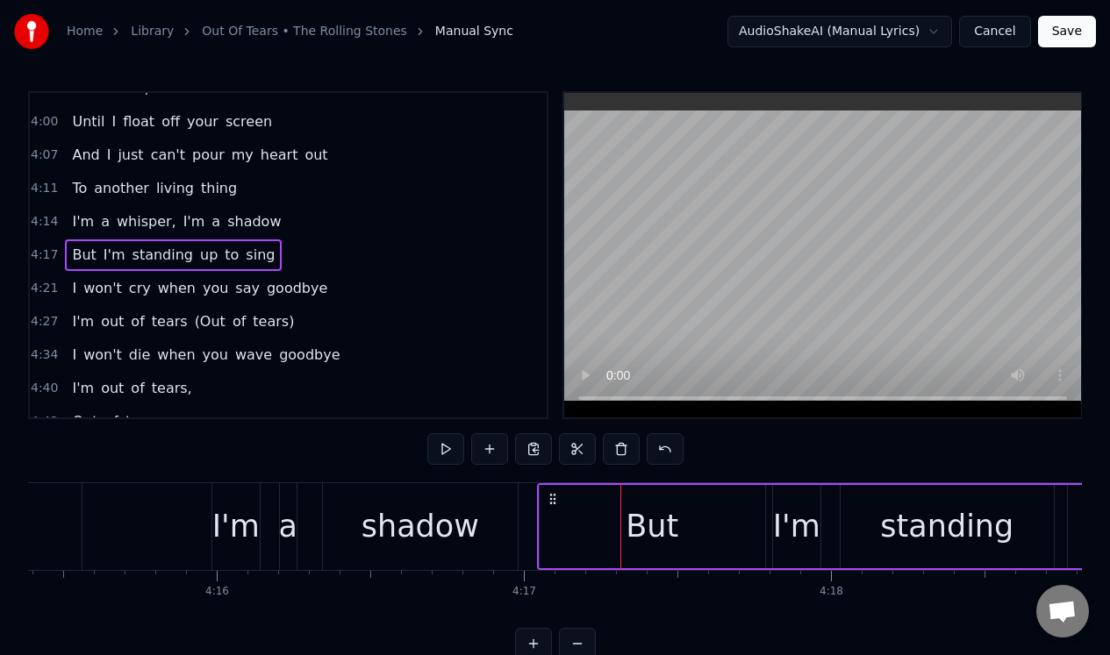
click at [563, 531] on div "But" at bounding box center [652, 526] width 225 height 83
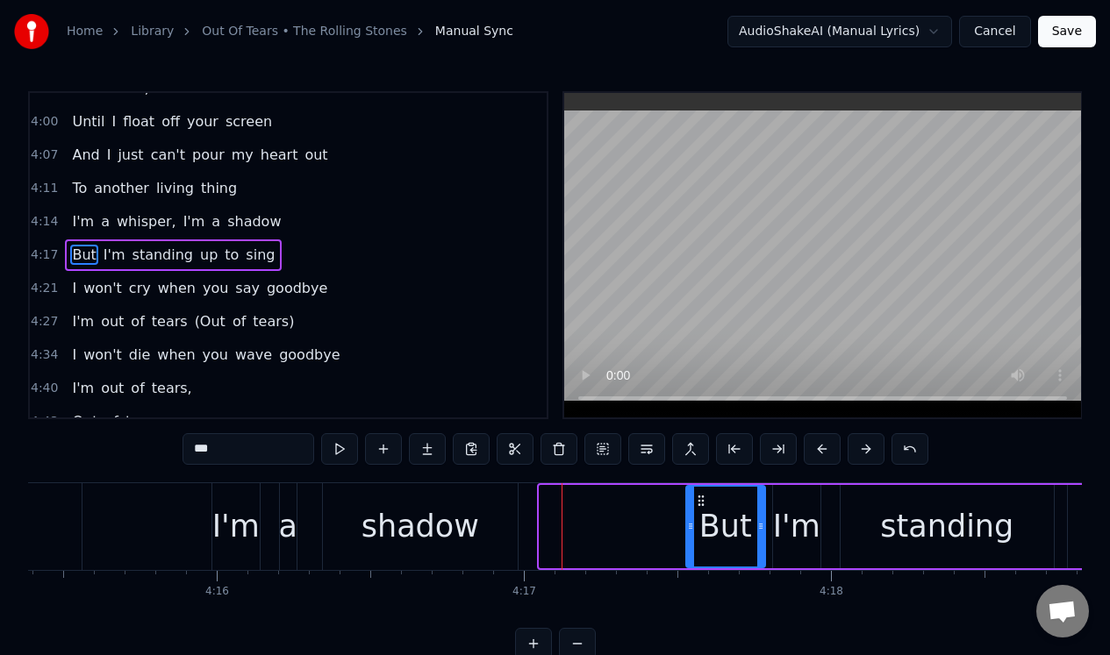
drag, startPoint x: 541, startPoint y: 540, endPoint x: 688, endPoint y: 537, distance: 146.5
click at [688, 537] on div at bounding box center [690, 527] width 7 height 80
click at [152, 504] on div "I'm a whisper, I'm a shadow" at bounding box center [118, 526] width 808 height 87
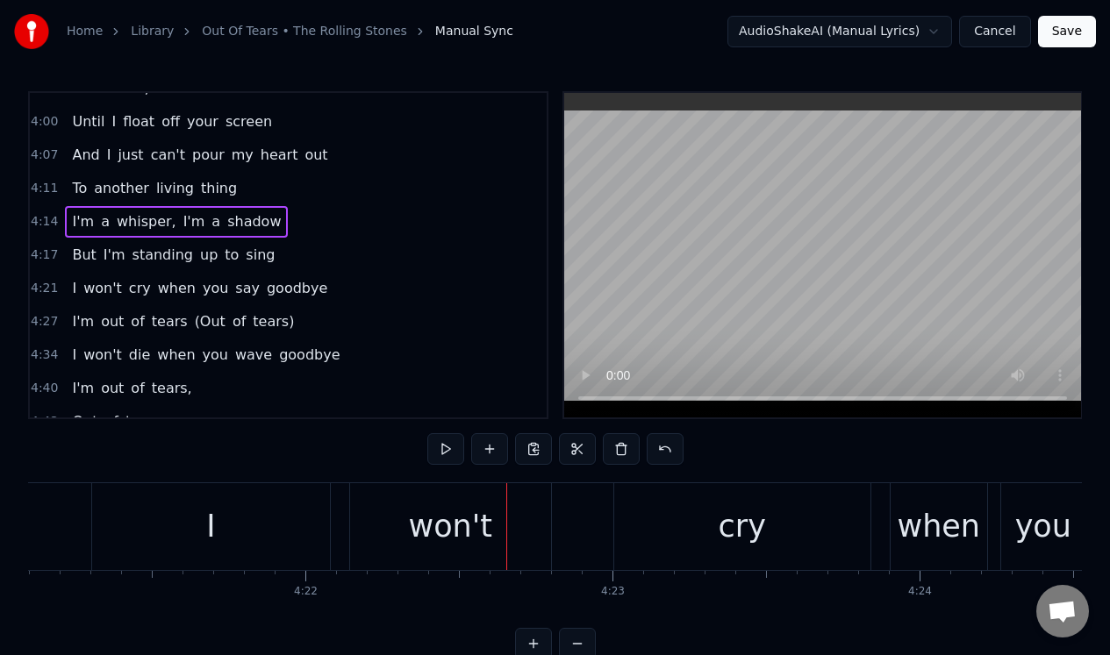
scroll to position [0, 80084]
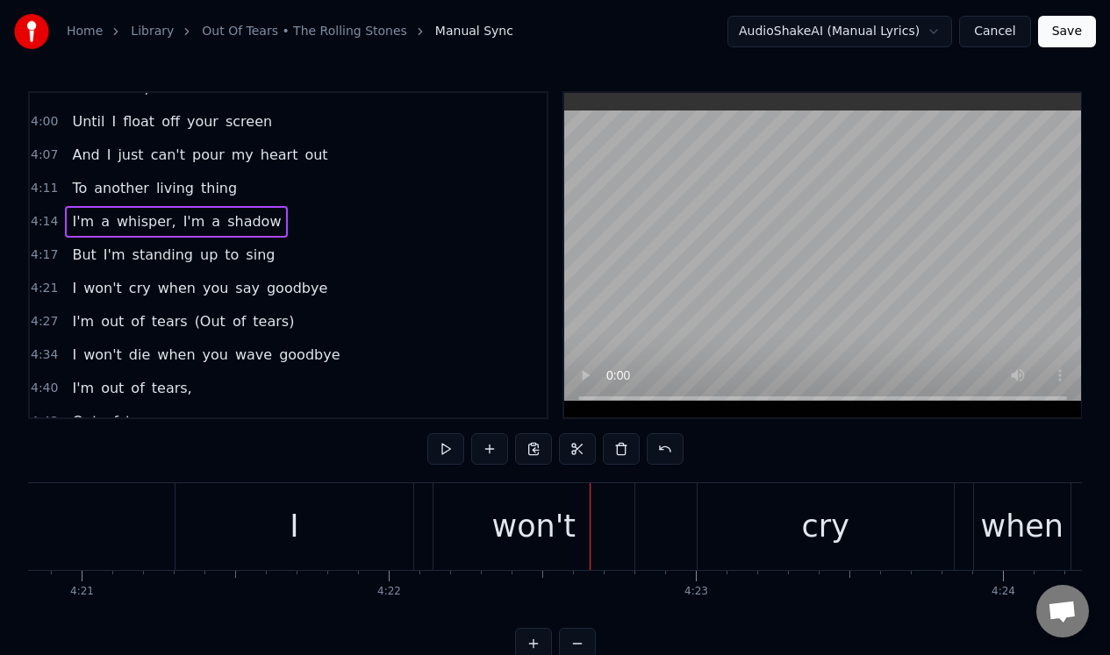
click at [300, 515] on div "I" at bounding box center [294, 526] width 238 height 87
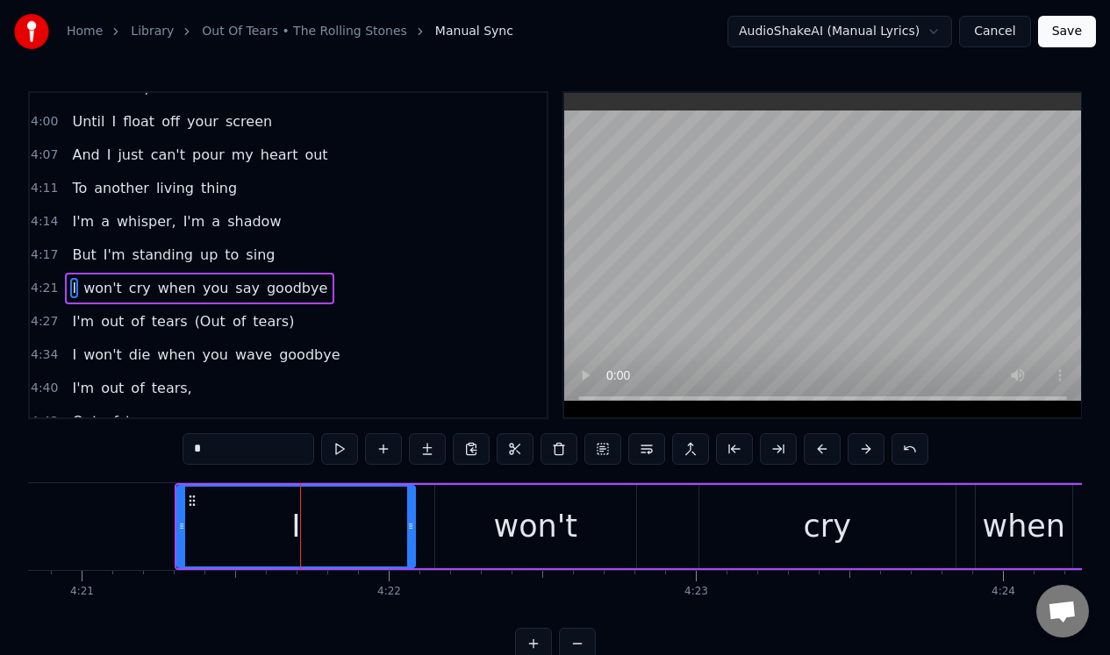
scroll to position [1054, 0]
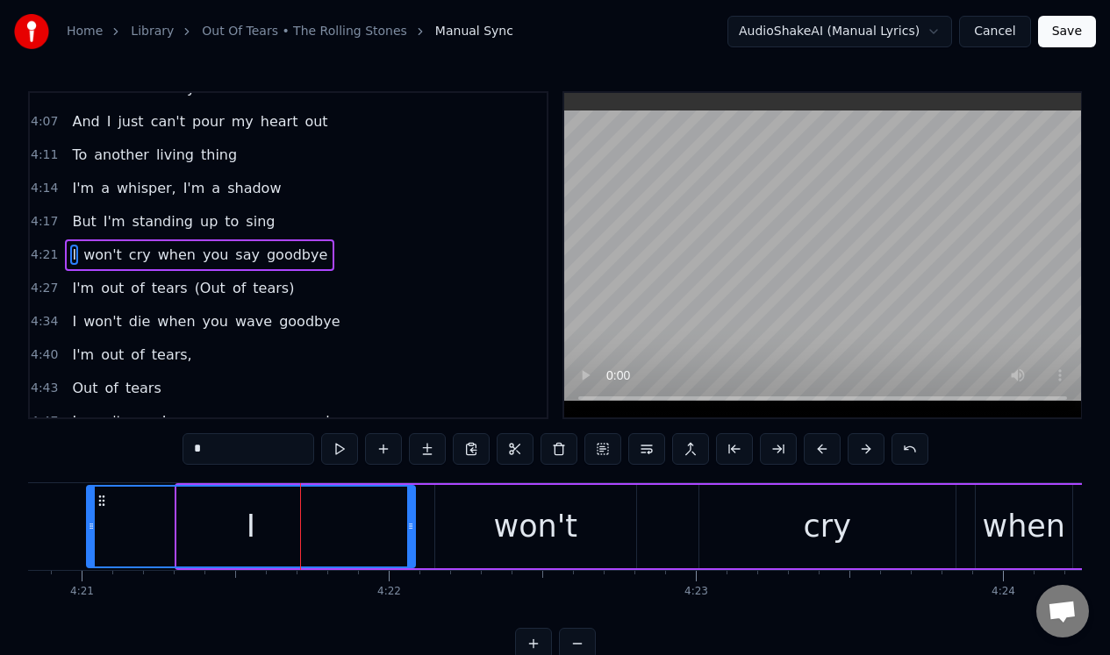
drag, startPoint x: 179, startPoint y: 532, endPoint x: 89, endPoint y: 537, distance: 90.5
click at [89, 537] on div at bounding box center [91, 527] width 7 height 80
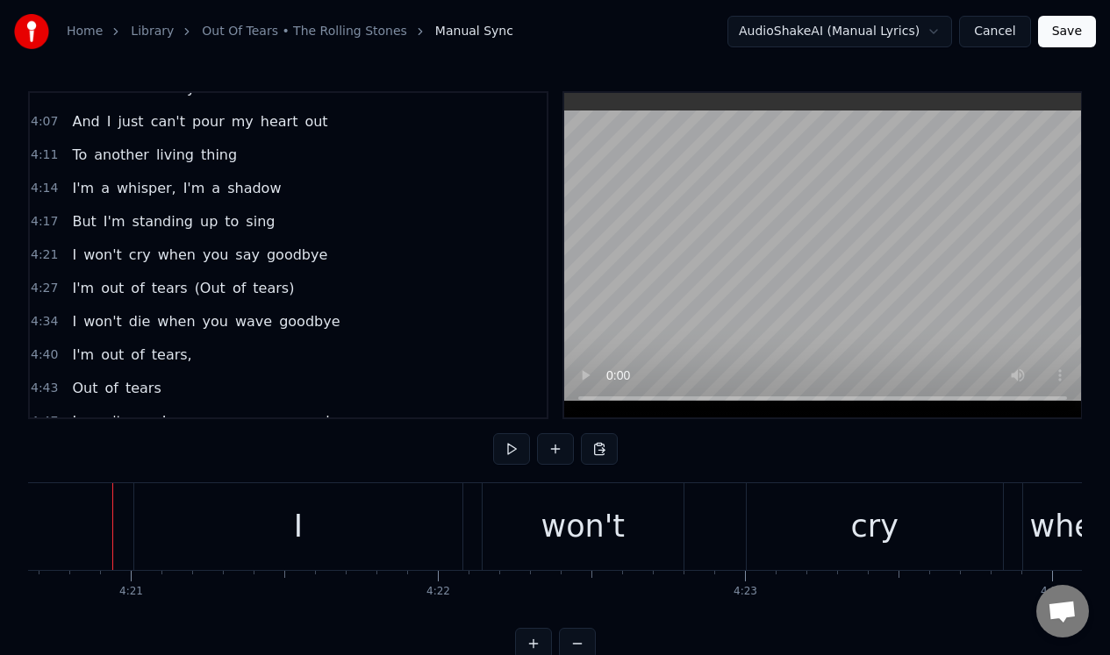
scroll to position [0, 80032]
click at [511, 449] on button at bounding box center [511, 449] width 37 height 32
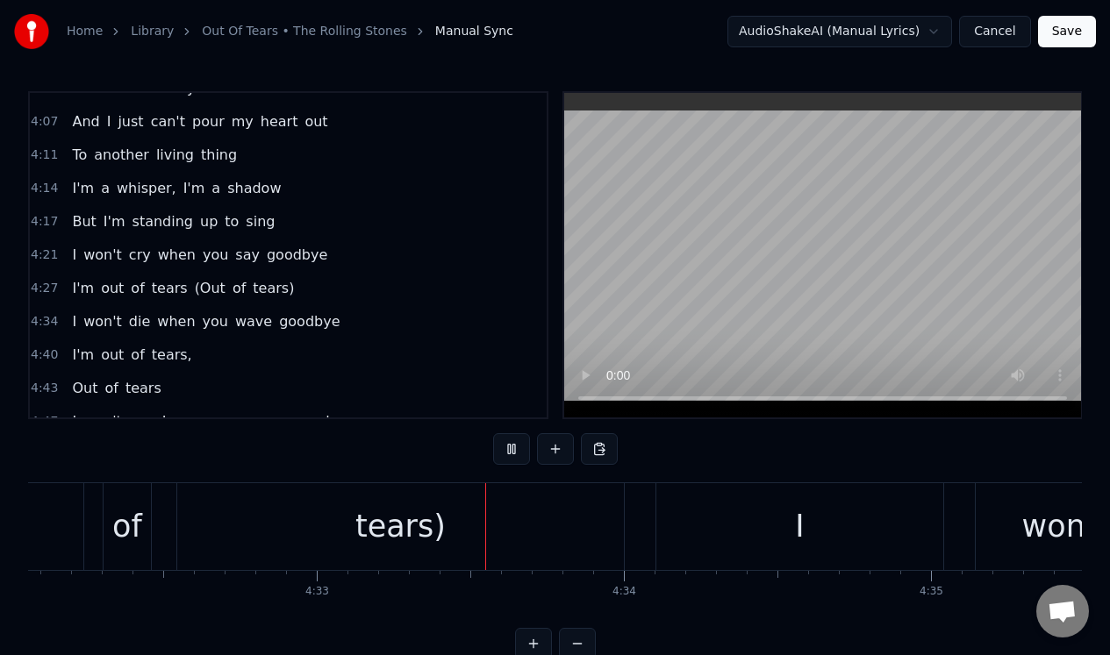
scroll to position [0, 83730]
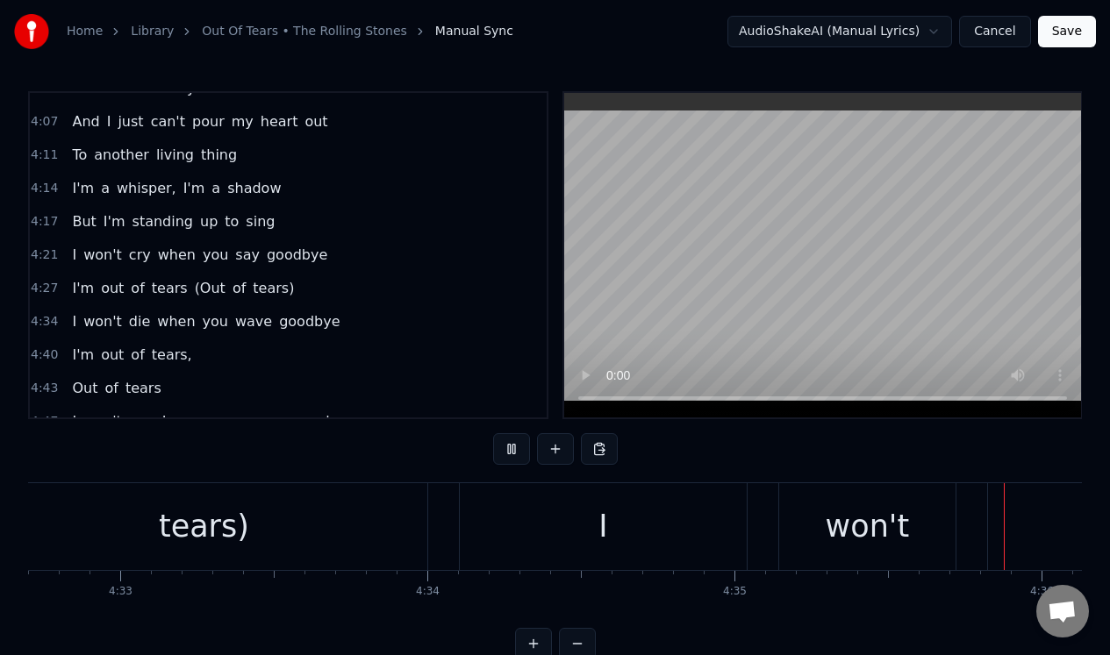
click at [511, 449] on button at bounding box center [511, 449] width 37 height 32
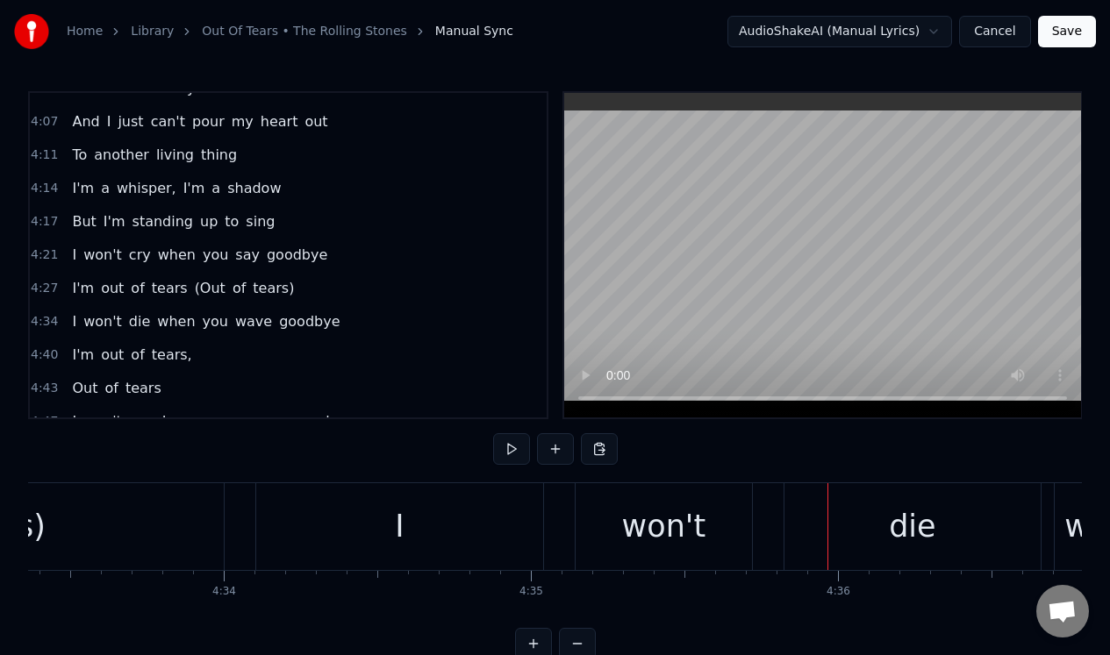
scroll to position [0, 83849]
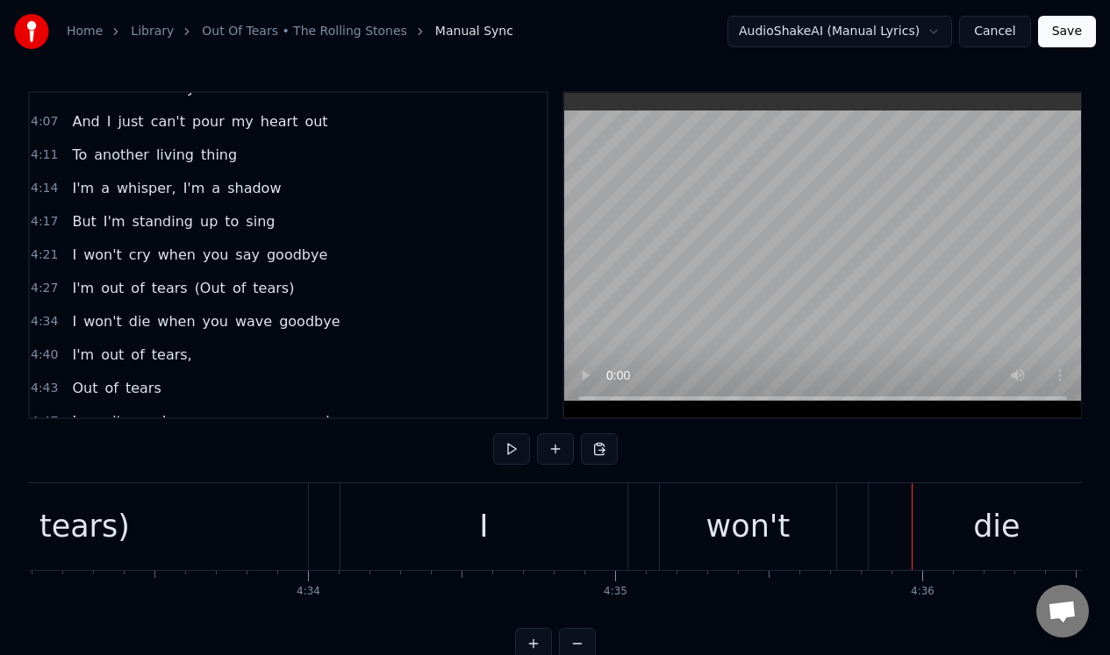
click at [416, 508] on div "I" at bounding box center [483, 526] width 287 height 87
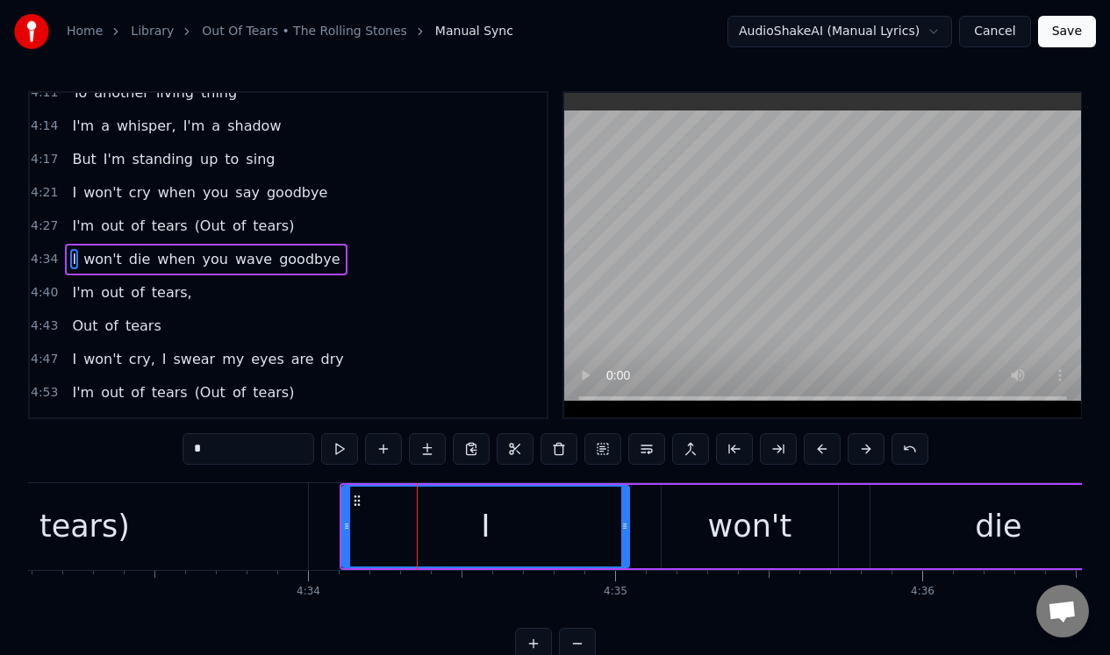
scroll to position [1121, 0]
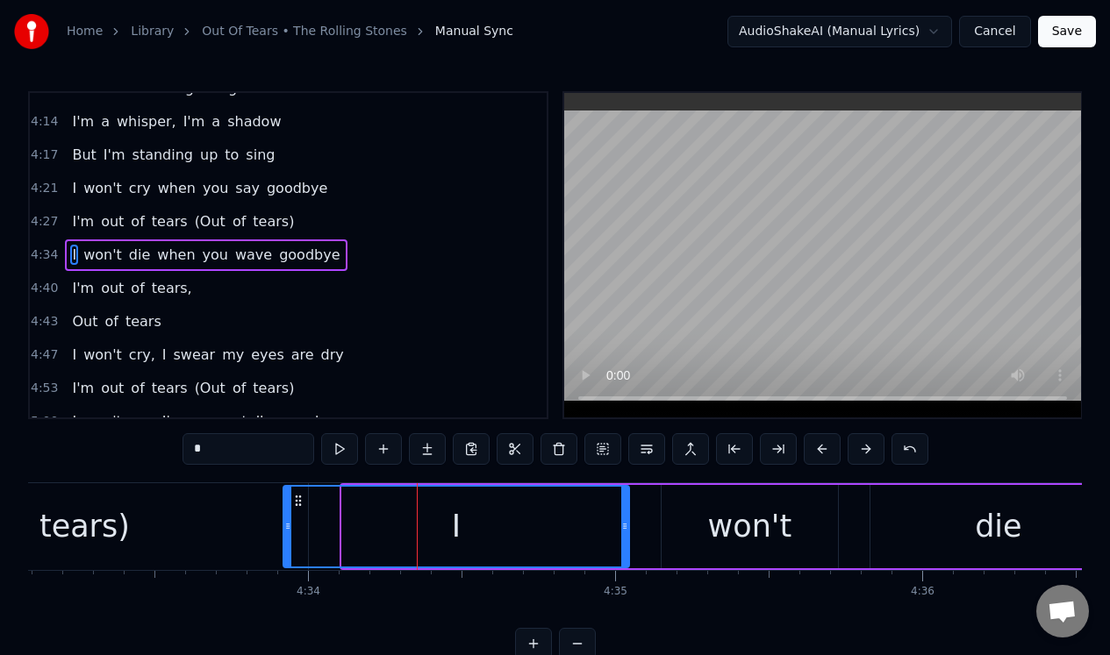
drag, startPoint x: 345, startPoint y: 516, endPoint x: 286, endPoint y: 520, distance: 58.9
click at [286, 520] on div at bounding box center [287, 527] width 7 height 80
click at [244, 515] on div "tears)" at bounding box center [84, 526] width 447 height 87
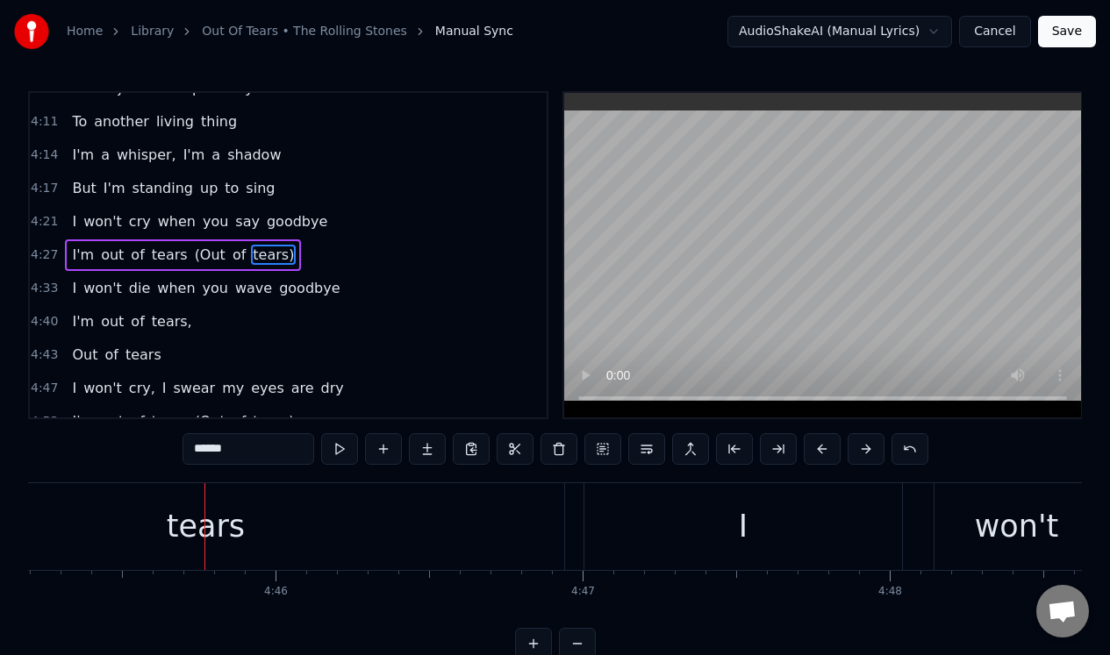
scroll to position [0, 87654]
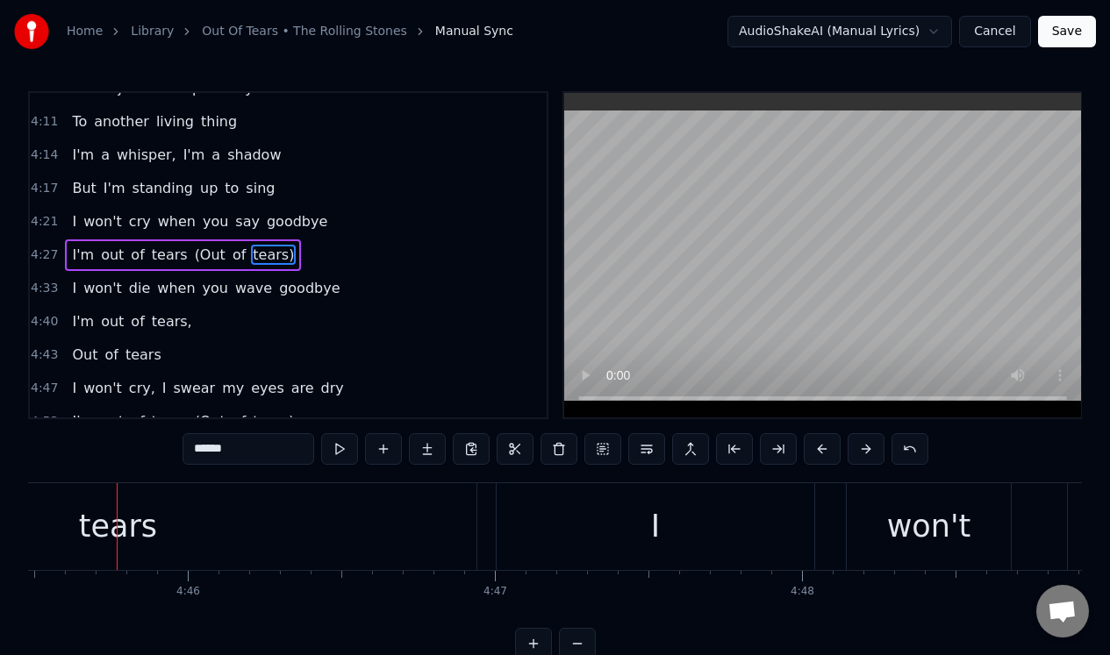
click at [192, 521] on div "tears" at bounding box center [118, 526] width 717 height 87
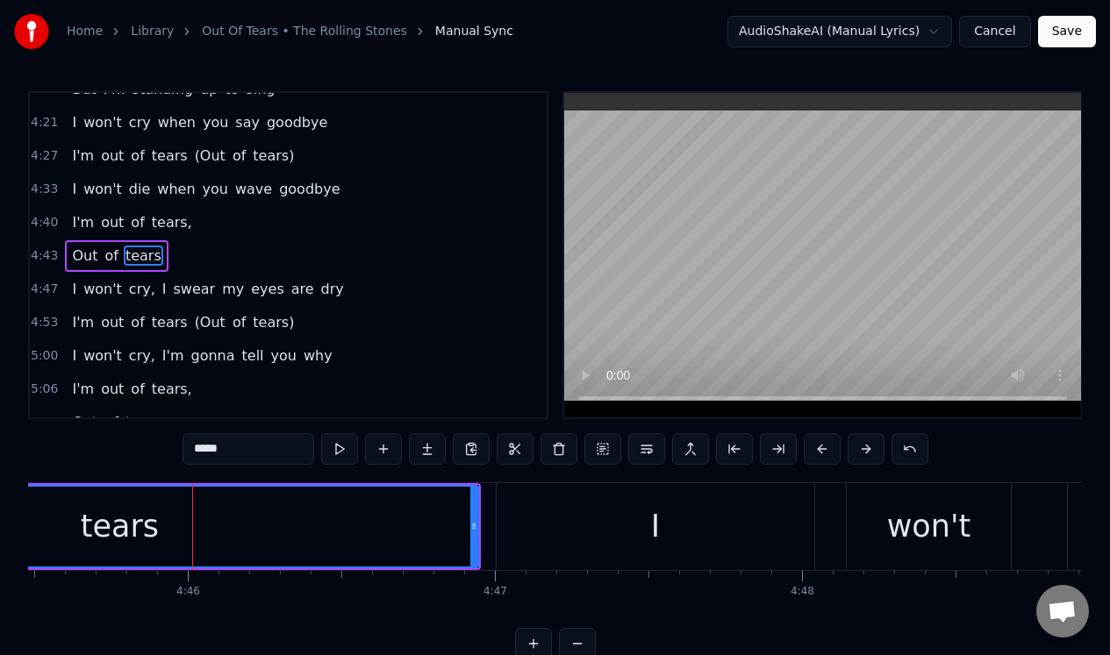
scroll to position [1188, 0]
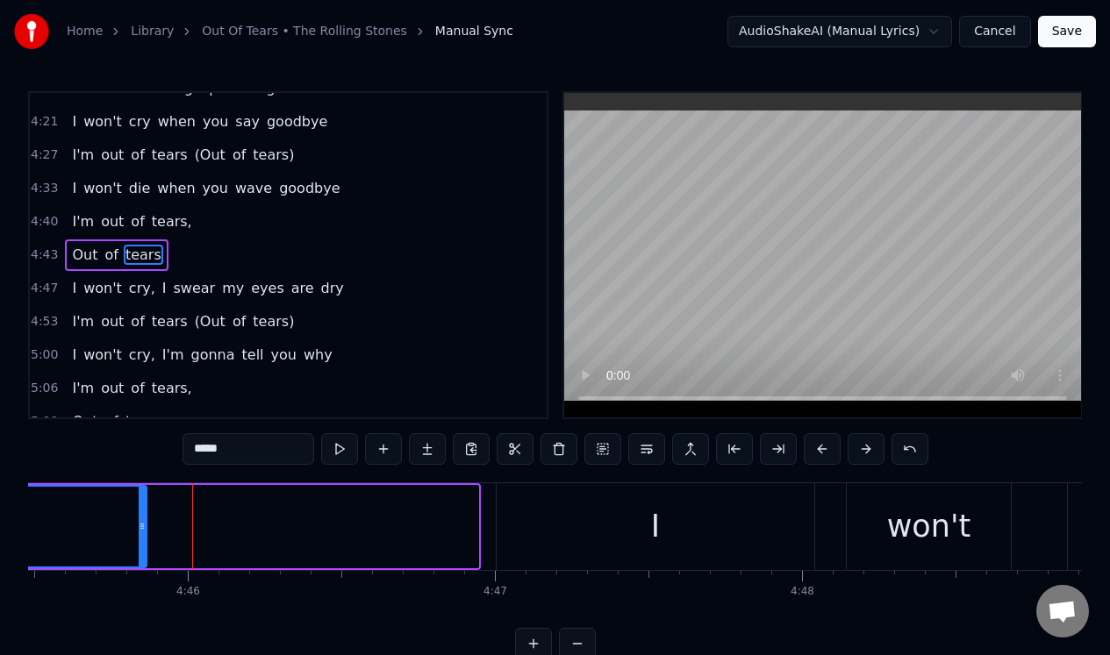
drag, startPoint x: 472, startPoint y: 508, endPoint x: 140, endPoint y: 486, distance: 332.3
click at [140, 487] on div at bounding box center [142, 527] width 7 height 80
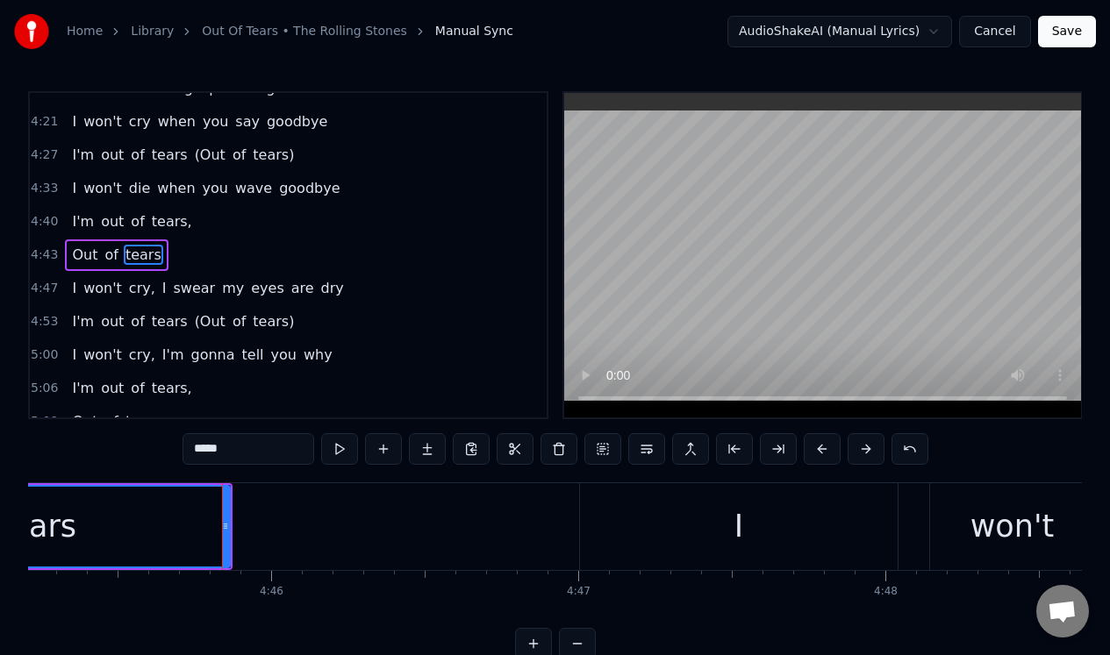
scroll to position [0, 87110]
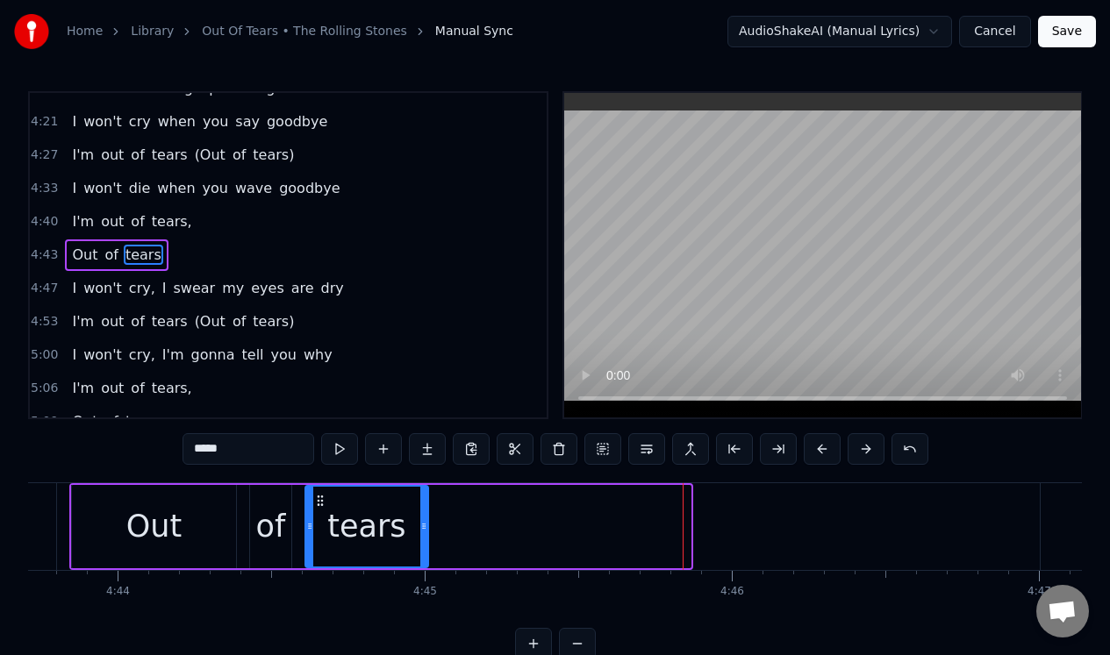
drag, startPoint x: 685, startPoint y: 547, endPoint x: 424, endPoint y: 546, distance: 261.4
click at [423, 546] on div at bounding box center [423, 527] width 7 height 80
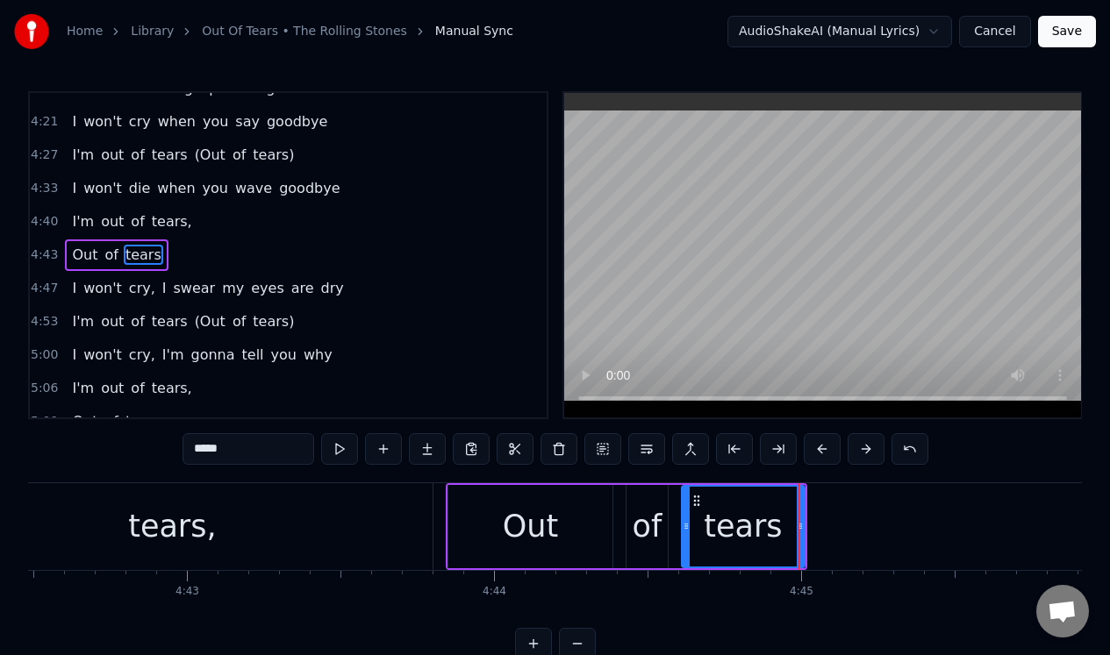
scroll to position [0, 86692]
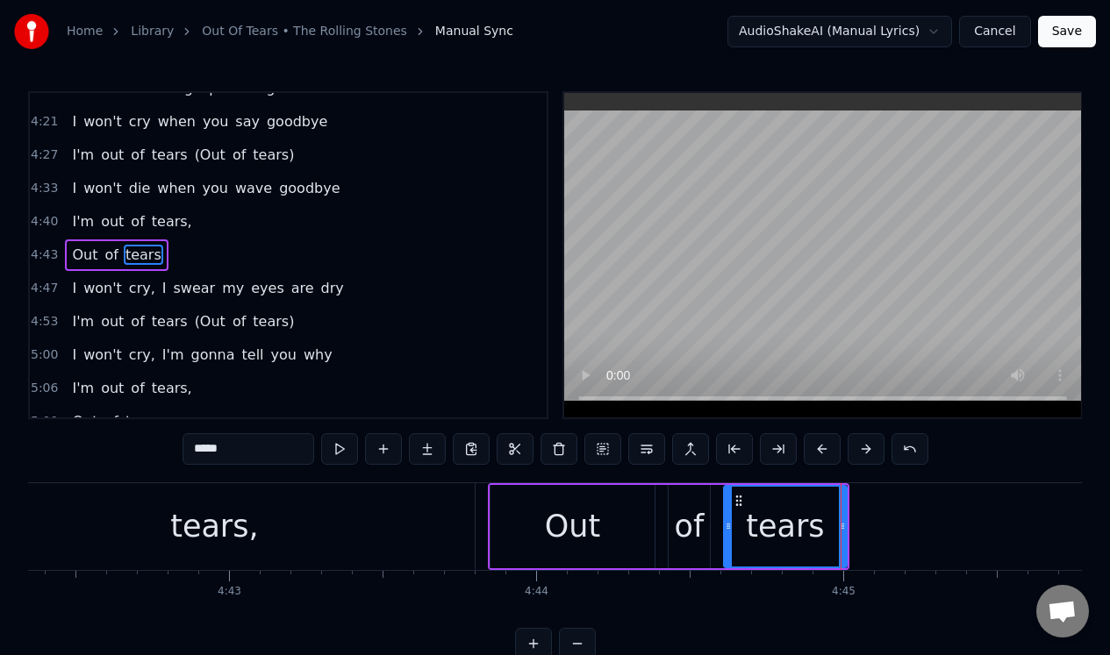
click at [360, 509] on div "tears," at bounding box center [214, 526] width 520 height 87
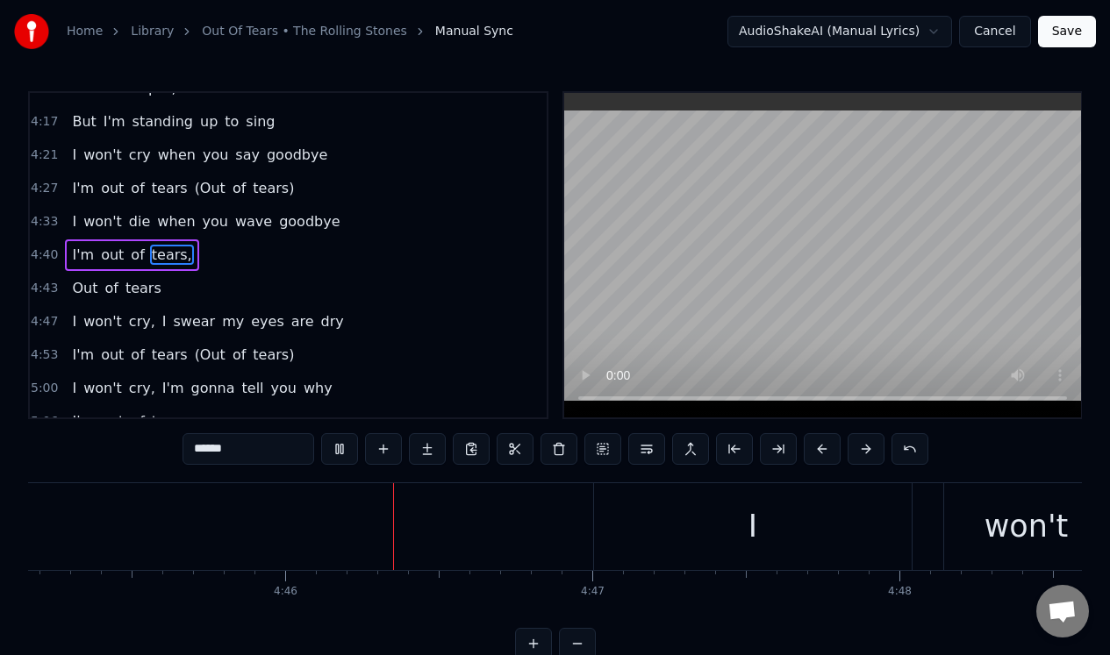
scroll to position [0, 87581]
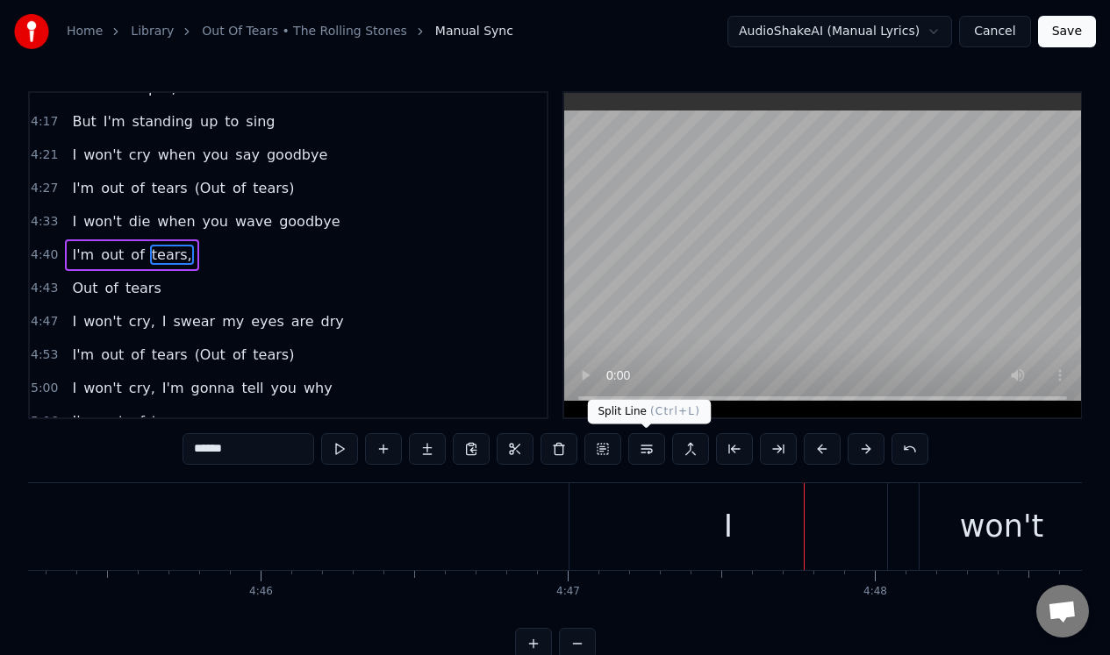
click at [612, 509] on div "I" at bounding box center [728, 526] width 318 height 87
type input "*"
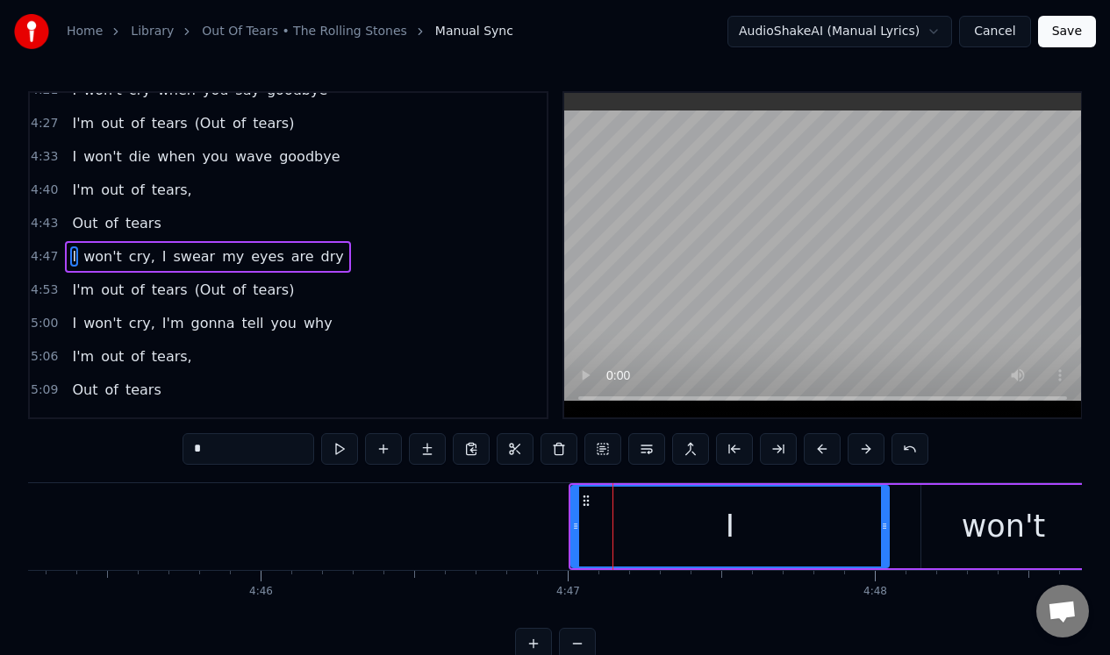
scroll to position [1221, 0]
drag, startPoint x: 572, startPoint y: 537, endPoint x: 487, endPoint y: 539, distance: 85.1
click at [487, 539] on div at bounding box center [490, 527] width 7 height 80
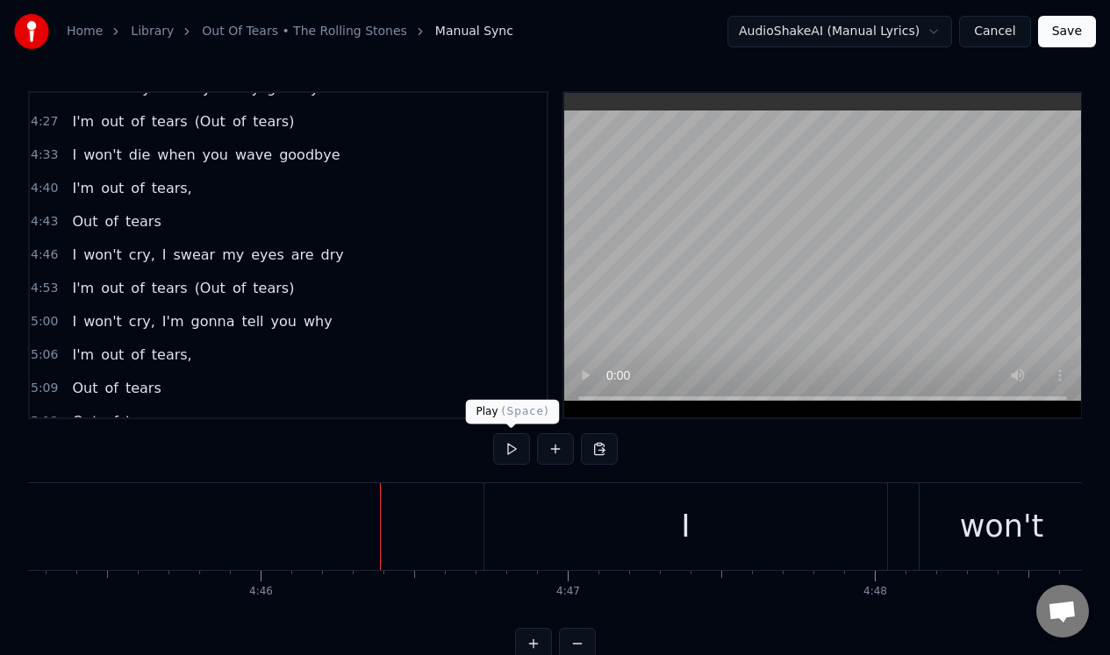
click at [511, 447] on button at bounding box center [511, 449] width 37 height 32
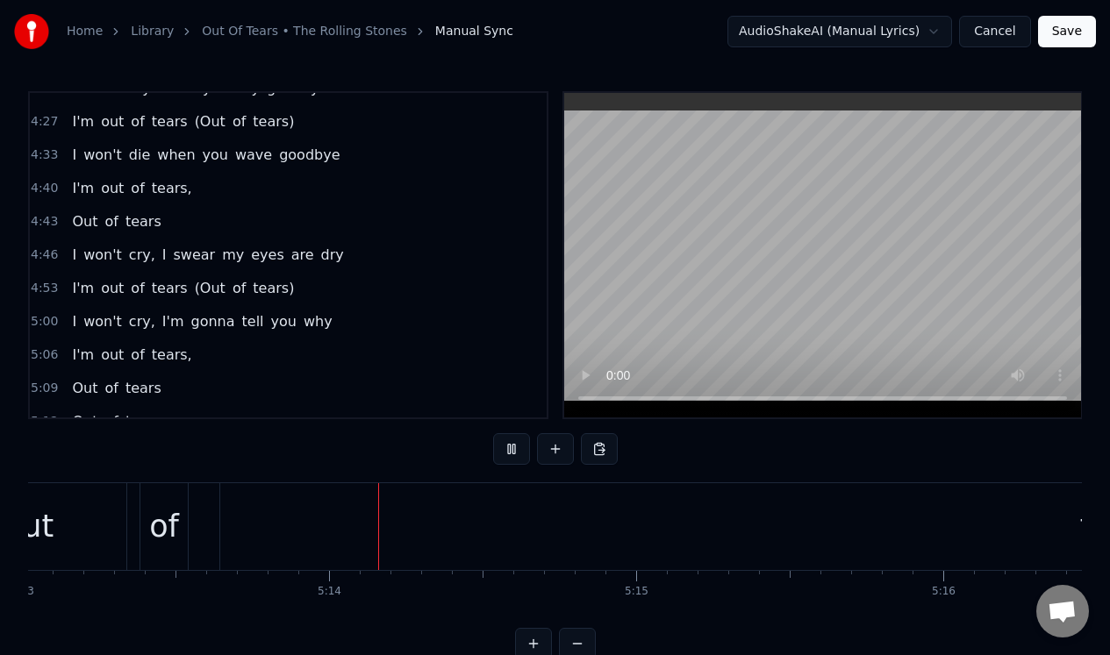
scroll to position [0, 96128]
click at [511, 447] on button at bounding box center [511, 449] width 37 height 32
click at [547, 529] on div "tears" at bounding box center [1102, 526] width 1798 height 87
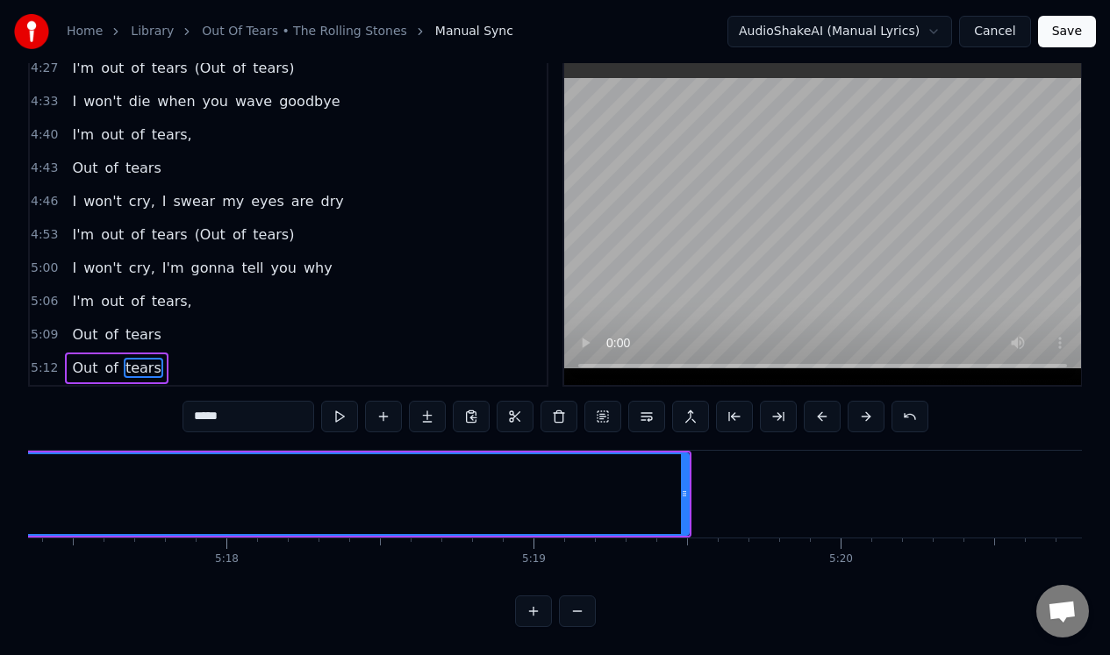
scroll to position [0, 97357]
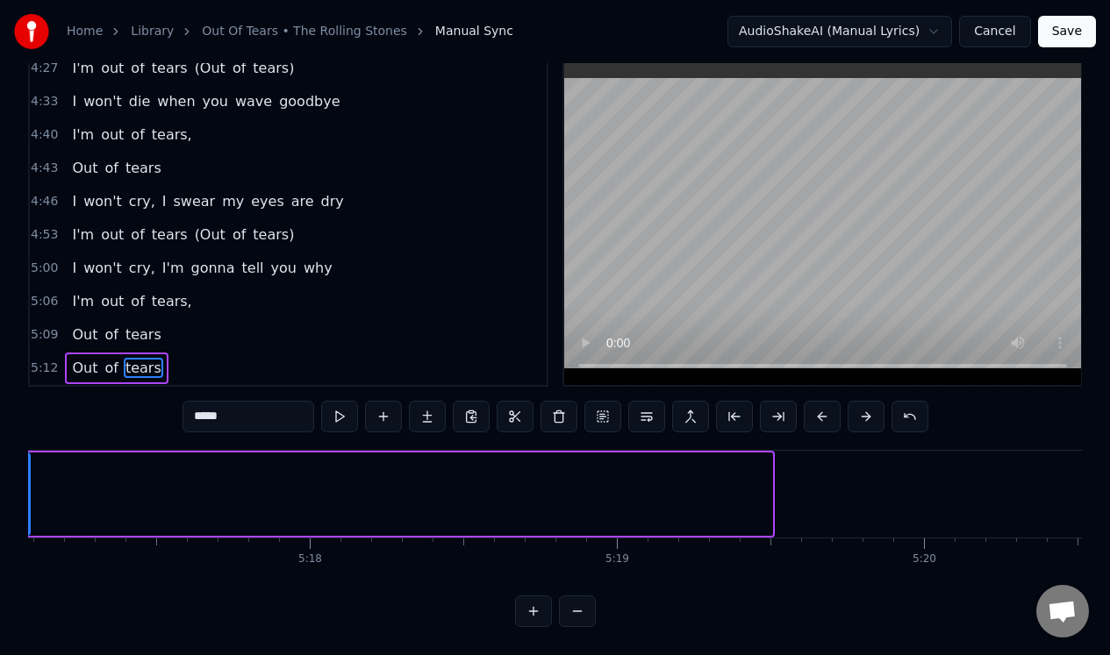
drag, startPoint x: 769, startPoint y: 502, endPoint x: 27, endPoint y: 490, distance: 742.2
click at [27, 490] on div at bounding box center [25, 494] width 7 height 80
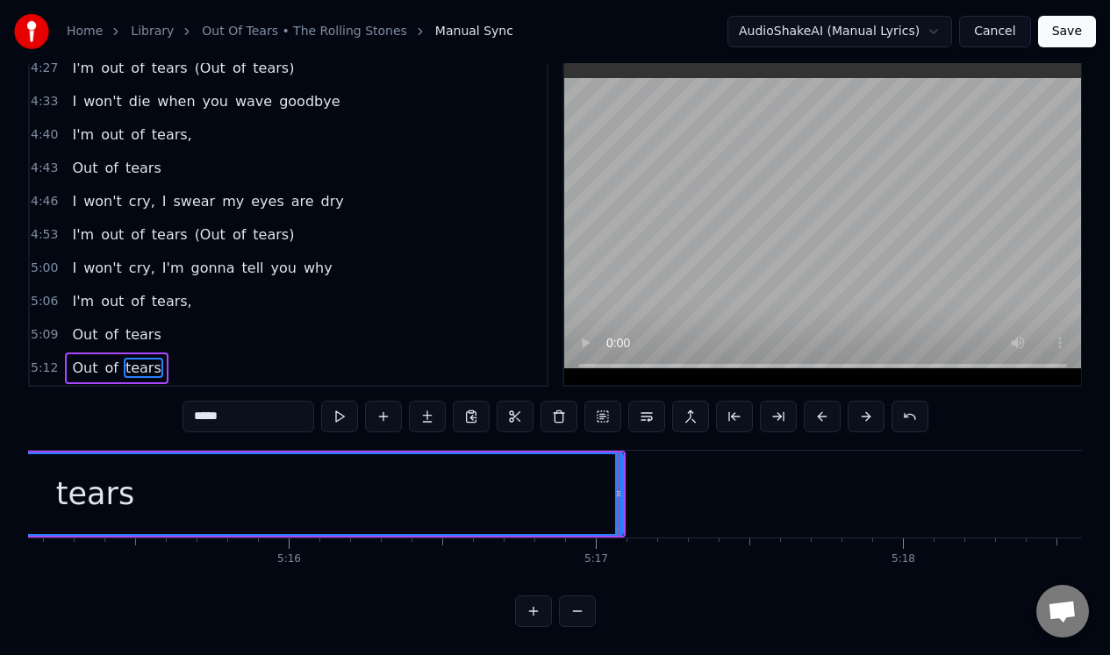
scroll to position [0, 96388]
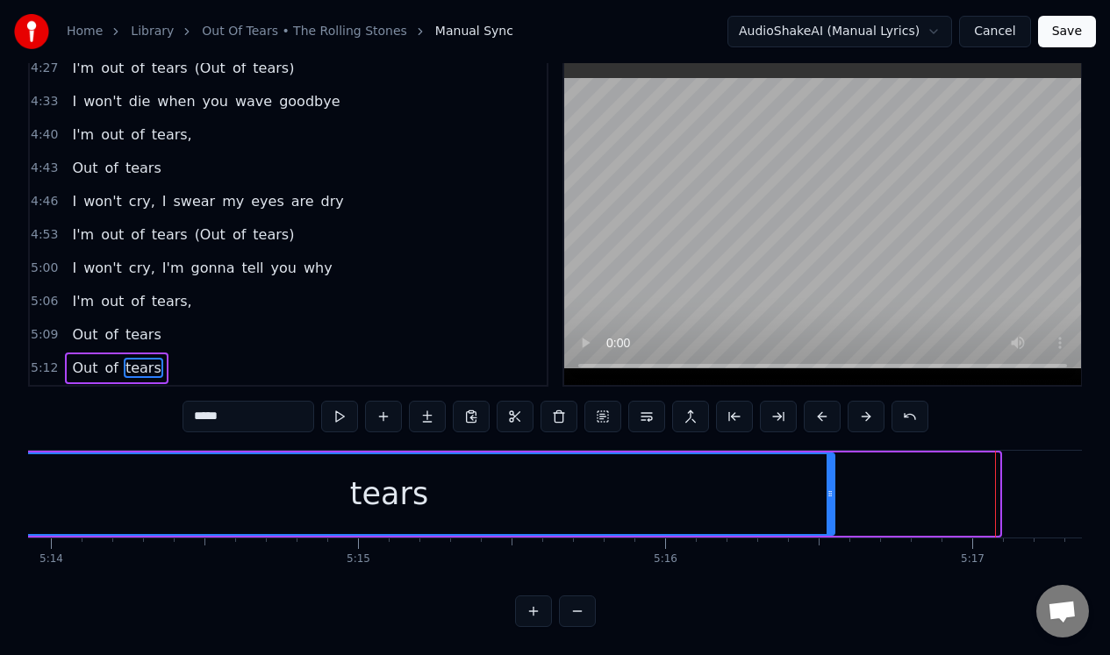
drag, startPoint x: 996, startPoint y: 492, endPoint x: 455, endPoint y: 540, distance: 542.5
click at [461, 540] on div "I can't feel, feel a thing I can't shout, I can't scream Breathe it out, breath…" at bounding box center [555, 516] width 1054 height 132
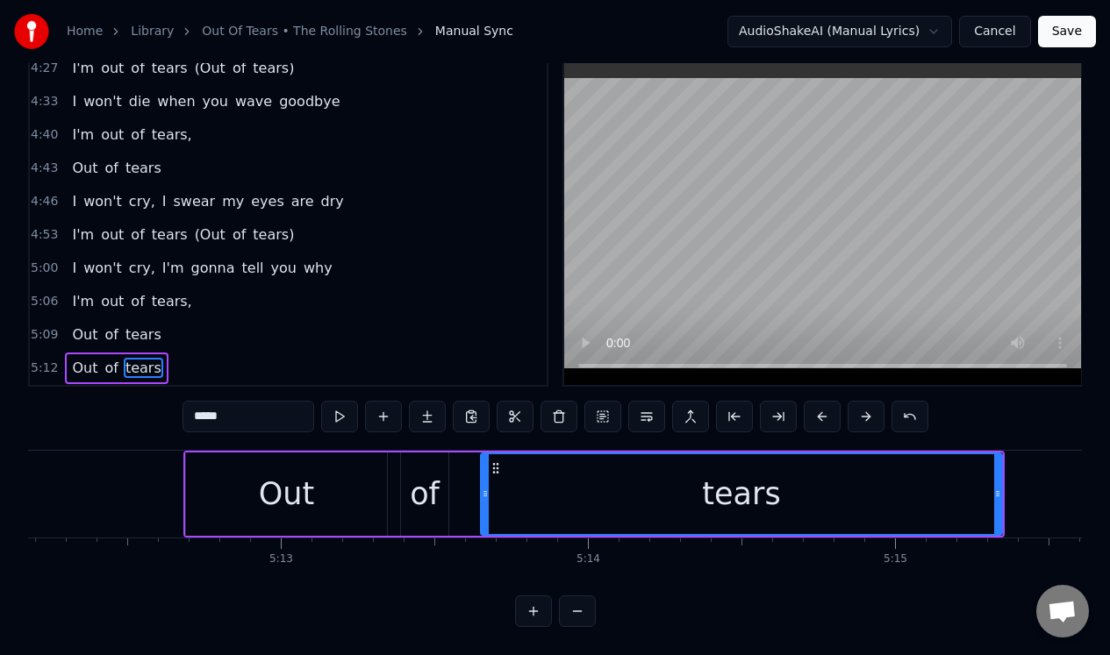
scroll to position [0, 95892]
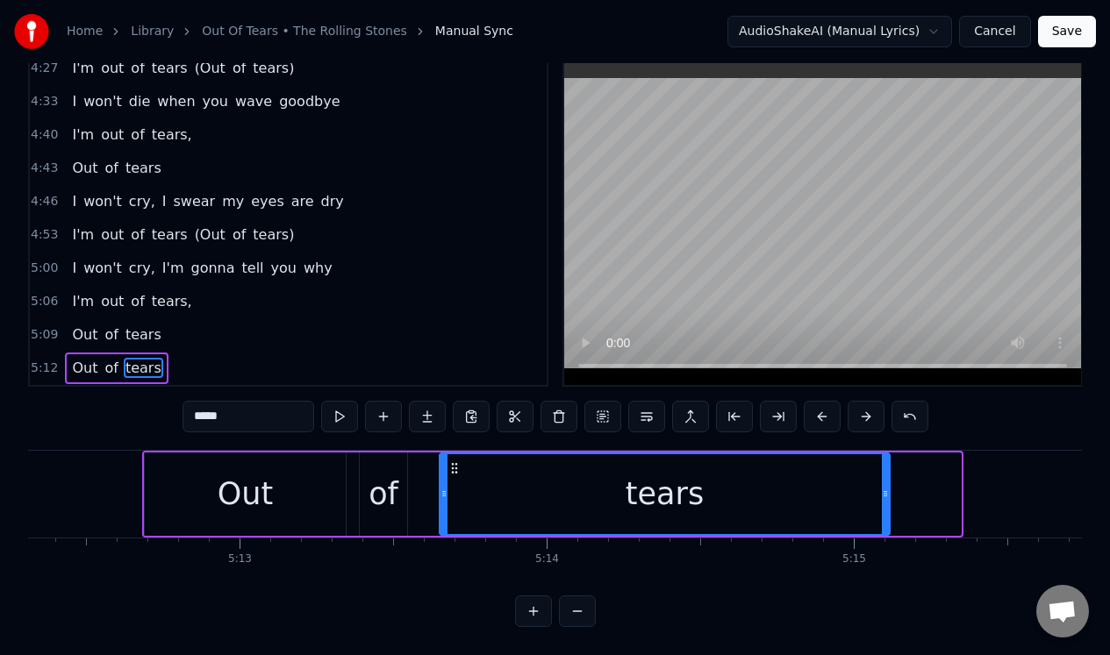
drag, startPoint x: 956, startPoint y: 502, endPoint x: 861, endPoint y: 483, distance: 97.4
click at [882, 483] on div at bounding box center [885, 494] width 7 height 80
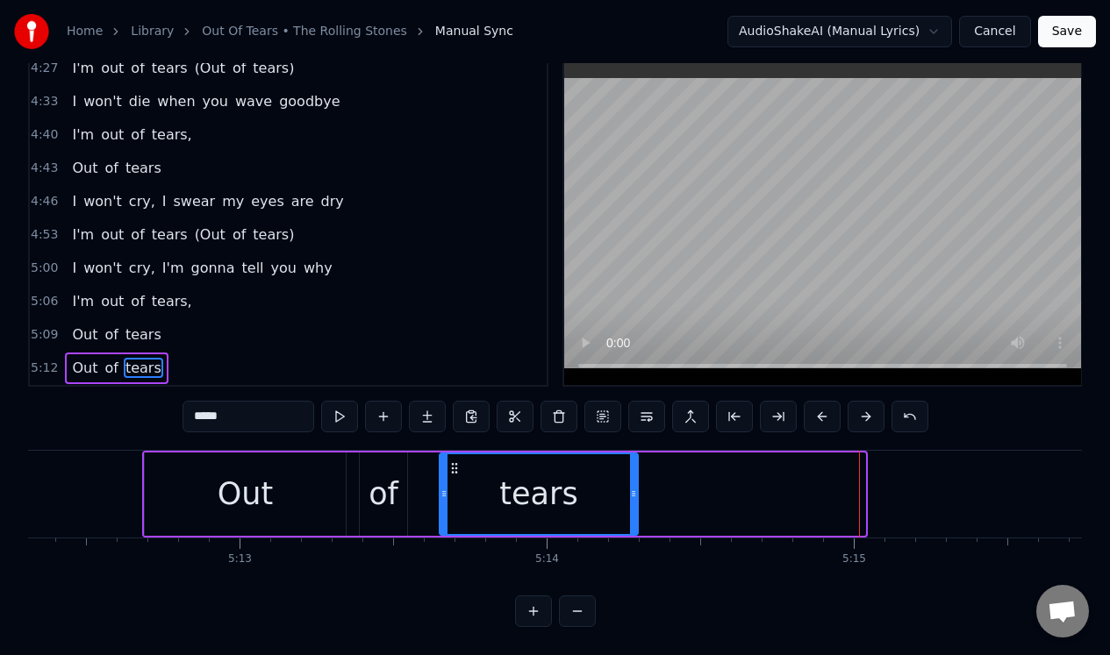
drag, startPoint x: 861, startPoint y: 483, endPoint x: 633, endPoint y: 490, distance: 227.3
click at [633, 490] on div at bounding box center [633, 494] width 7 height 80
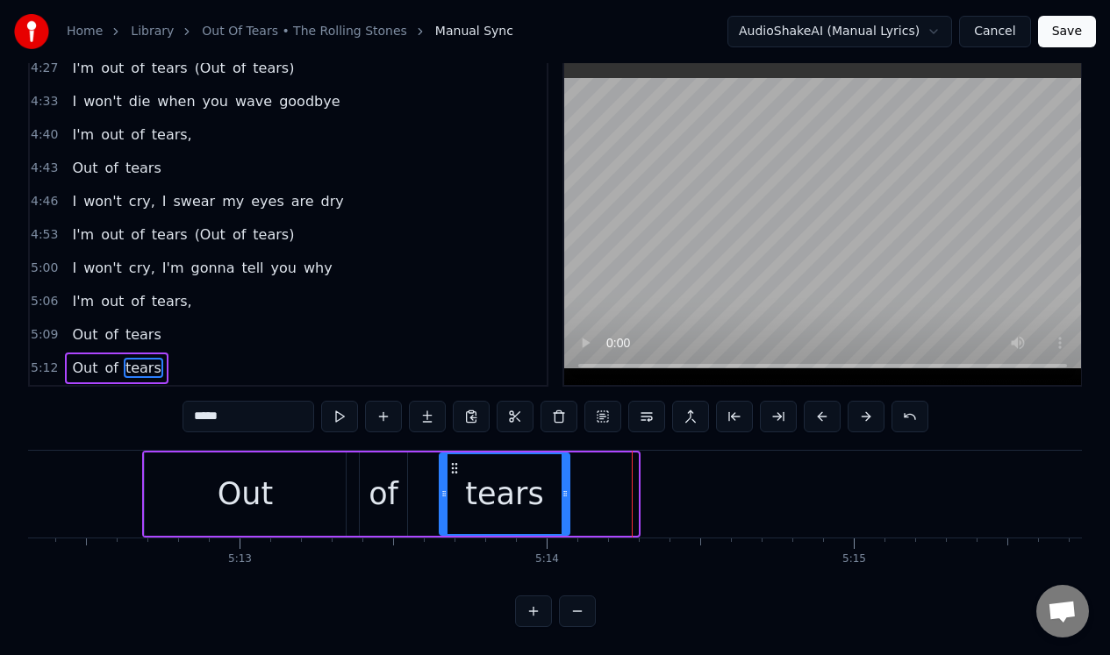
drag, startPoint x: 633, startPoint y: 490, endPoint x: 568, endPoint y: 493, distance: 65.9
click at [566, 493] on div at bounding box center [564, 494] width 7 height 80
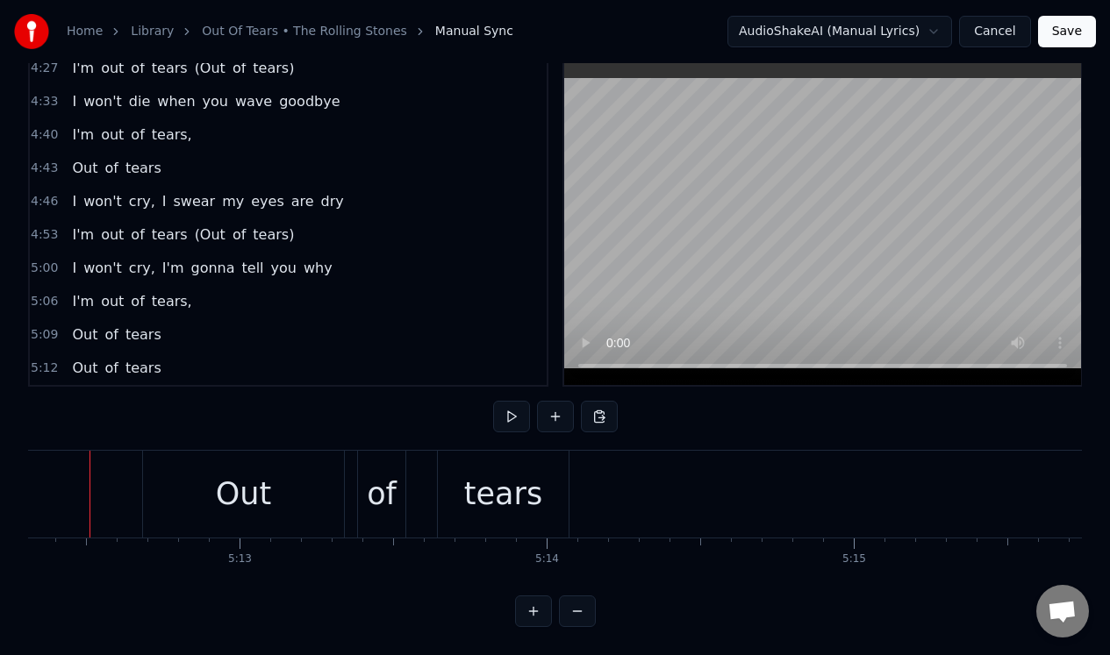
scroll to position [0, 95866]
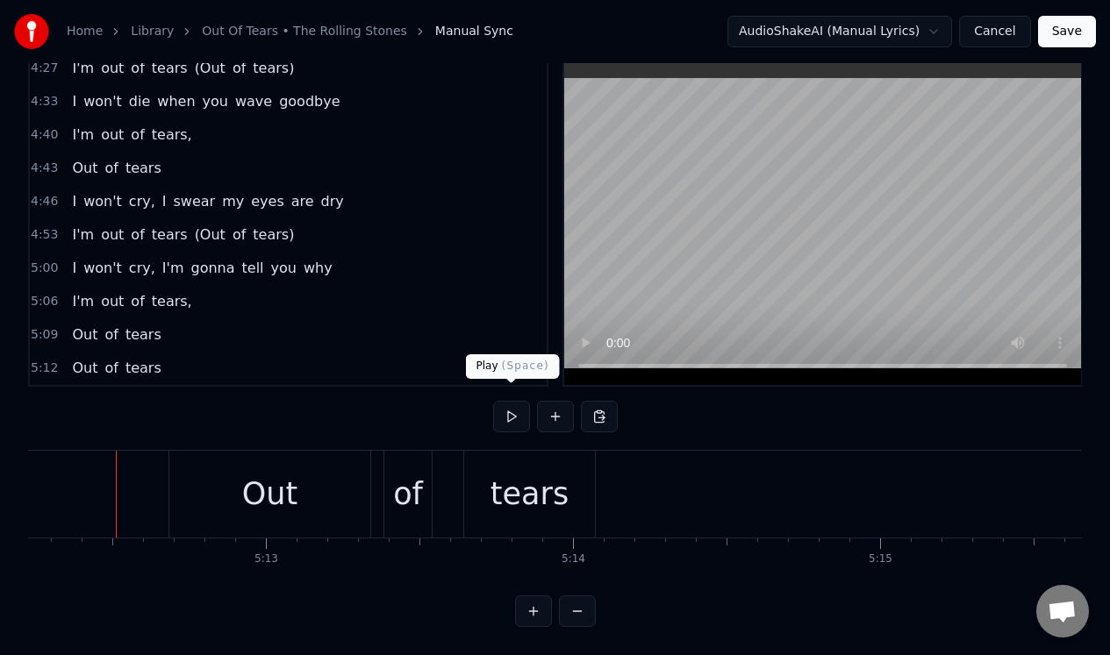
click at [510, 401] on button at bounding box center [511, 417] width 37 height 32
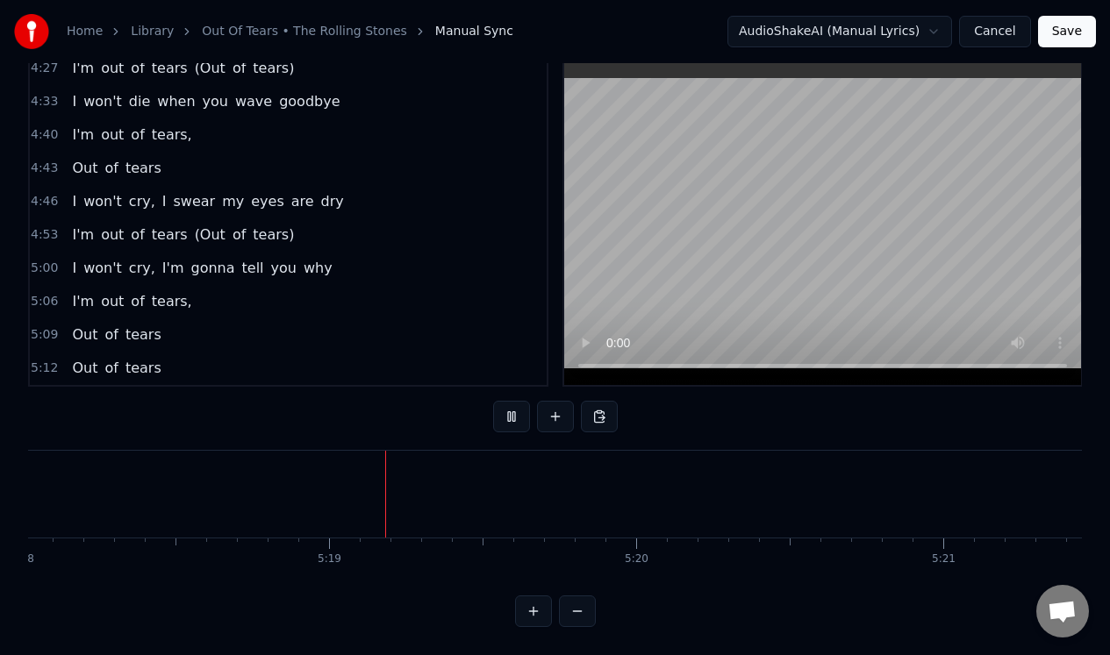
scroll to position [0, 97650]
click at [510, 401] on button at bounding box center [511, 417] width 37 height 32
